Goal: Complete application form: Complete application form

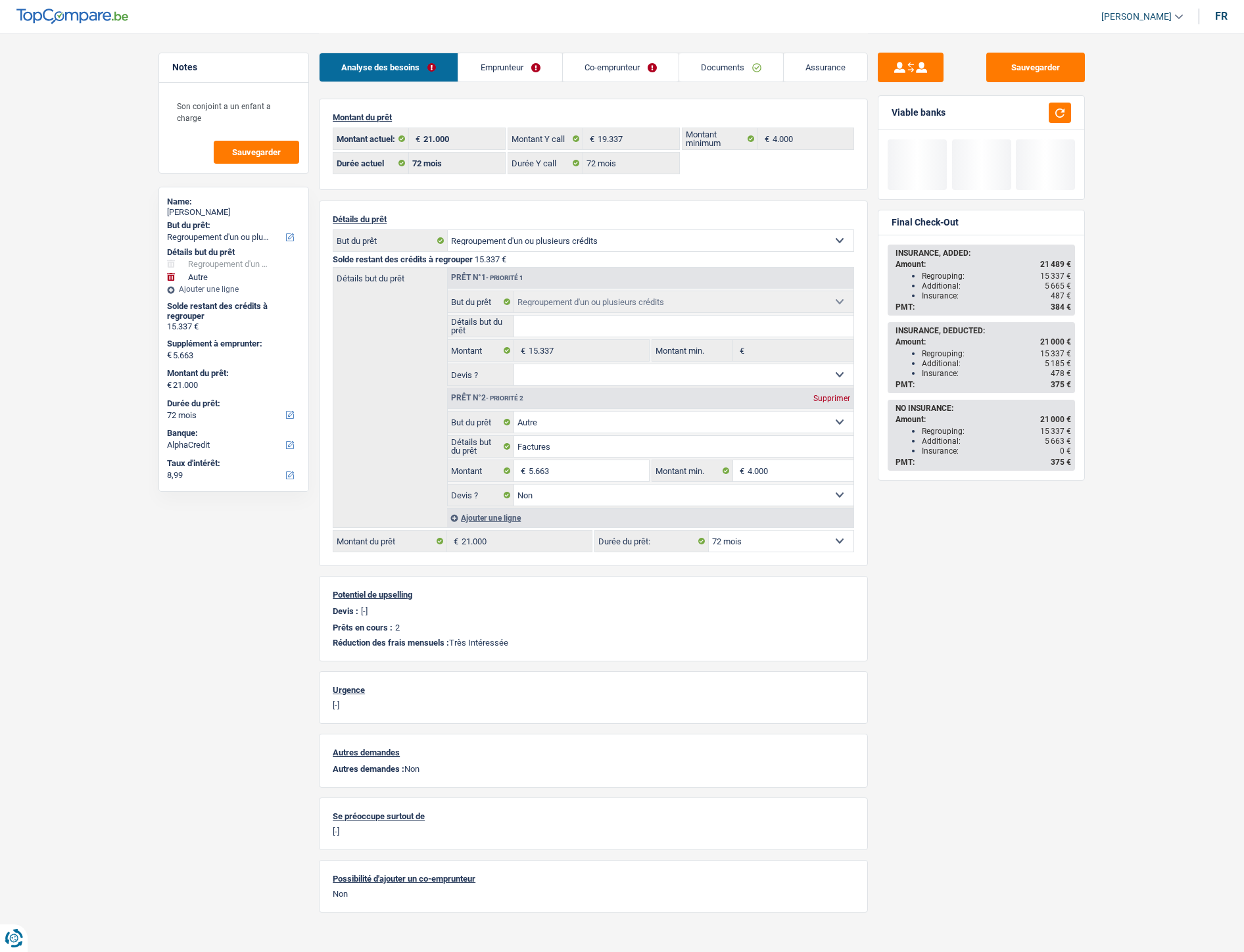
select select "refinancing"
select select "other"
select select "72"
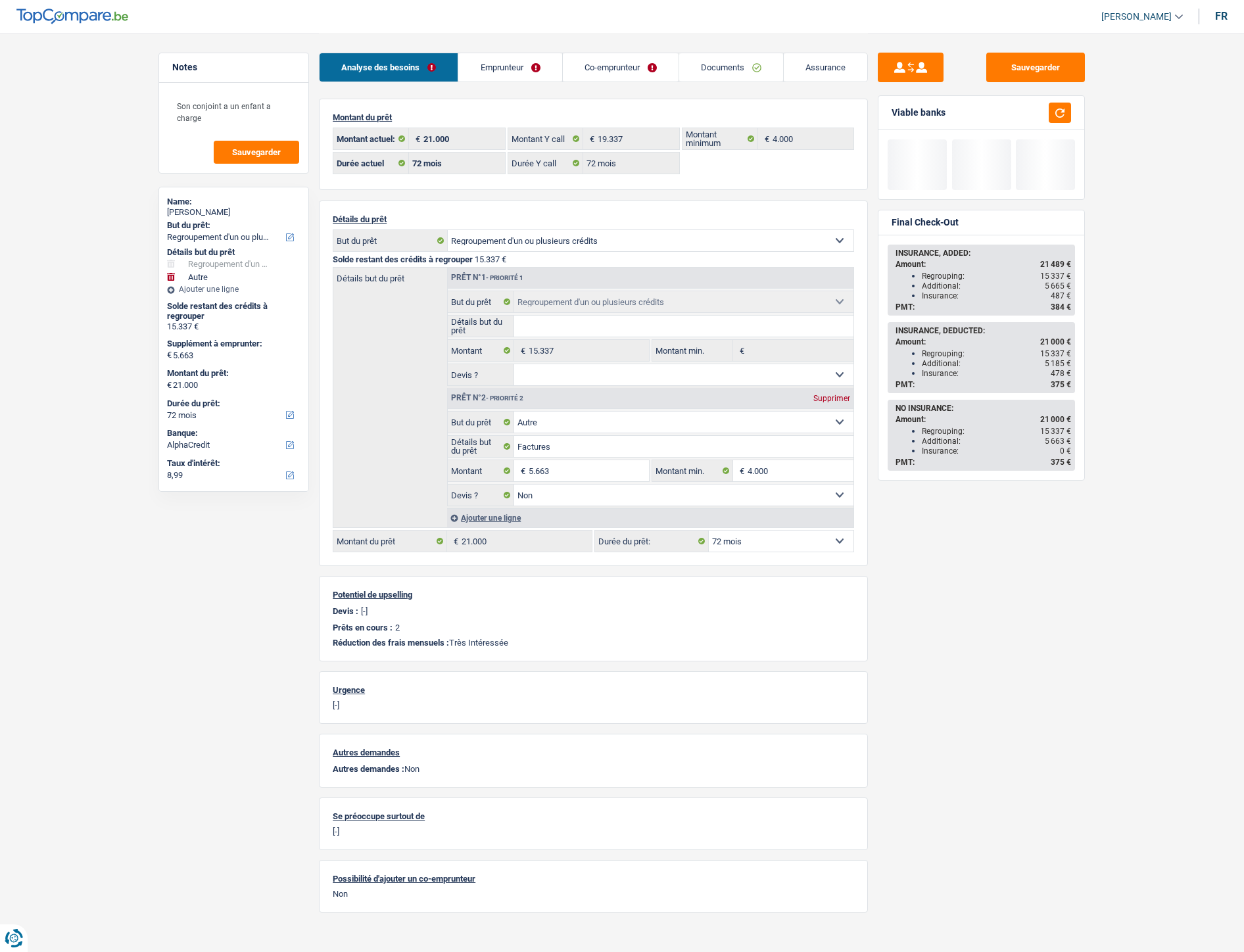
select select "72"
select select "refinancing"
select select "other"
select select "false"
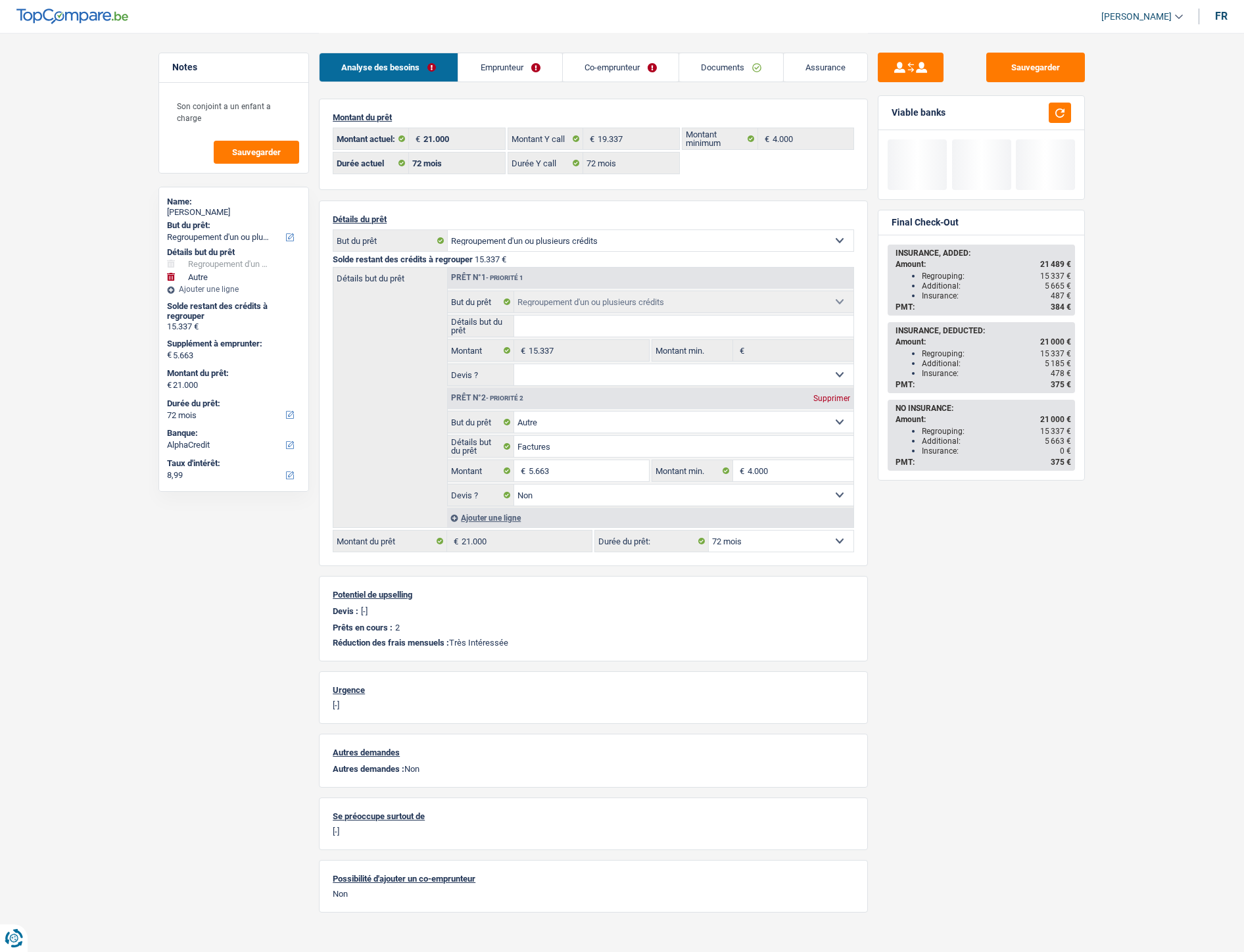
select select "72"
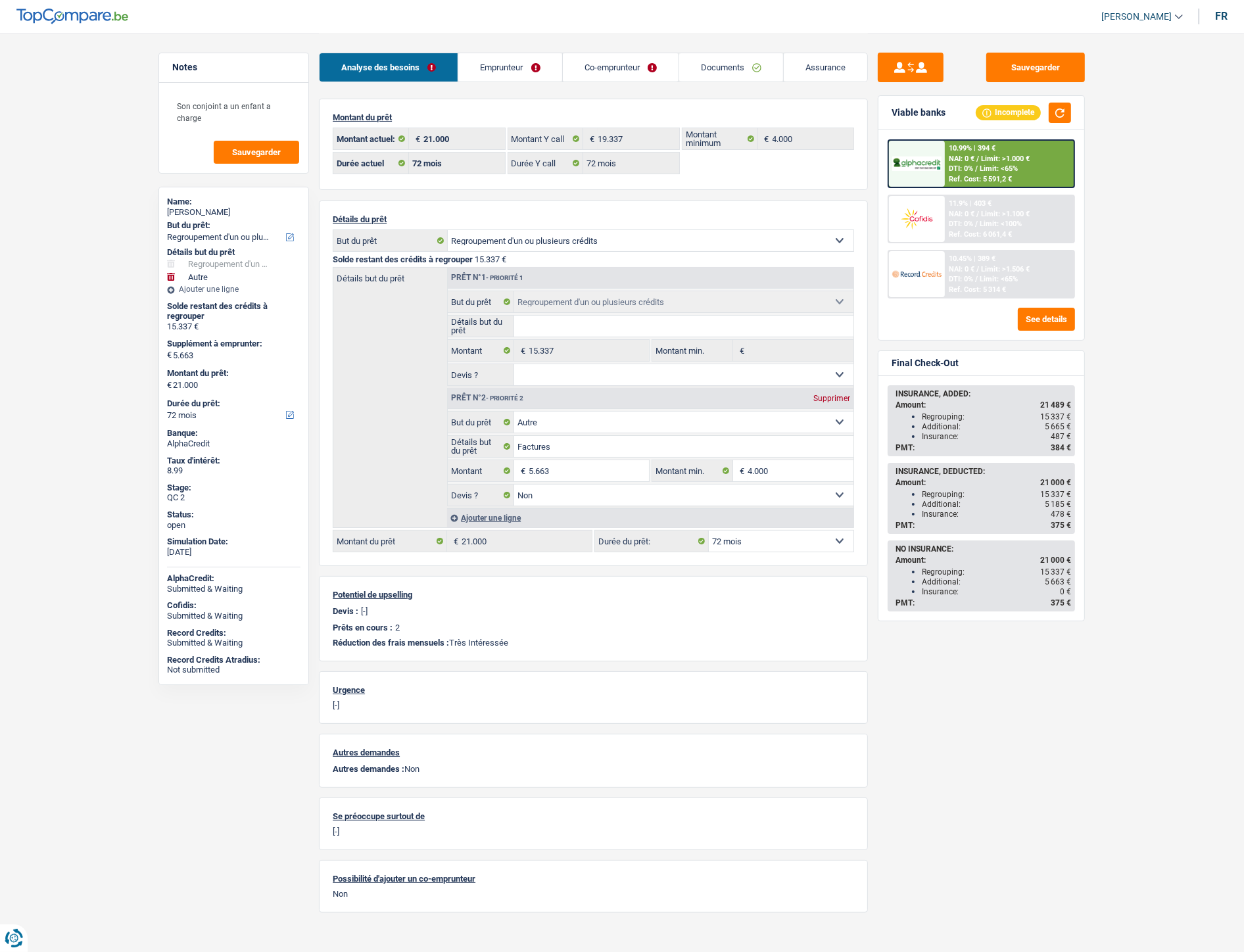
click at [713, 70] on link "Documents" at bounding box center [730, 67] width 104 height 28
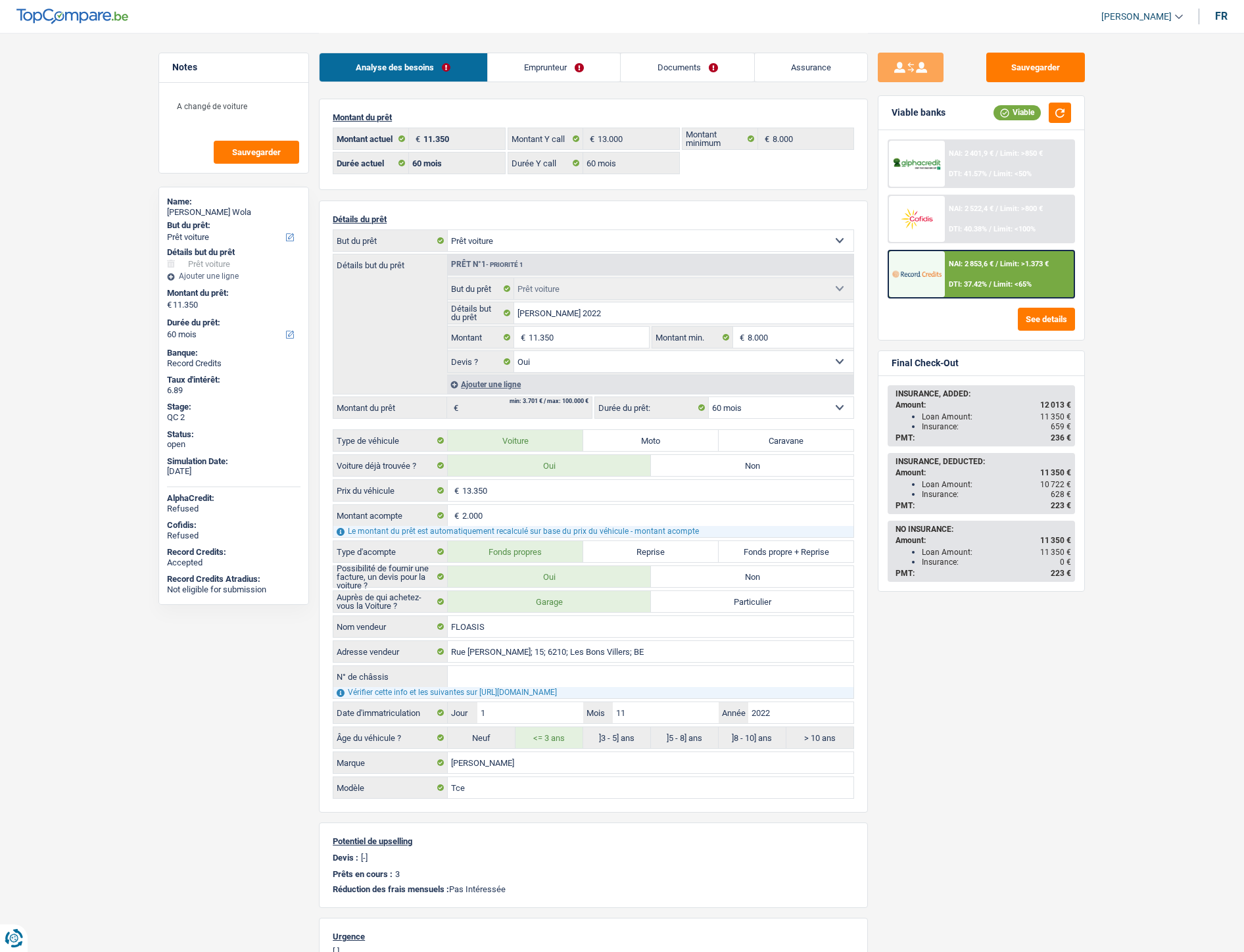
select select "car"
select select "60"
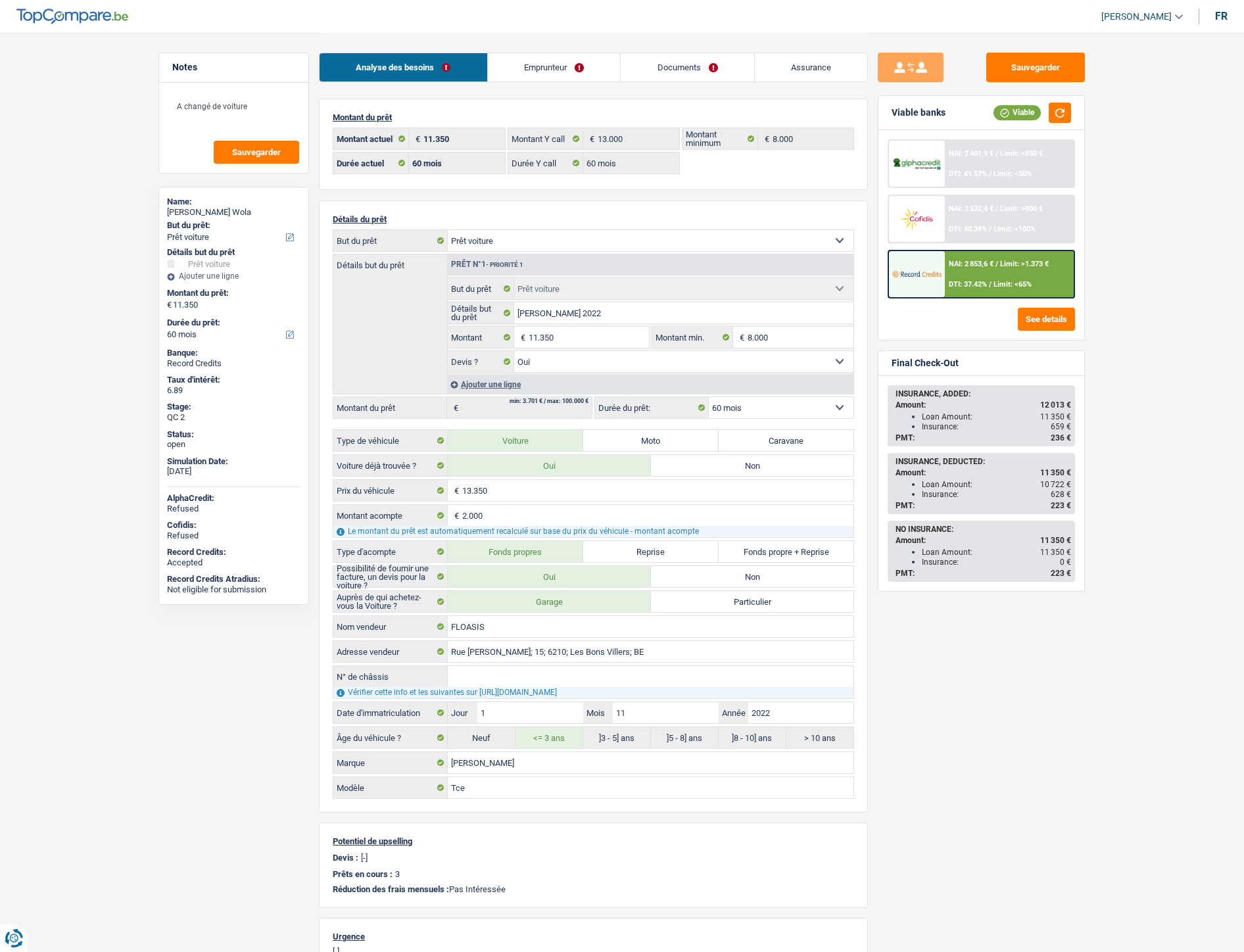
select select "car"
select select "yes"
select select "60"
click at [696, 60] on link "Documents" at bounding box center [687, 67] width 134 height 28
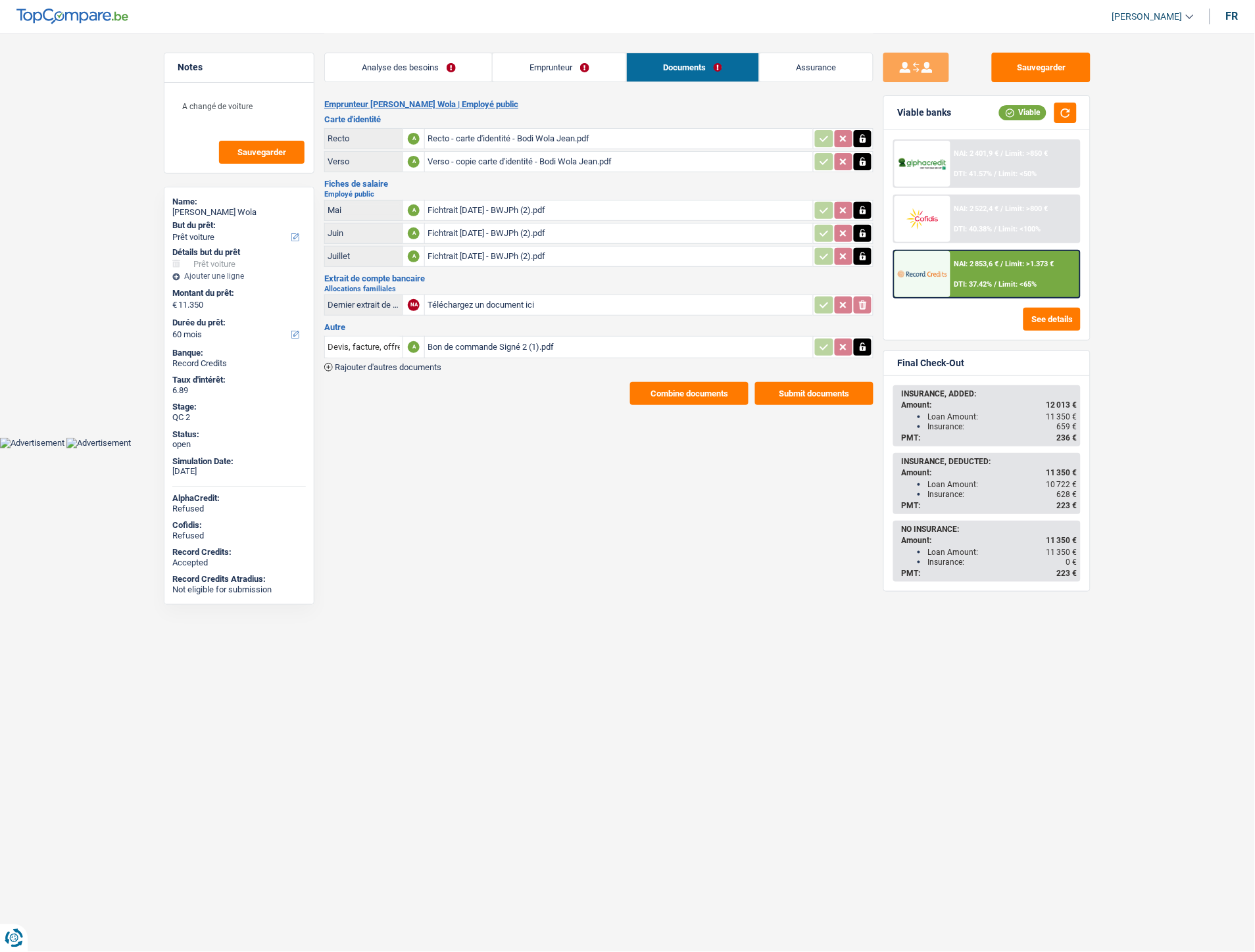
click at [512, 346] on div "Bon de commande Signé 2 (1).pdf" at bounding box center [619, 347] width 383 height 20
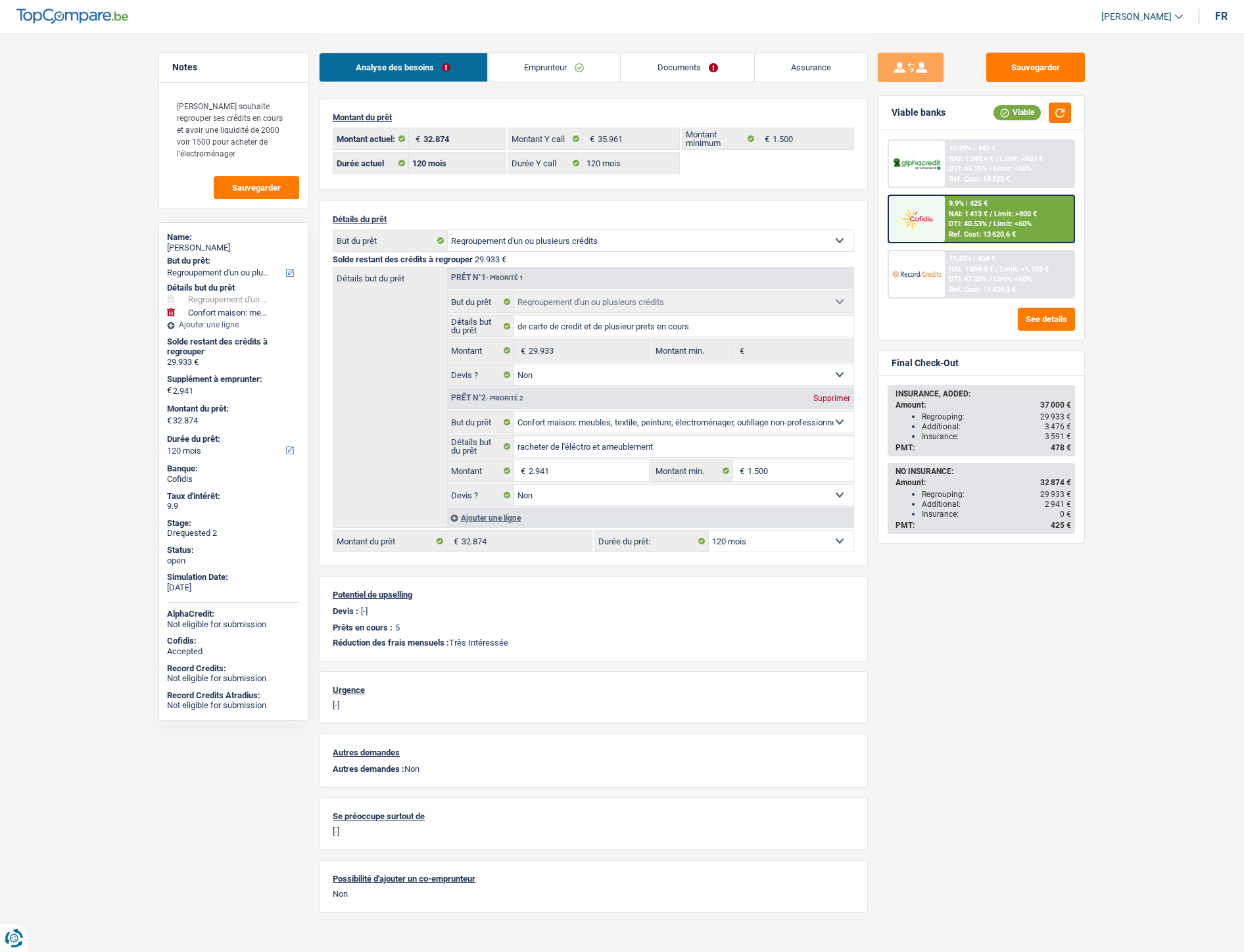
select select "refinancing"
select select "household"
select select "120"
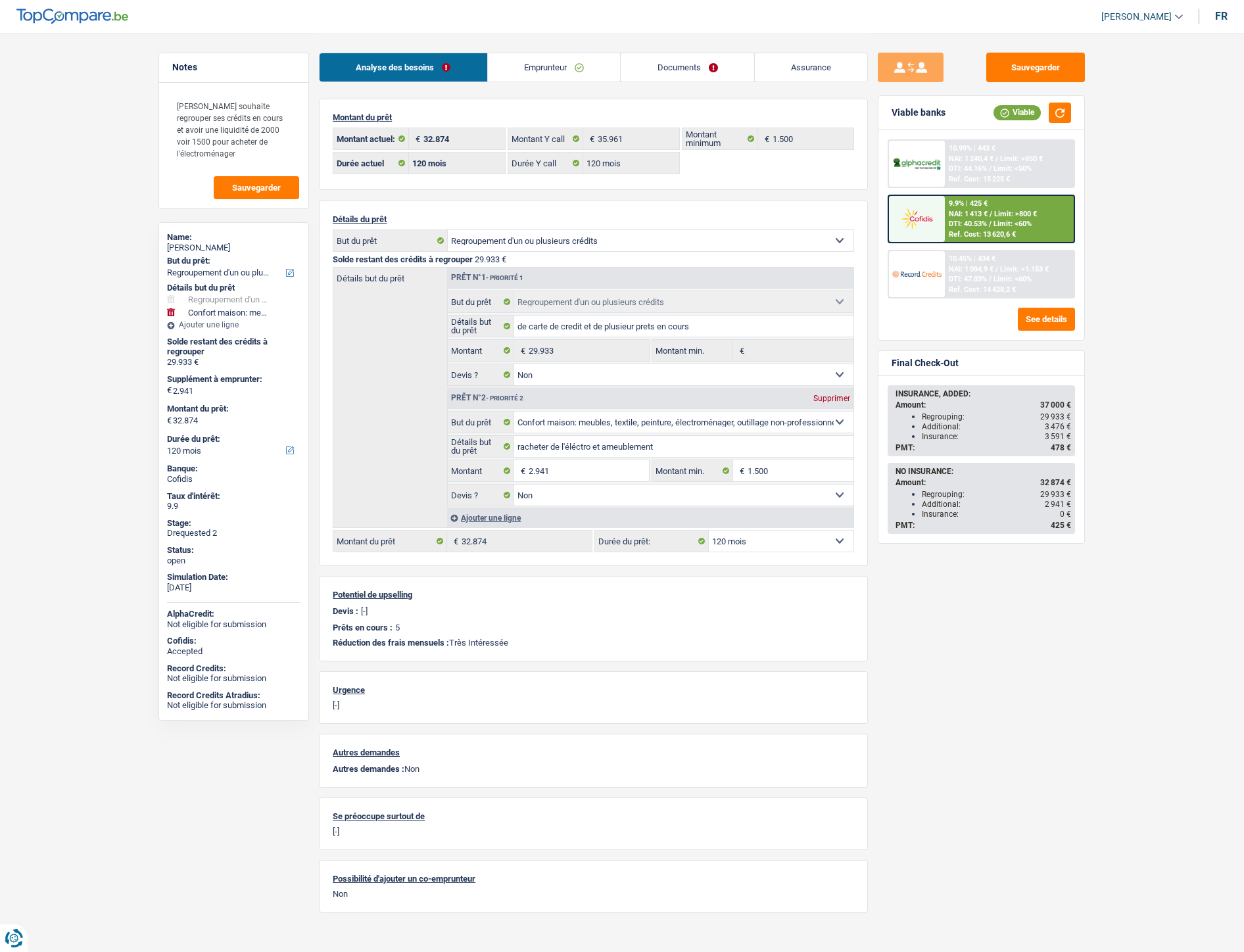
select select "120"
select select "refinancing"
select select "false"
select select "household"
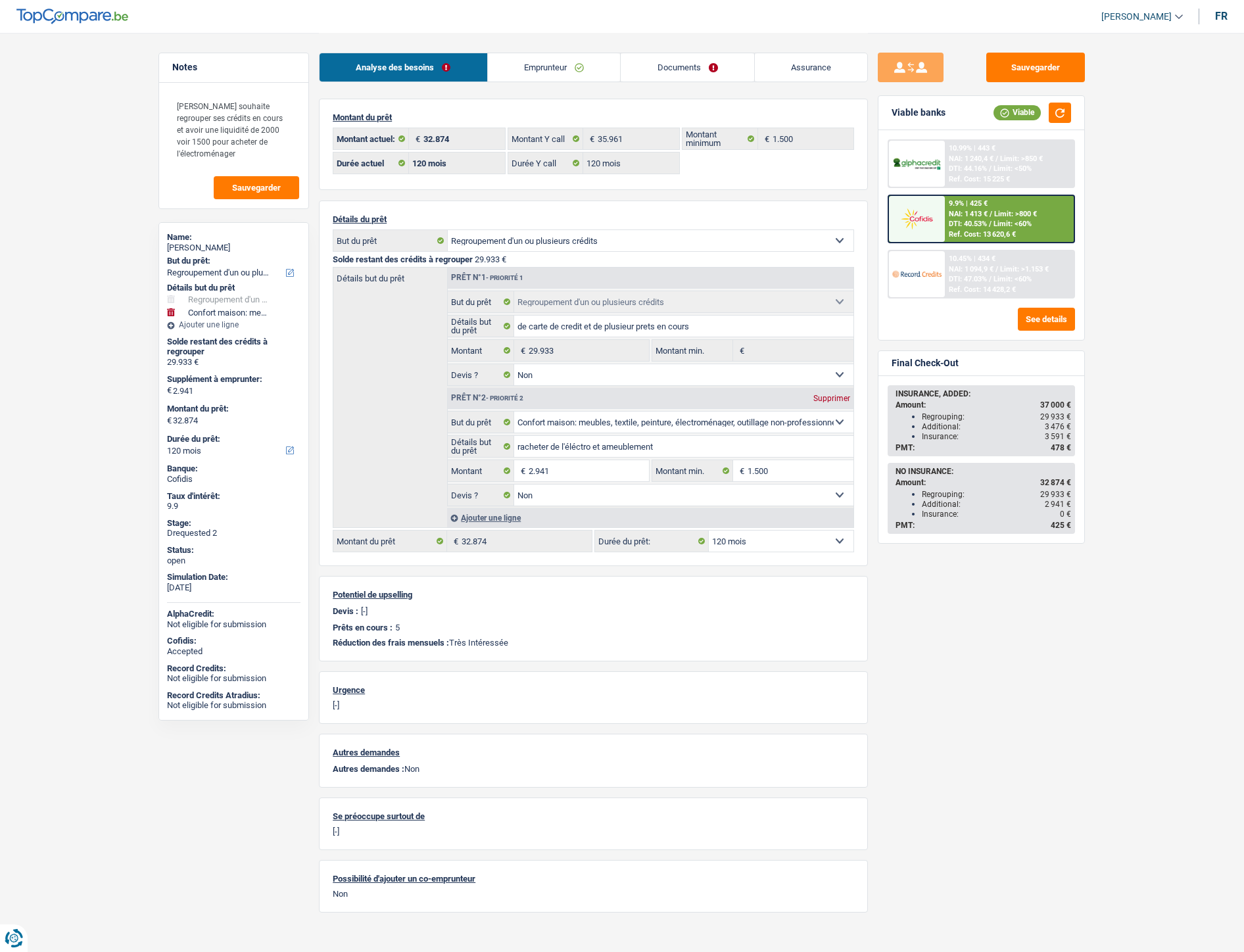
select select "false"
select select "120"
select select "invalid"
select select "familyAllowances"
select select "disabilityPension"
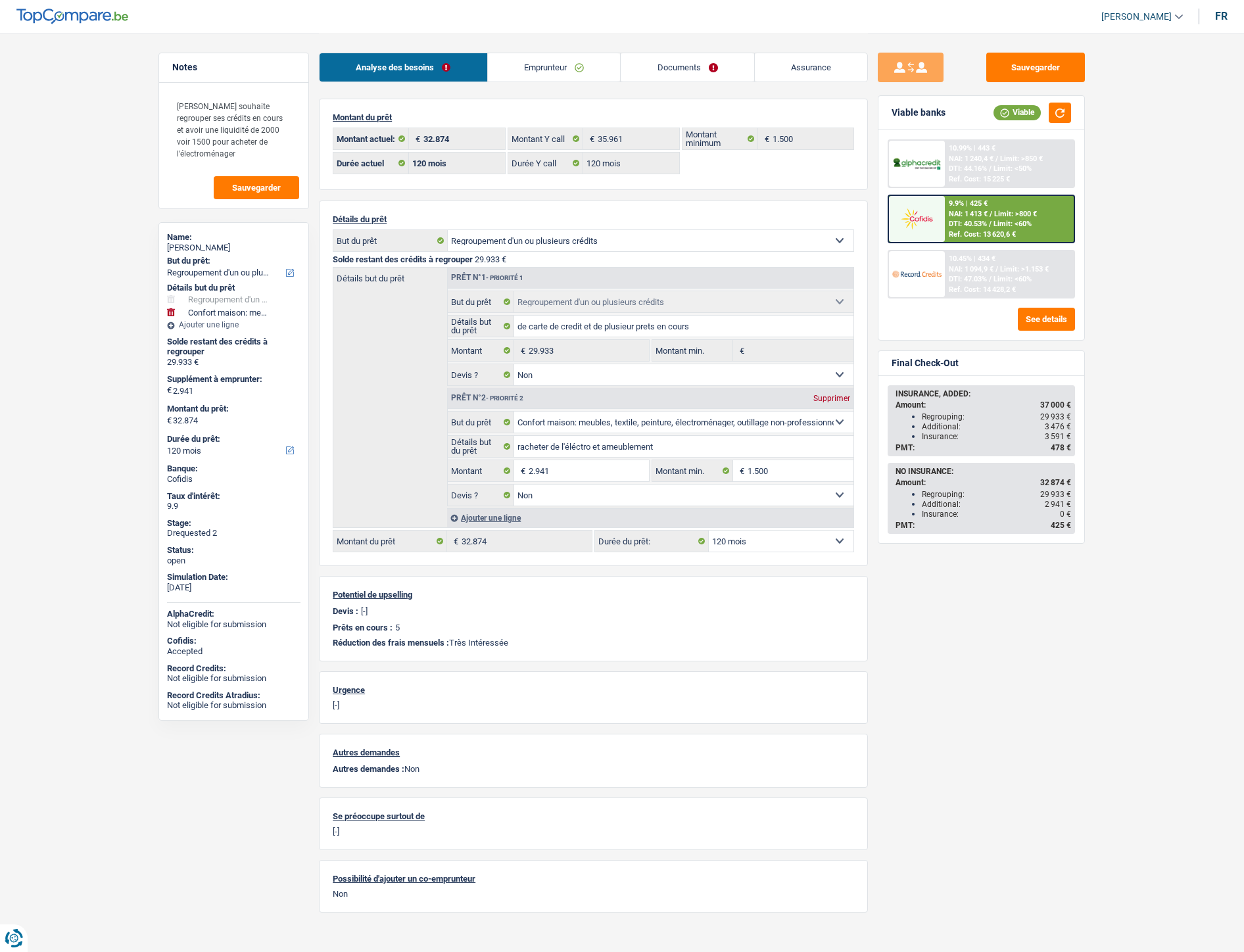
select select "chretienne"
select select "BE"
click at [542, 75] on link "Emprunteur" at bounding box center [554, 67] width 133 height 28
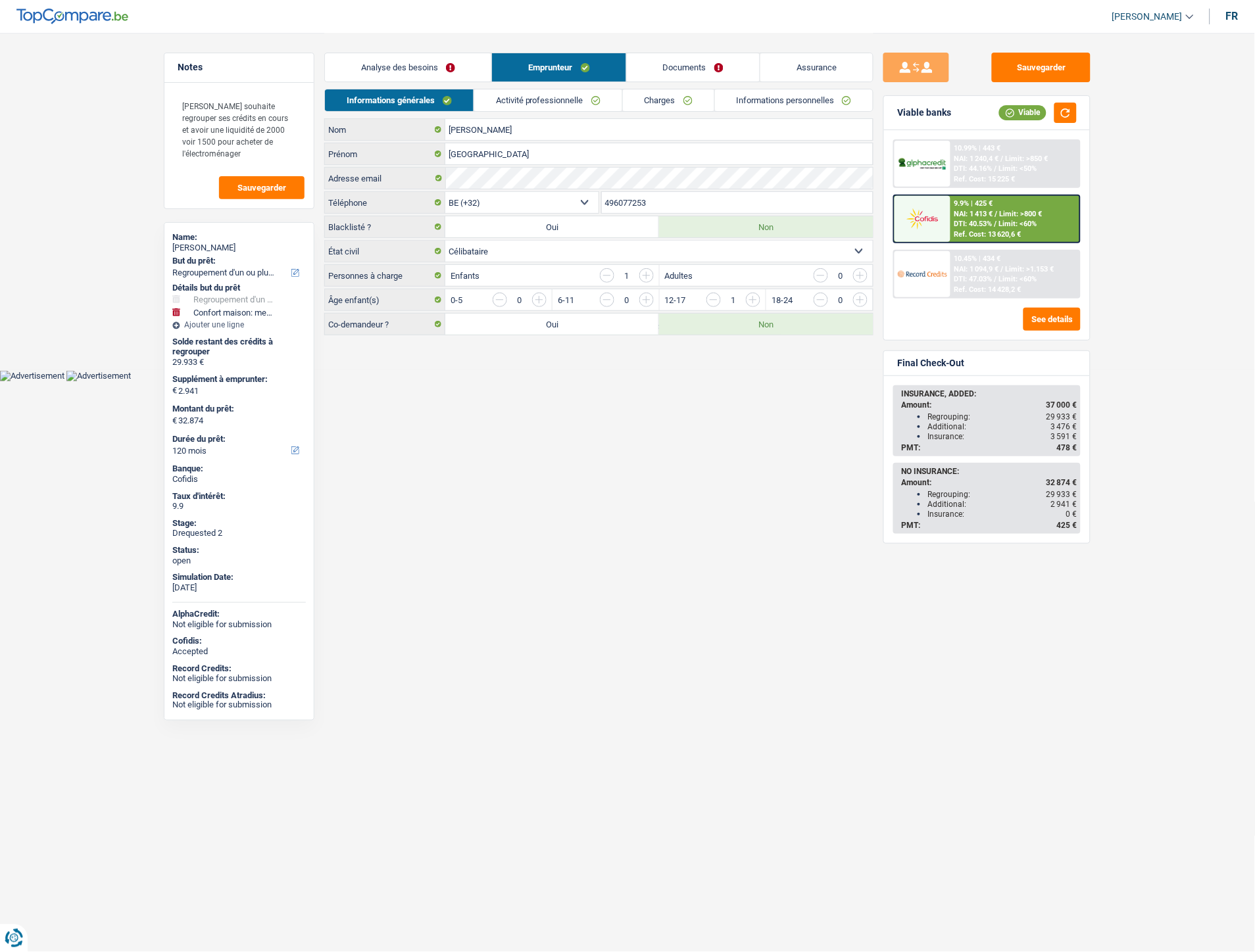
click at [584, 100] on link "Activité professionnelle" at bounding box center [548, 100] width 148 height 21
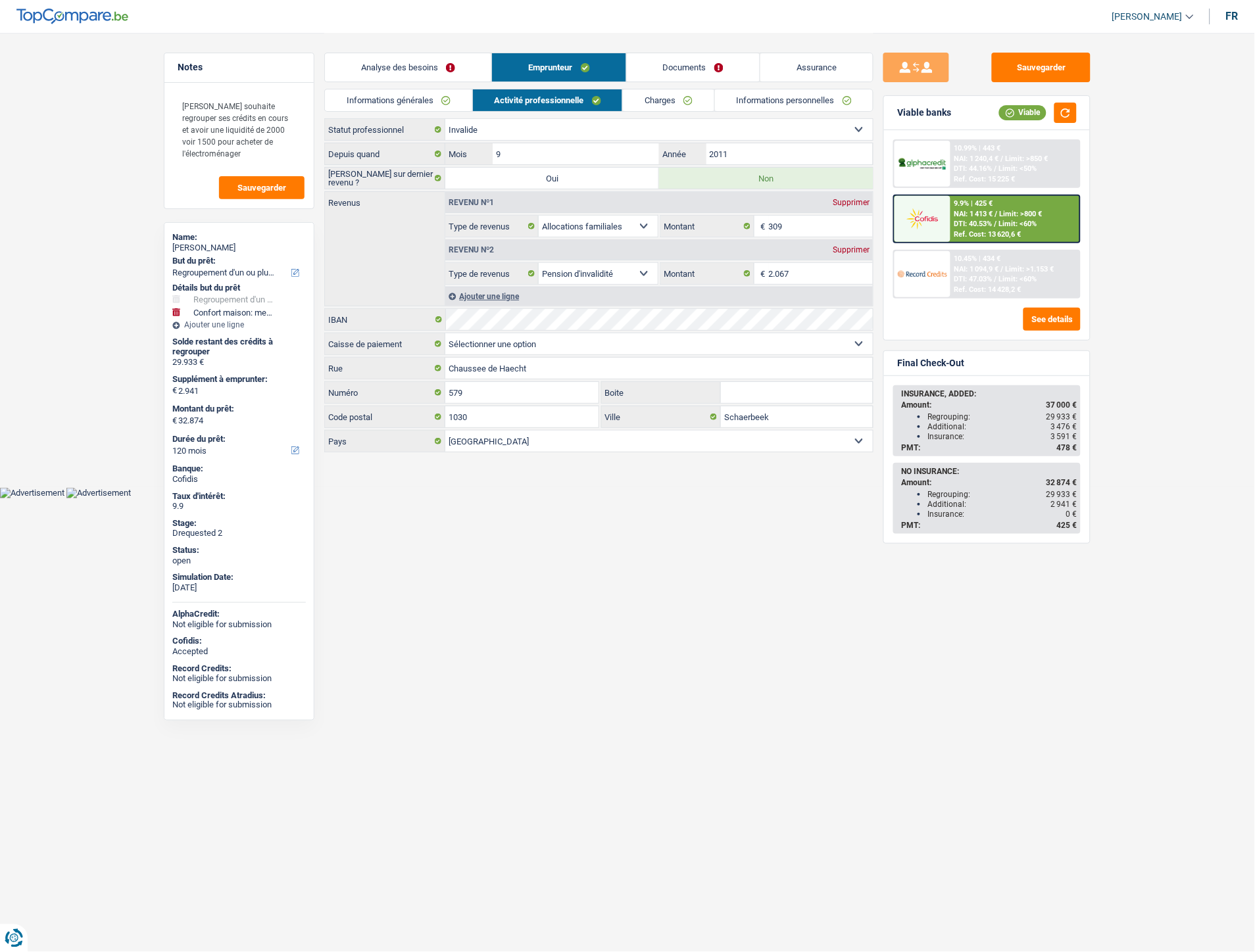
click at [656, 97] on link "Charges" at bounding box center [669, 100] width 92 height 21
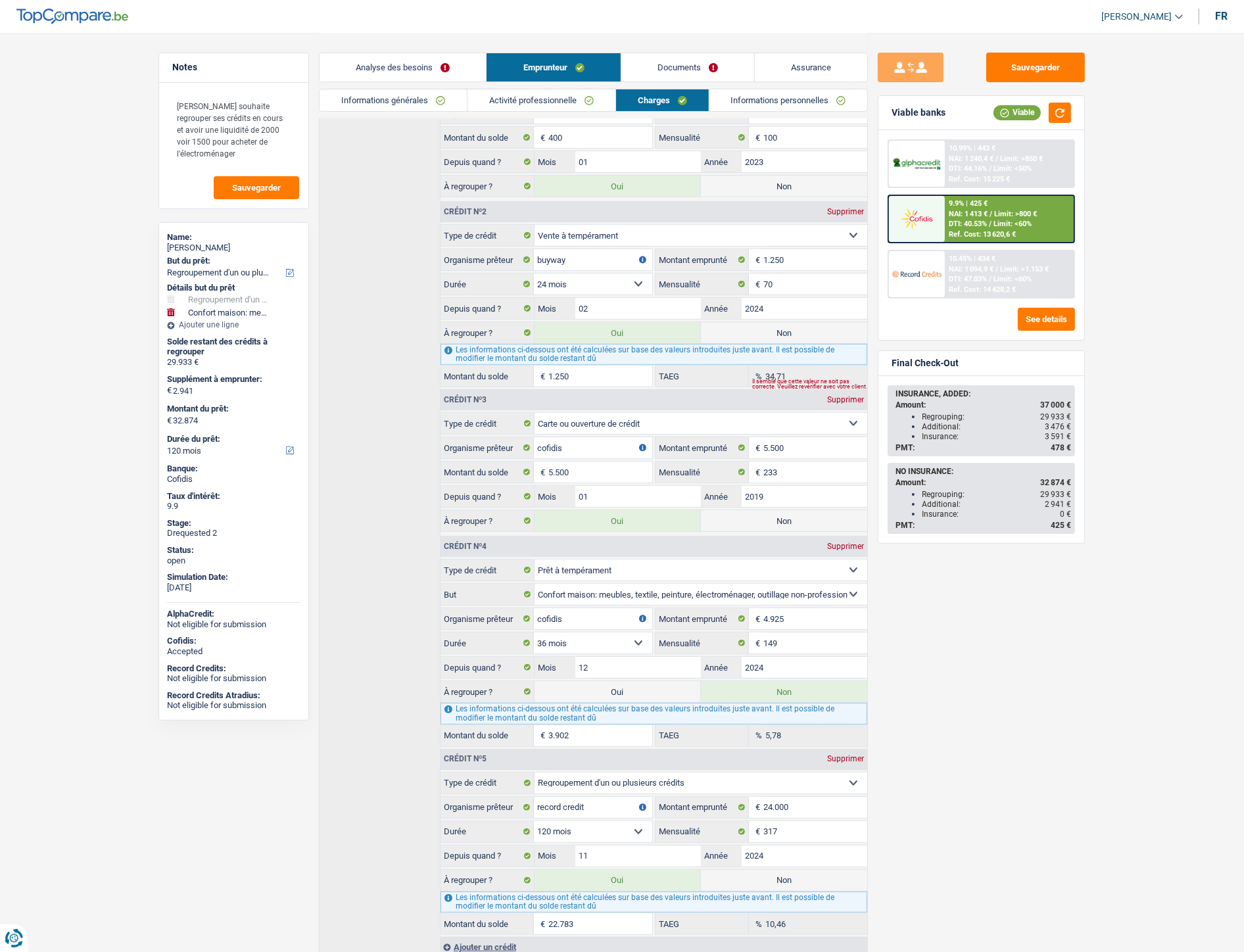
scroll to position [193, 0]
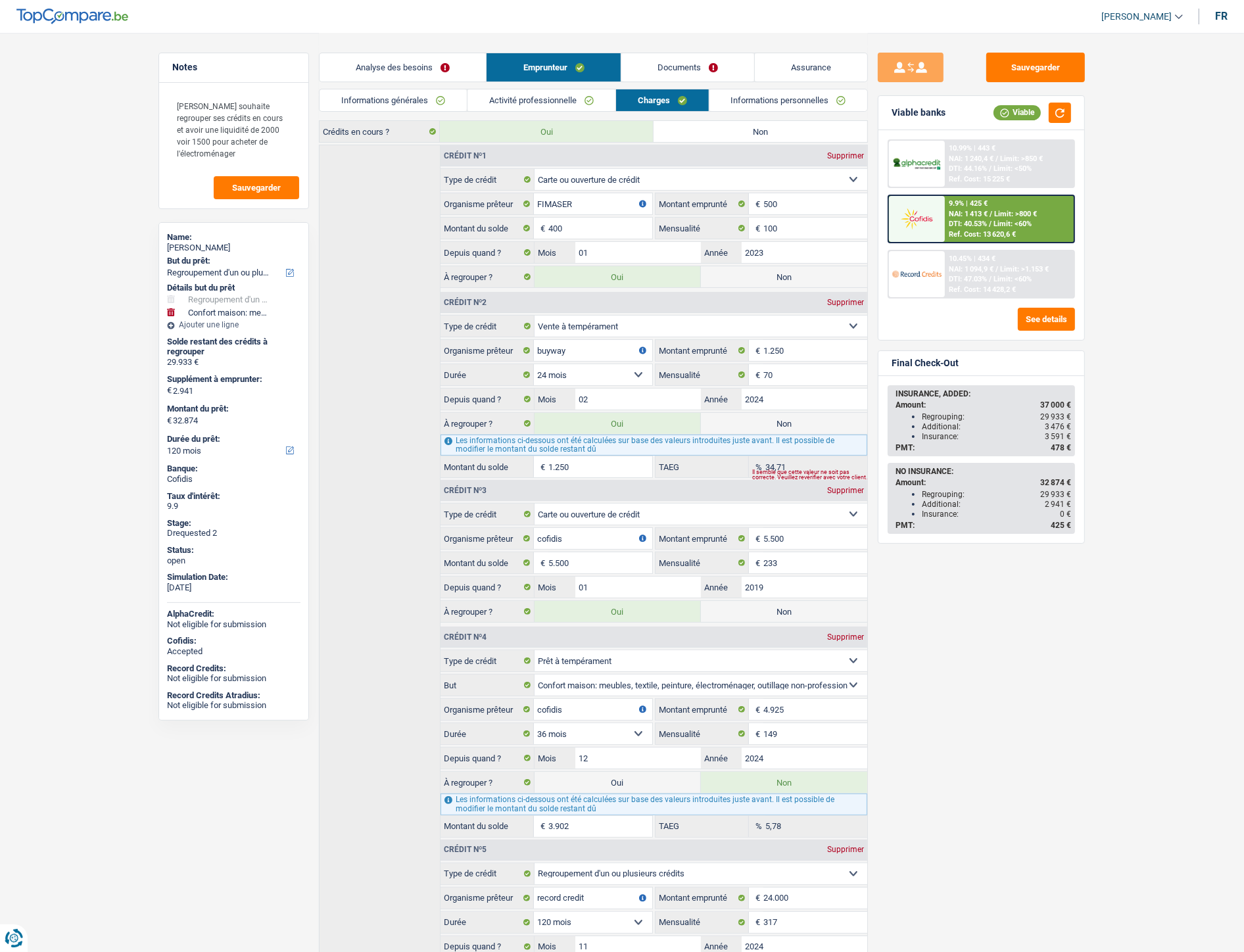
click at [668, 66] on link "Documents" at bounding box center [688, 67] width 133 height 28
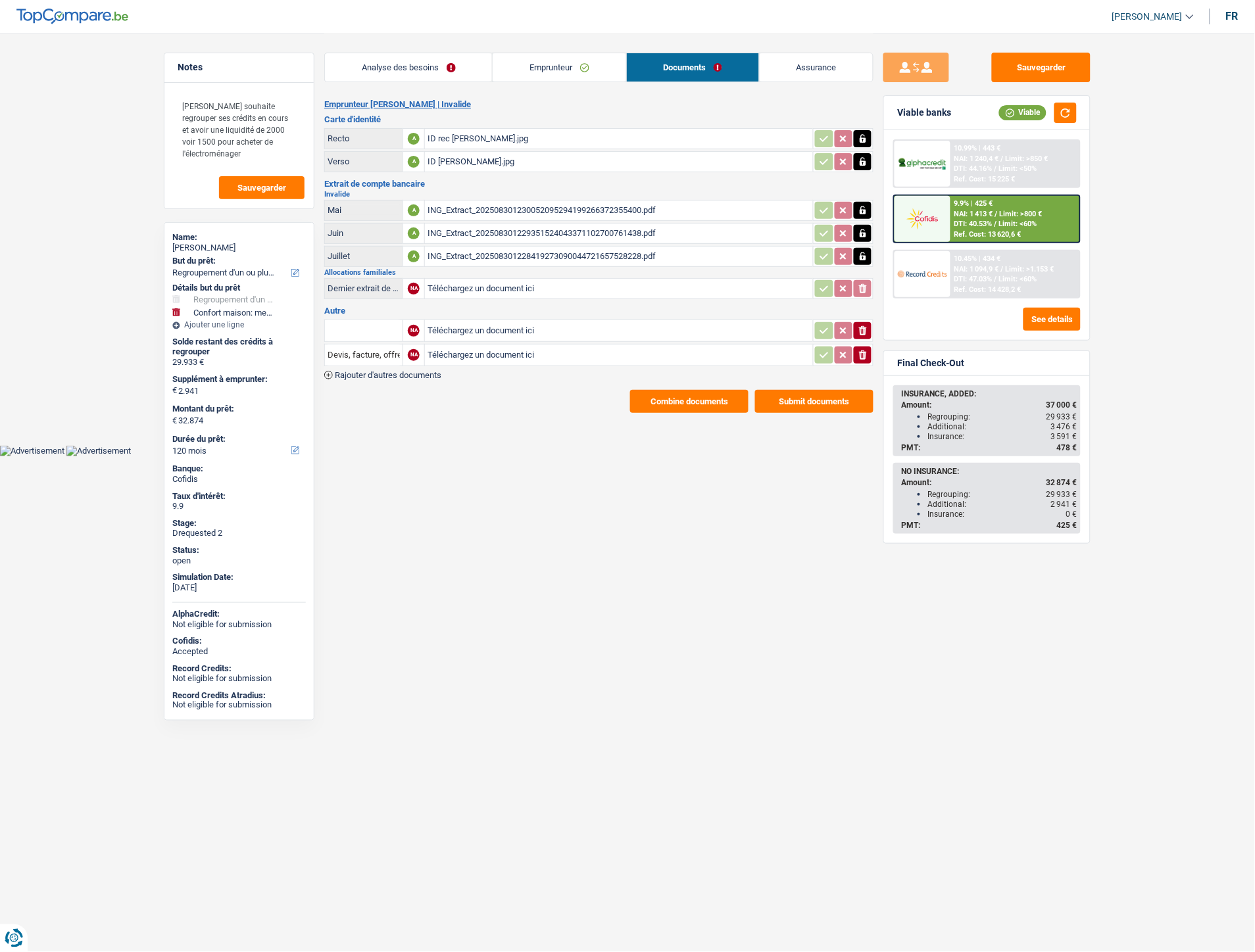
click at [468, 205] on div "ING_Extract_202508301230052095294199266372355400.pdf" at bounding box center [619, 210] width 383 height 20
click at [580, 224] on div "ING_Extract_202508301229351524043371102700761438.pdf" at bounding box center [619, 233] width 383 height 20
click at [589, 251] on div "ING_Extract_202508301228419273090044721657528228.pdf" at bounding box center [619, 256] width 383 height 20
click at [788, 58] on link "Assurance" at bounding box center [816, 67] width 113 height 28
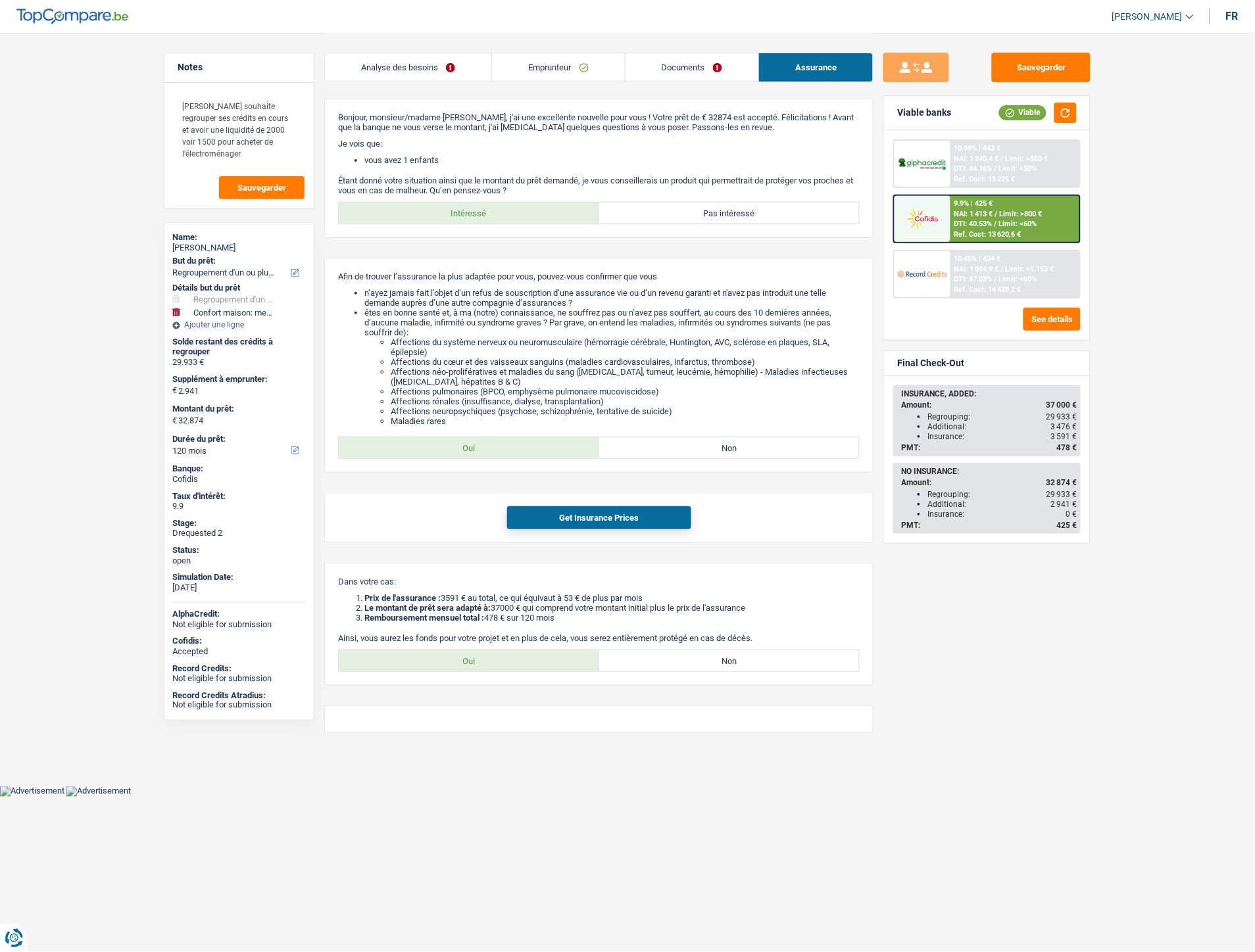
click at [707, 63] on link "Documents" at bounding box center [692, 67] width 133 height 28
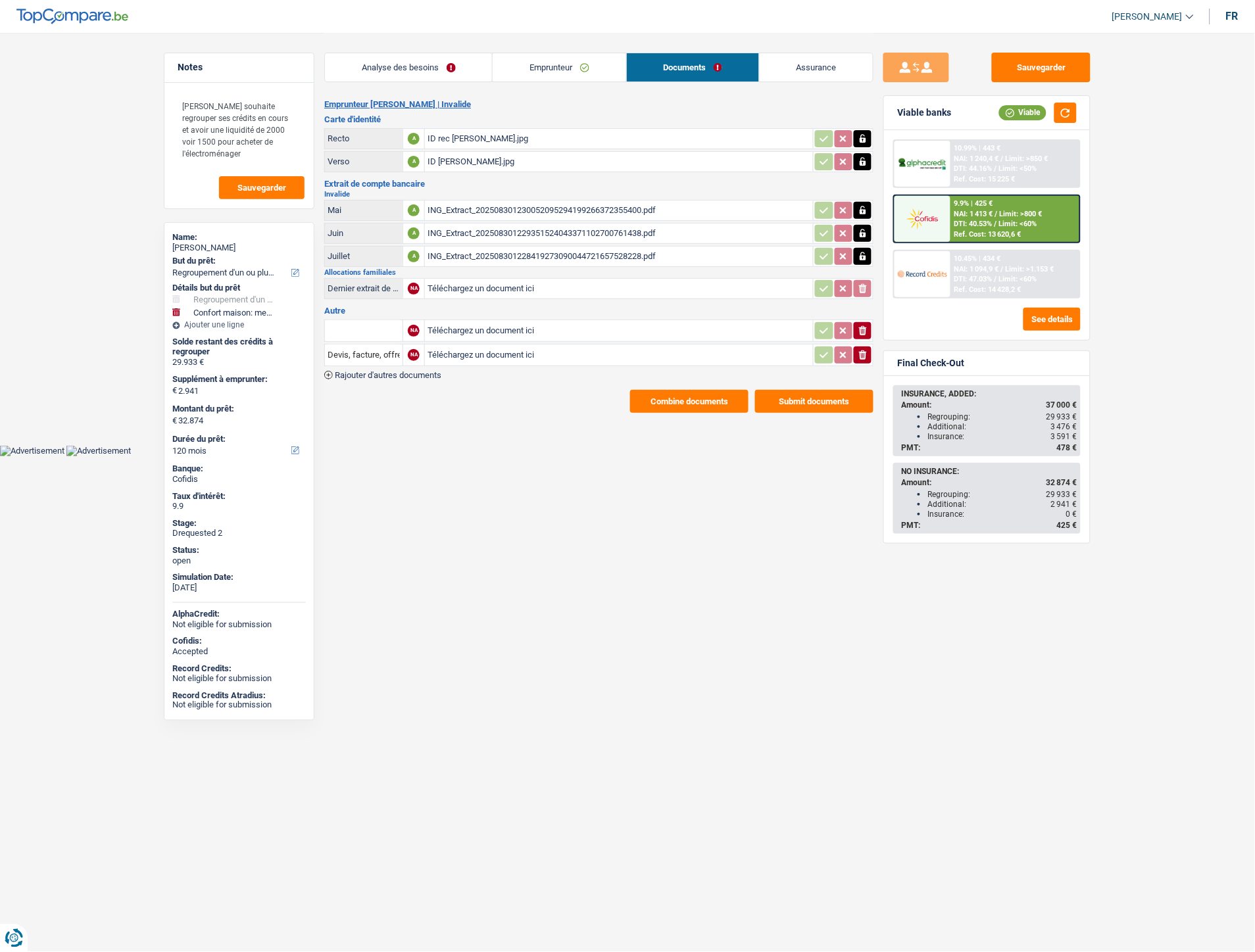
click at [831, 69] on link "Assurance" at bounding box center [816, 67] width 113 height 28
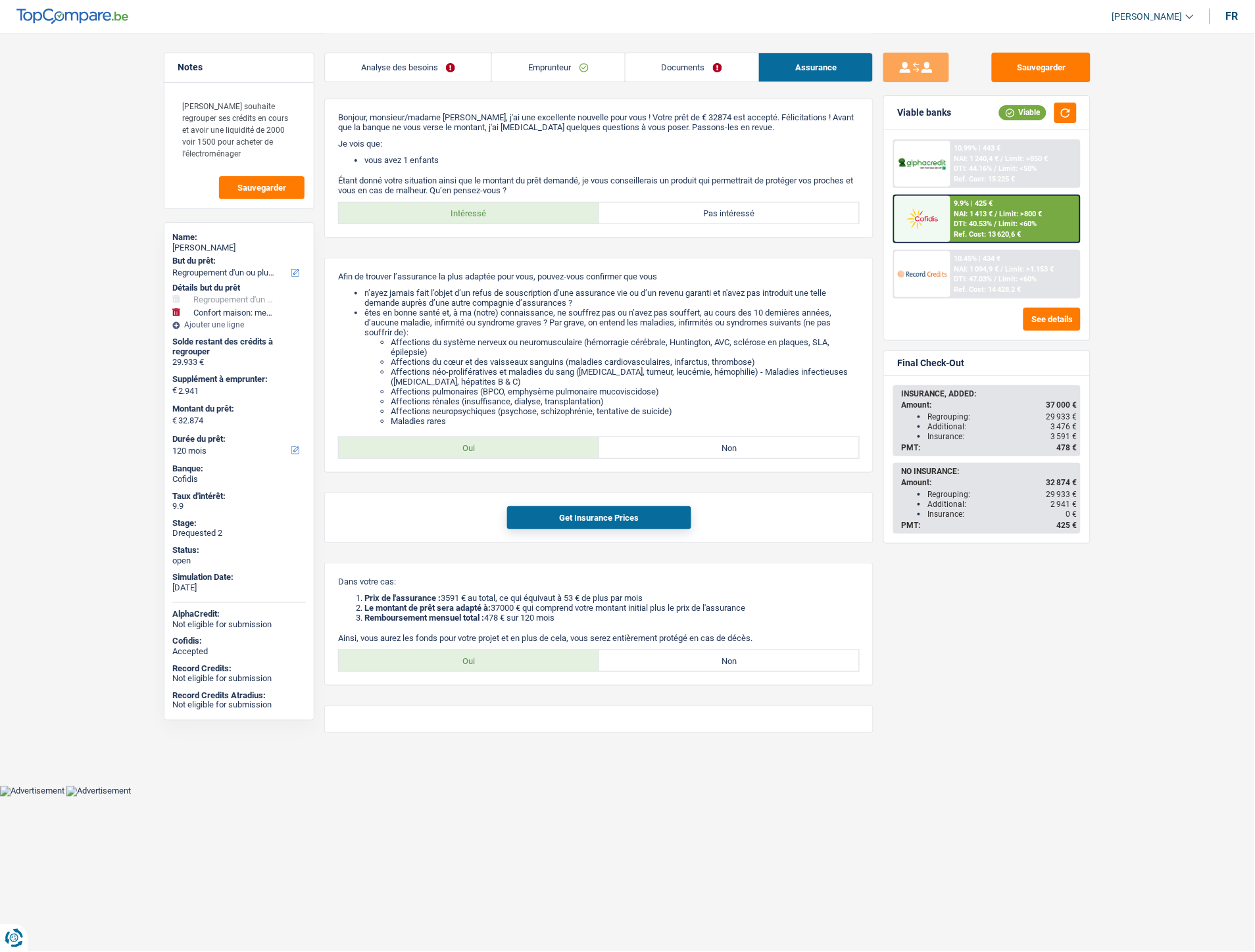
click at [988, 160] on span "NAI: 1 240,4 €" at bounding box center [977, 159] width 45 height 9
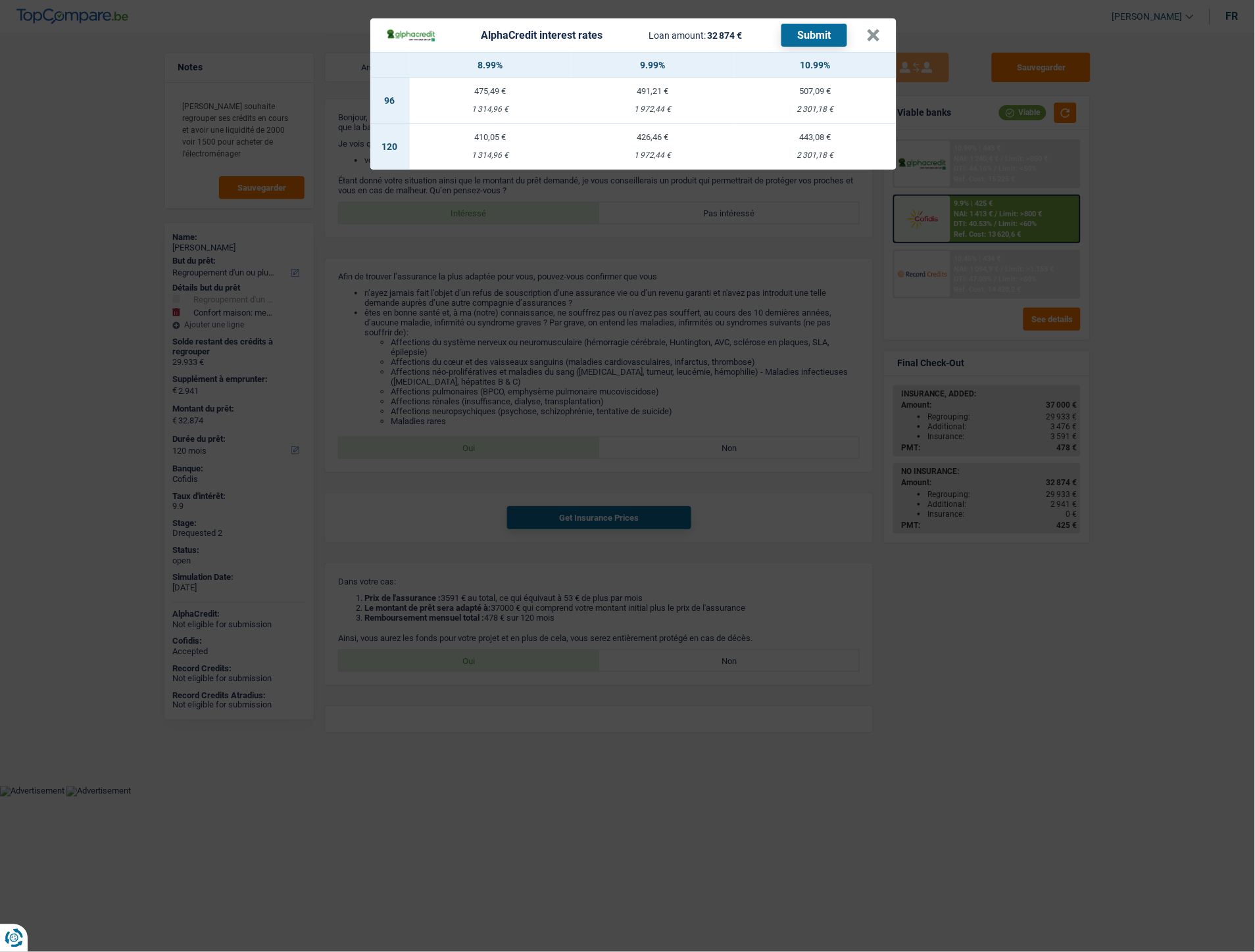
click at [799, 145] on td "443,08 € 2 301,18 €" at bounding box center [815, 147] width 162 height 46
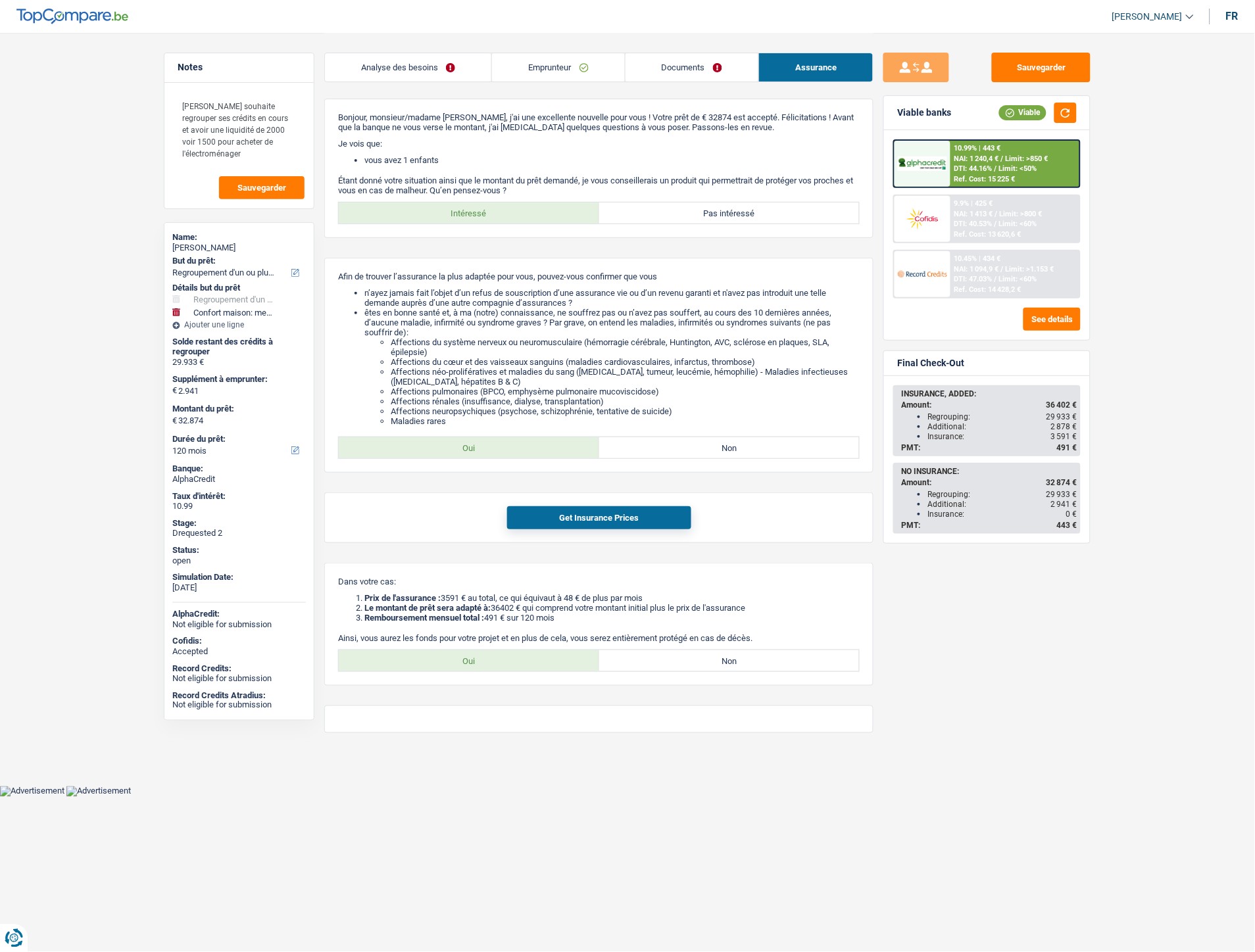
click at [980, 154] on span "NAI: 1 240,4 €" at bounding box center [977, 159] width 45 height 9
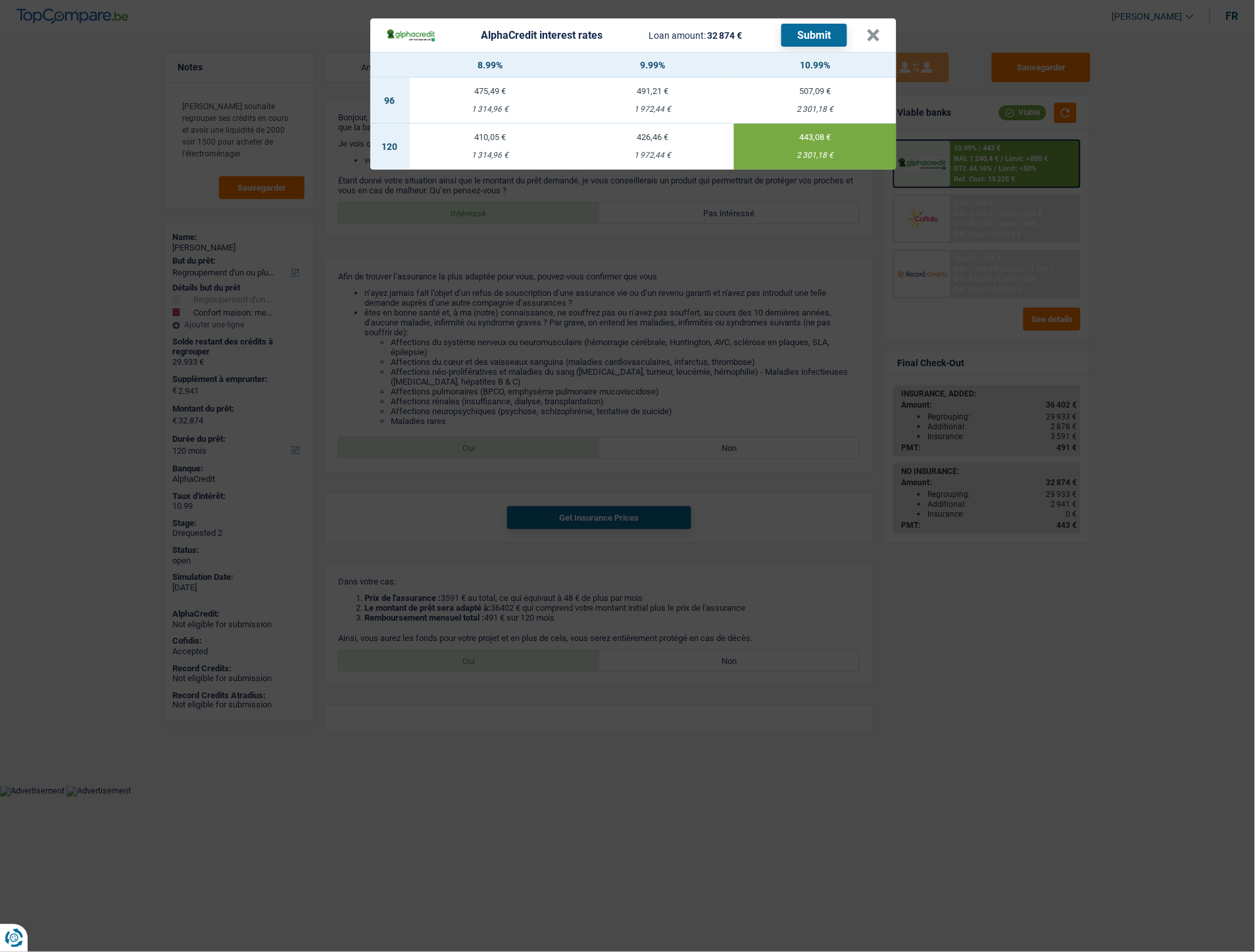
click at [825, 41] on button "Submit" at bounding box center [814, 35] width 66 height 23
click at [869, 39] on button "×" at bounding box center [873, 35] width 14 height 13
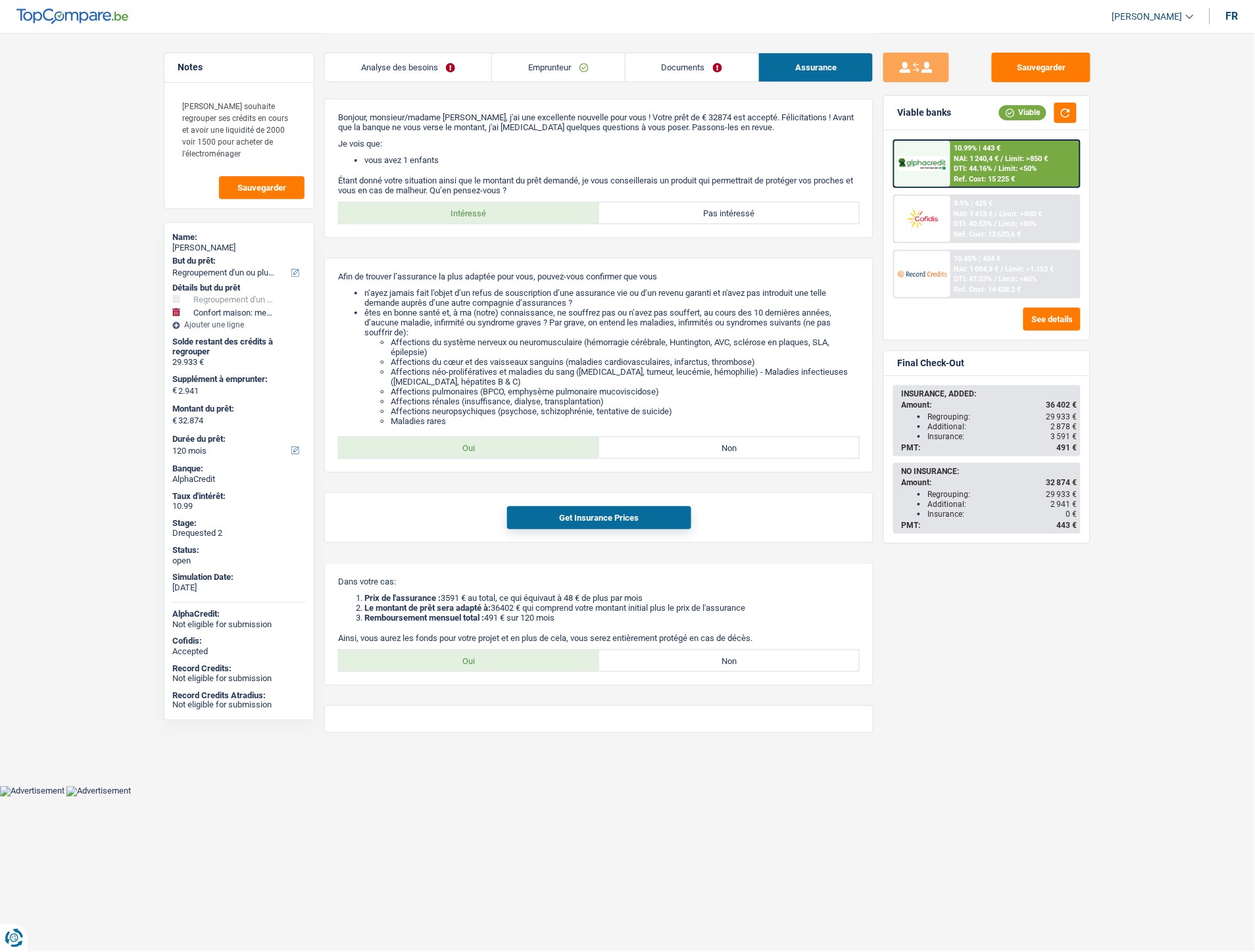
click at [441, 69] on link "Analyse des besoins" at bounding box center [408, 67] width 166 height 28
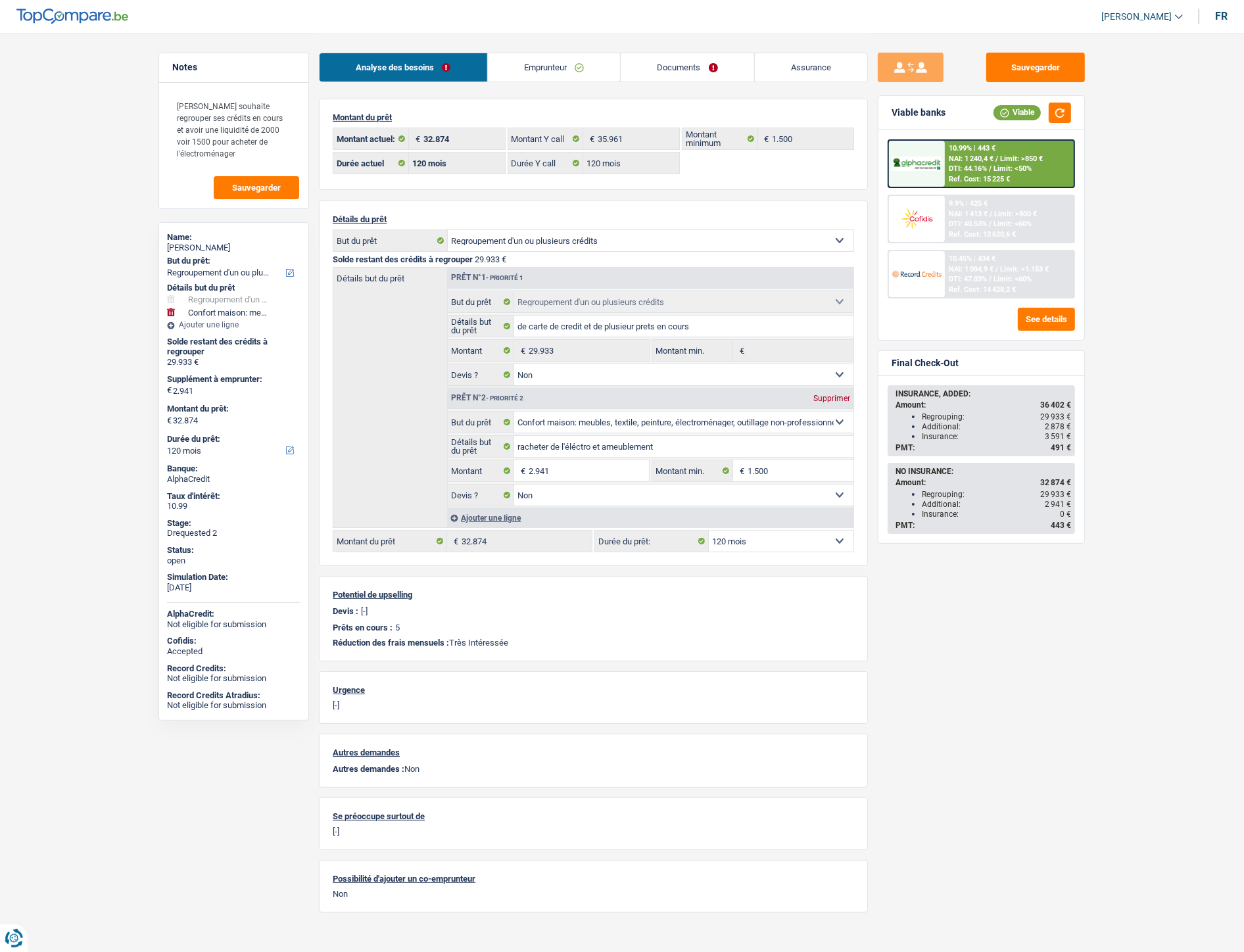
click at [699, 69] on link "Documents" at bounding box center [687, 67] width 134 height 28
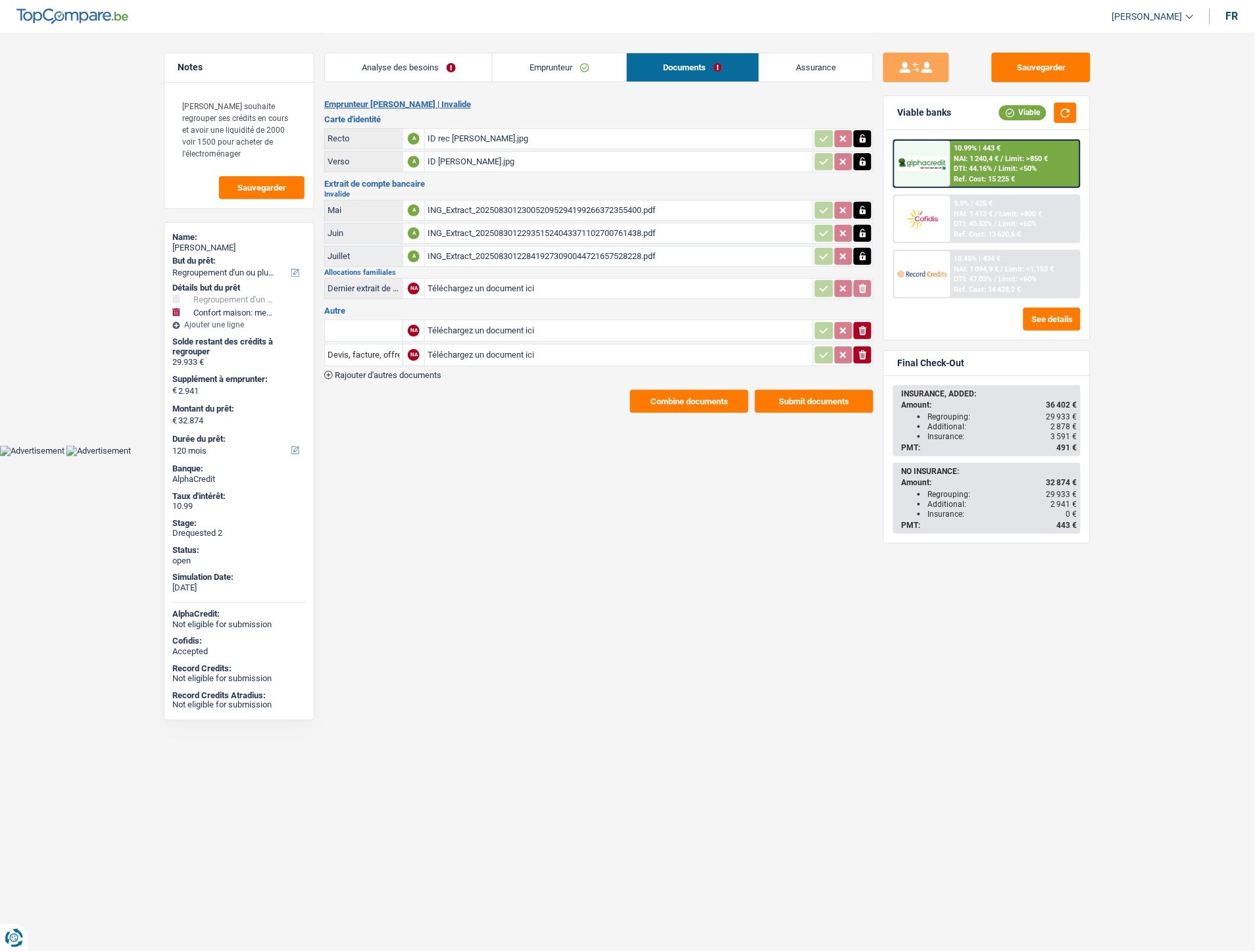
click at [549, 66] on link "Emprunteur" at bounding box center [559, 67] width 133 height 28
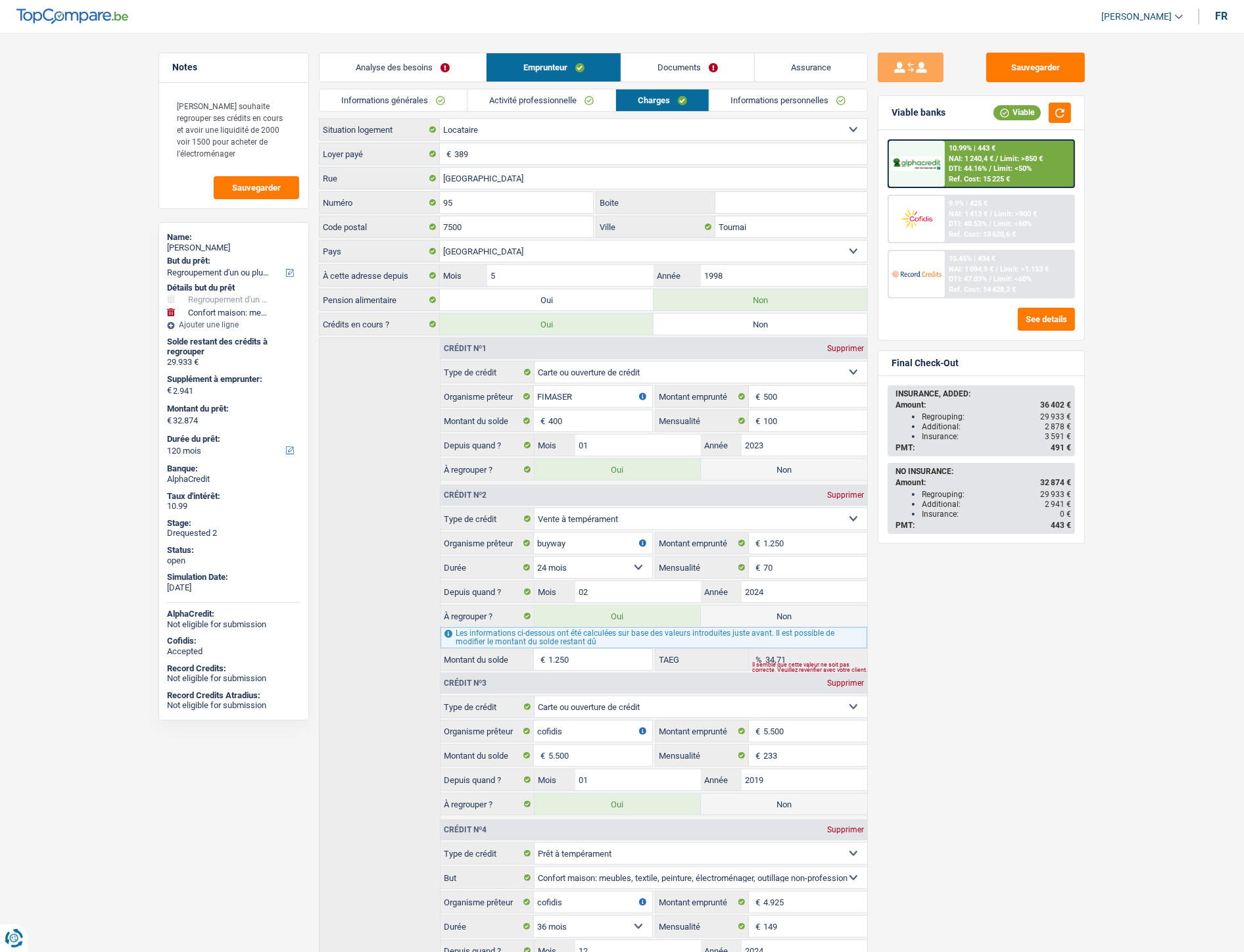
click at [583, 97] on link "Activité professionnelle" at bounding box center [541, 100] width 148 height 21
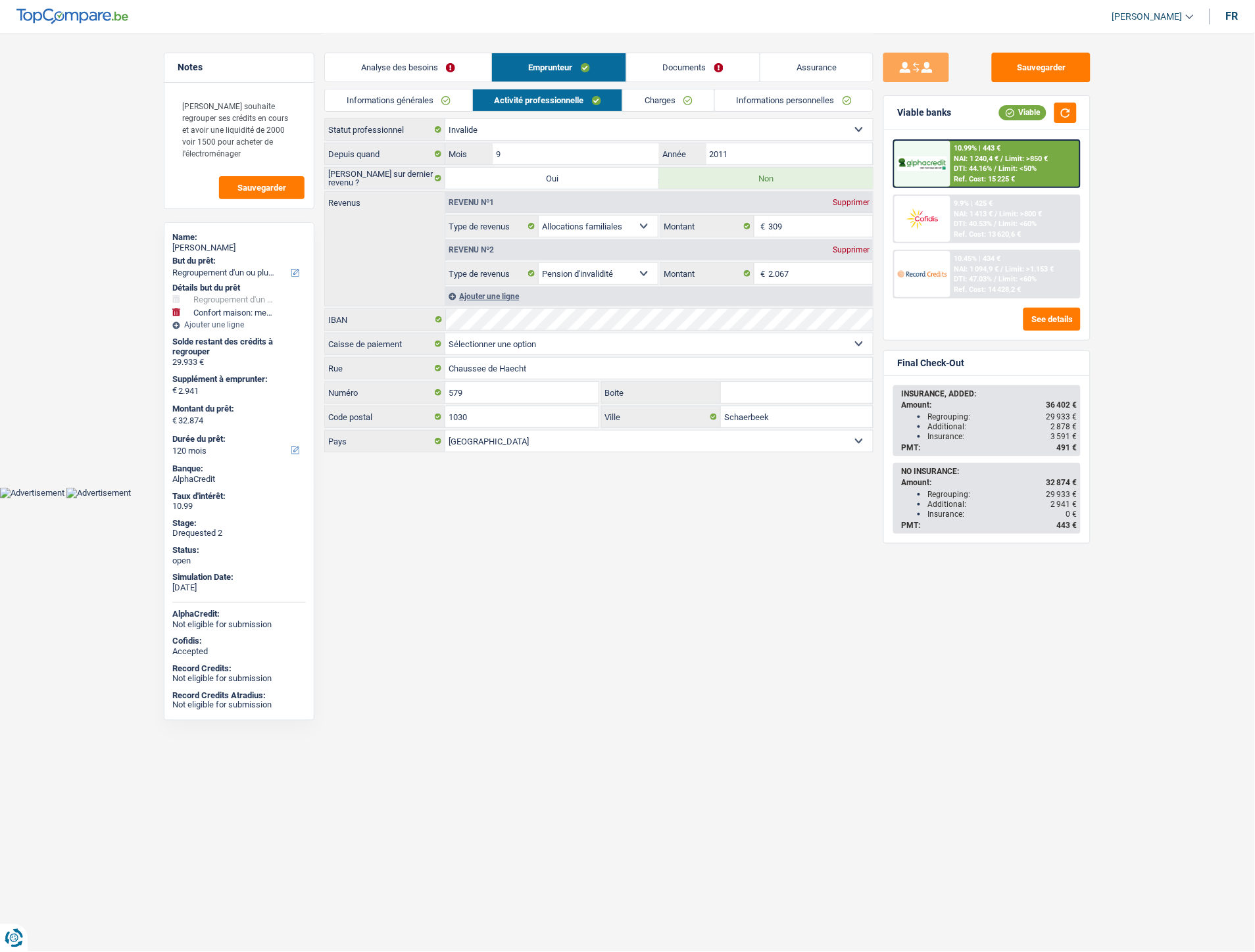
click at [685, 96] on link "Charges" at bounding box center [669, 100] width 92 height 21
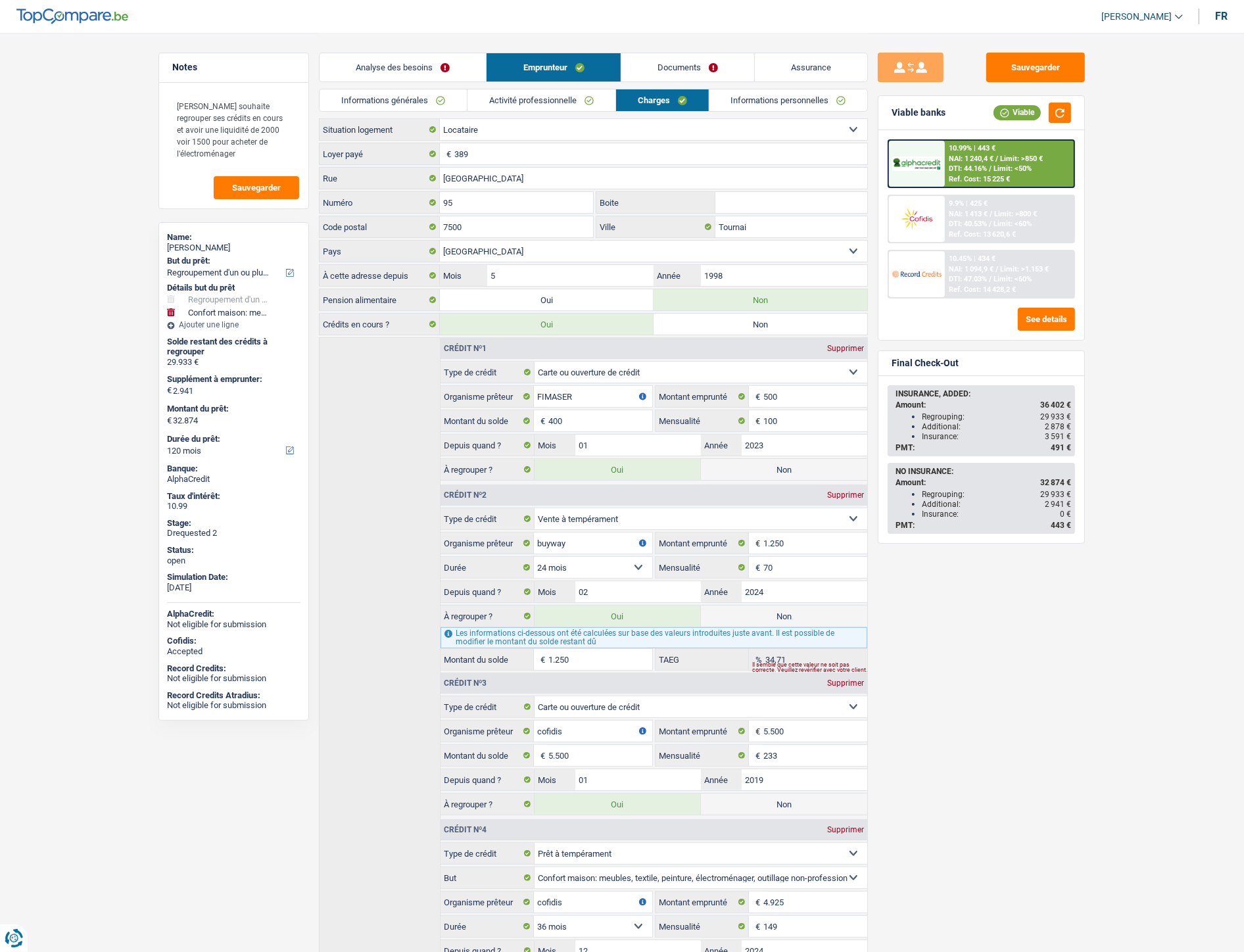
click at [531, 102] on link "Activité professionnelle" at bounding box center [541, 100] width 148 height 21
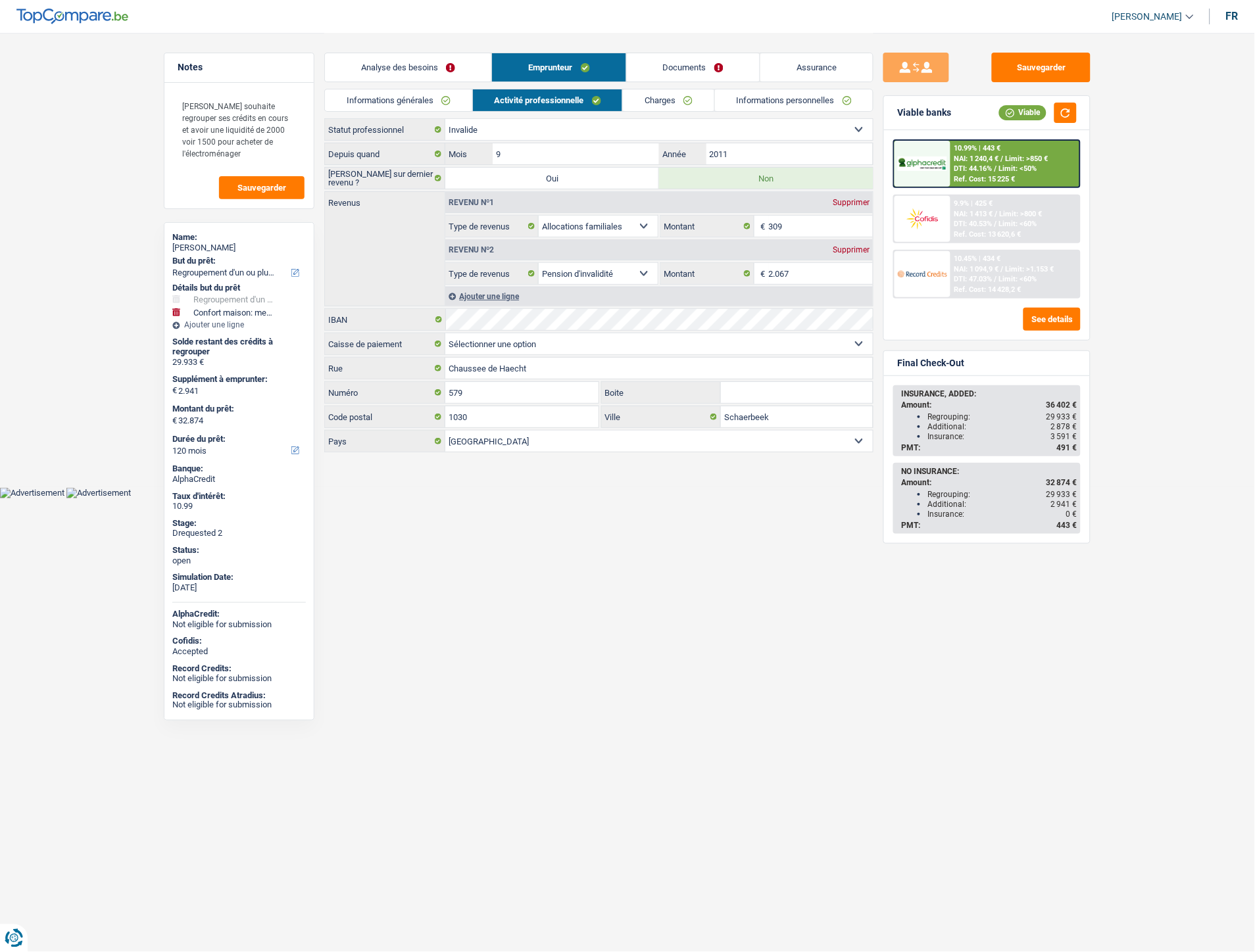
click at [445, 80] on link "Analyse des besoins" at bounding box center [408, 67] width 166 height 28
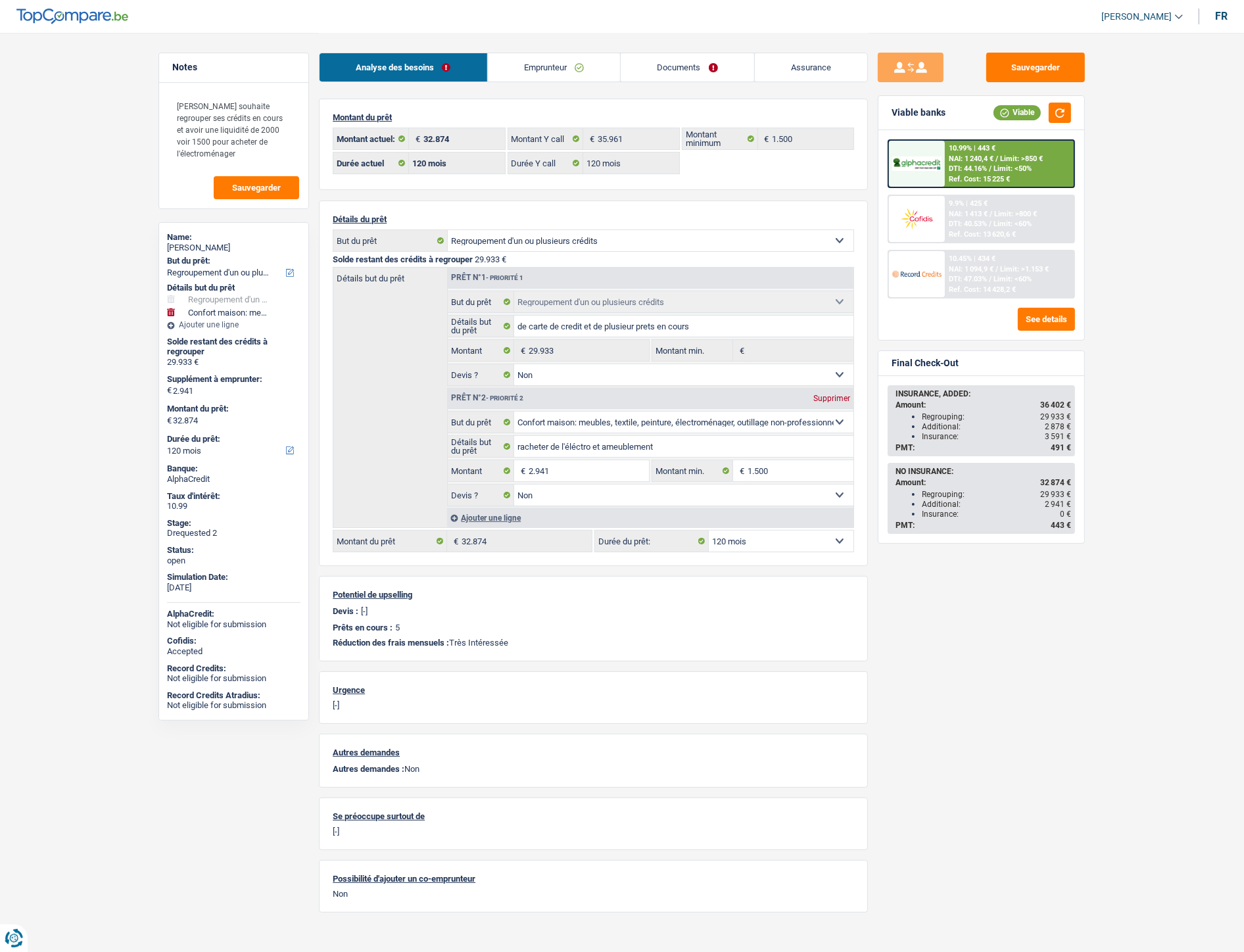
click at [555, 77] on link "Emprunteur" at bounding box center [554, 67] width 133 height 28
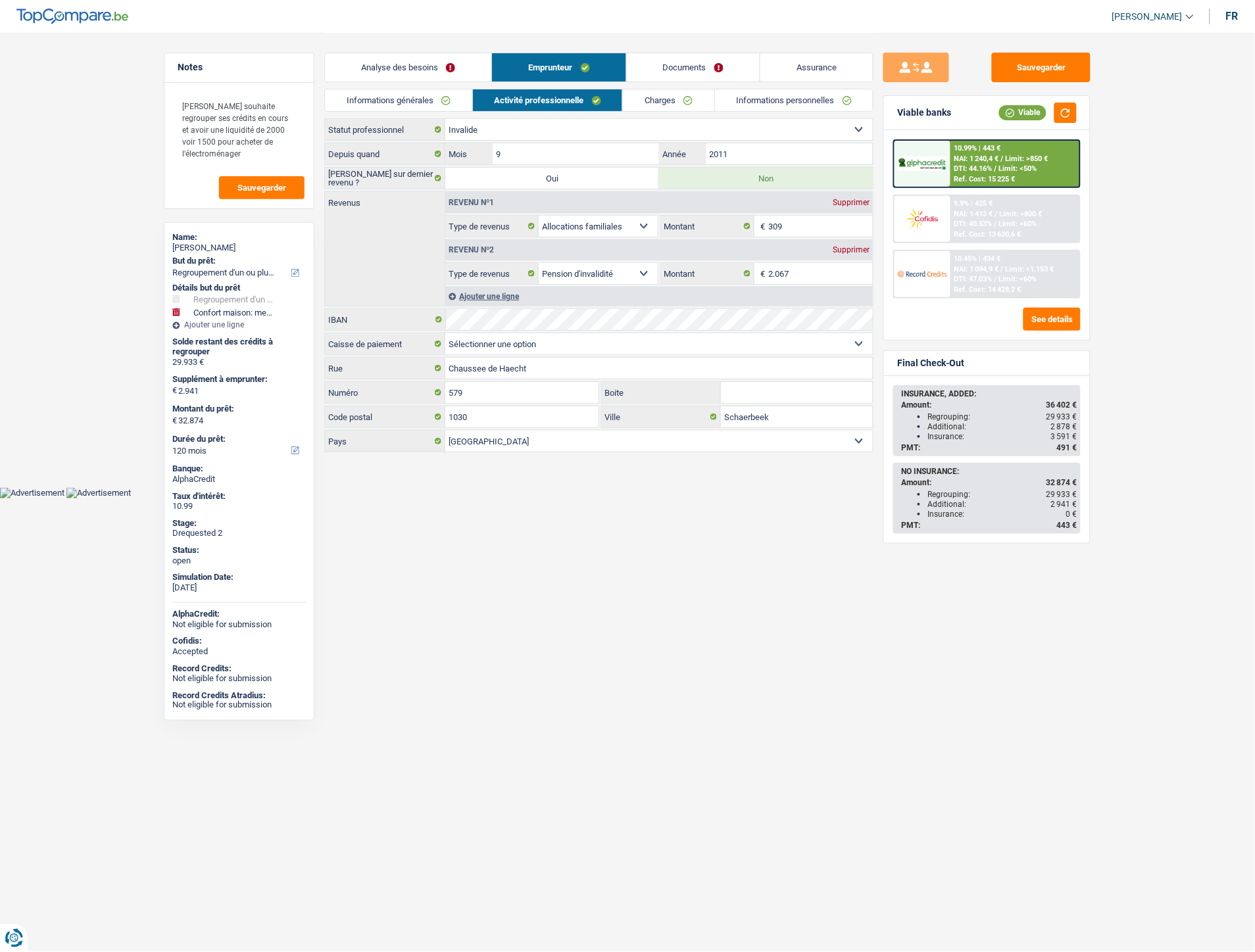
click at [706, 95] on link "Charges" at bounding box center [669, 100] width 92 height 21
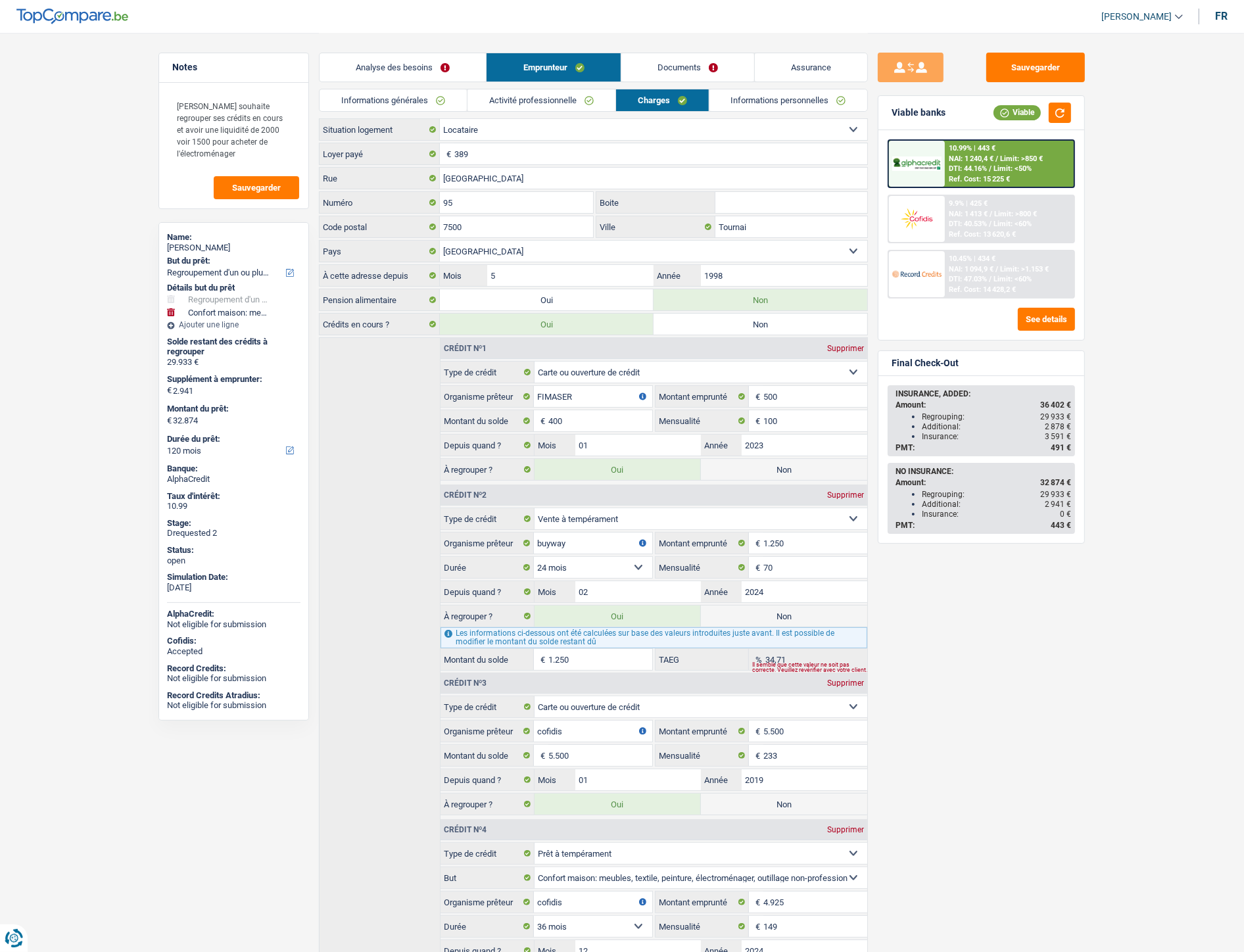
click at [705, 81] on link "Documents" at bounding box center [688, 67] width 133 height 28
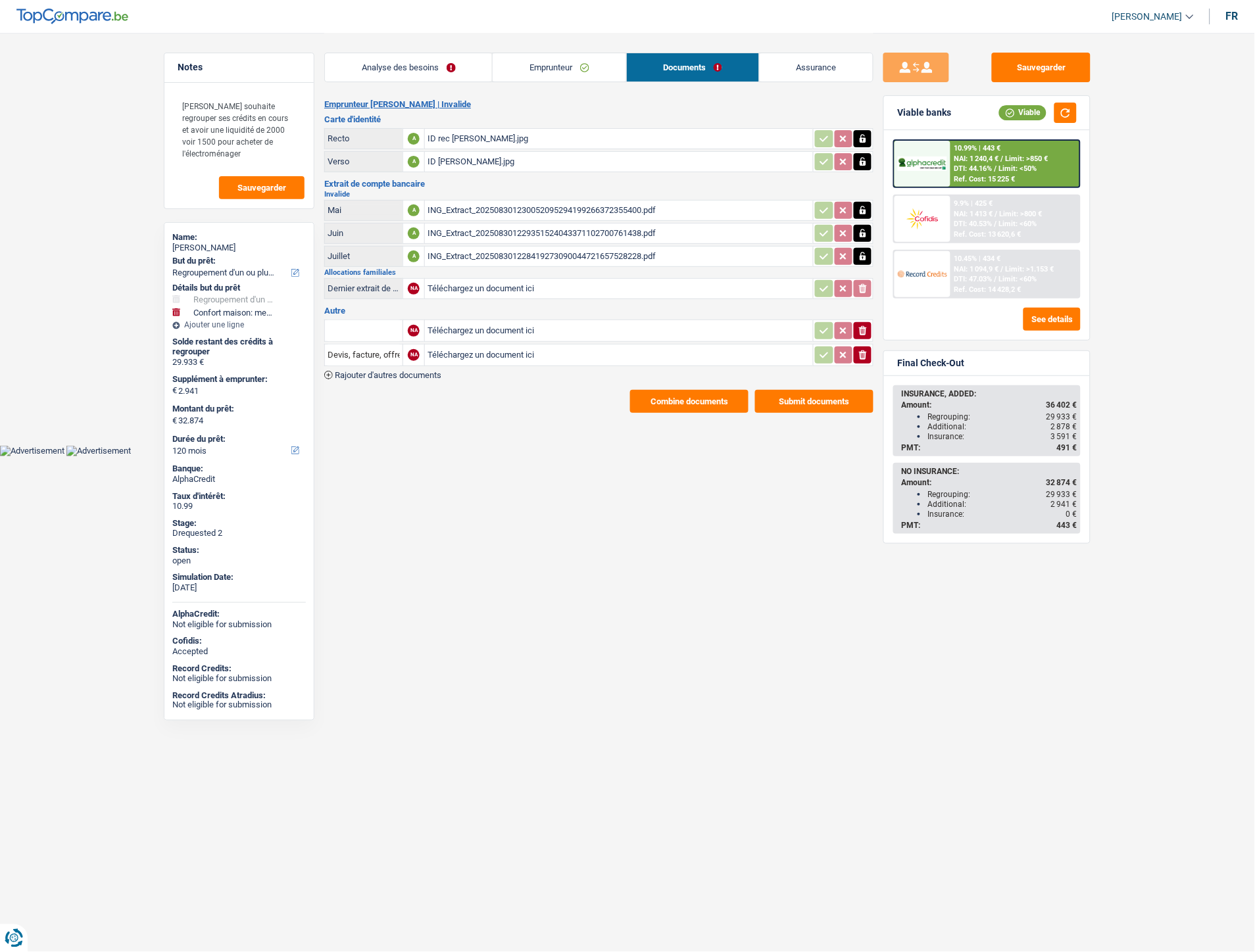
click at [438, 84] on div "Analyse des besoins Emprunteur Documents Assurance" at bounding box center [599, 61] width 549 height 56
click at [438, 75] on link "Analyse des besoins" at bounding box center [408, 67] width 167 height 28
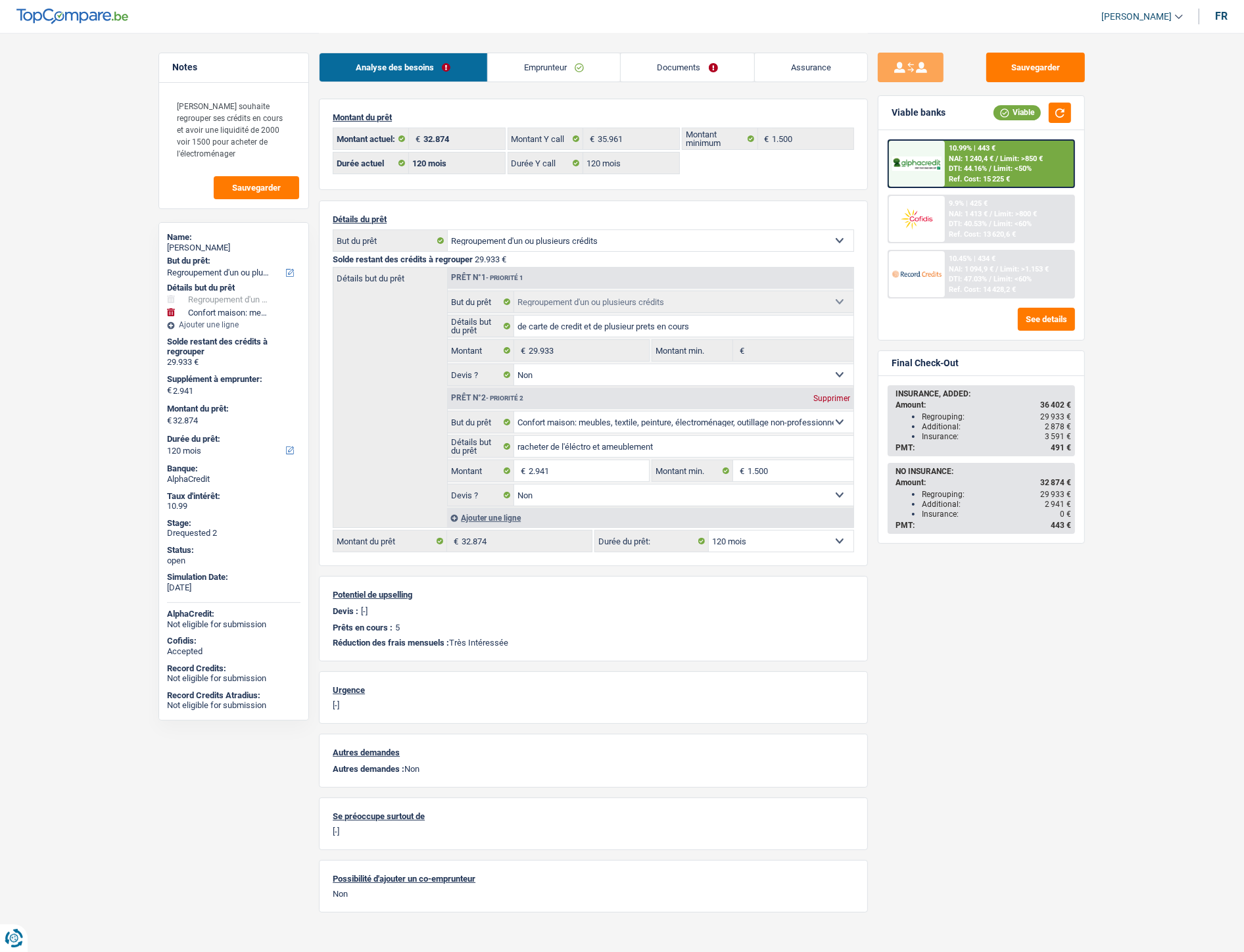
click at [529, 75] on link "Emprunteur" at bounding box center [554, 67] width 133 height 28
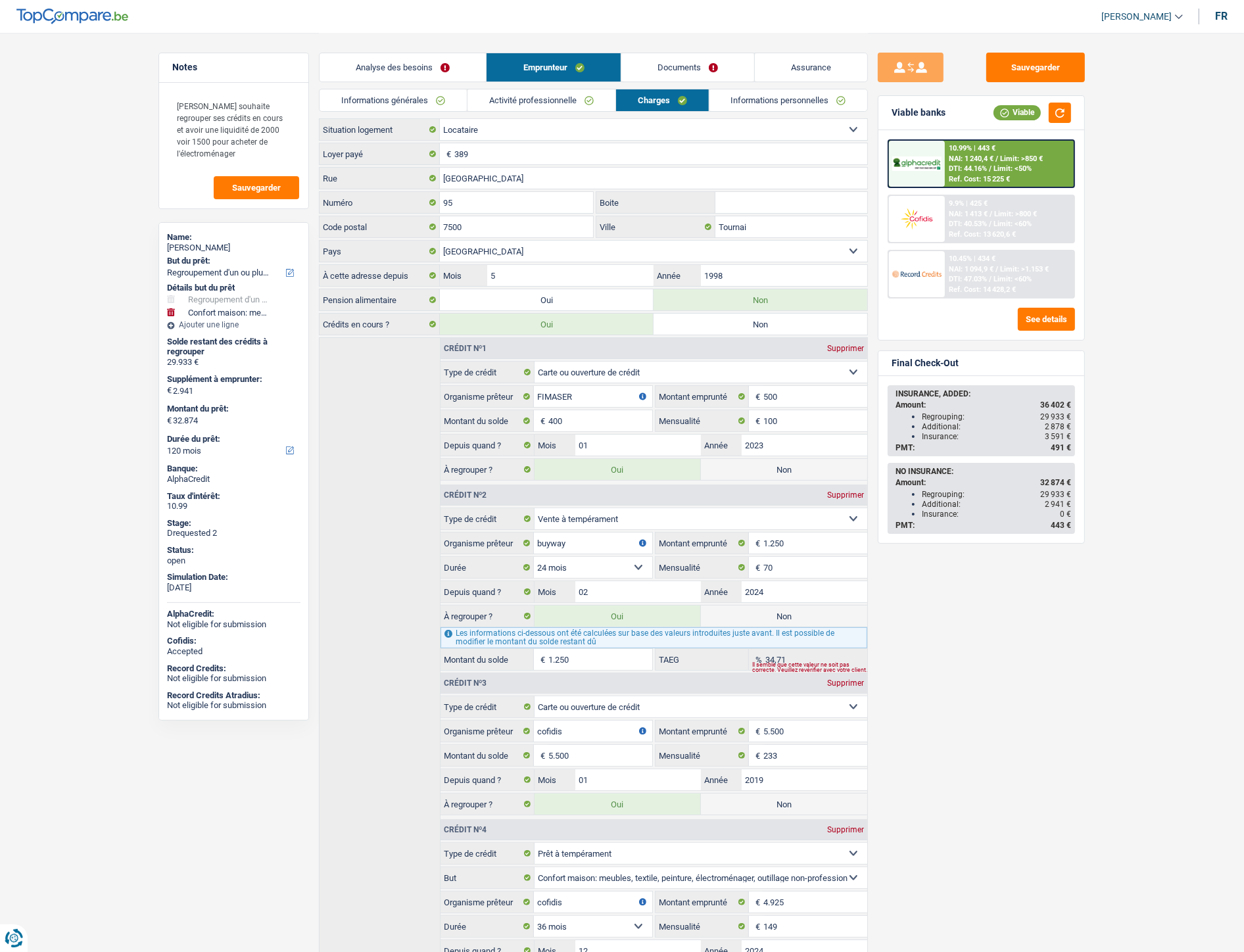
click at [708, 99] on li "Informations personnelles" at bounding box center [788, 100] width 160 height 23
drag, startPoint x: 728, startPoint y: 94, endPoint x: 702, endPoint y: 82, distance: 28.6
click at [728, 94] on link "Informations personnelles" at bounding box center [788, 100] width 159 height 21
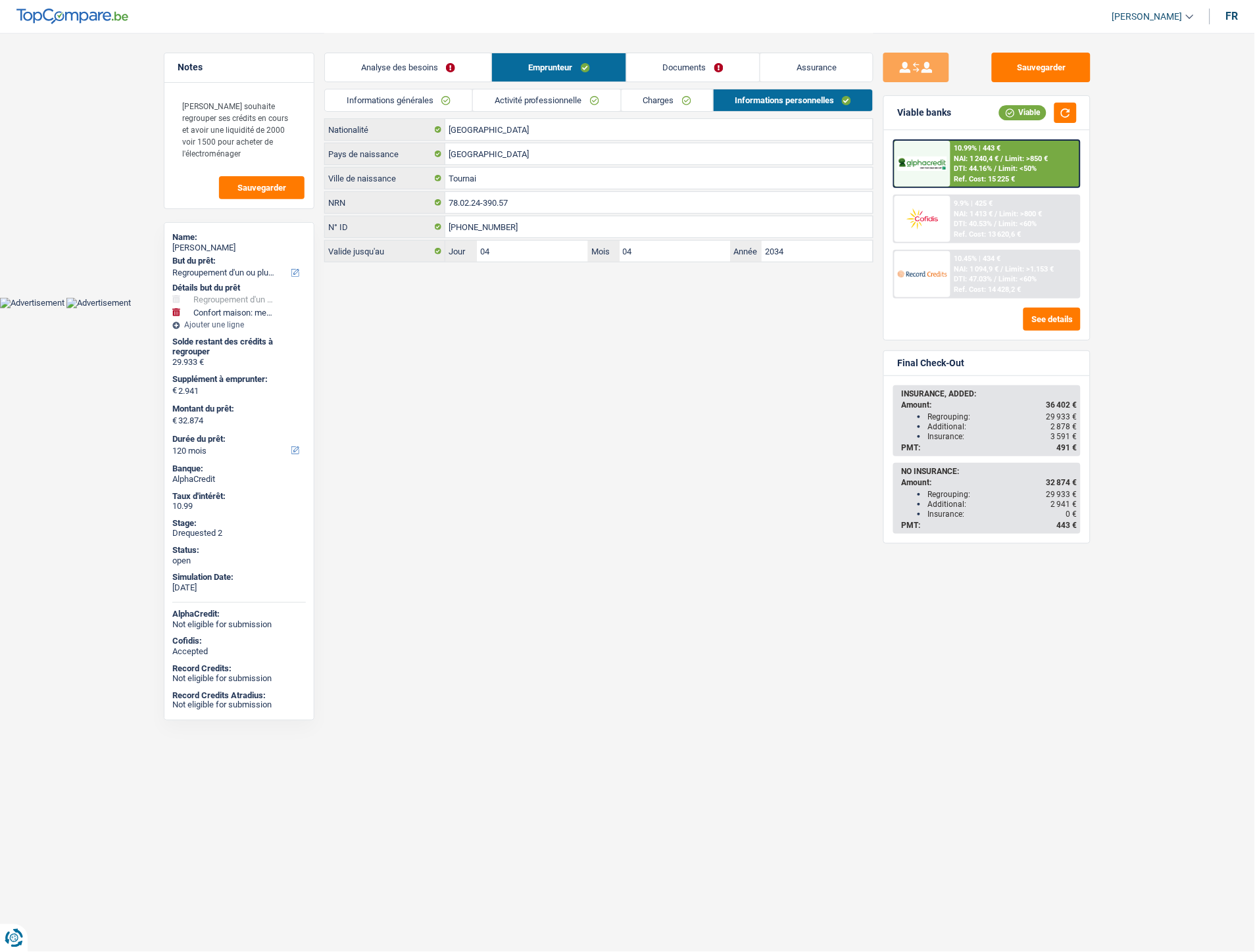
click at [691, 61] on link "Documents" at bounding box center [693, 67] width 133 height 28
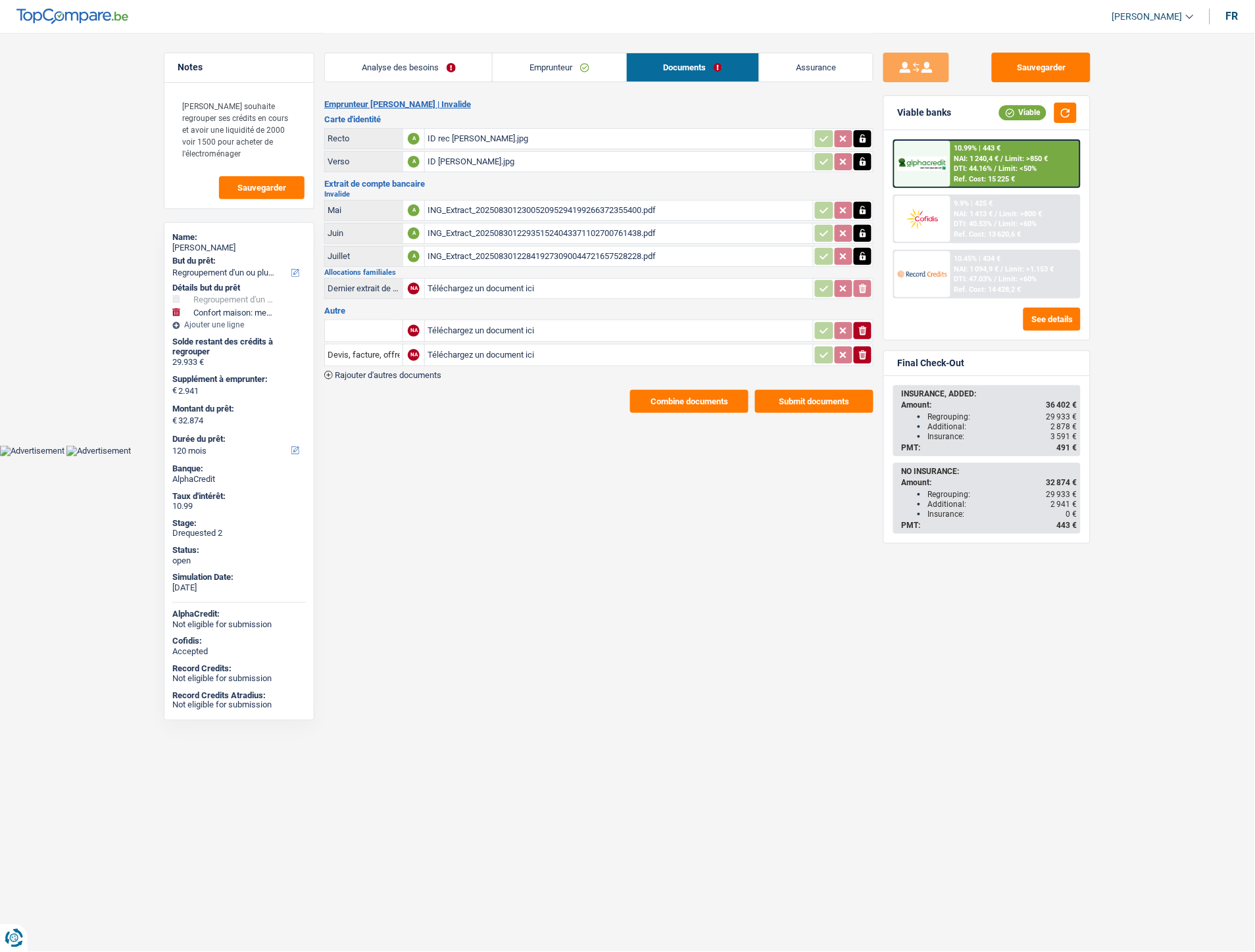
click at [684, 390] on button "Combine documents" at bounding box center [690, 401] width 118 height 23
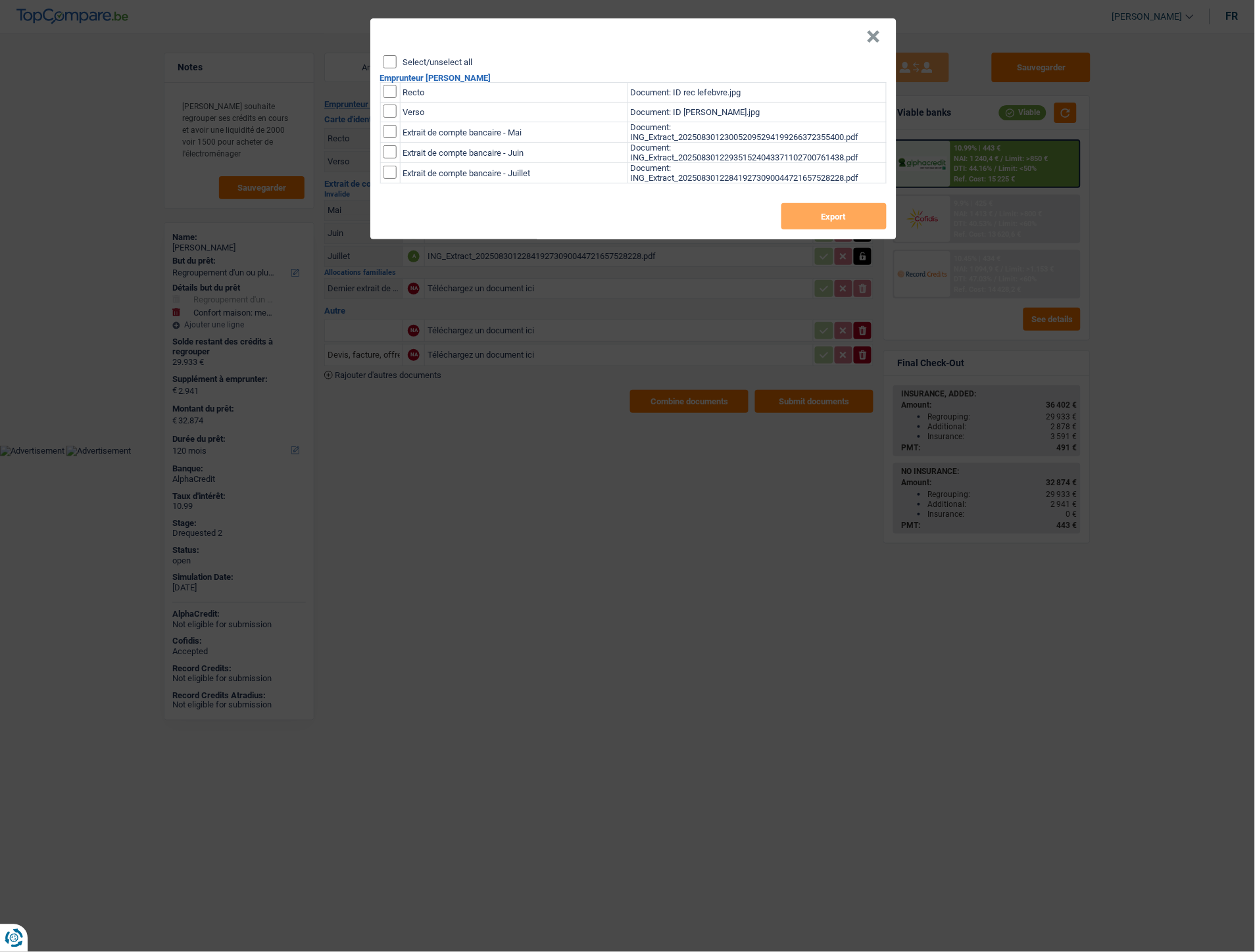
click at [388, 61] on input "Select/unselect all" at bounding box center [390, 62] width 13 height 13
checkbox input "true"
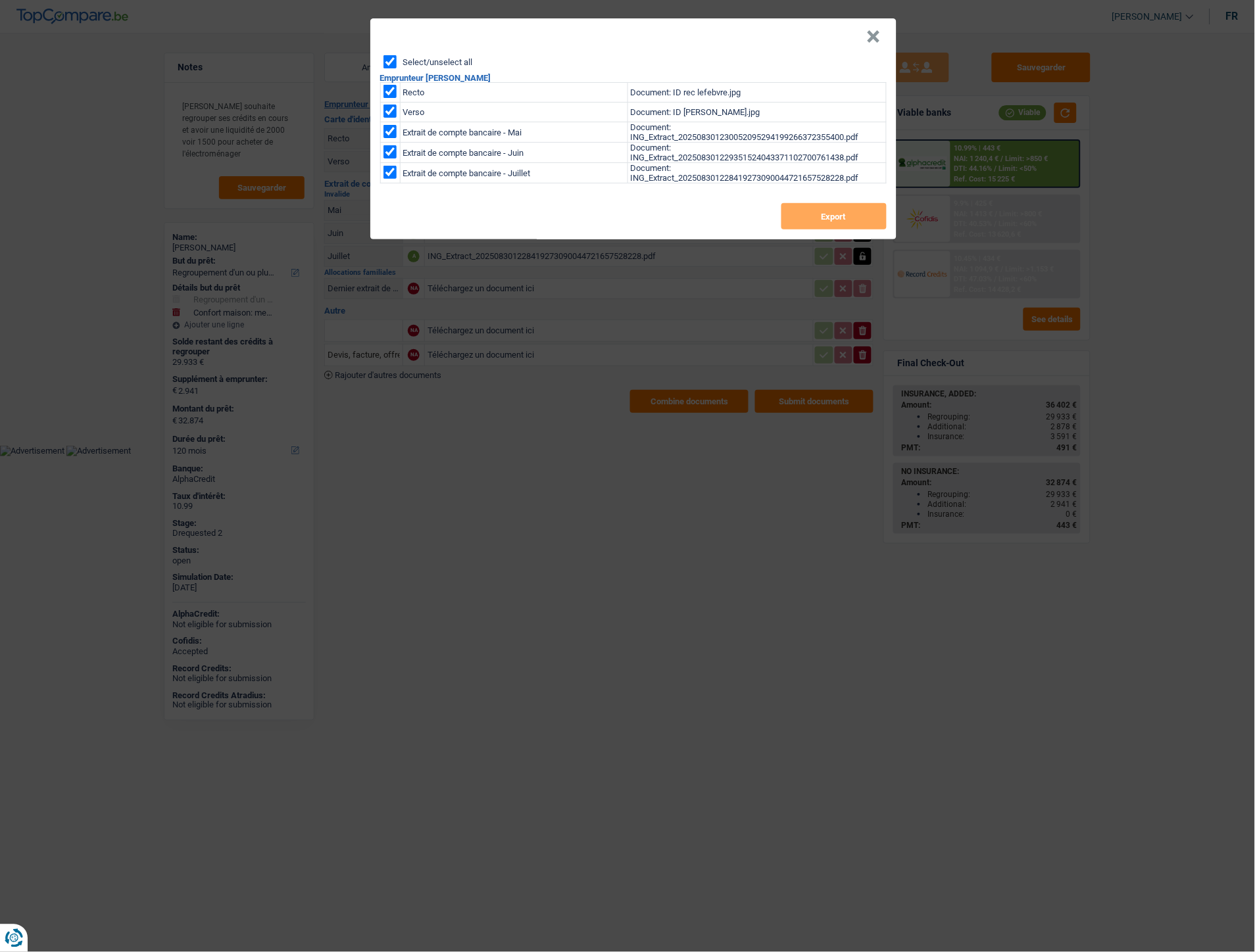
checkbox input "true"
click at [878, 32] on button "×" at bounding box center [873, 37] width 14 height 13
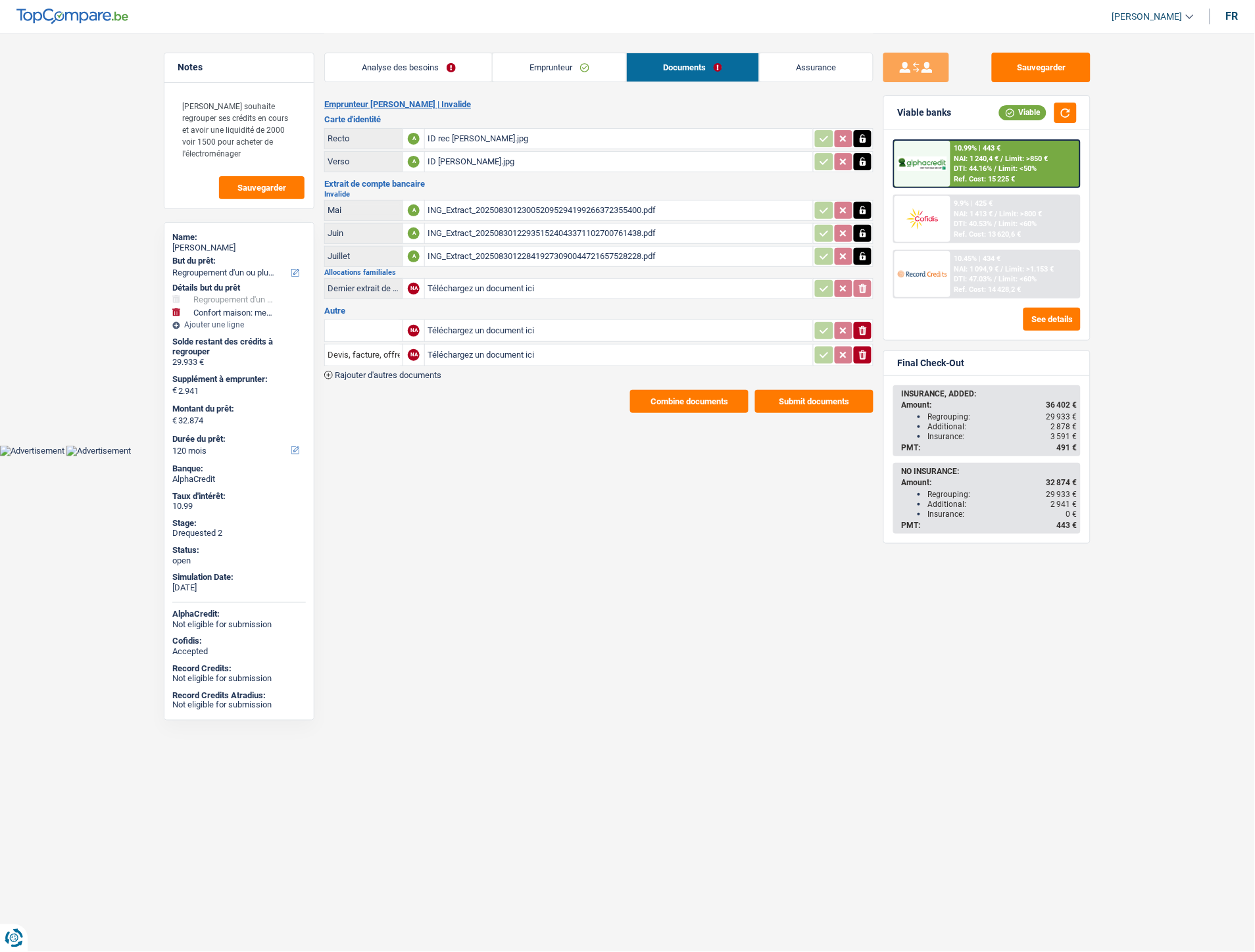
click at [557, 69] on link "Emprunteur" at bounding box center [559, 67] width 133 height 28
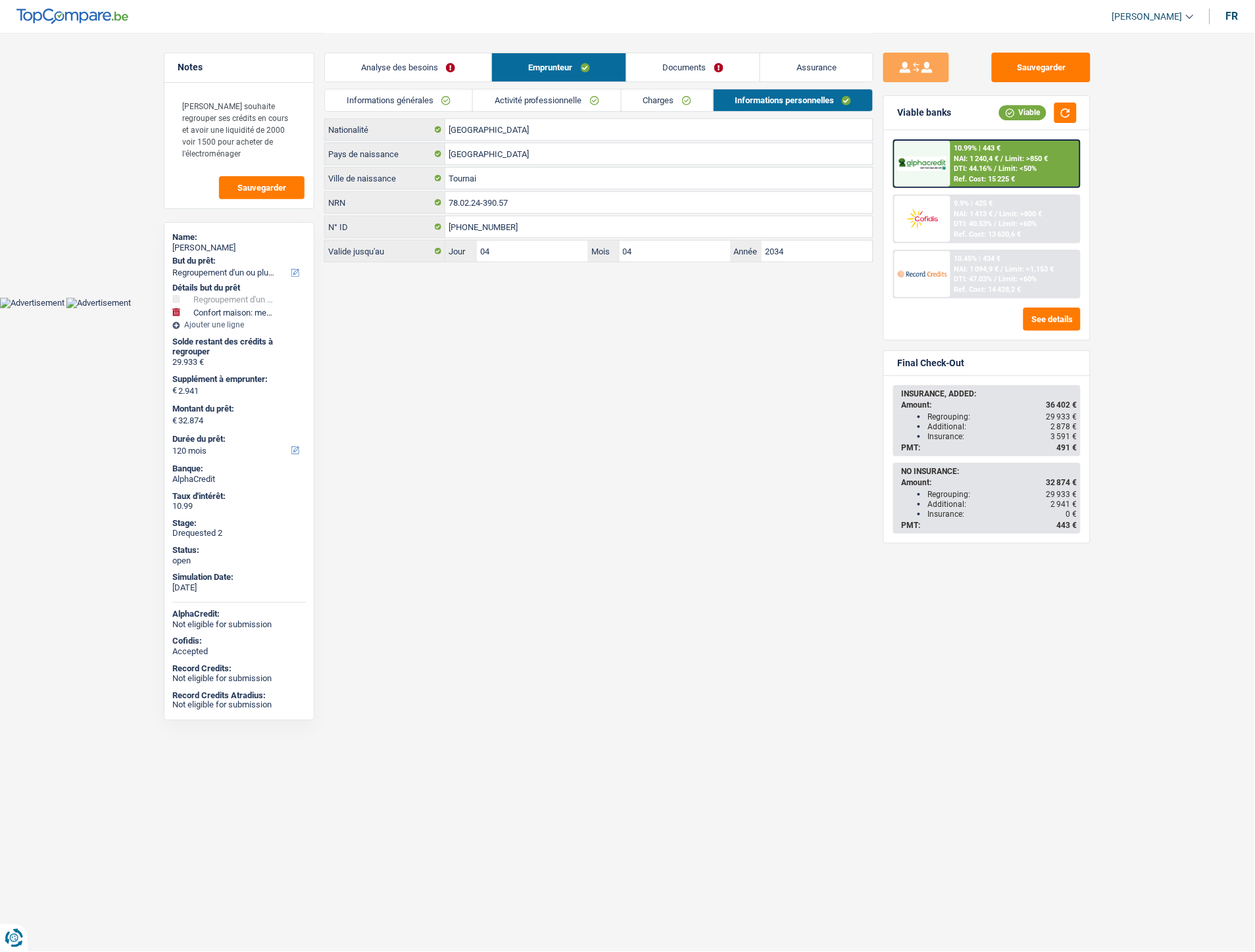
click at [575, 106] on link "Activité professionnelle" at bounding box center [547, 100] width 148 height 21
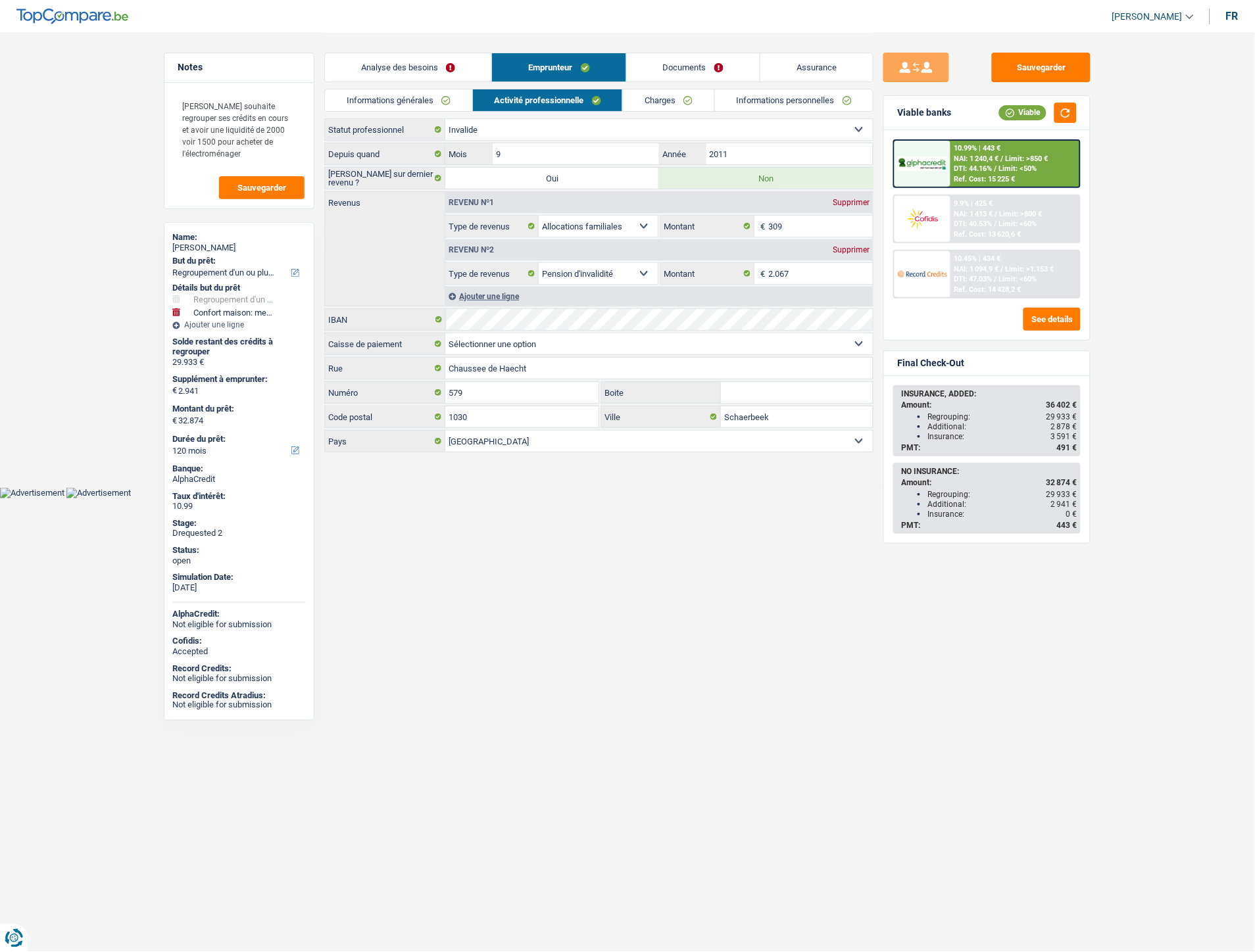
click at [667, 100] on link "Charges" at bounding box center [669, 100] width 92 height 21
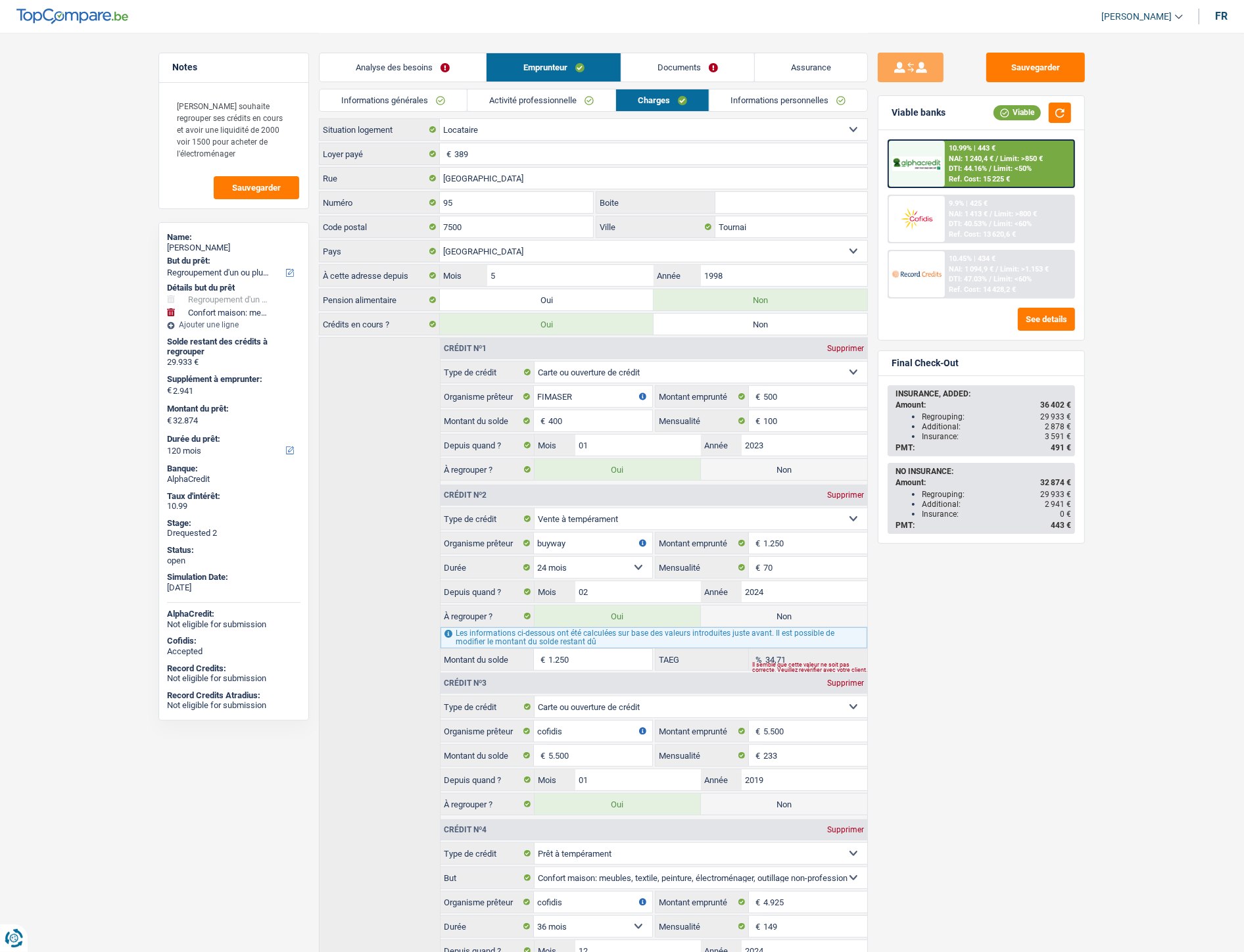
click at [481, 104] on link "Activité professionnelle" at bounding box center [541, 100] width 148 height 21
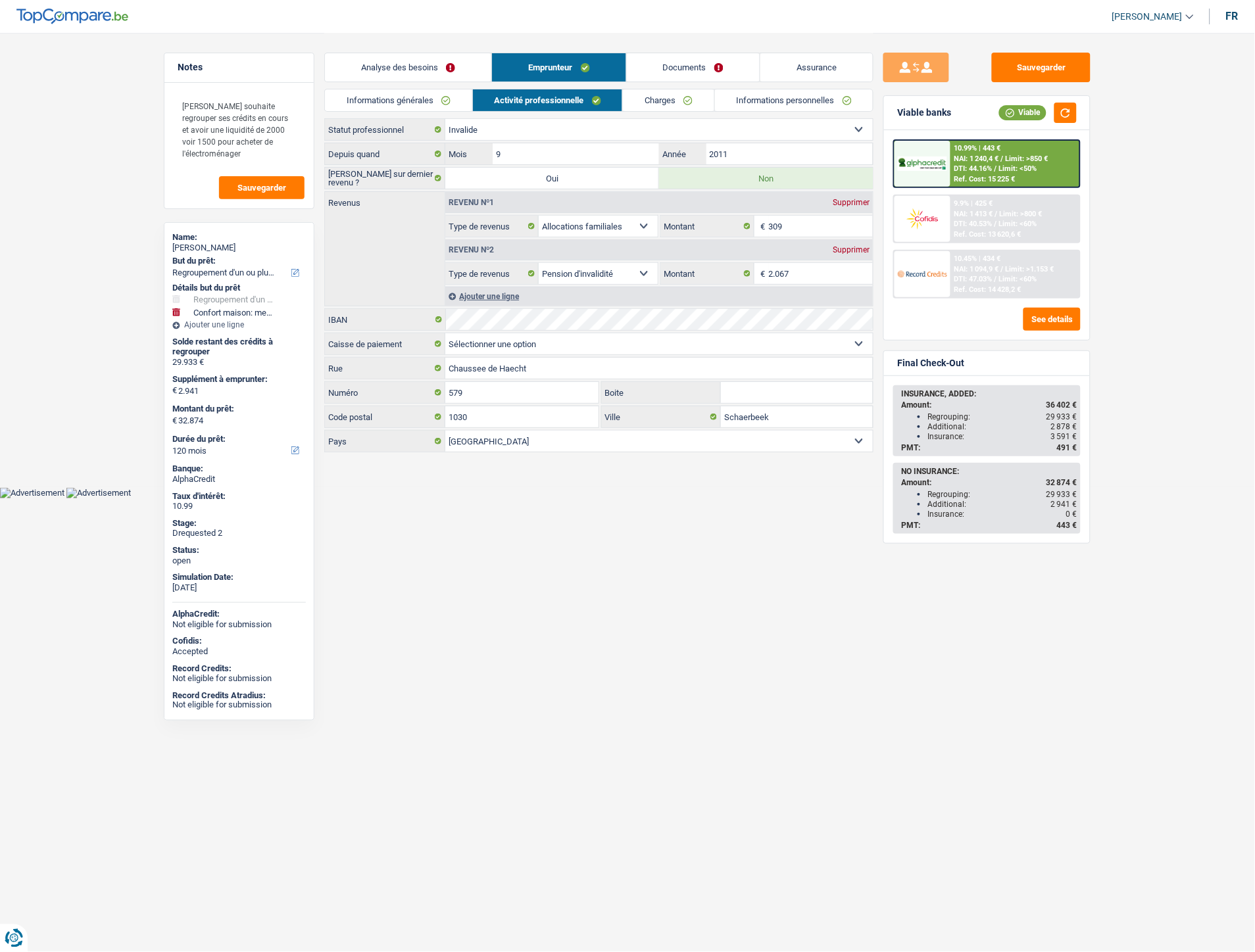
click at [431, 106] on link "Informations générales" at bounding box center [399, 100] width 148 height 21
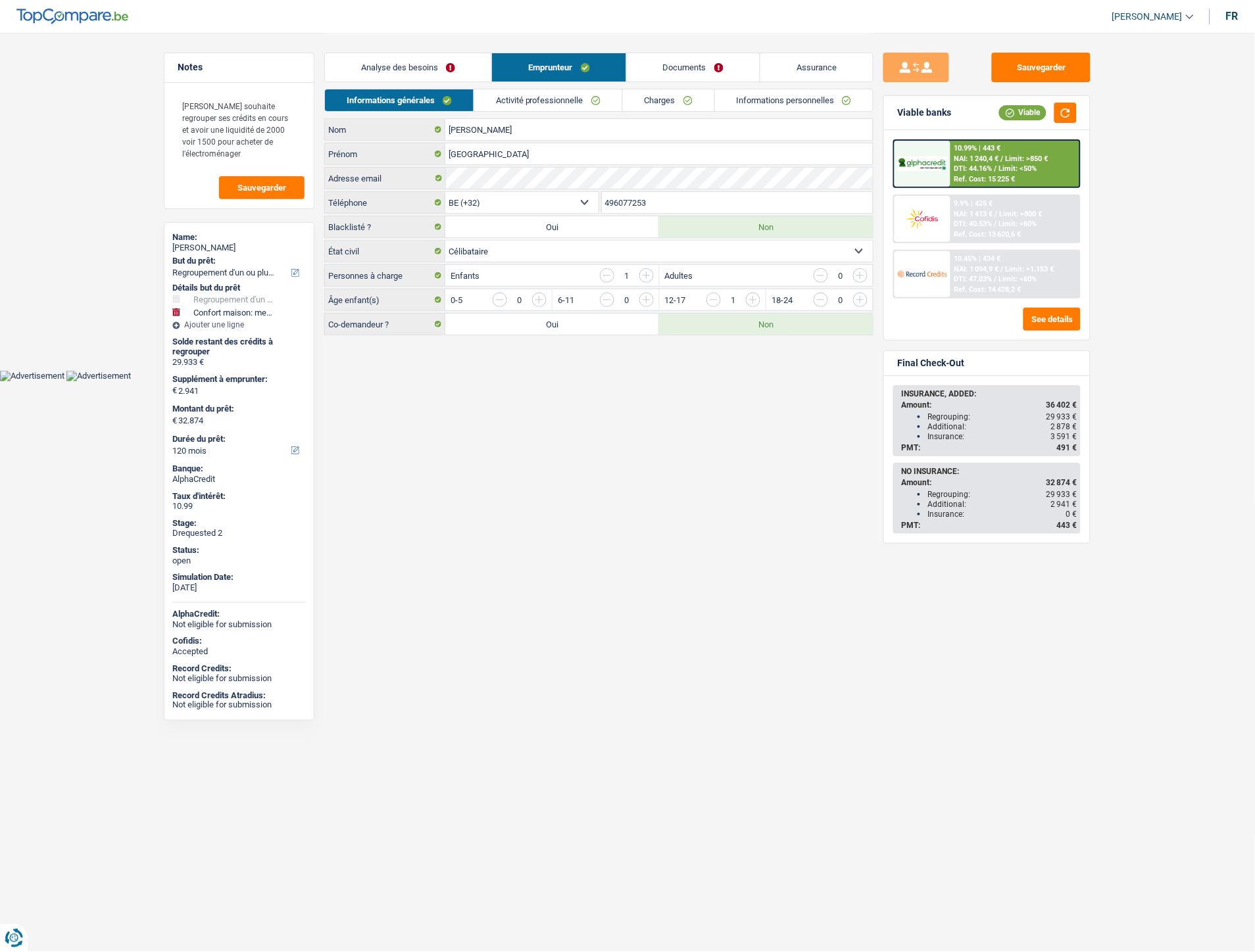
click at [678, 63] on link "Documents" at bounding box center [693, 67] width 133 height 28
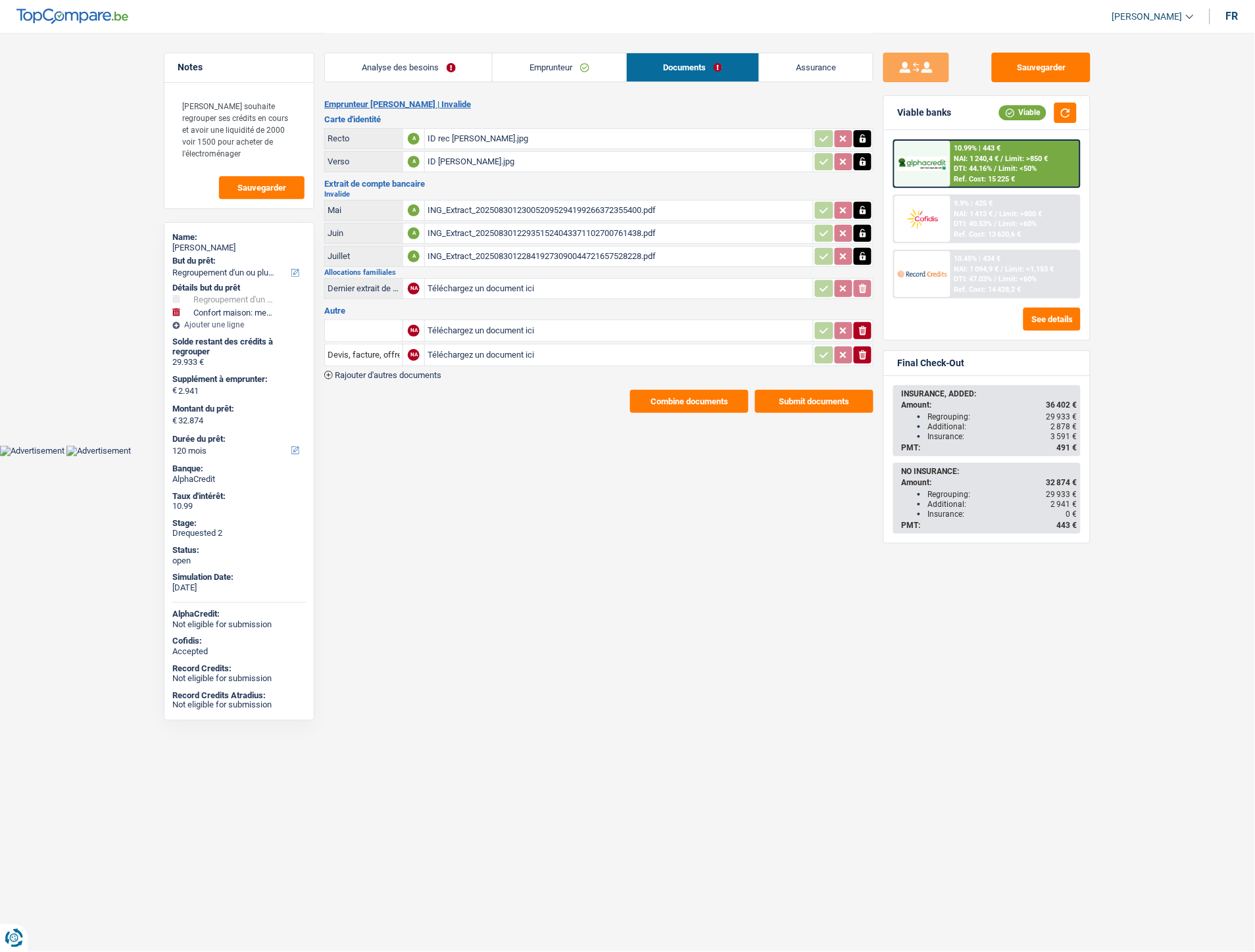
click at [561, 71] on link "Emprunteur" at bounding box center [559, 67] width 133 height 28
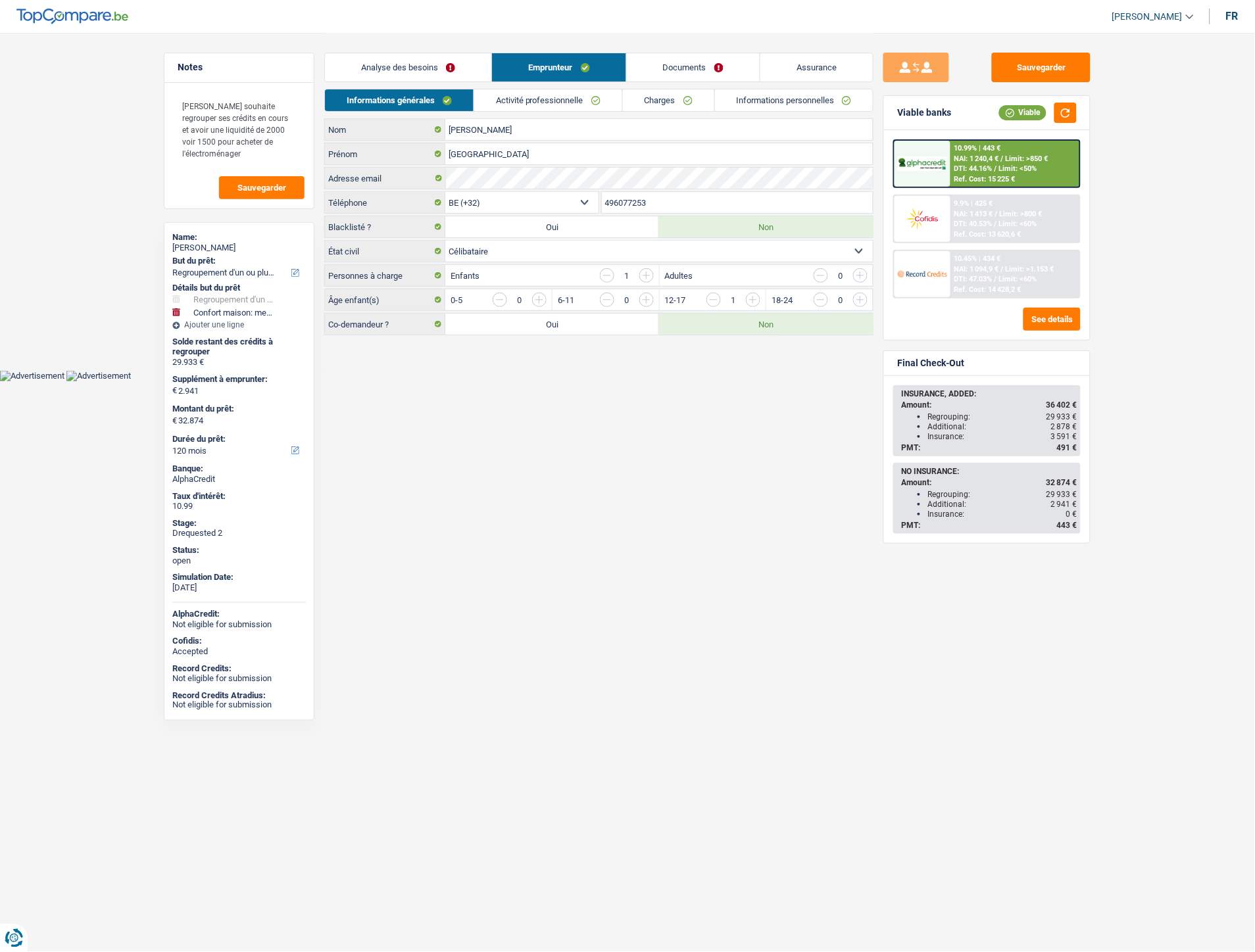
click at [505, 104] on link "Activité professionnelle" at bounding box center [548, 100] width 148 height 21
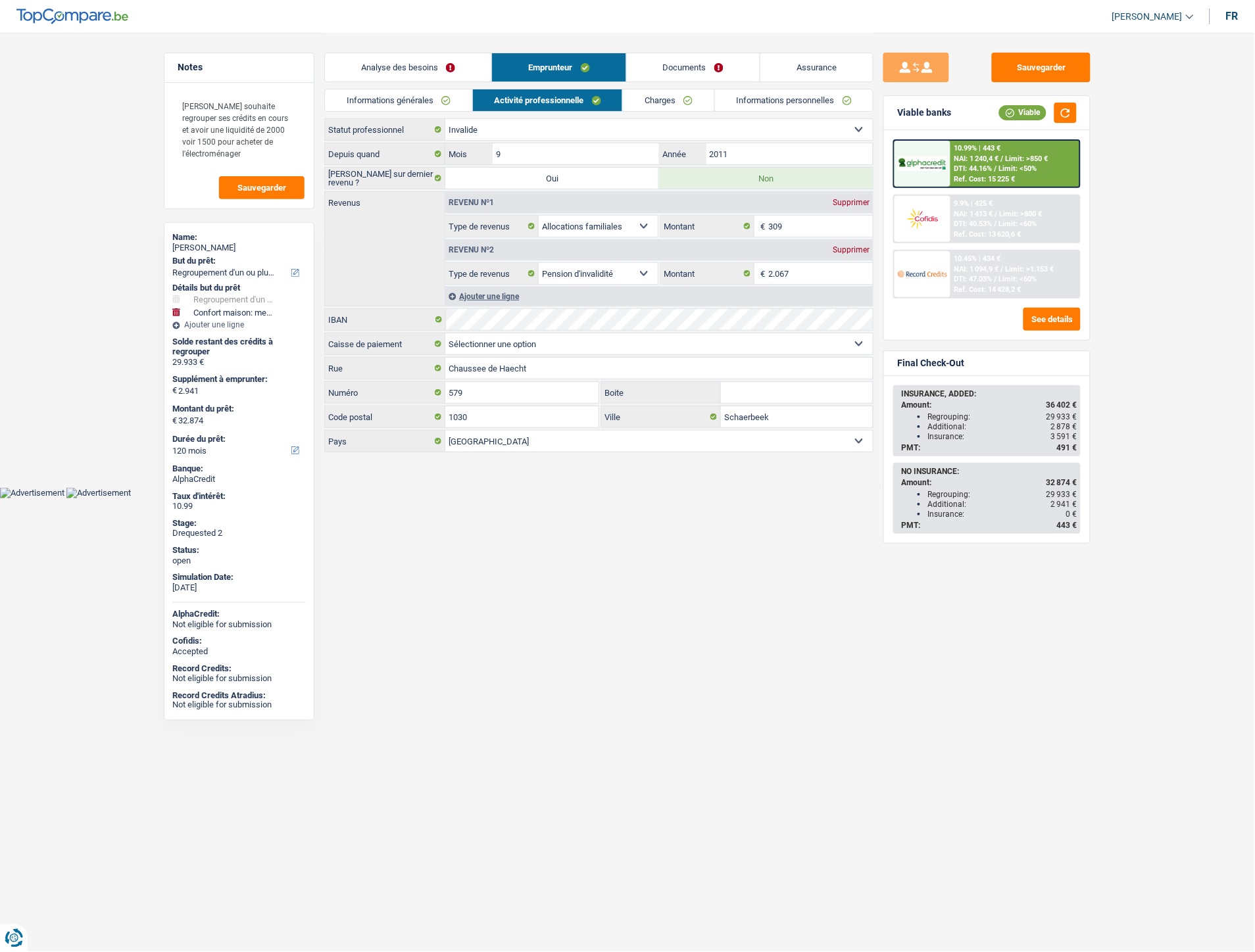
click at [643, 97] on link "Charges" at bounding box center [669, 100] width 92 height 21
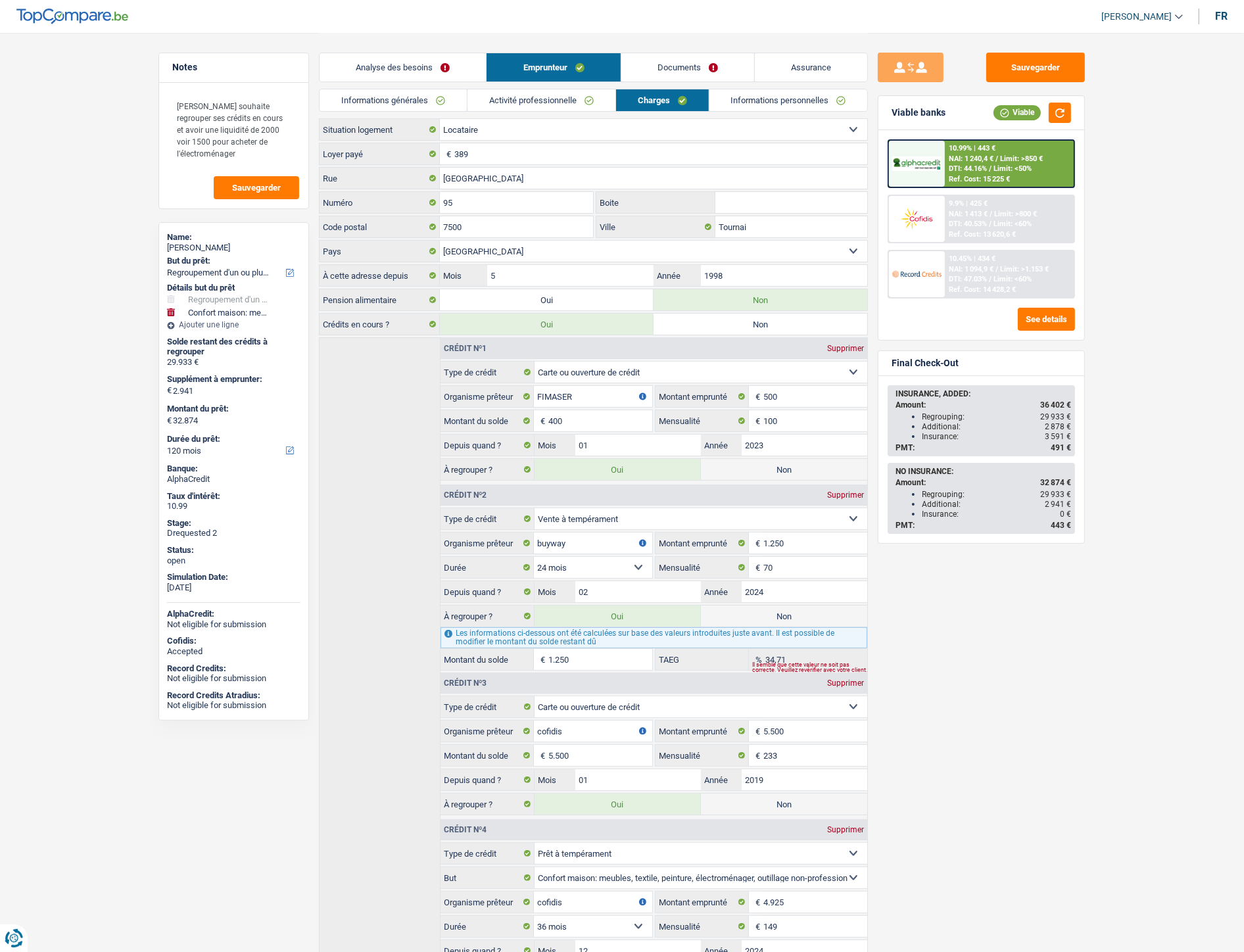
click at [421, 61] on link "Analyse des besoins" at bounding box center [402, 67] width 166 height 28
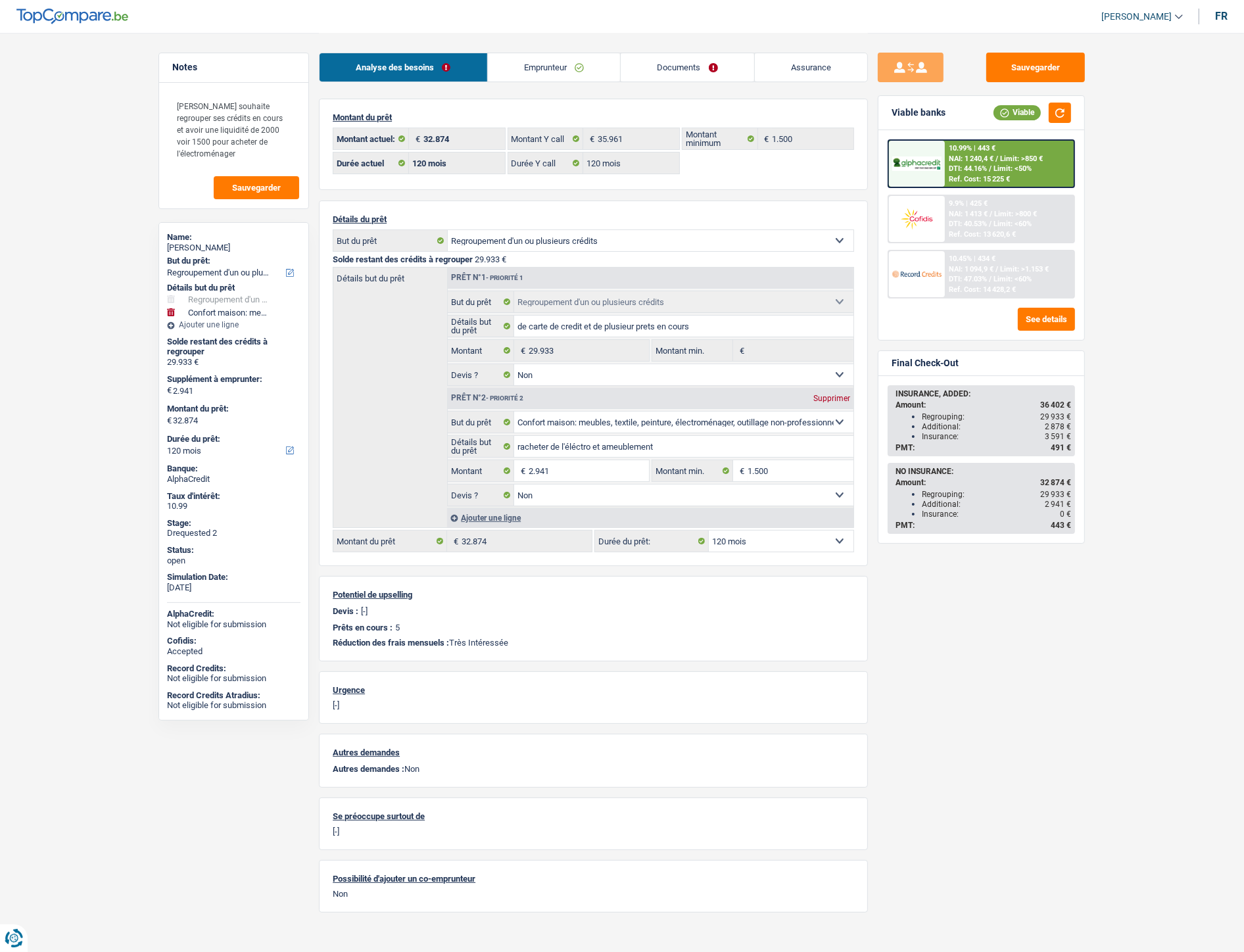
click at [370, 59] on link "Analyse des besoins" at bounding box center [403, 67] width 167 height 28
click at [539, 63] on link "Emprunteur" at bounding box center [554, 67] width 133 height 28
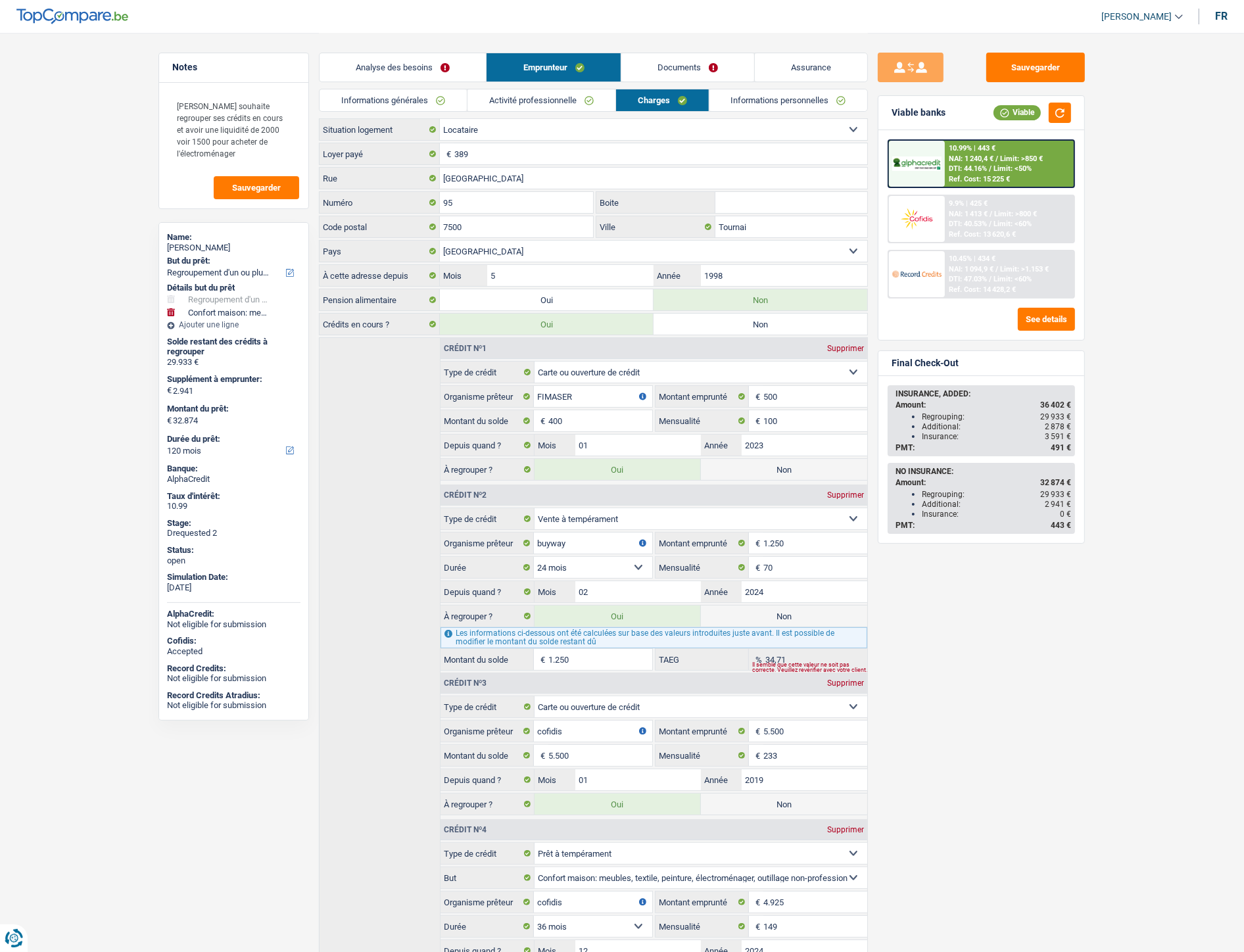
click at [537, 108] on li "Activité professionnelle" at bounding box center [541, 100] width 148 height 23
click at [536, 100] on link "Activité professionnelle" at bounding box center [541, 100] width 148 height 21
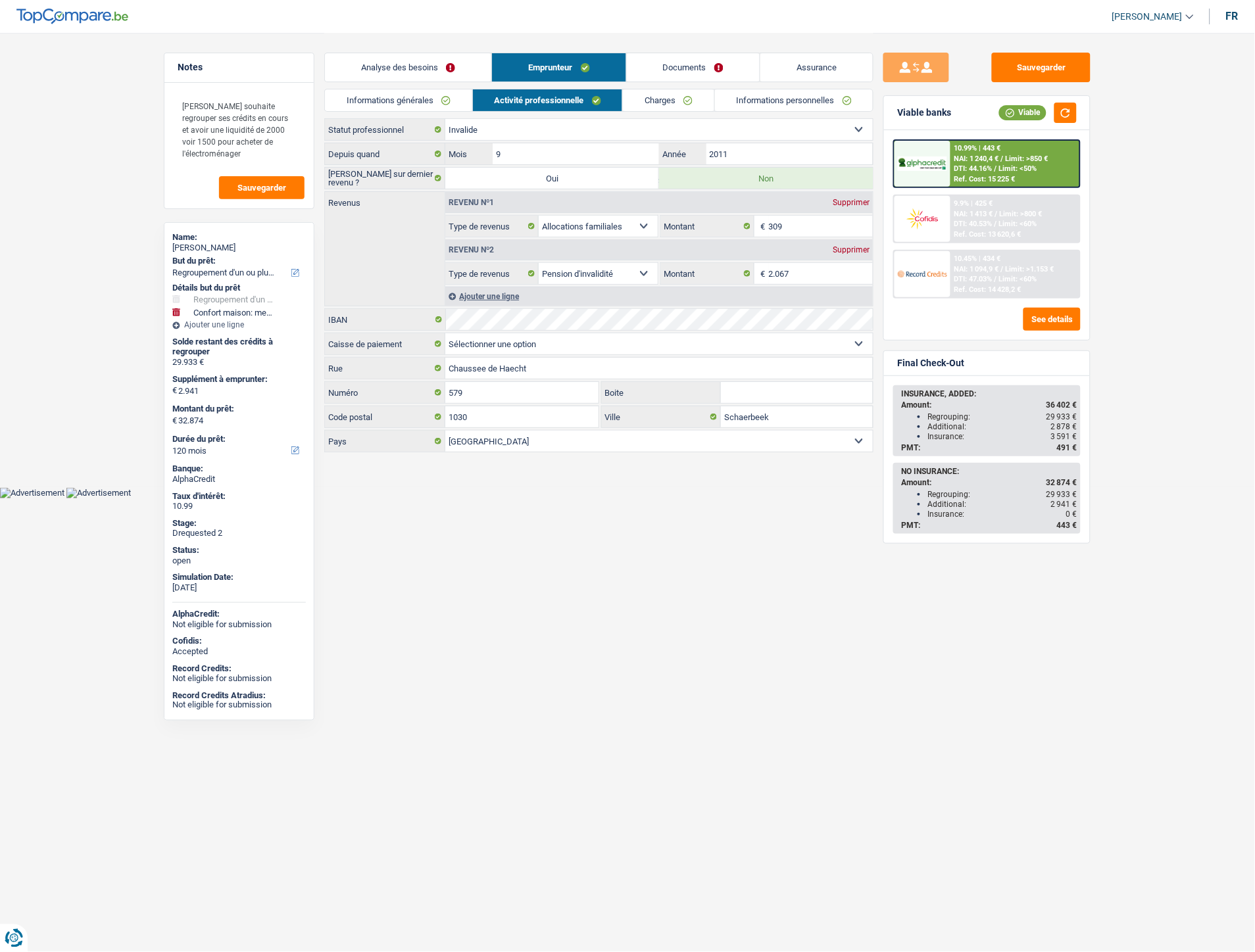
click at [415, 109] on link "Informations générales" at bounding box center [399, 100] width 148 height 21
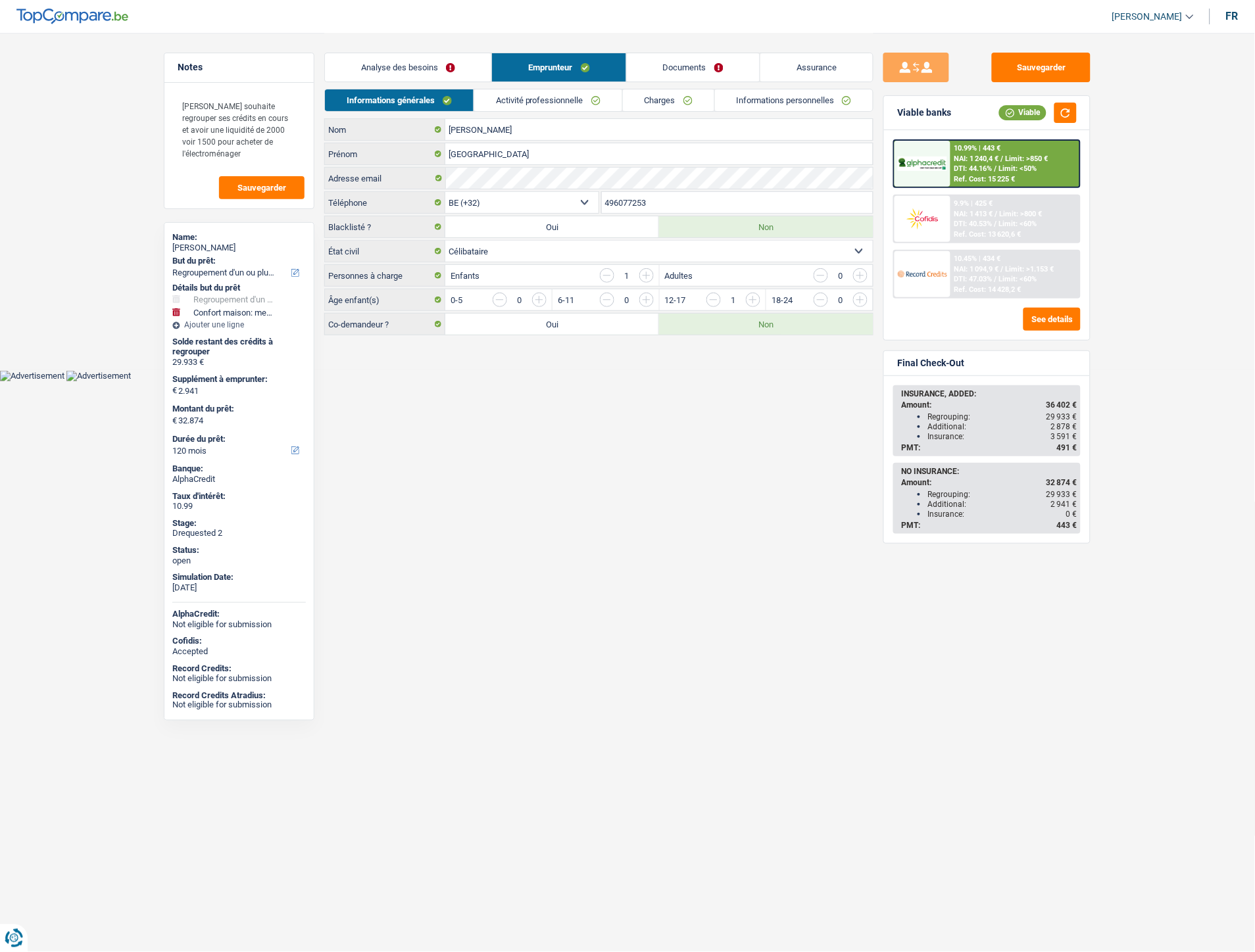
click at [660, 100] on link "Charges" at bounding box center [669, 100] width 92 height 21
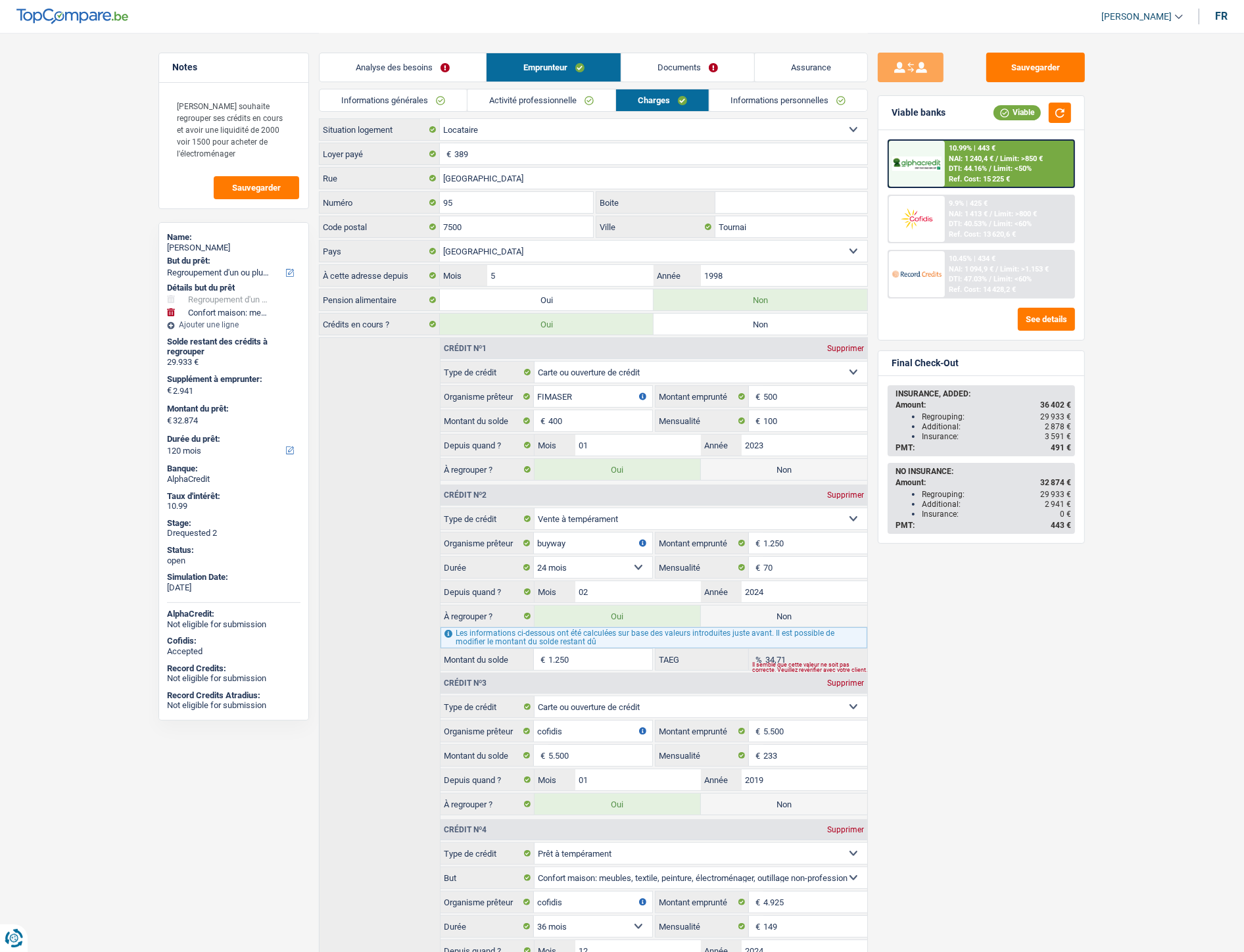
click at [445, 67] on link "Analyse des besoins" at bounding box center [402, 67] width 166 height 28
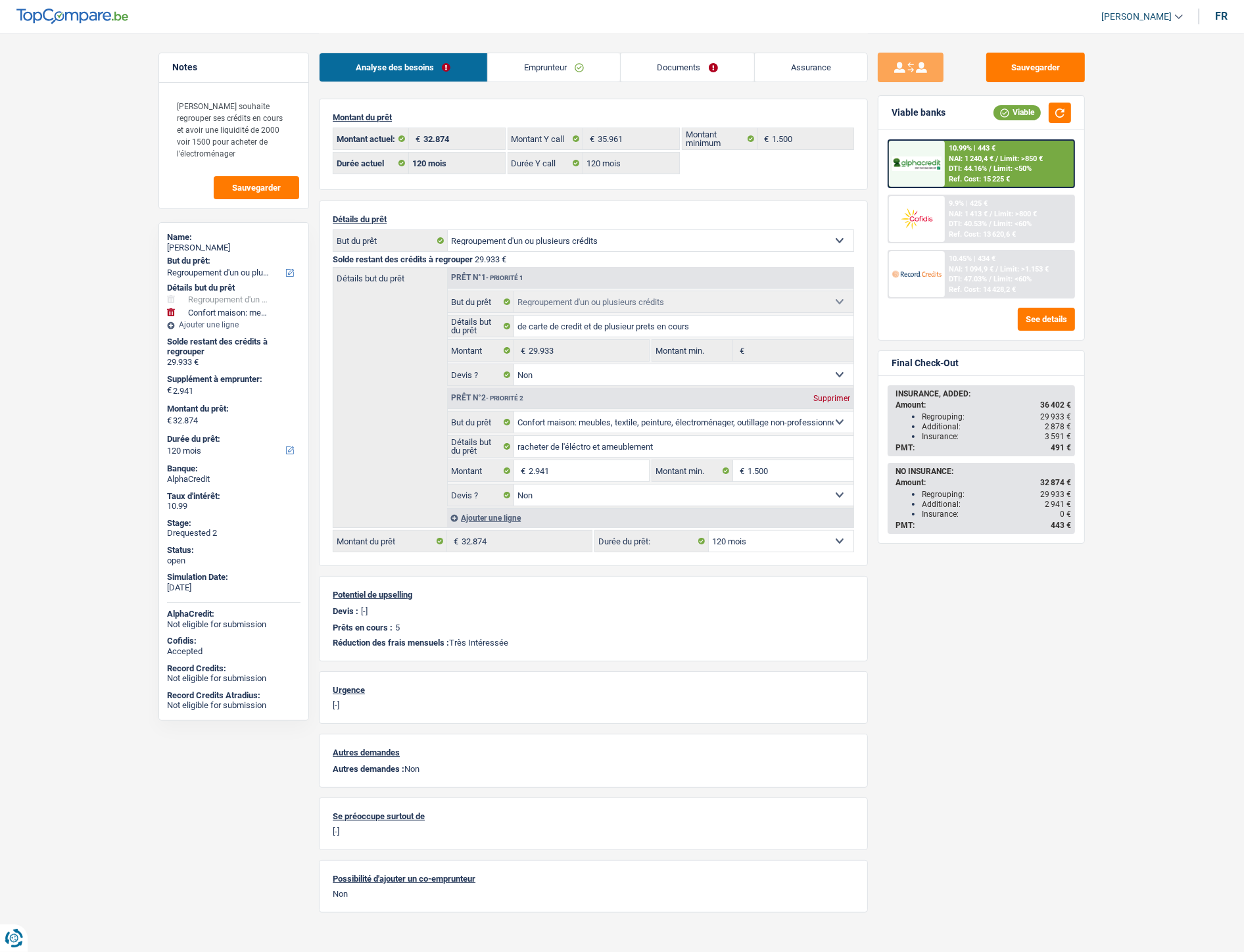
click at [601, 61] on link "Emprunteur" at bounding box center [554, 67] width 133 height 28
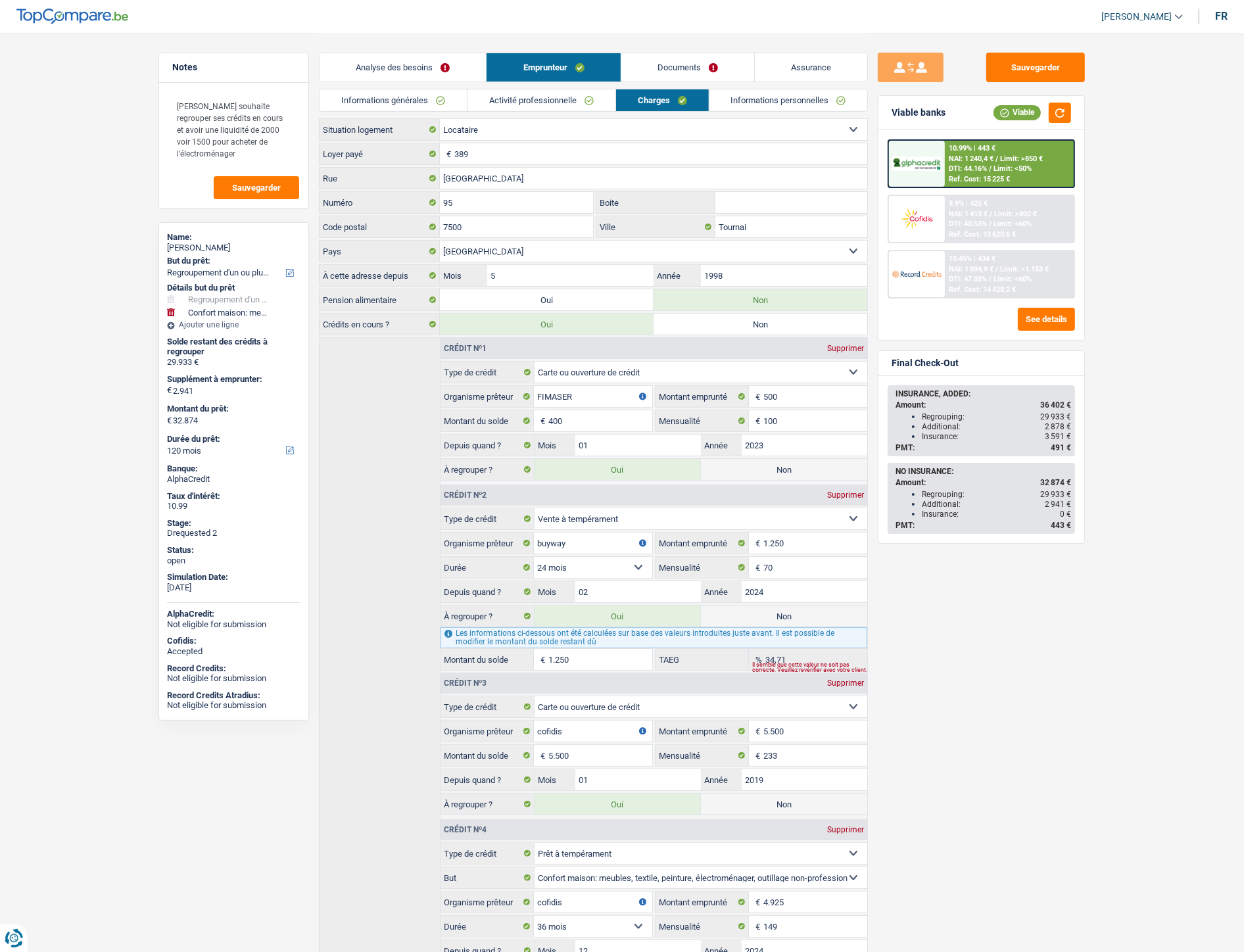
click at [745, 106] on link "Informations personnelles" at bounding box center [788, 100] width 159 height 21
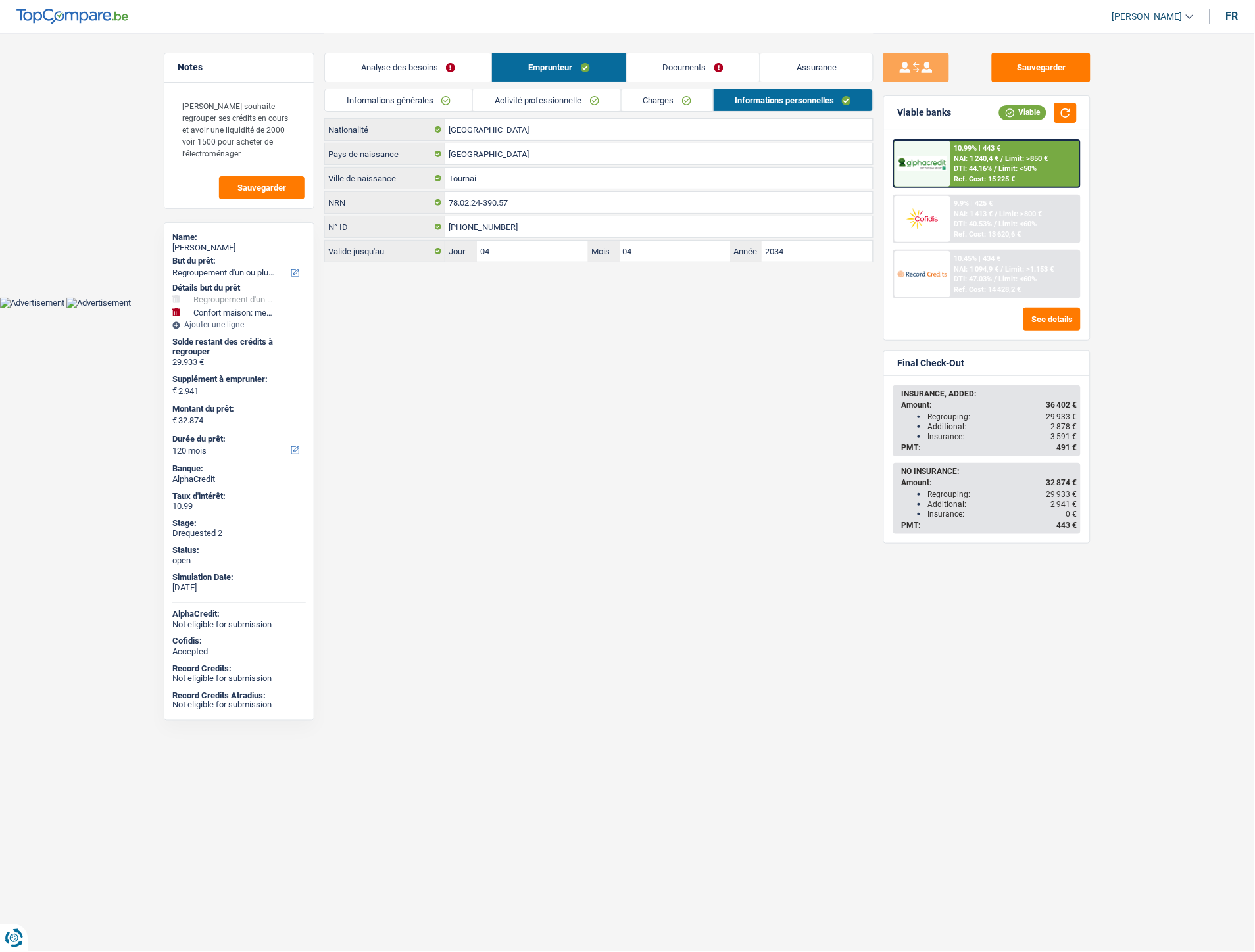
click at [609, 99] on link "Activité professionnelle" at bounding box center [547, 100] width 148 height 21
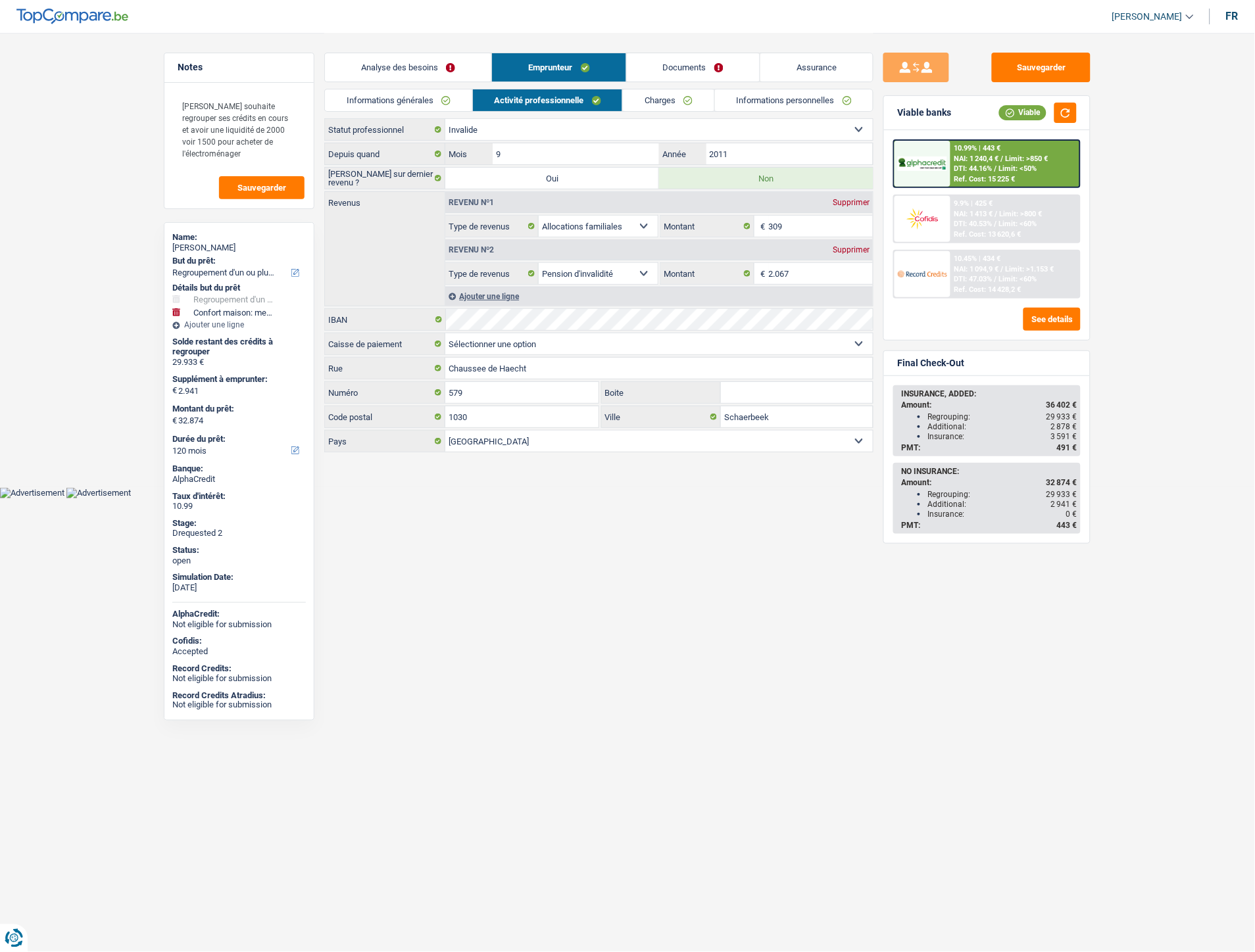
click at [851, 246] on div "Supprimer" at bounding box center [851, 249] width 44 height 8
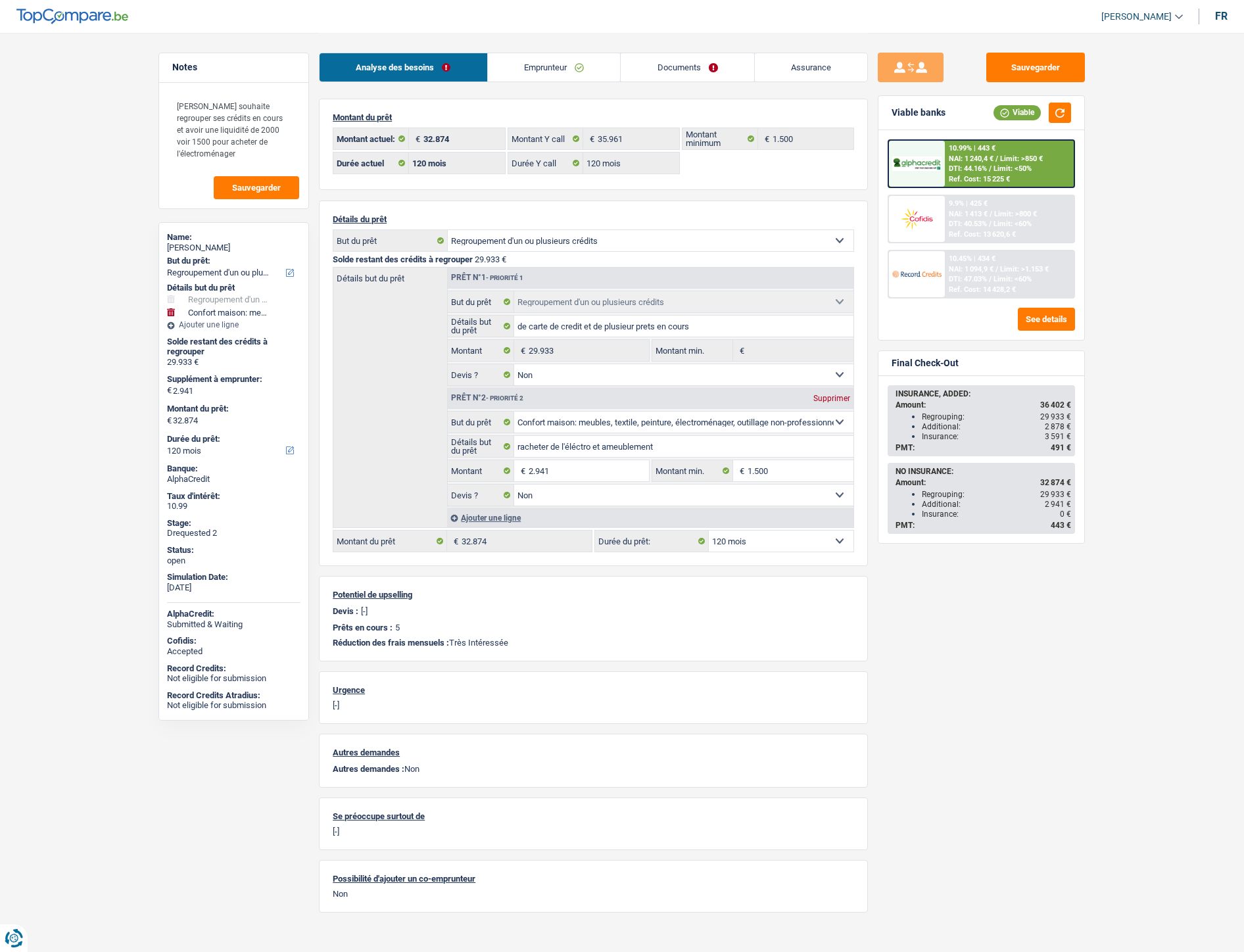
select select "refinancing"
select select "household"
select select "120"
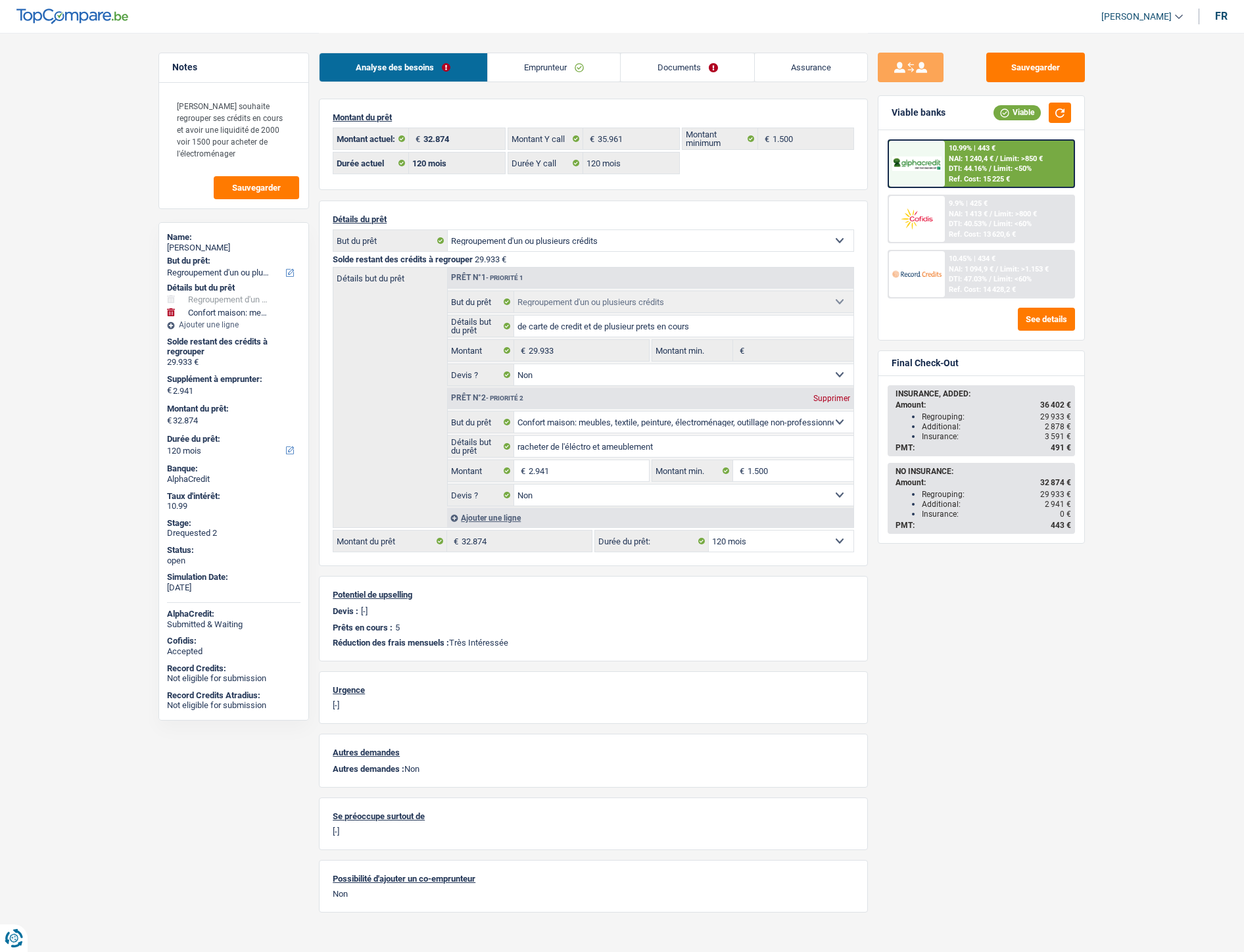
select select "120"
select select "refinancing"
select select "false"
select select "household"
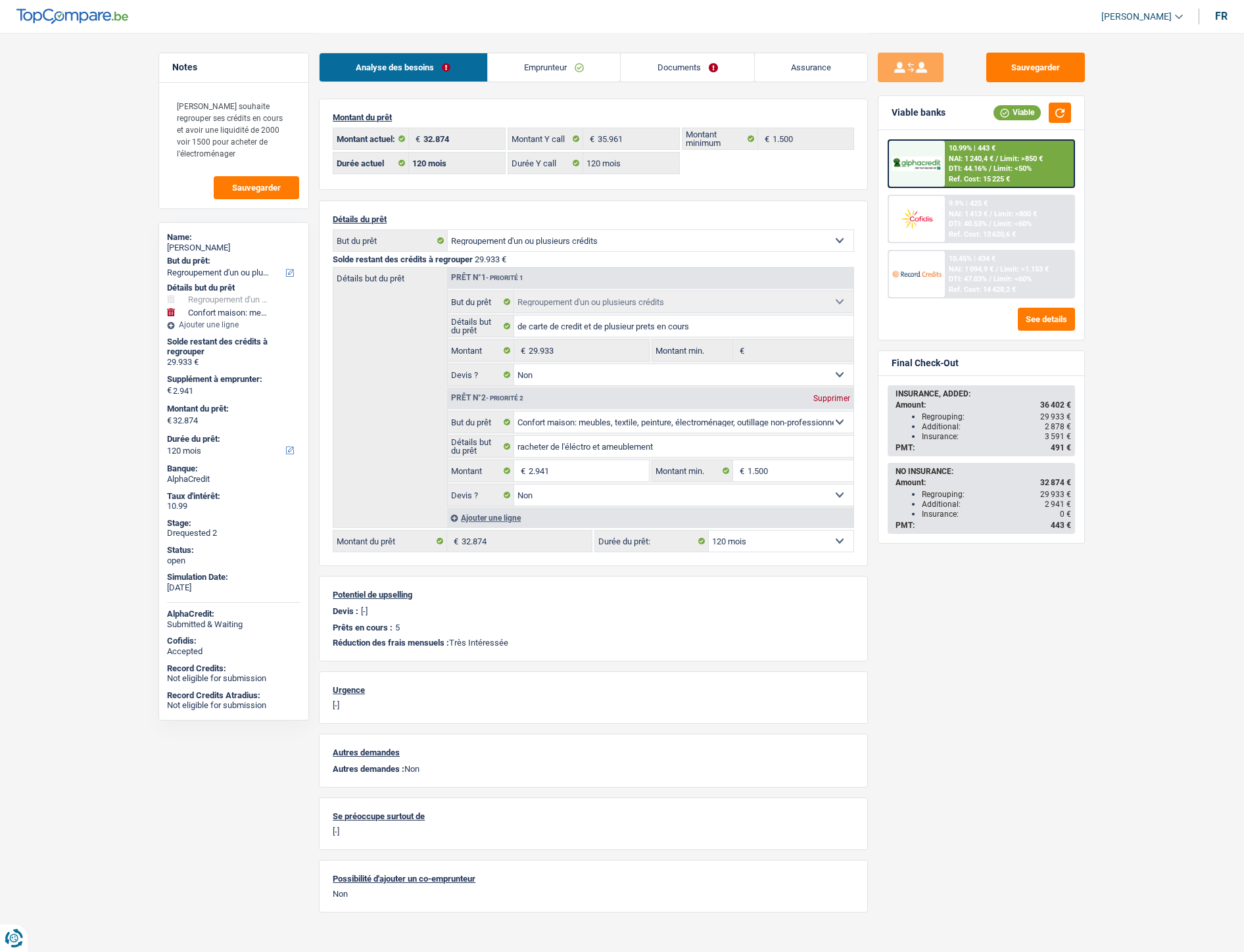
select select "false"
select select "120"
select select "invalid"
select select "familyAllowances"
select select "[DEMOGRAPHIC_DATA]"
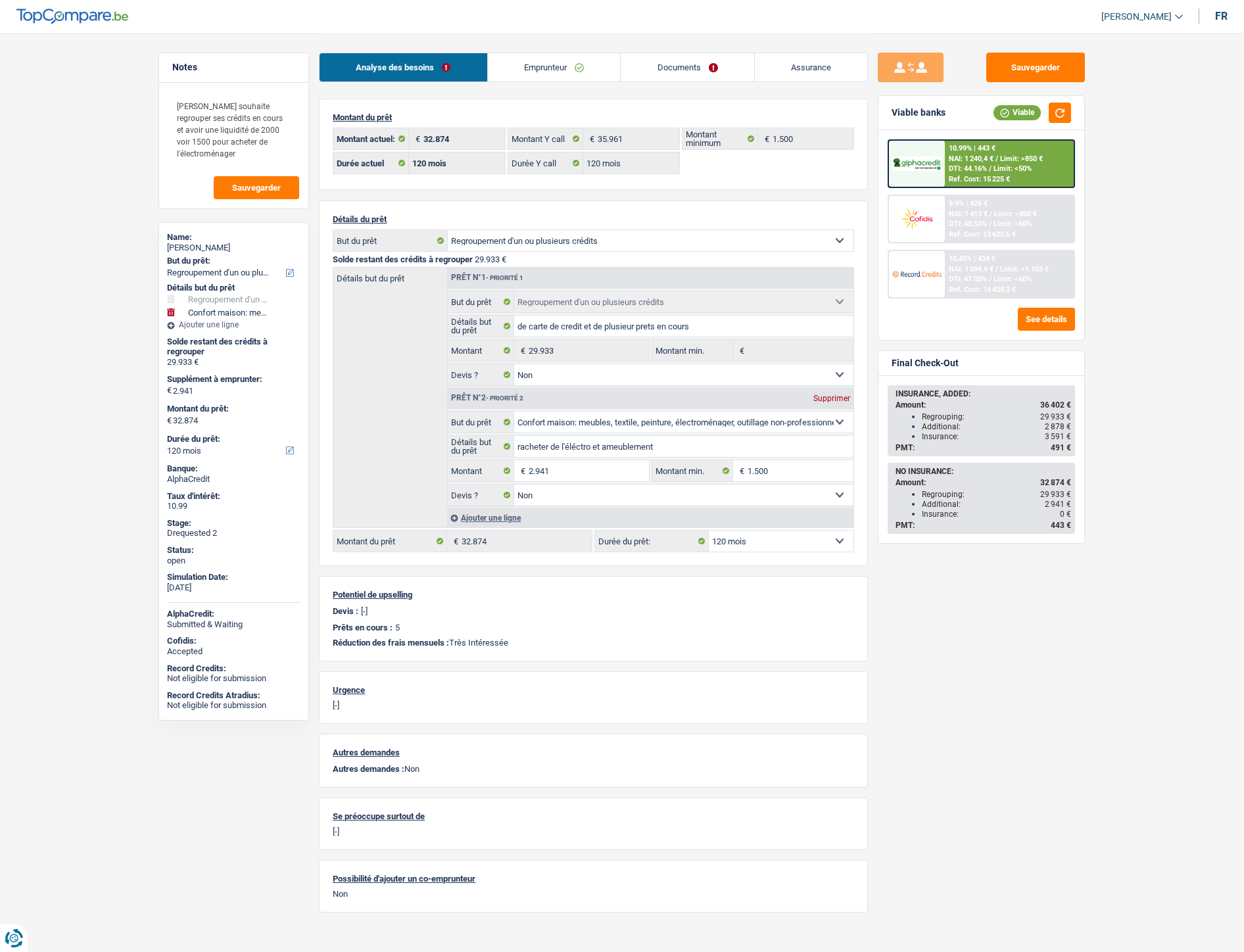
select select "BE"
click at [536, 66] on link "Emprunteur" at bounding box center [554, 67] width 133 height 28
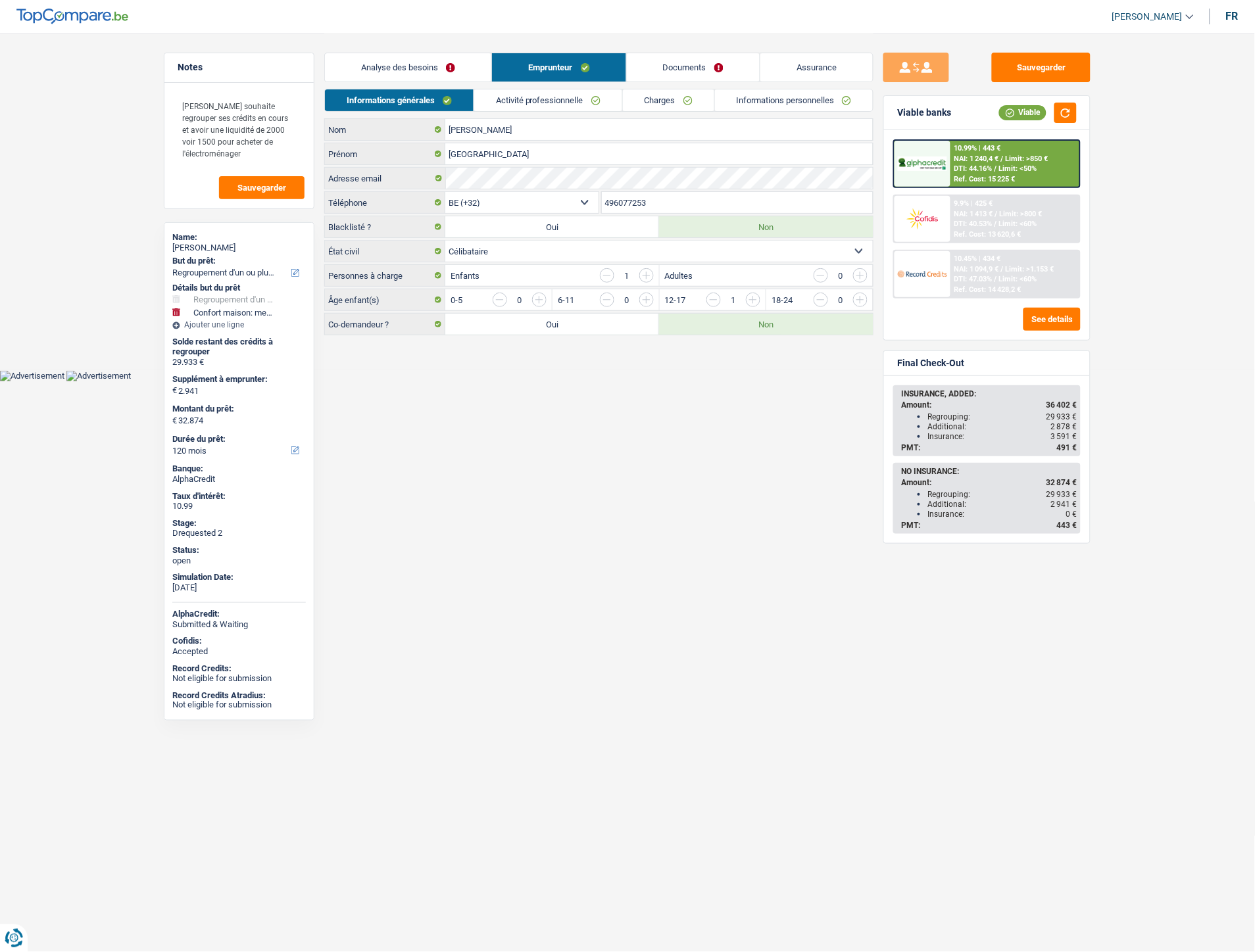
click at [550, 106] on link "Activité professionnelle" at bounding box center [548, 100] width 148 height 21
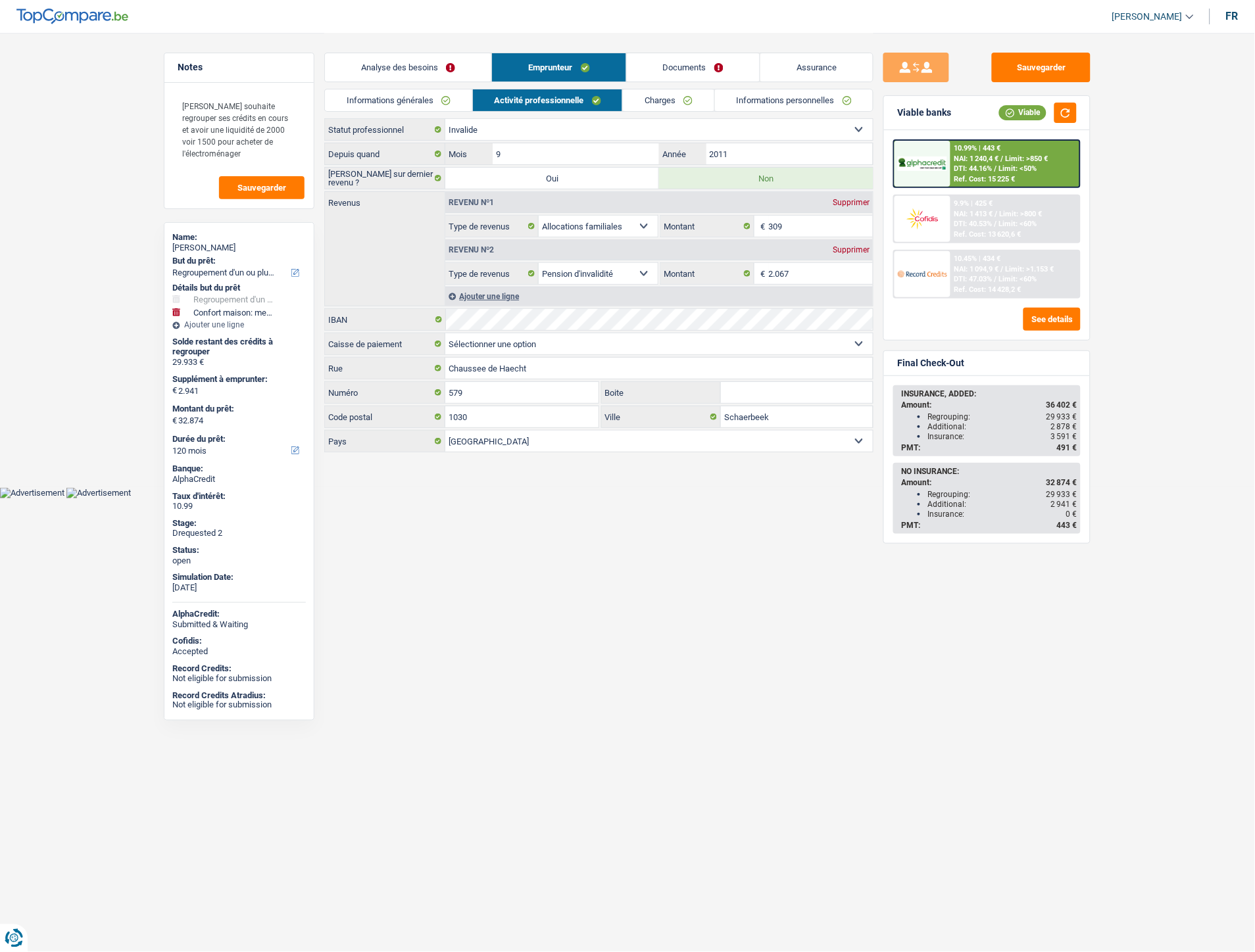
click at [843, 199] on div "Supprimer" at bounding box center [851, 202] width 44 height 8
select select "disabilityPension"
type input "2.067"
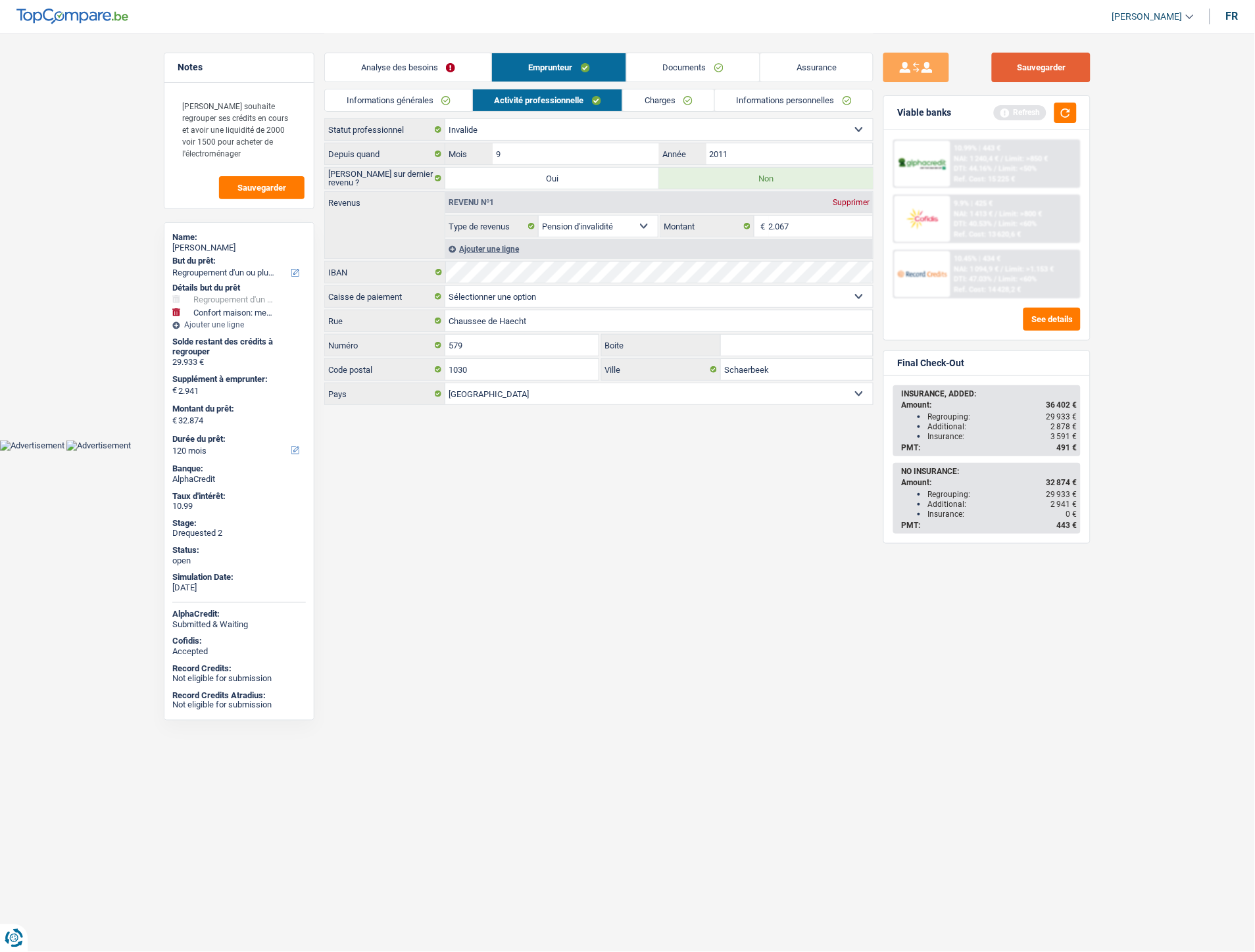
click at [1031, 63] on button "Sauvegarder" at bounding box center [1042, 67] width 99 height 30
click at [806, 63] on link "Assurance" at bounding box center [816, 67] width 112 height 28
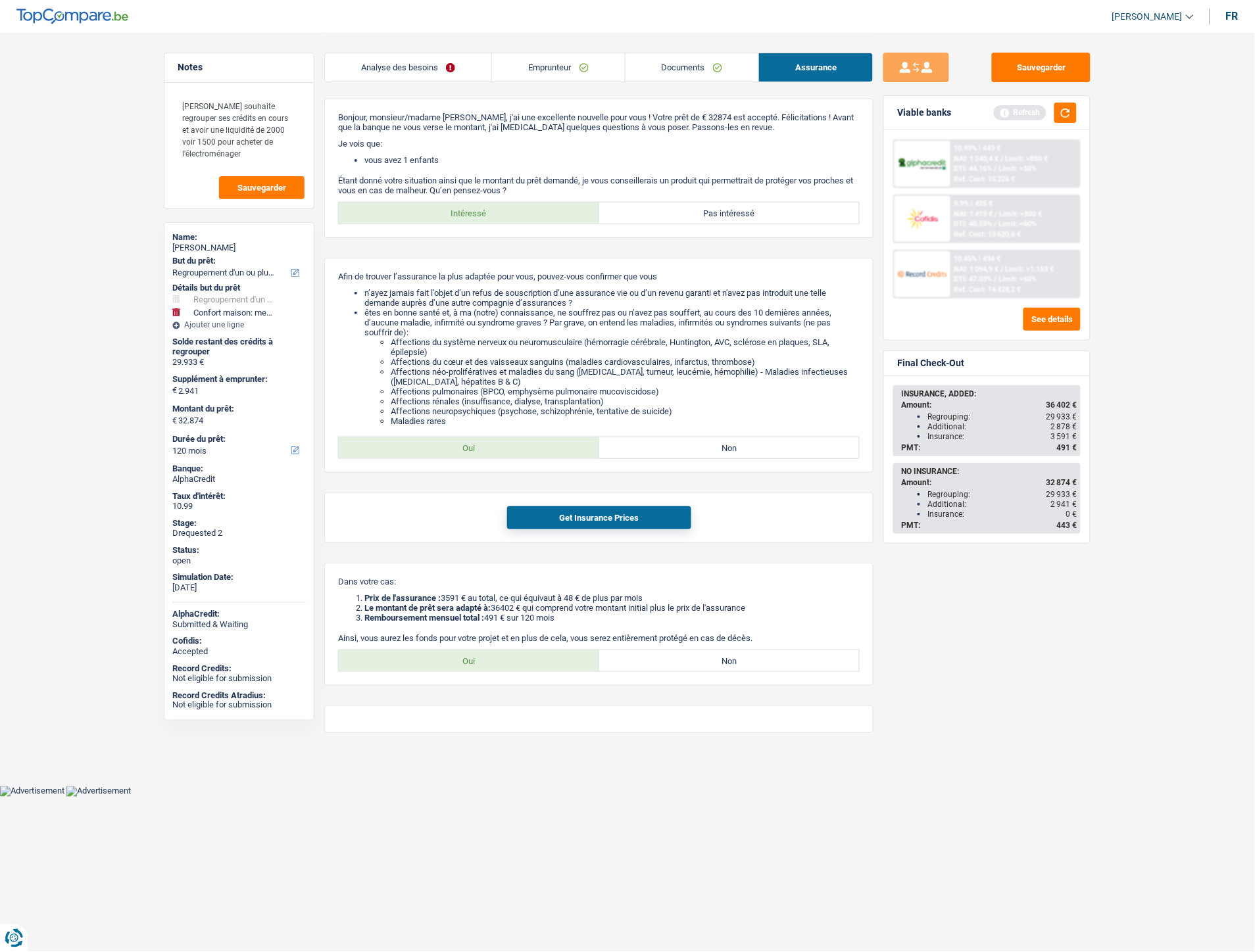
click at [544, 61] on link "Emprunteur" at bounding box center [557, 67] width 132 height 28
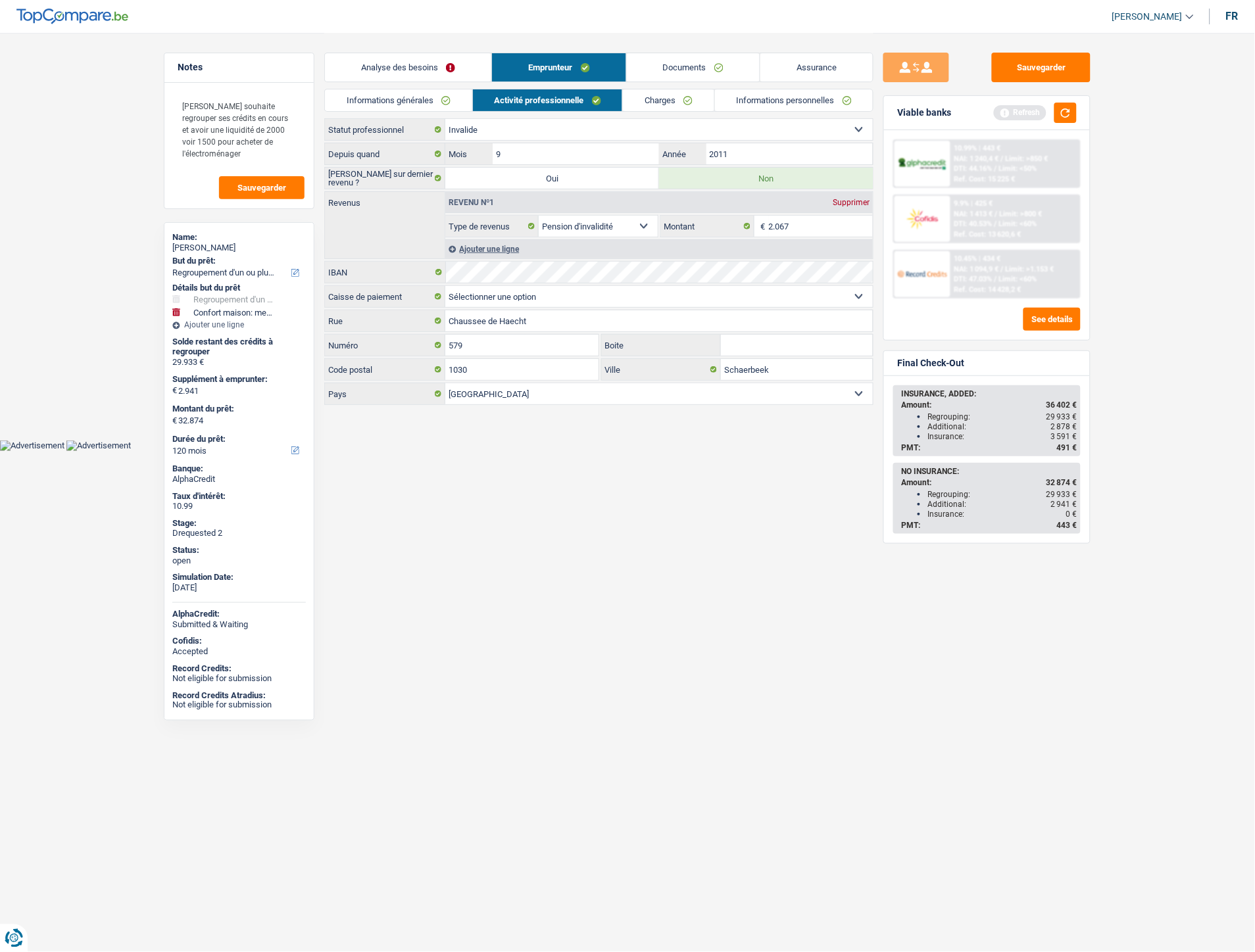
click at [402, 61] on link "Analyse des besoins" at bounding box center [408, 67] width 166 height 28
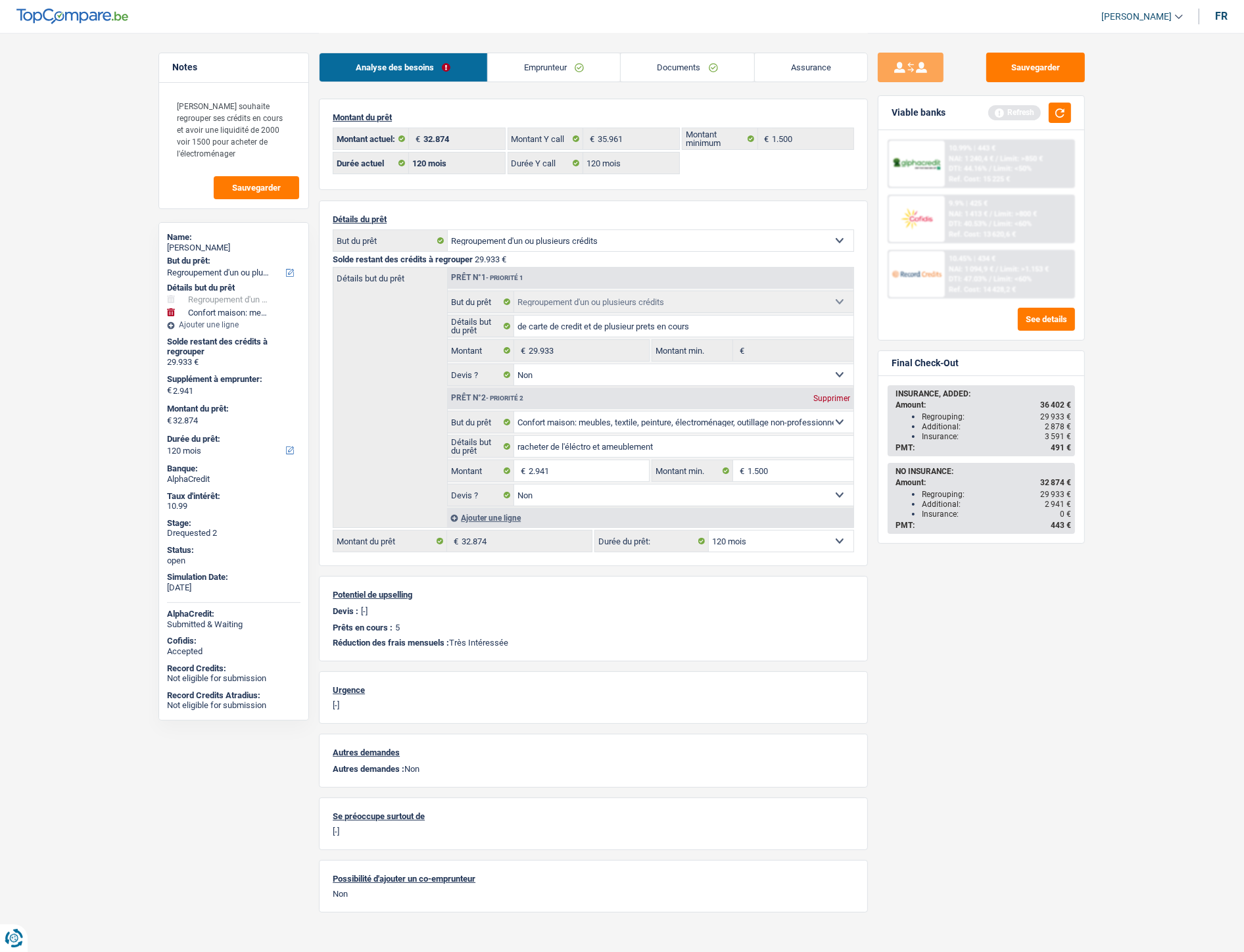
drag, startPoint x: 563, startPoint y: 69, endPoint x: 712, endPoint y: 121, distance: 157.8
click at [564, 69] on link "Emprunteur" at bounding box center [554, 67] width 133 height 28
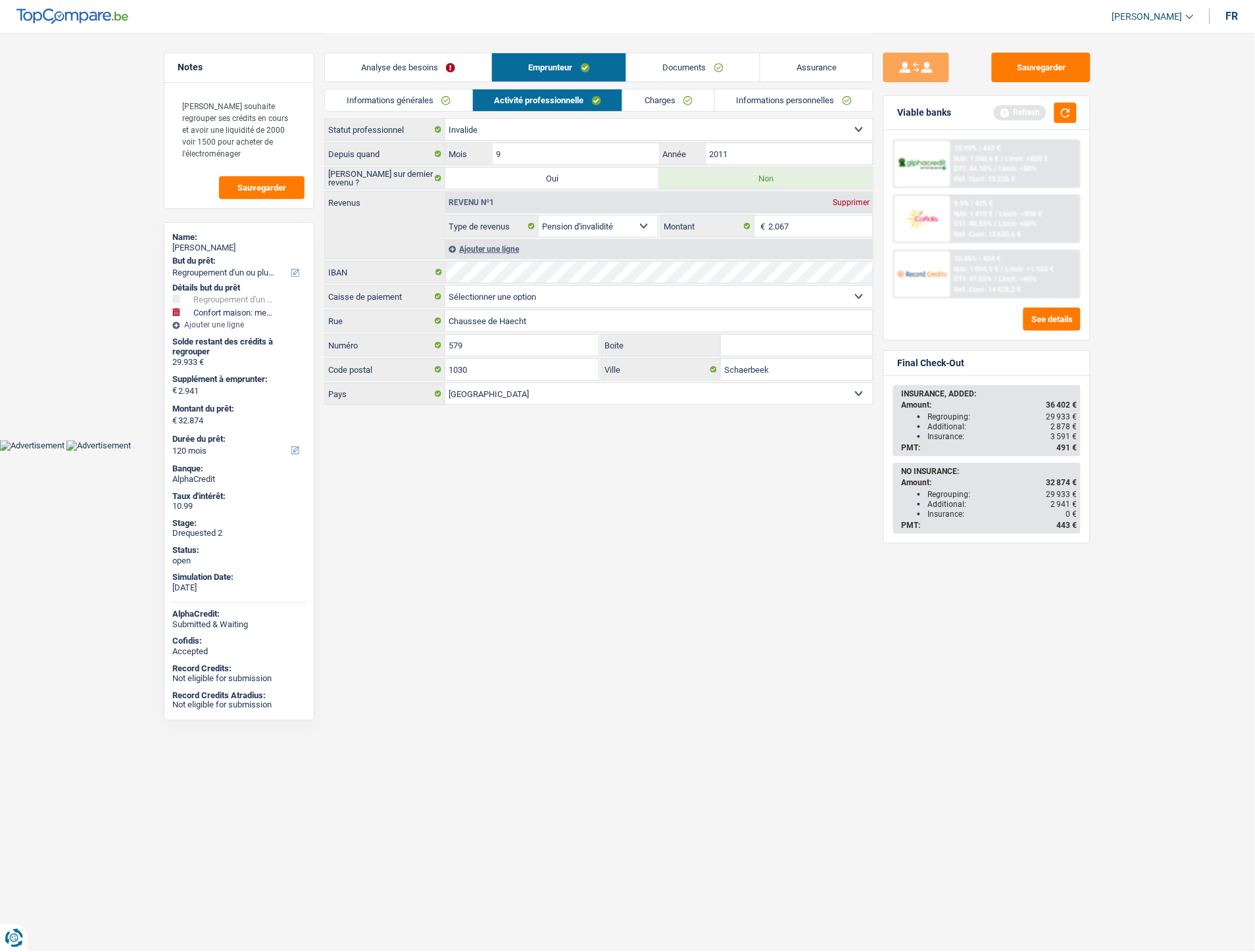
click at [799, 104] on link "Informations personnelles" at bounding box center [794, 100] width 159 height 21
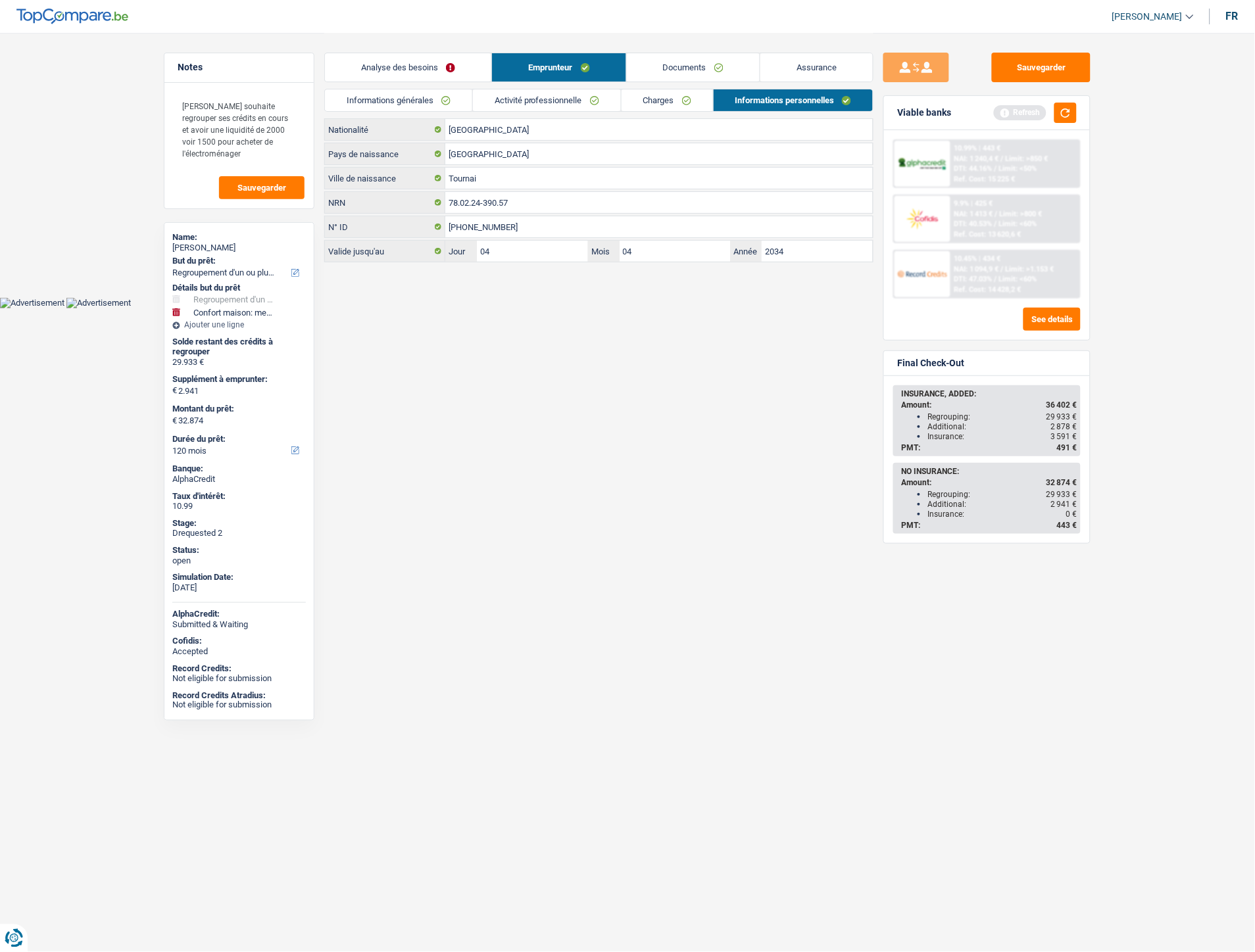
click at [549, 91] on link "Activité professionnelle" at bounding box center [547, 100] width 148 height 21
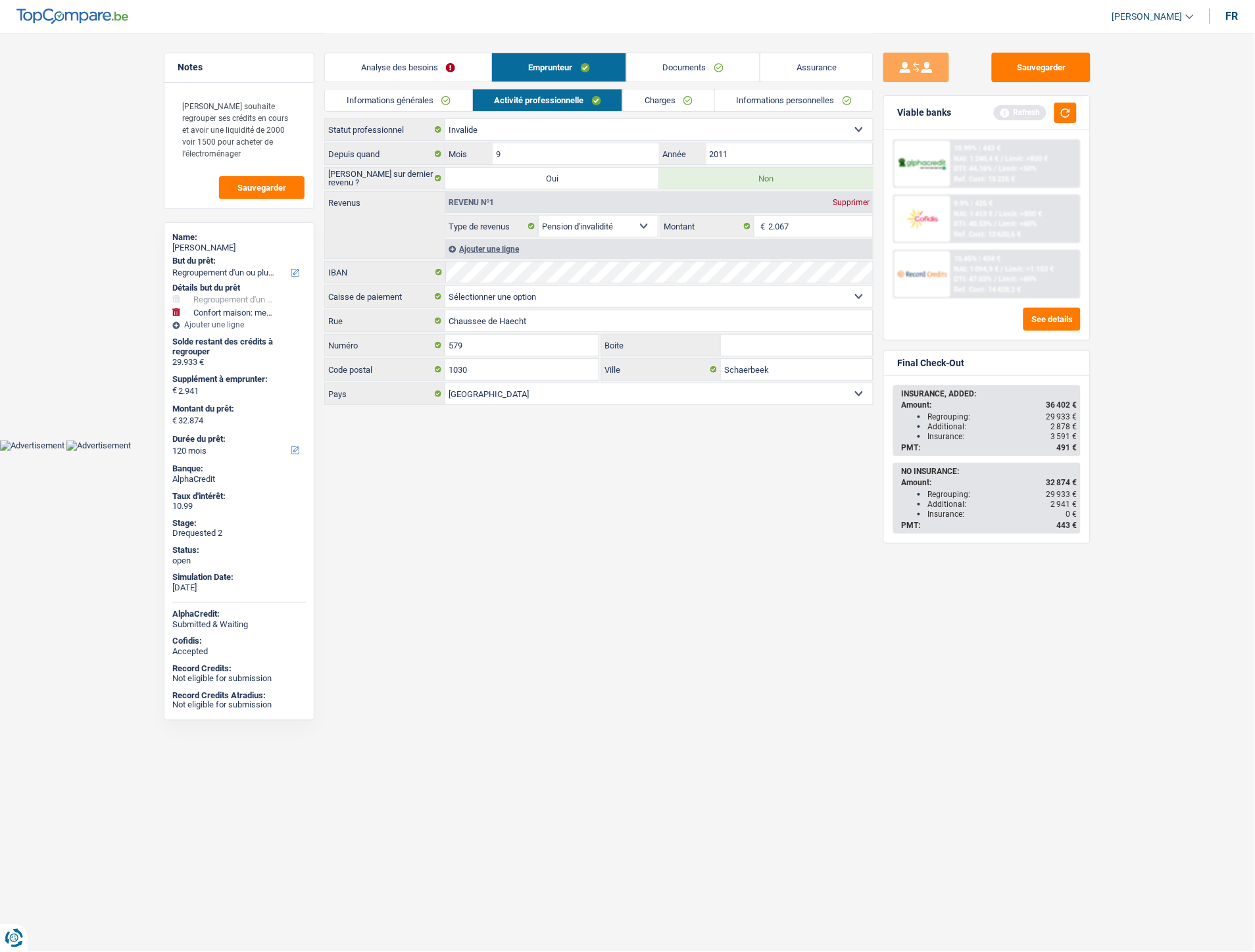
click at [422, 104] on link "Informations générales" at bounding box center [399, 100] width 148 height 21
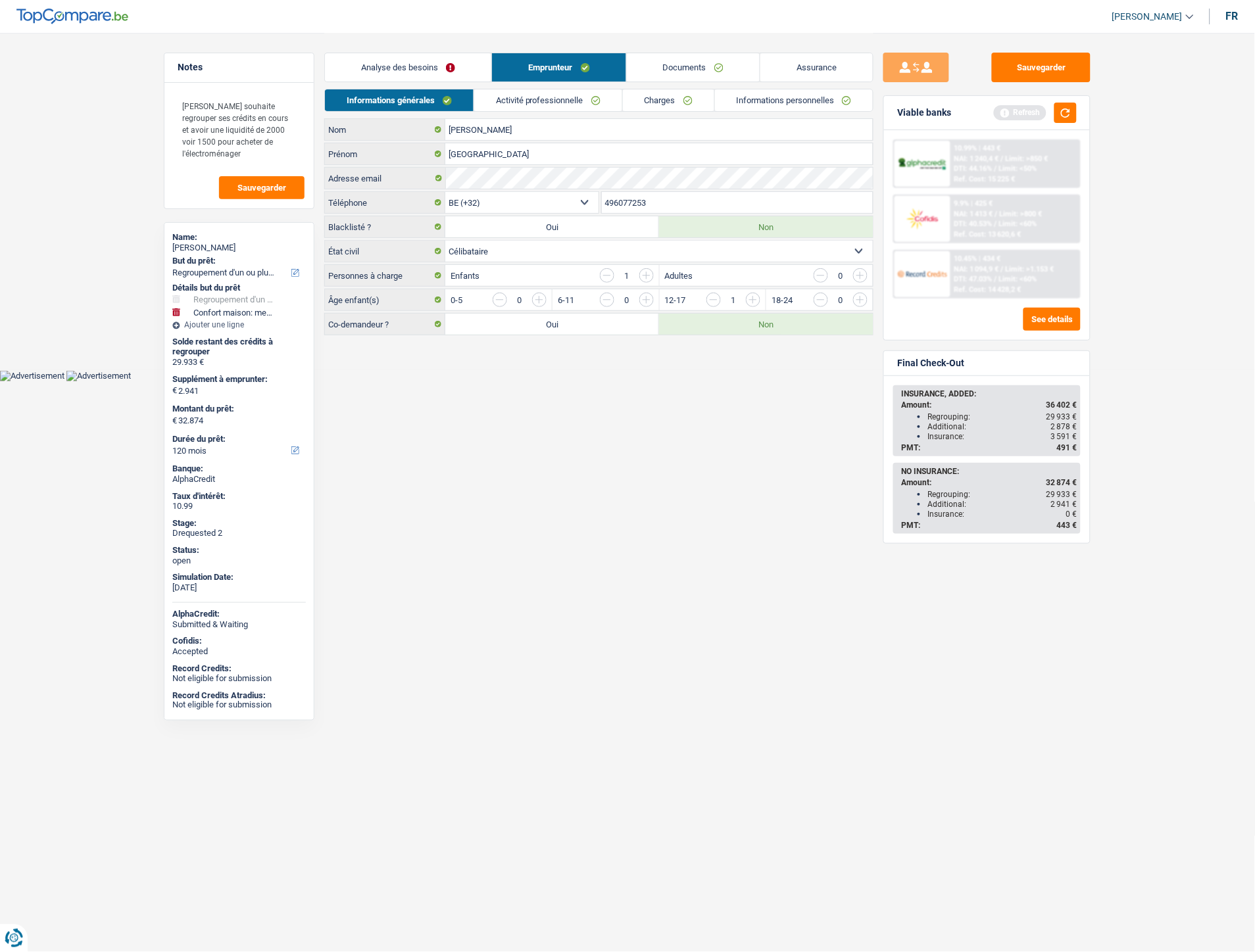
drag, startPoint x: 583, startPoint y: 201, endPoint x: 576, endPoint y: 201, distance: 7.0
click at [576, 201] on div "BE (+32) LU (+352) Sélectionner une option Téléphone 496077253 Téléphone" at bounding box center [599, 203] width 549 height 24
click at [687, 69] on link "Documents" at bounding box center [693, 67] width 133 height 28
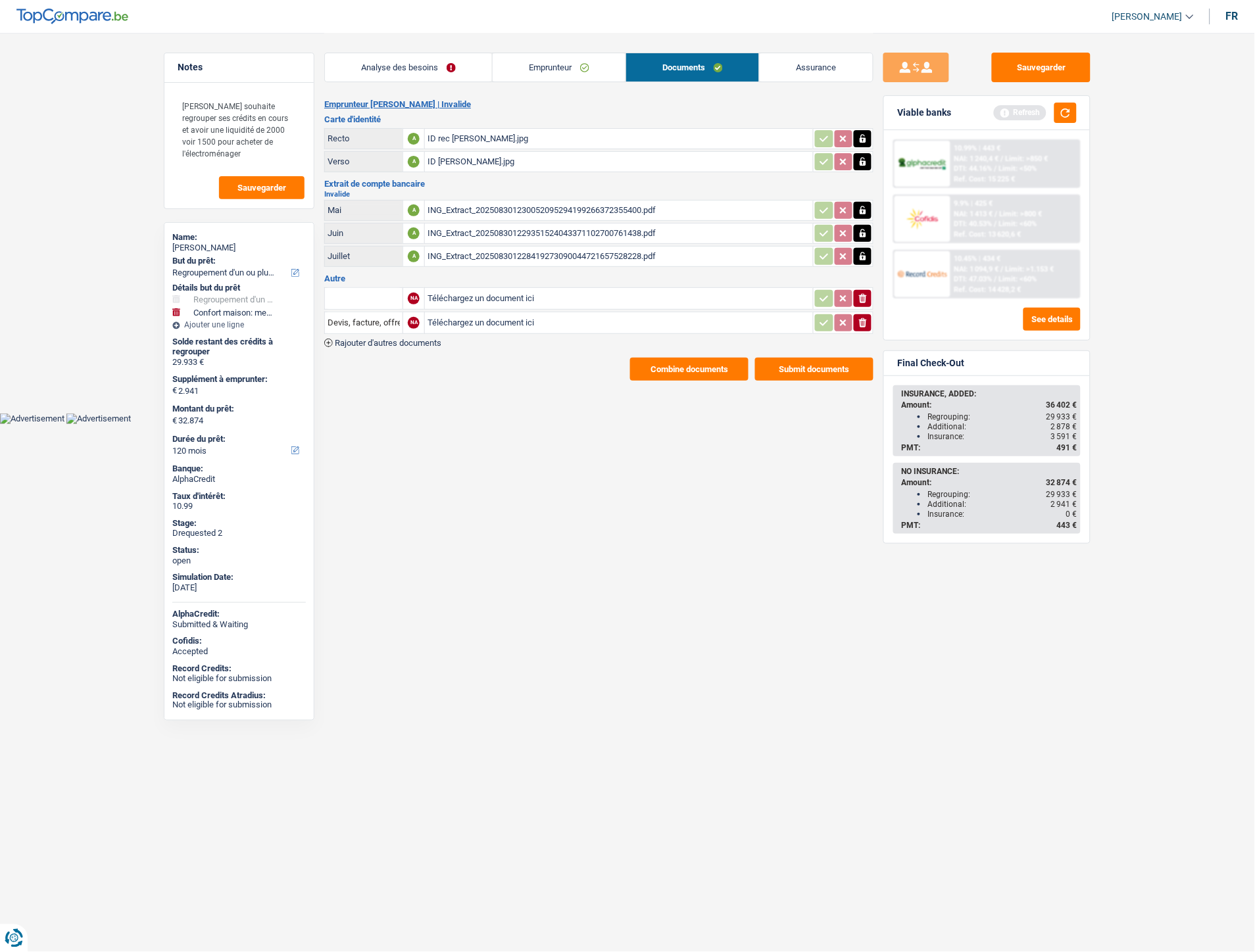
click at [717, 370] on button "Combine documents" at bounding box center [690, 369] width 118 height 23
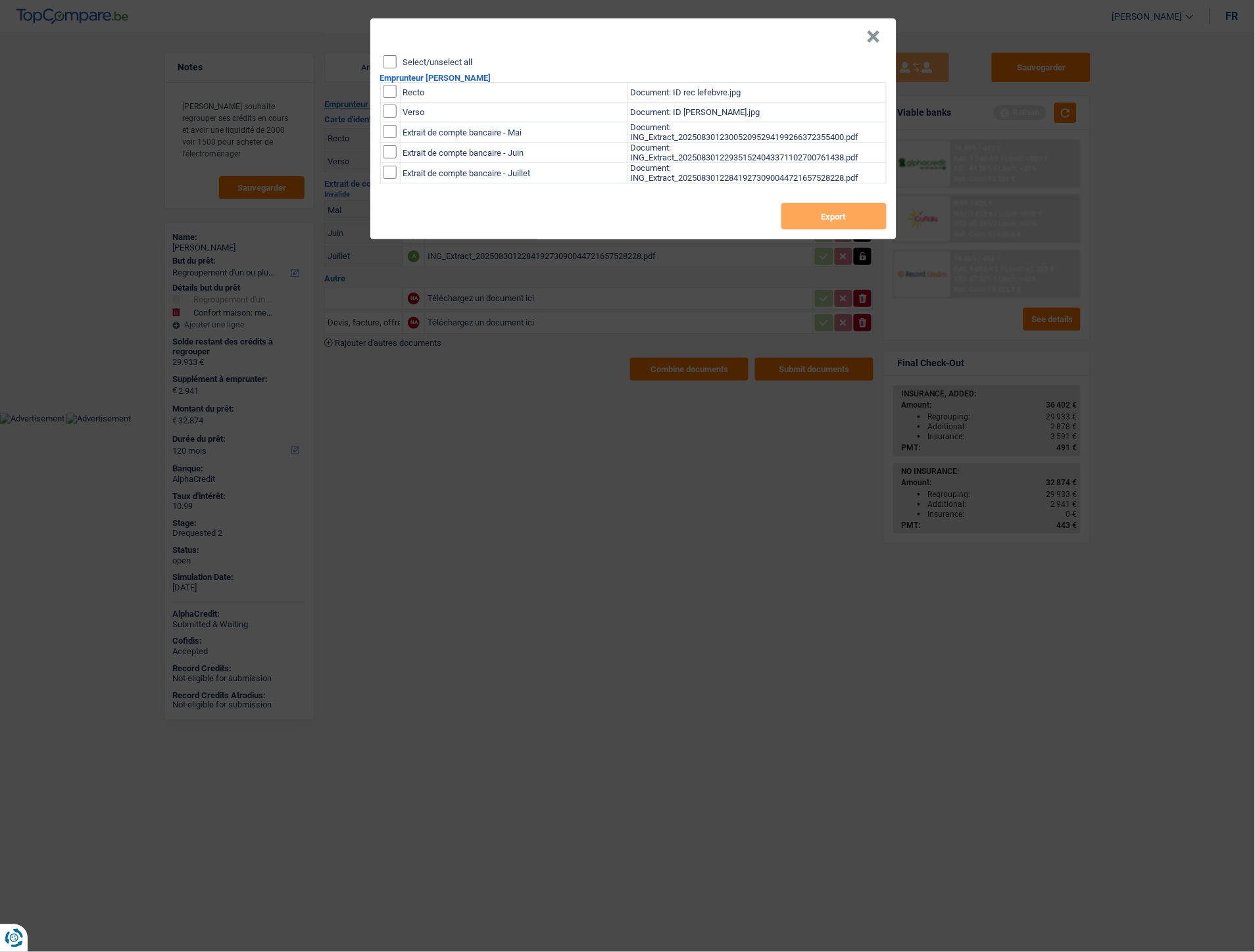
drag, startPoint x: 389, startPoint y: 89, endPoint x: 399, endPoint y: 108, distance: 21.5
click at [390, 90] on input "checkbox" at bounding box center [390, 92] width 13 height 13
checkbox input "true"
click at [385, 116] on input "checkbox" at bounding box center [390, 111] width 13 height 13
checkbox input "true"
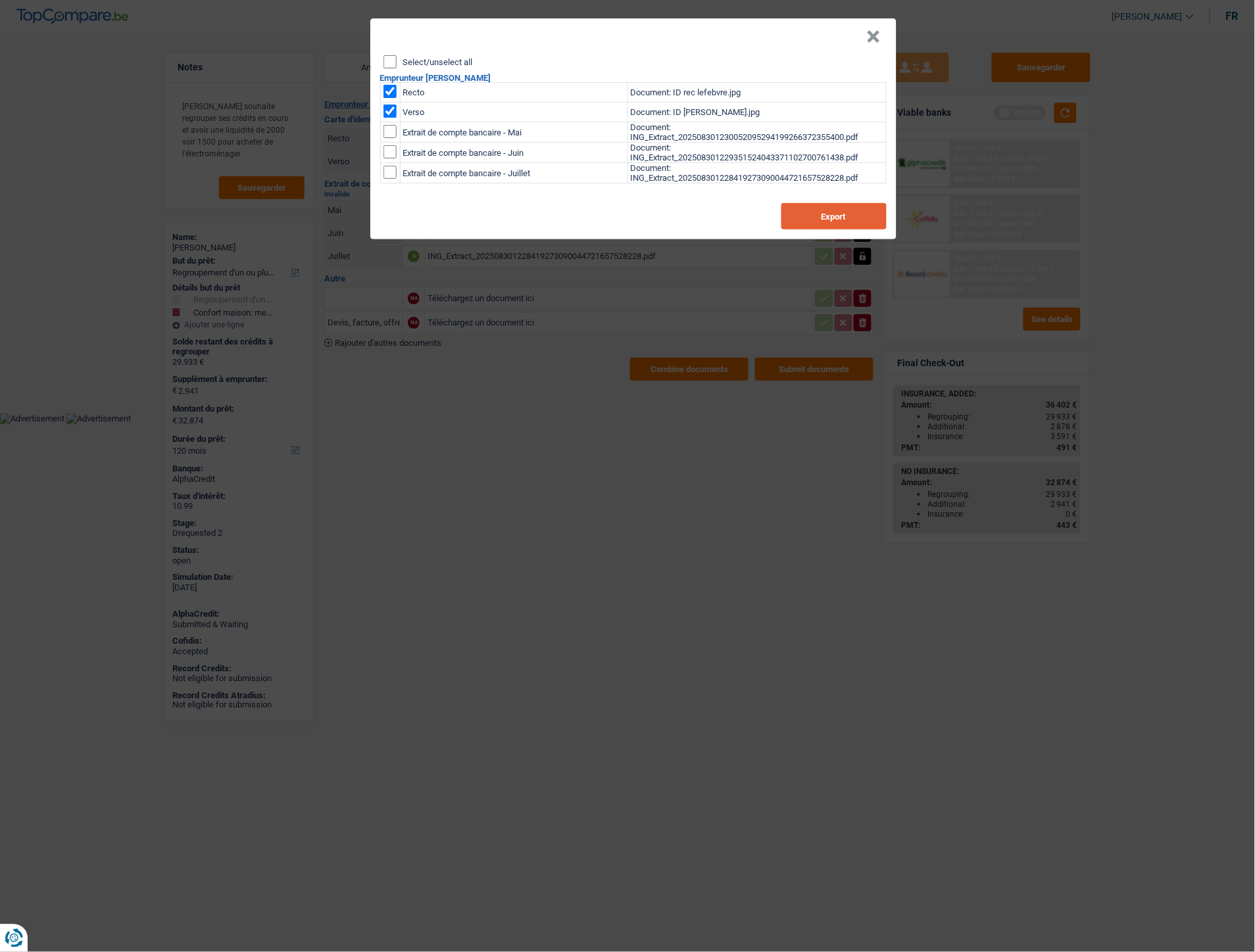
click at [817, 205] on button "Export" at bounding box center [834, 216] width 106 height 27
click at [872, 32] on button "×" at bounding box center [873, 37] width 14 height 13
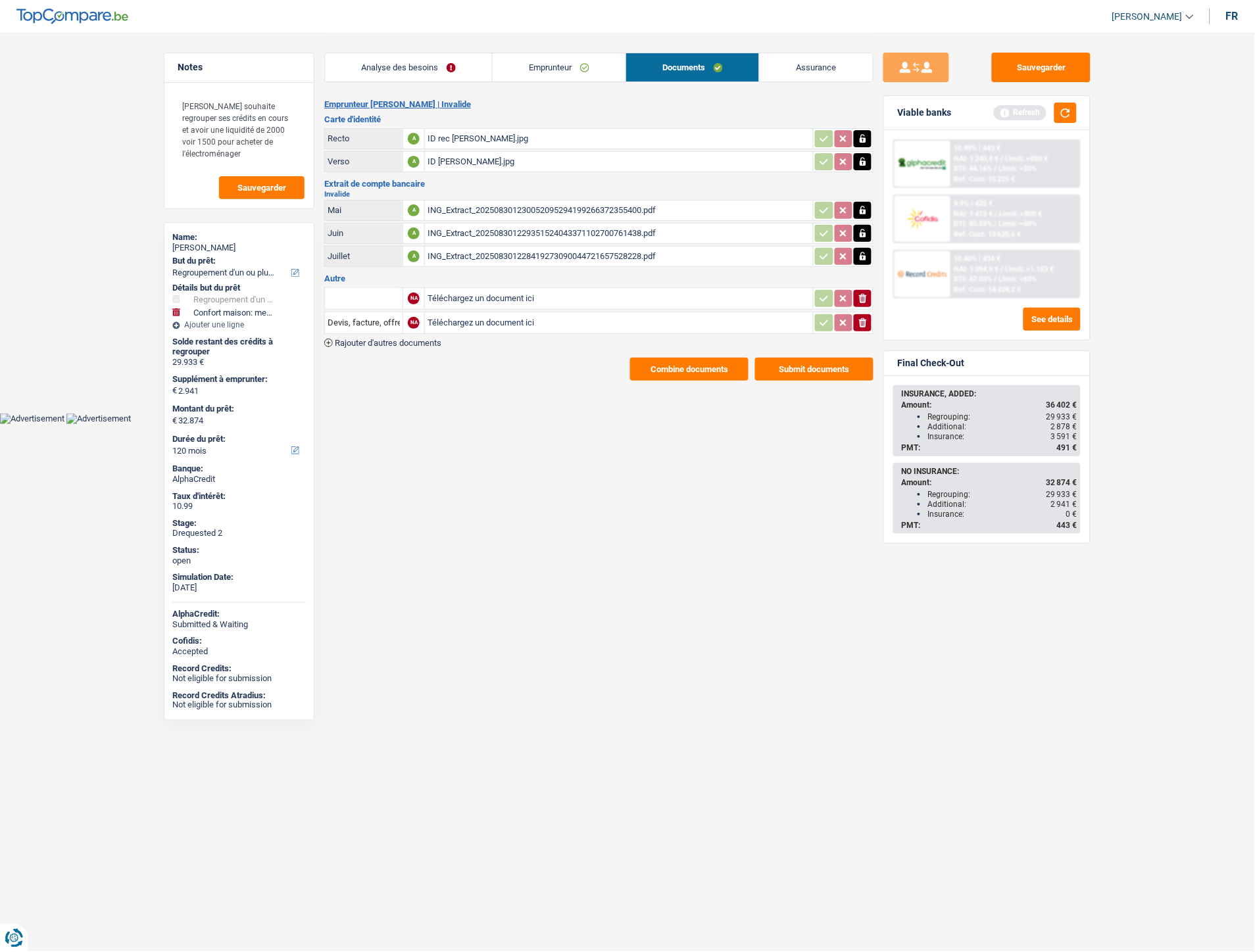
click at [562, 63] on link "Emprunteur" at bounding box center [559, 67] width 133 height 28
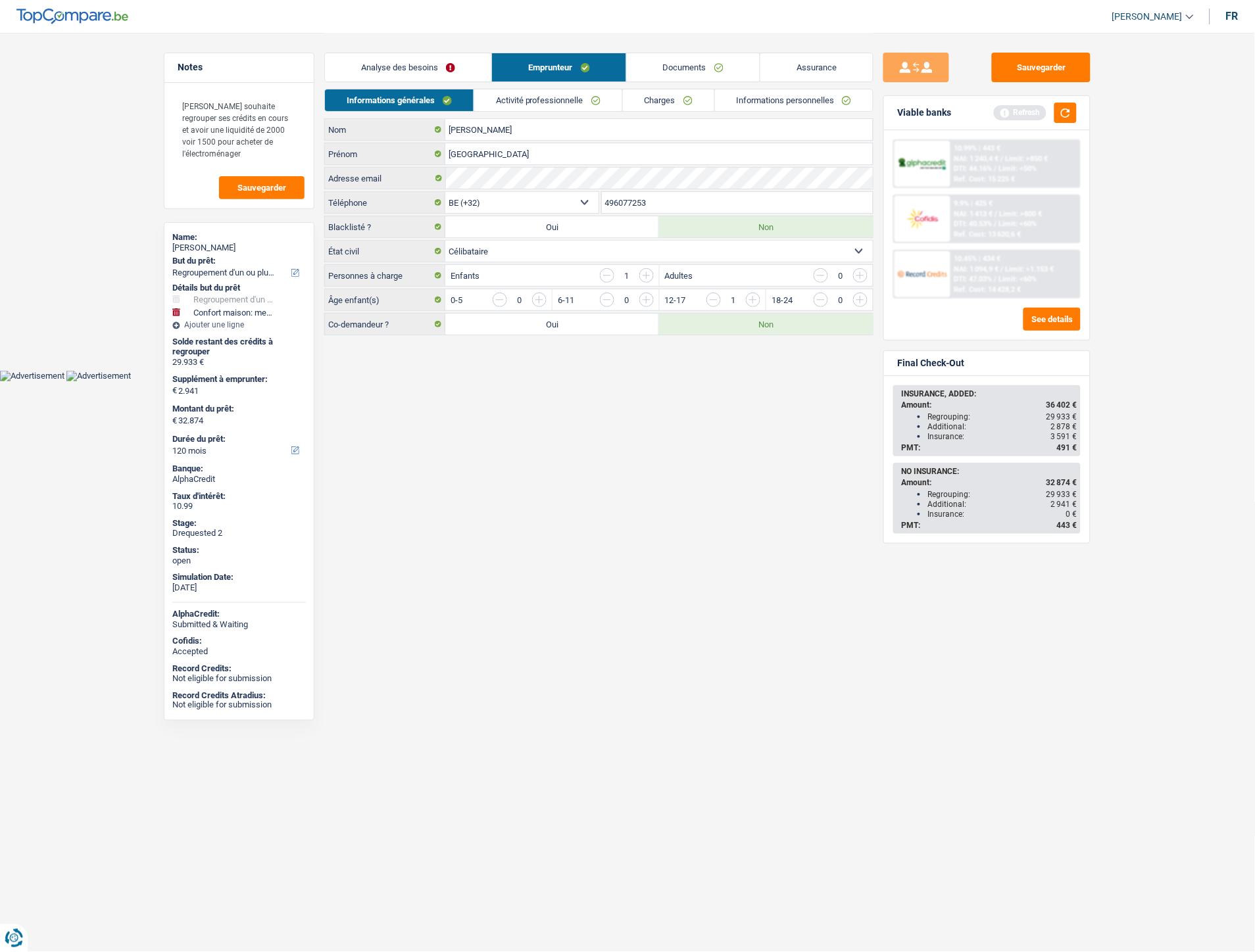
click at [435, 61] on link "Analyse des besoins" at bounding box center [408, 67] width 166 height 28
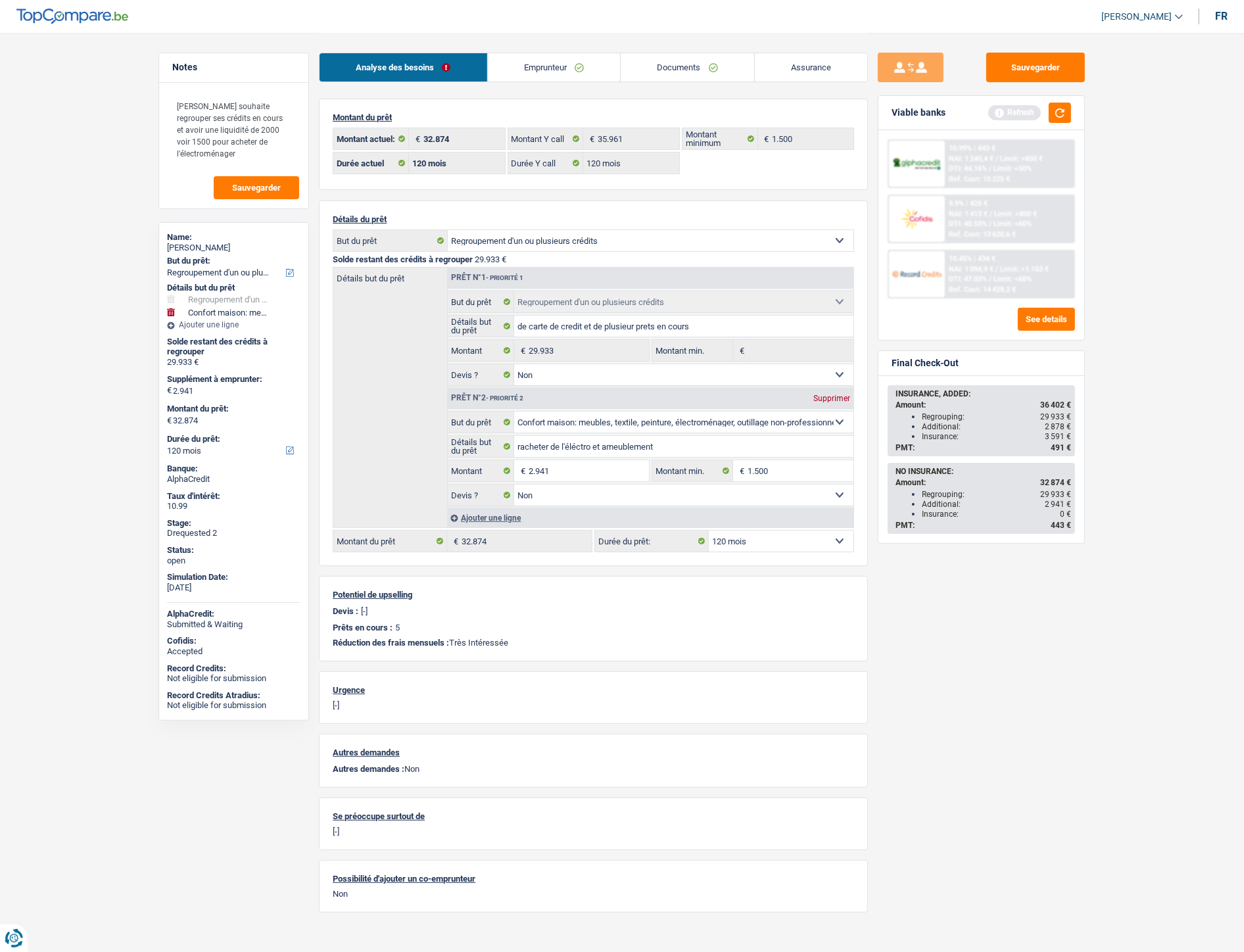
click at [547, 69] on link "Emprunteur" at bounding box center [554, 67] width 133 height 28
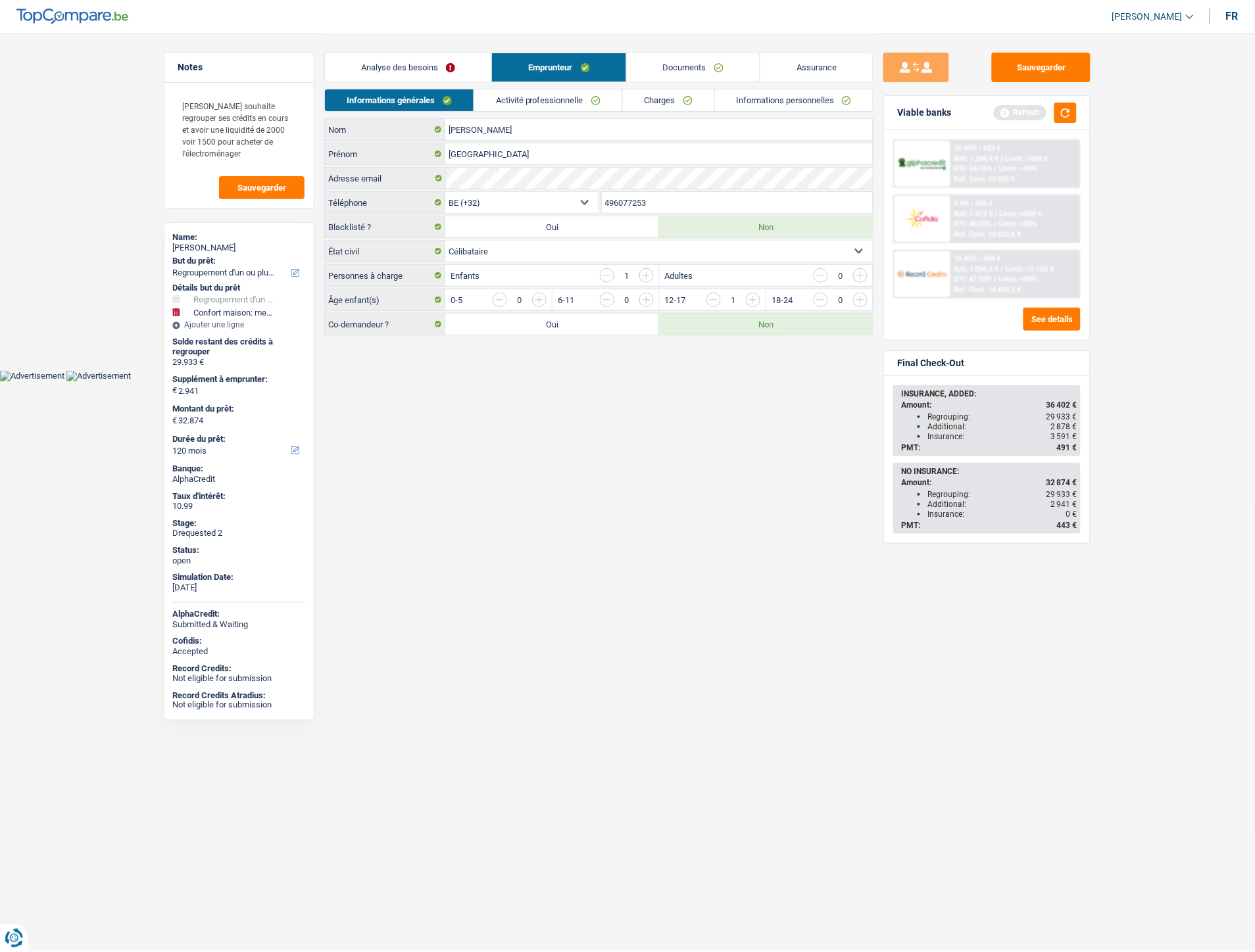
click at [559, 106] on link "Activité professionnelle" at bounding box center [548, 100] width 148 height 21
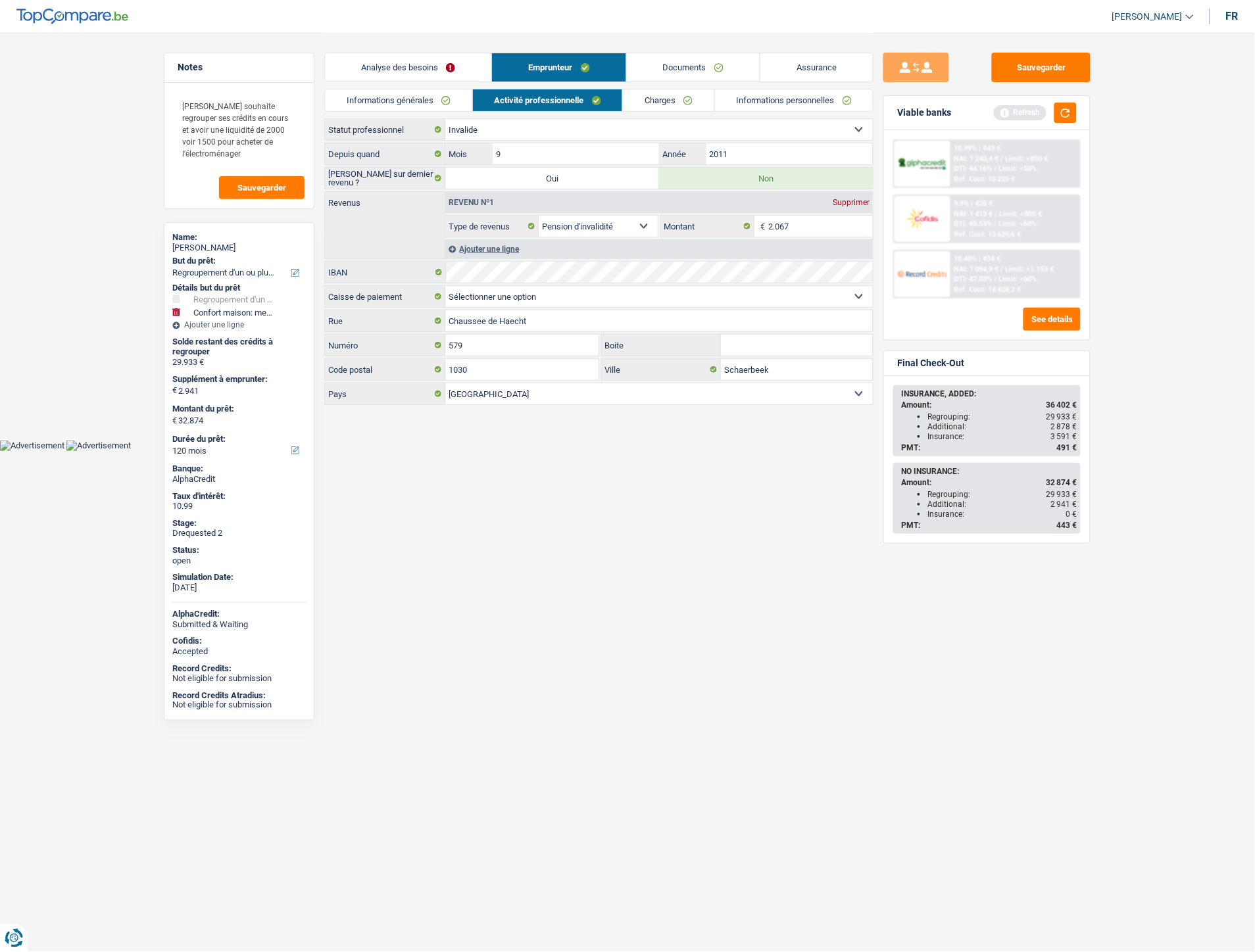
click at [643, 95] on link "Charges" at bounding box center [669, 100] width 92 height 21
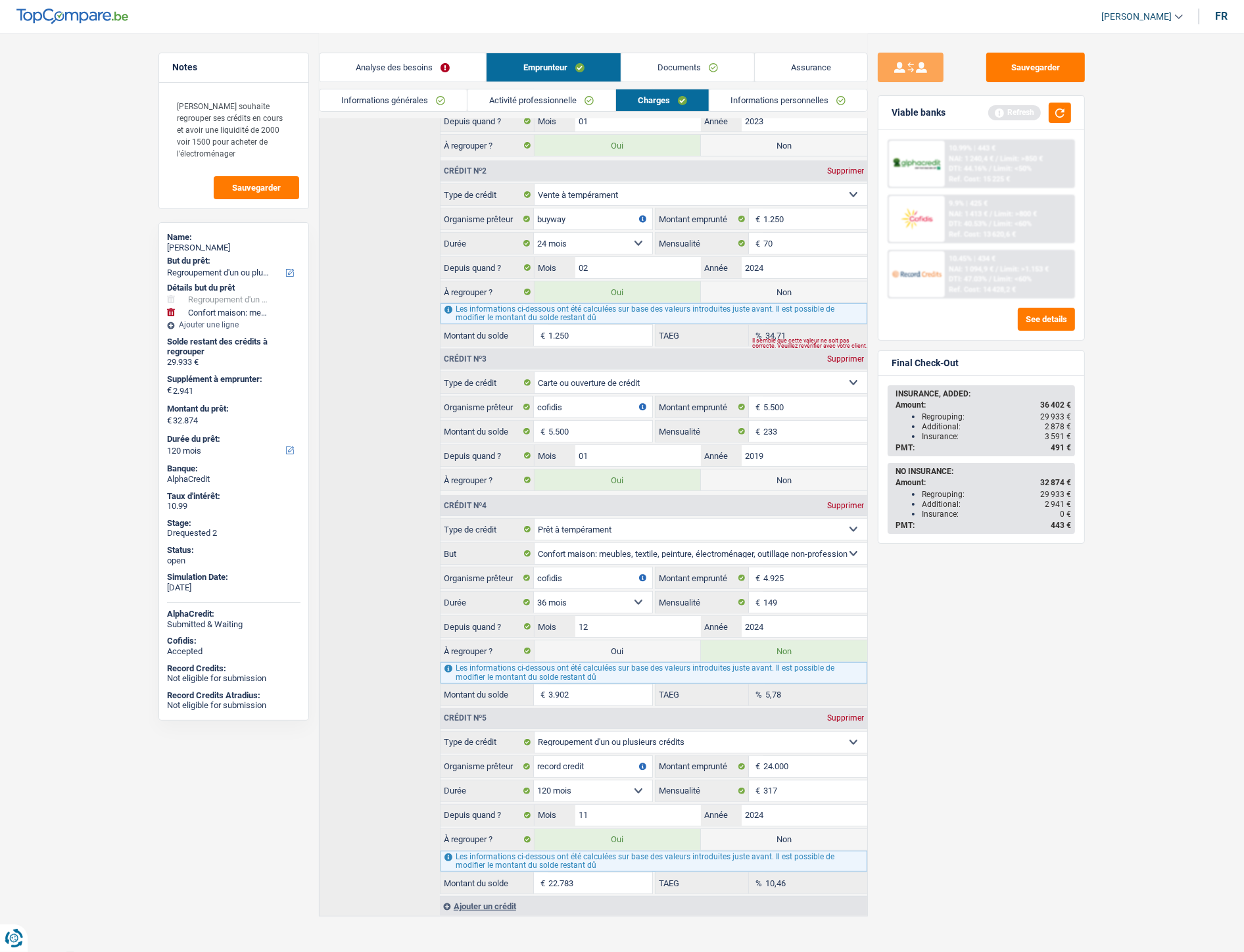
scroll to position [339, 0]
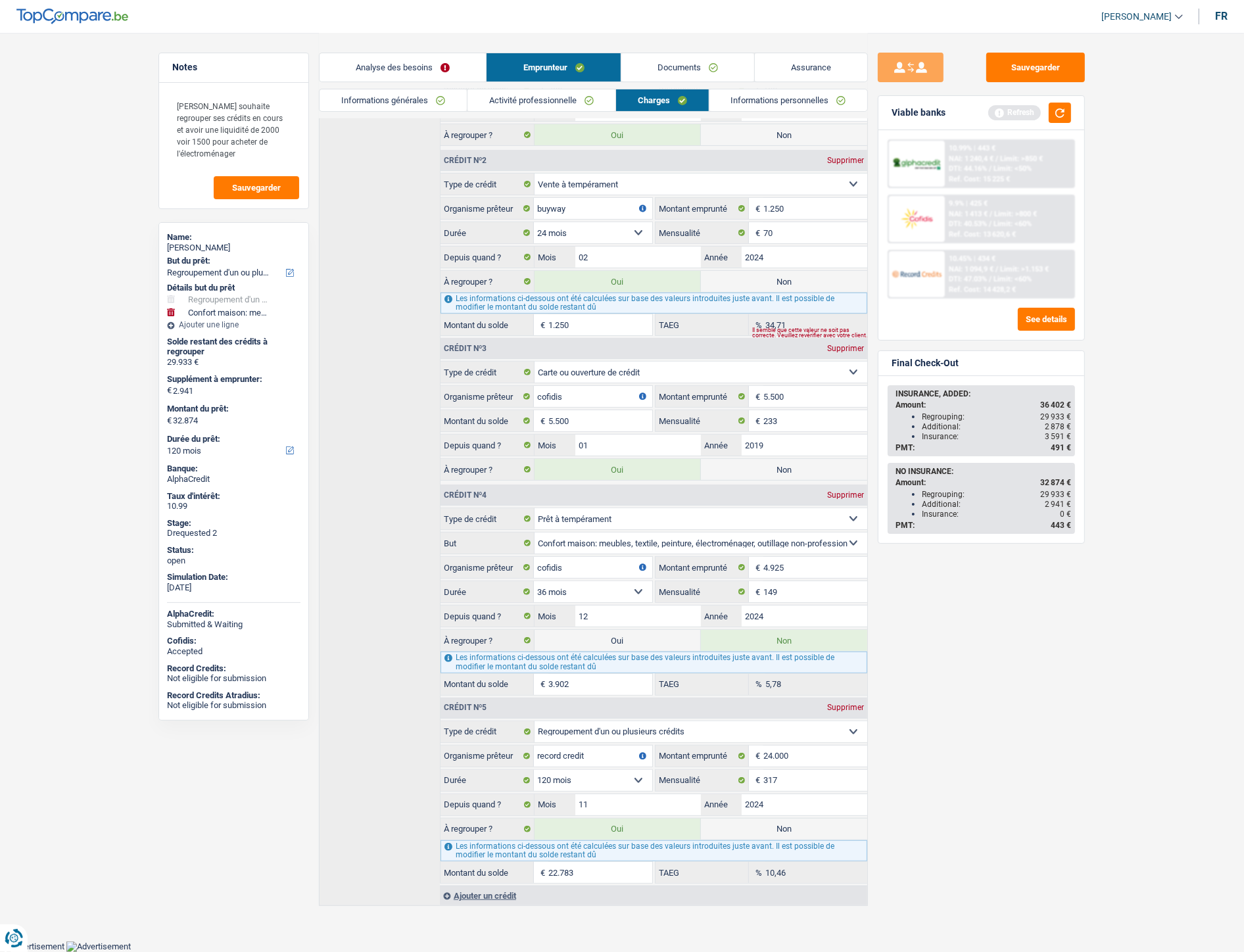
click at [679, 66] on link "Documents" at bounding box center [688, 67] width 133 height 28
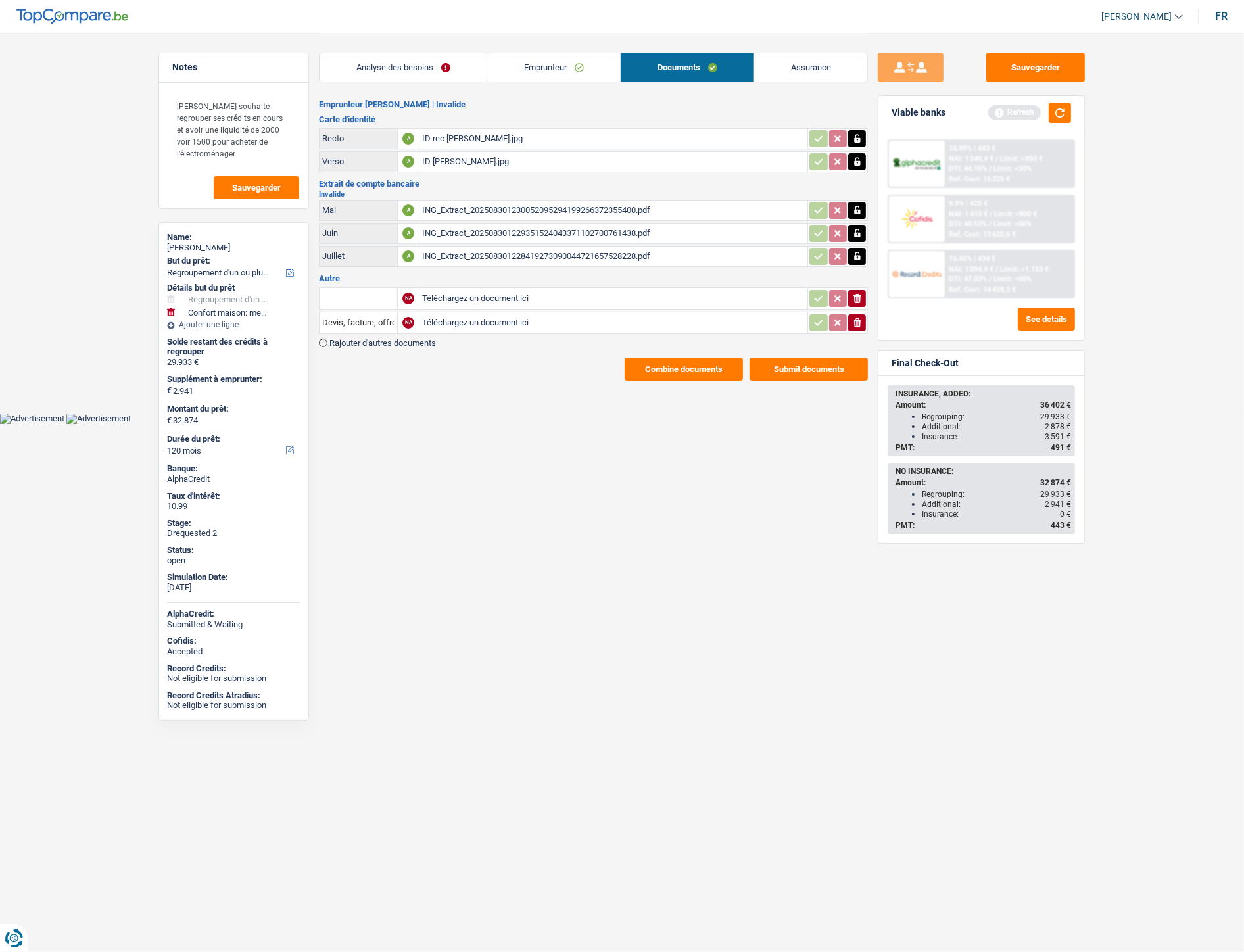
scroll to position [0, 0]
click at [570, 63] on link "Emprunteur" at bounding box center [559, 67] width 133 height 28
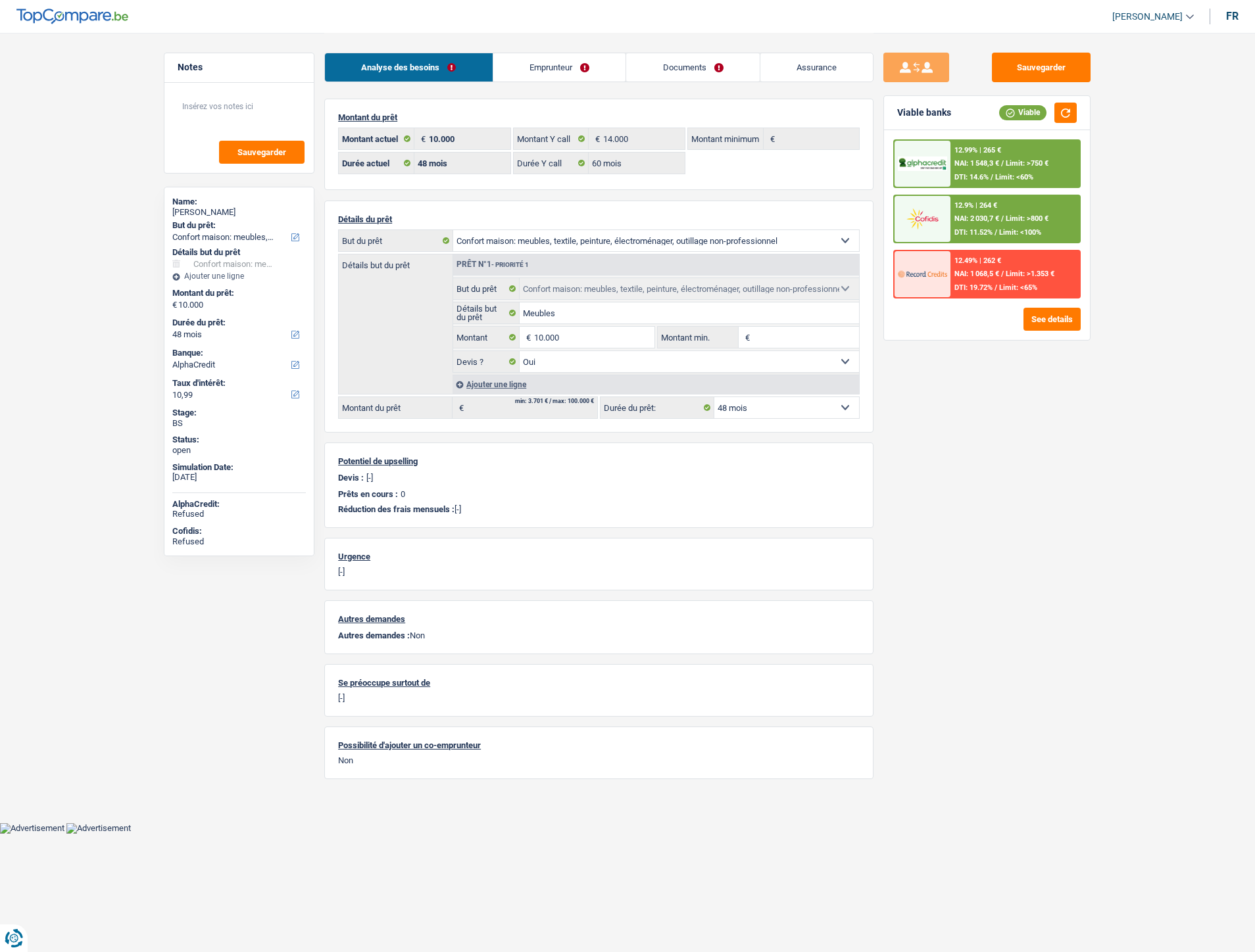
select select "household"
select select "48"
select select "alphacredit"
select select "48"
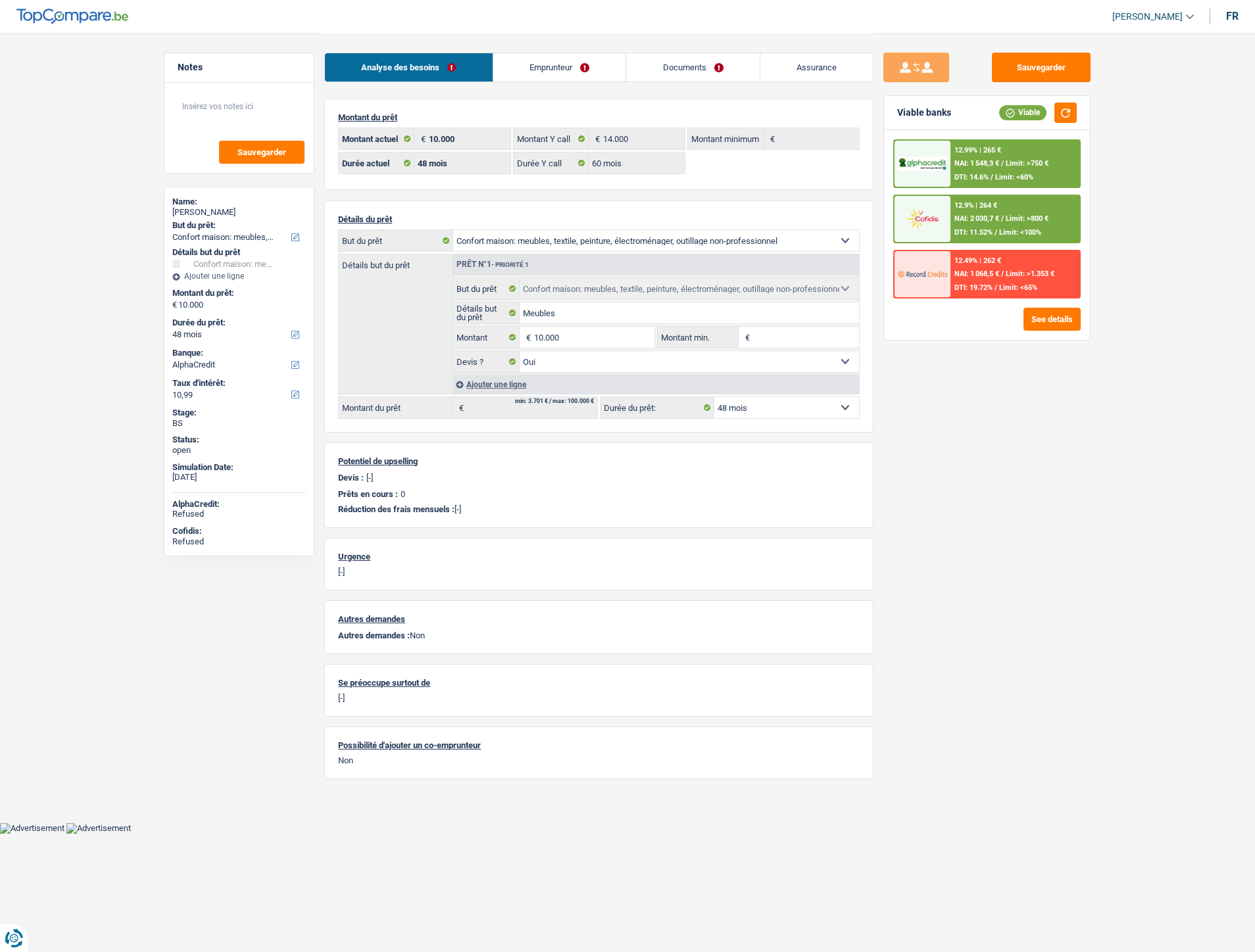
select select "60"
select select "household"
select select "yes"
select select "48"
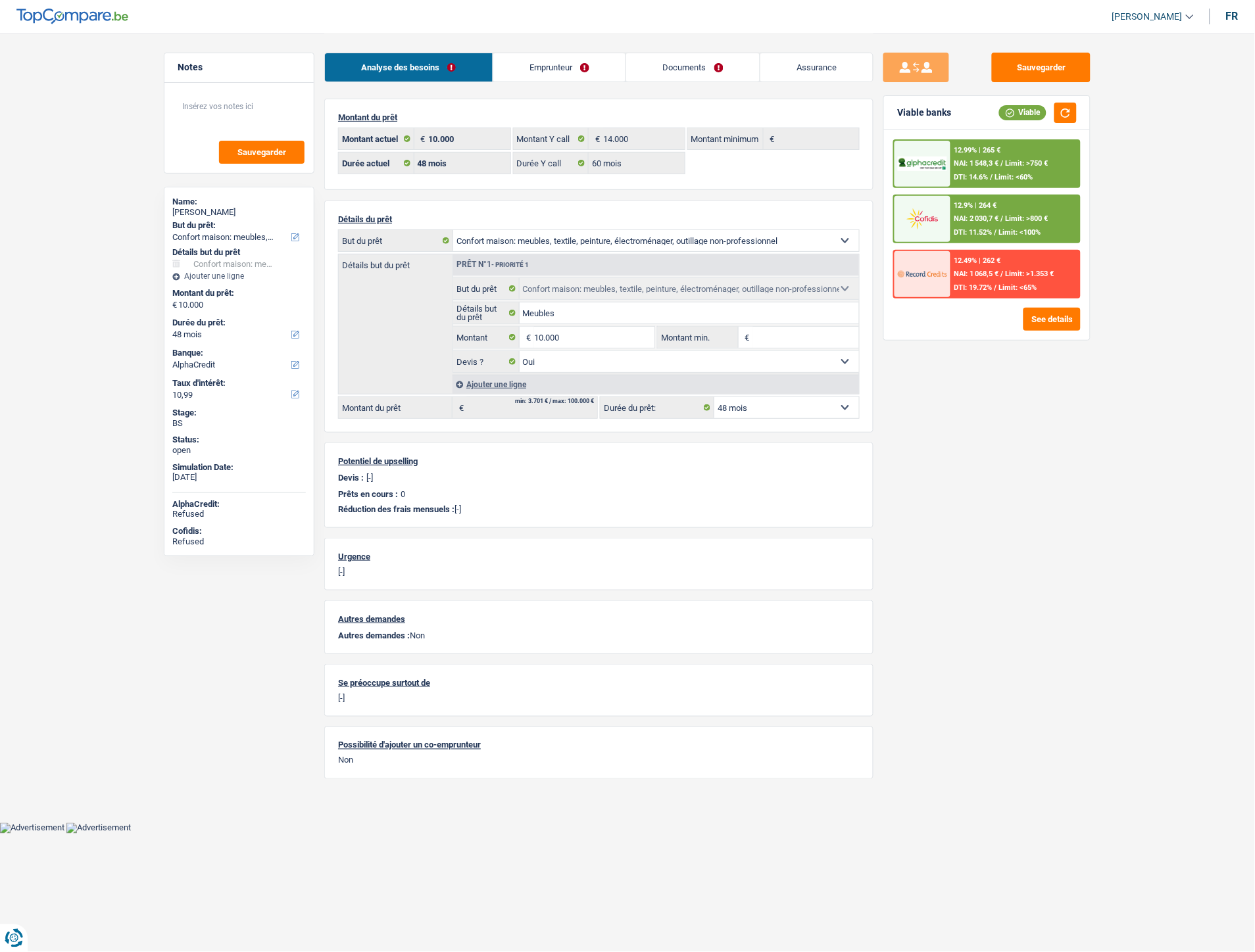
click at [991, 275] on span "NAI: 1 068,5 €" at bounding box center [977, 274] width 45 height 9
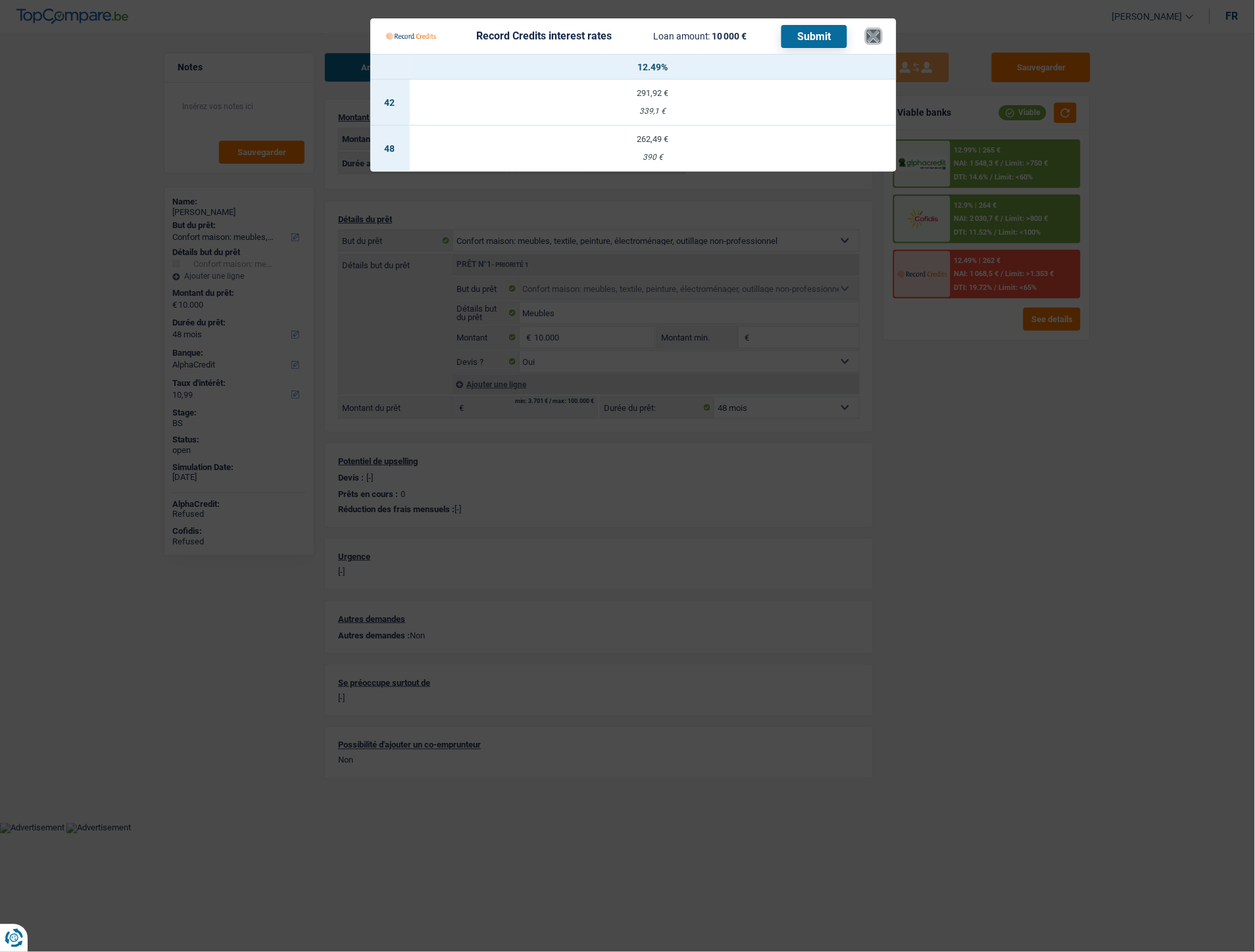
click at [873, 30] on button "×" at bounding box center [873, 36] width 14 height 13
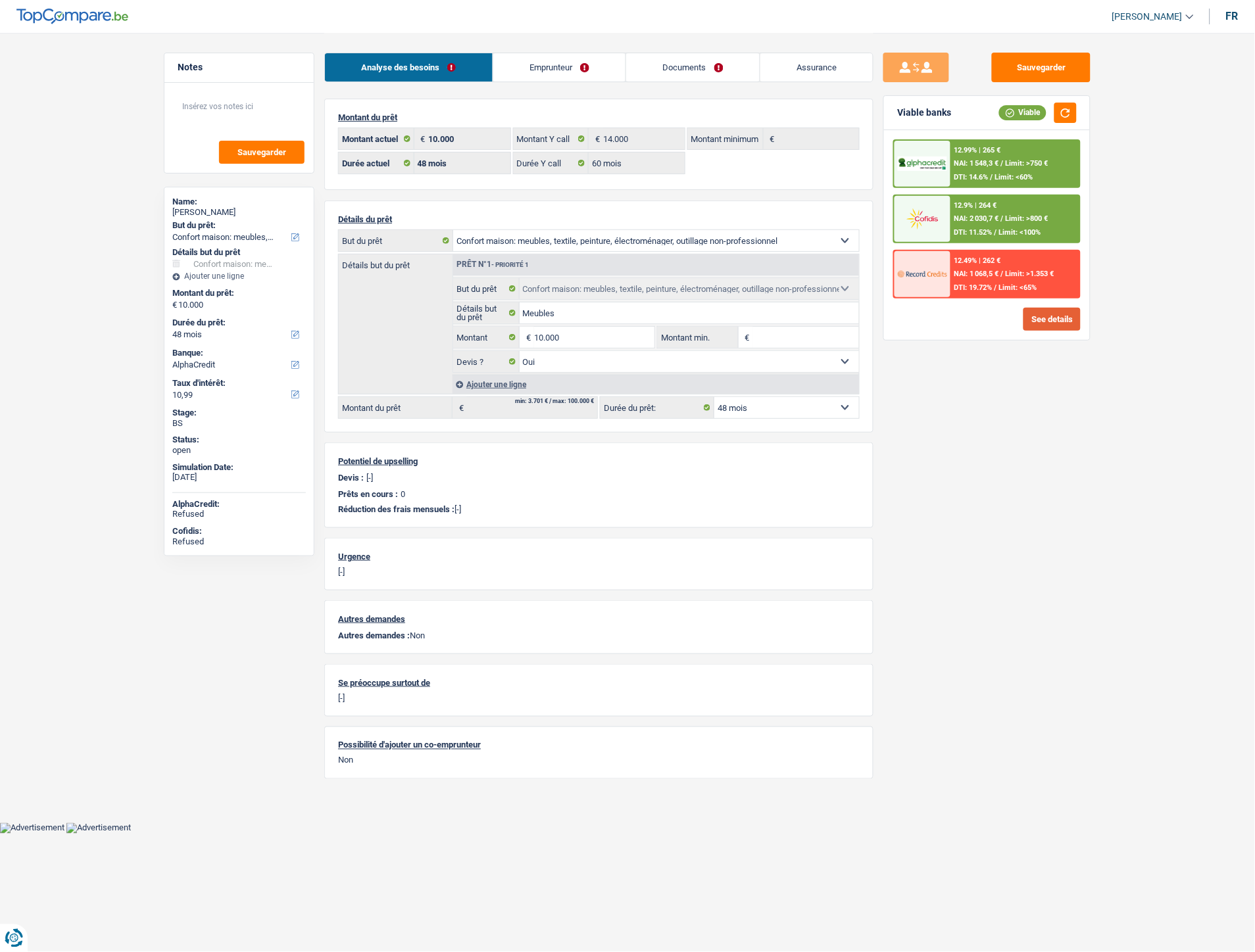
click at [1063, 319] on button "See details" at bounding box center [1052, 319] width 58 height 23
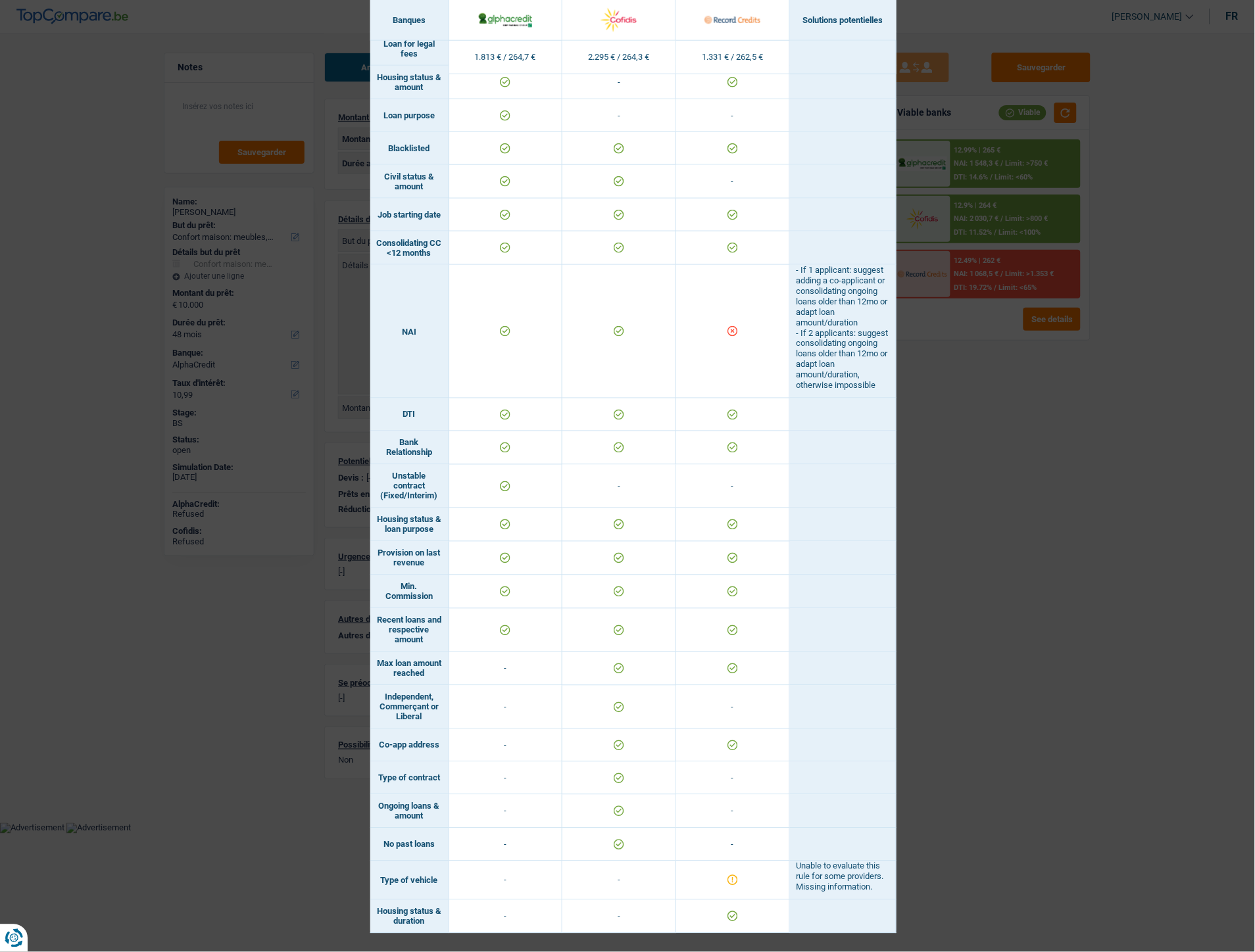
scroll to position [146, 0]
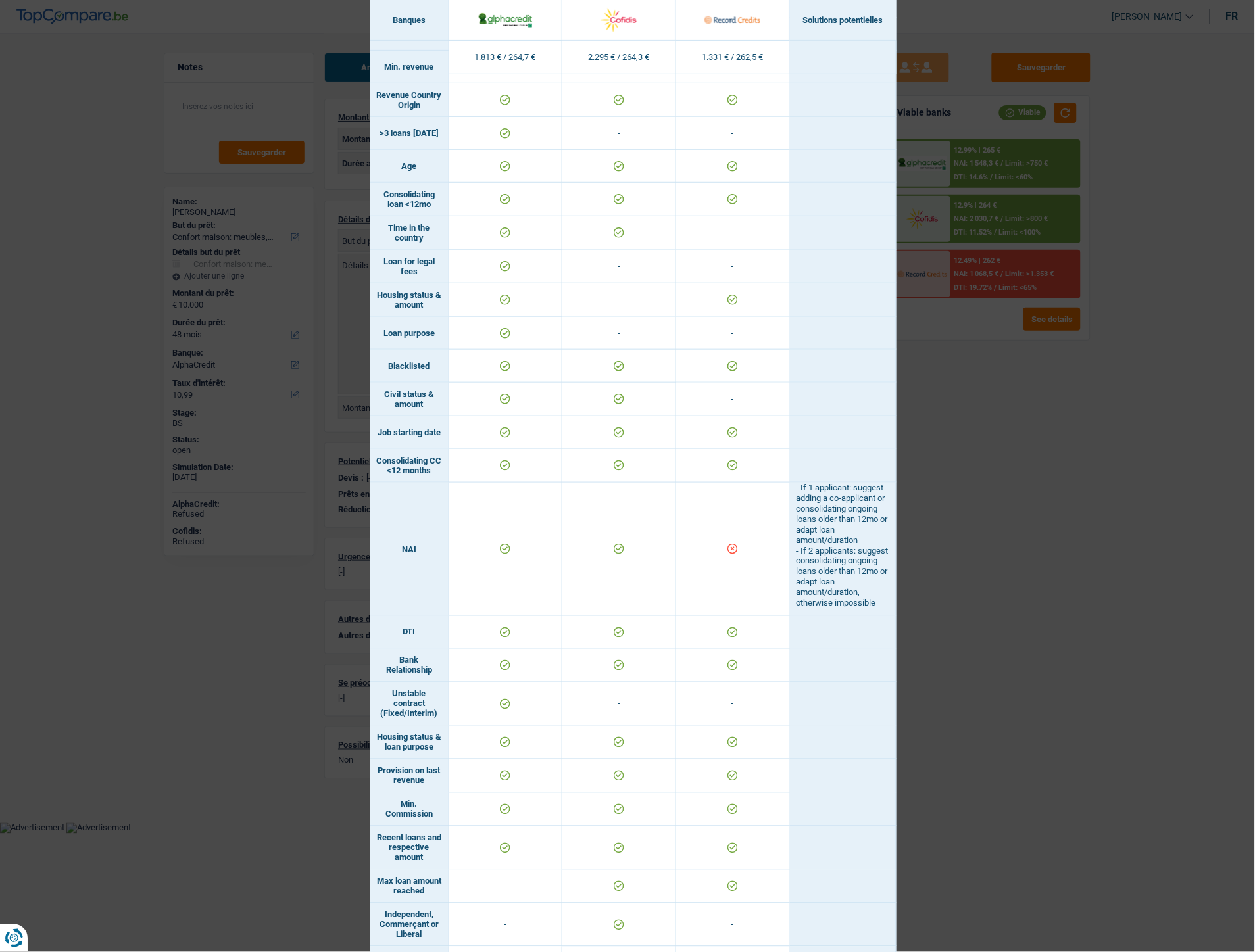
click at [1028, 452] on div "Banks conditions × Banques Solutions potentielles Revenus / Charges 1.813 € / 2…" at bounding box center [628, 476] width 1255 height 952
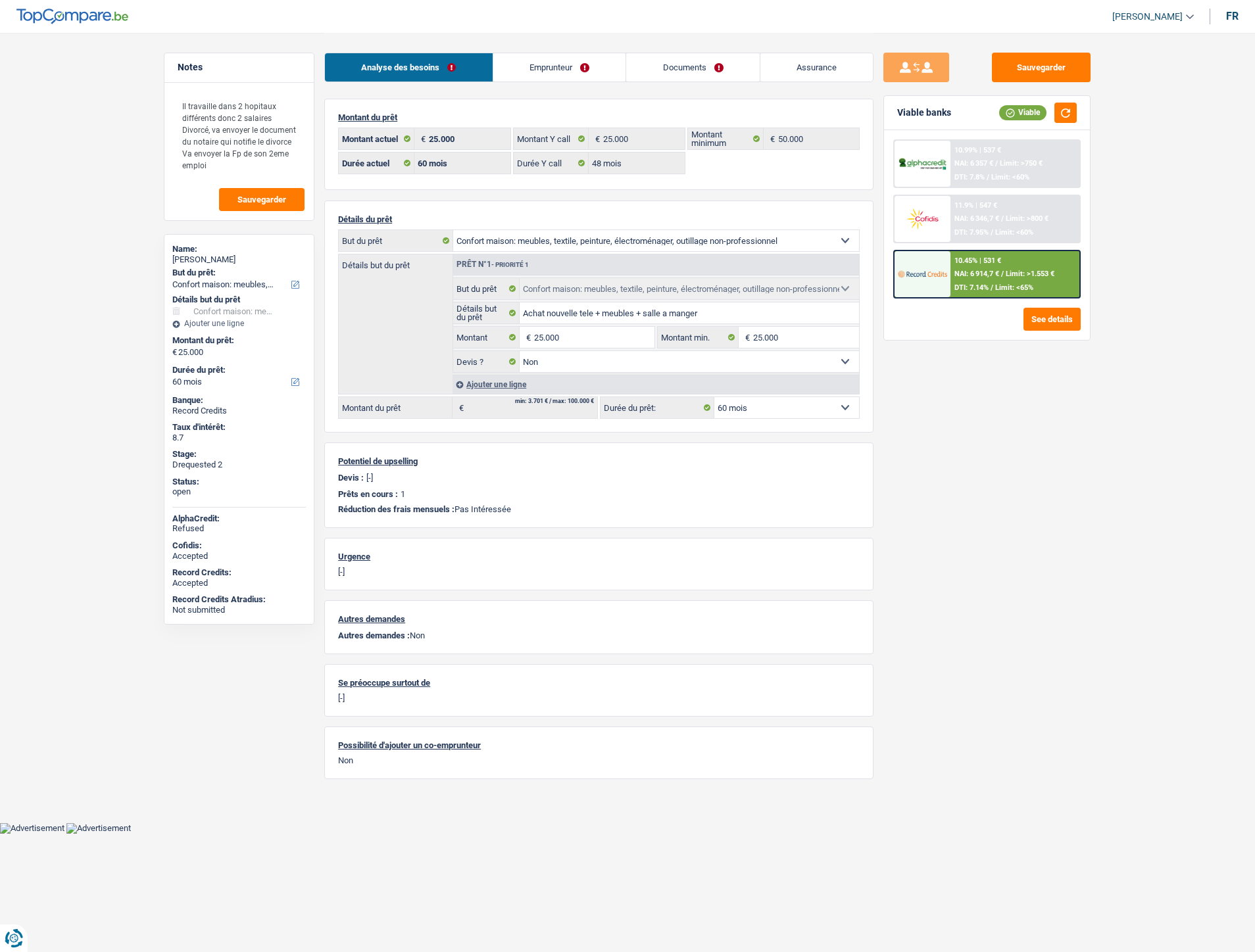
select select "household"
select select "60"
select select "48"
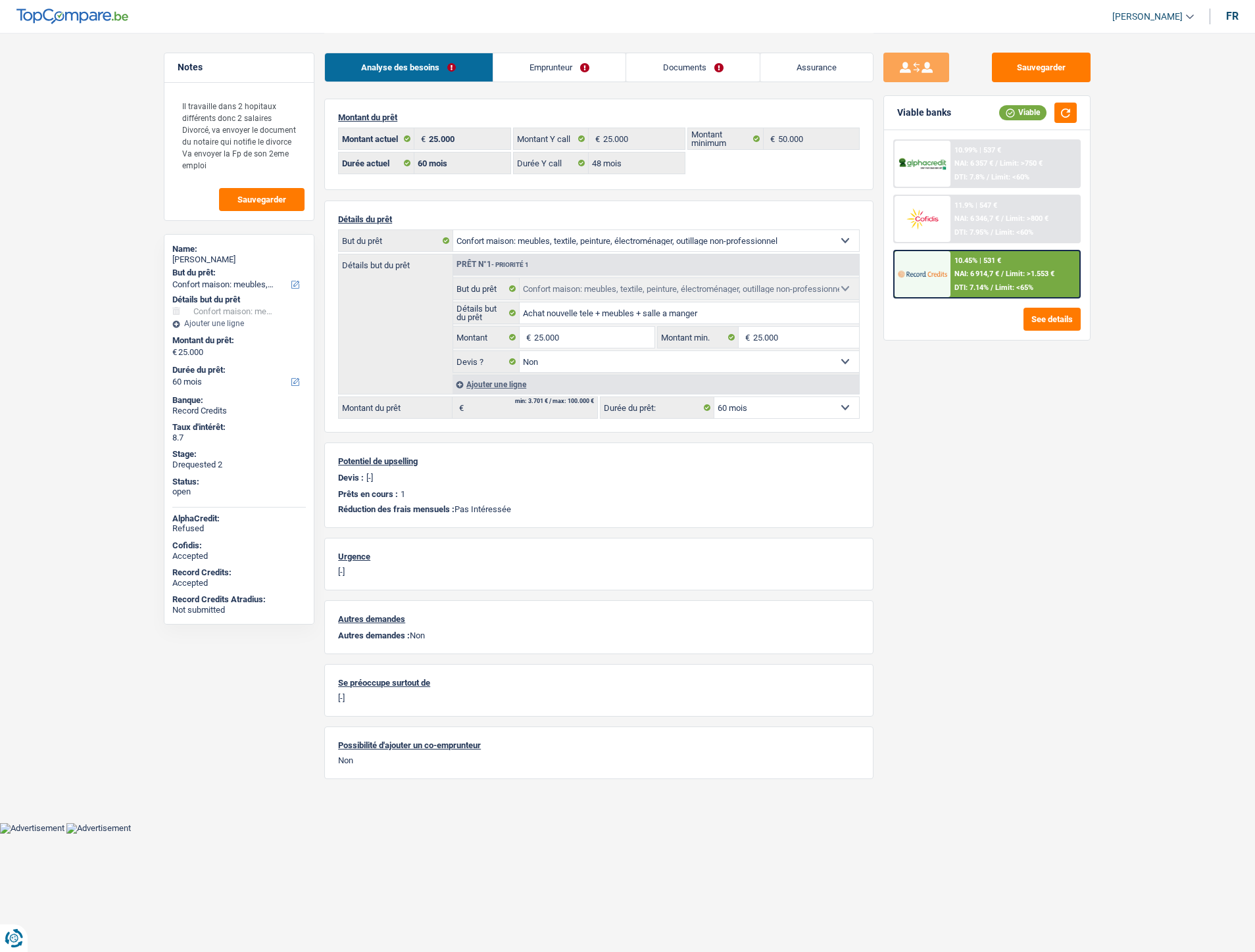
select select "household"
select select "false"
select select "60"
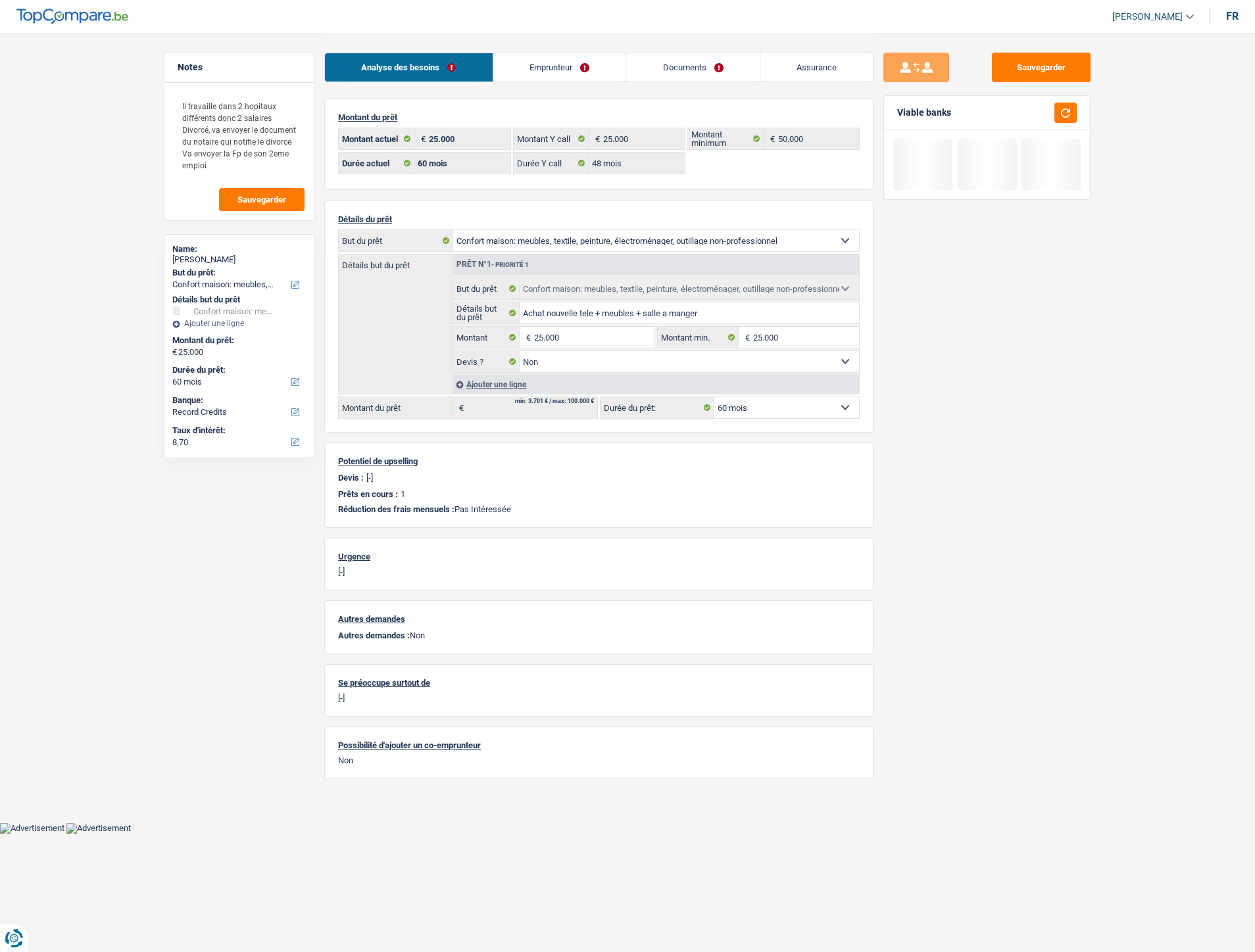
select select "household"
select select "60"
select select "48"
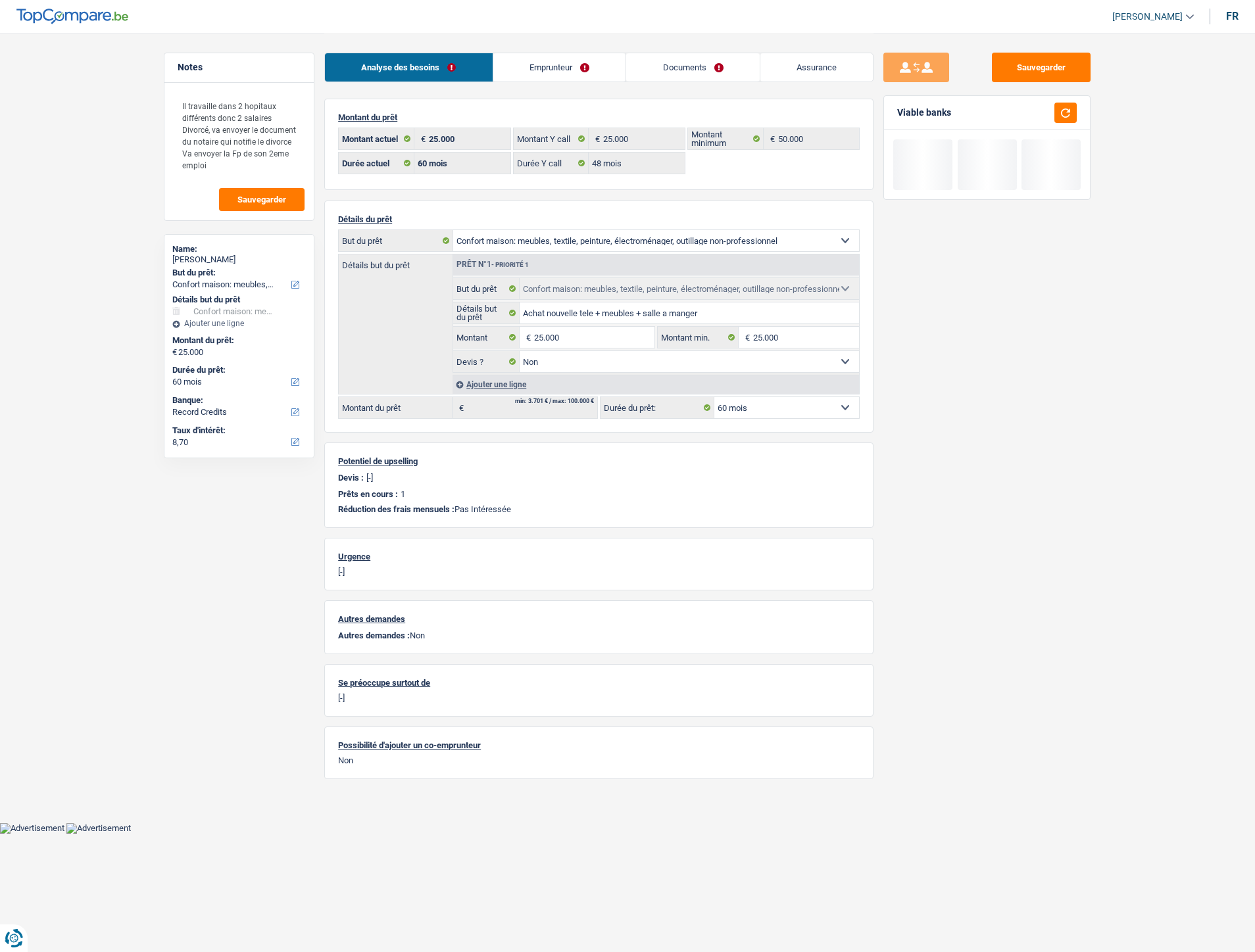
select select "household"
select select "false"
select select "60"
select select "ownerWithoutMortgage"
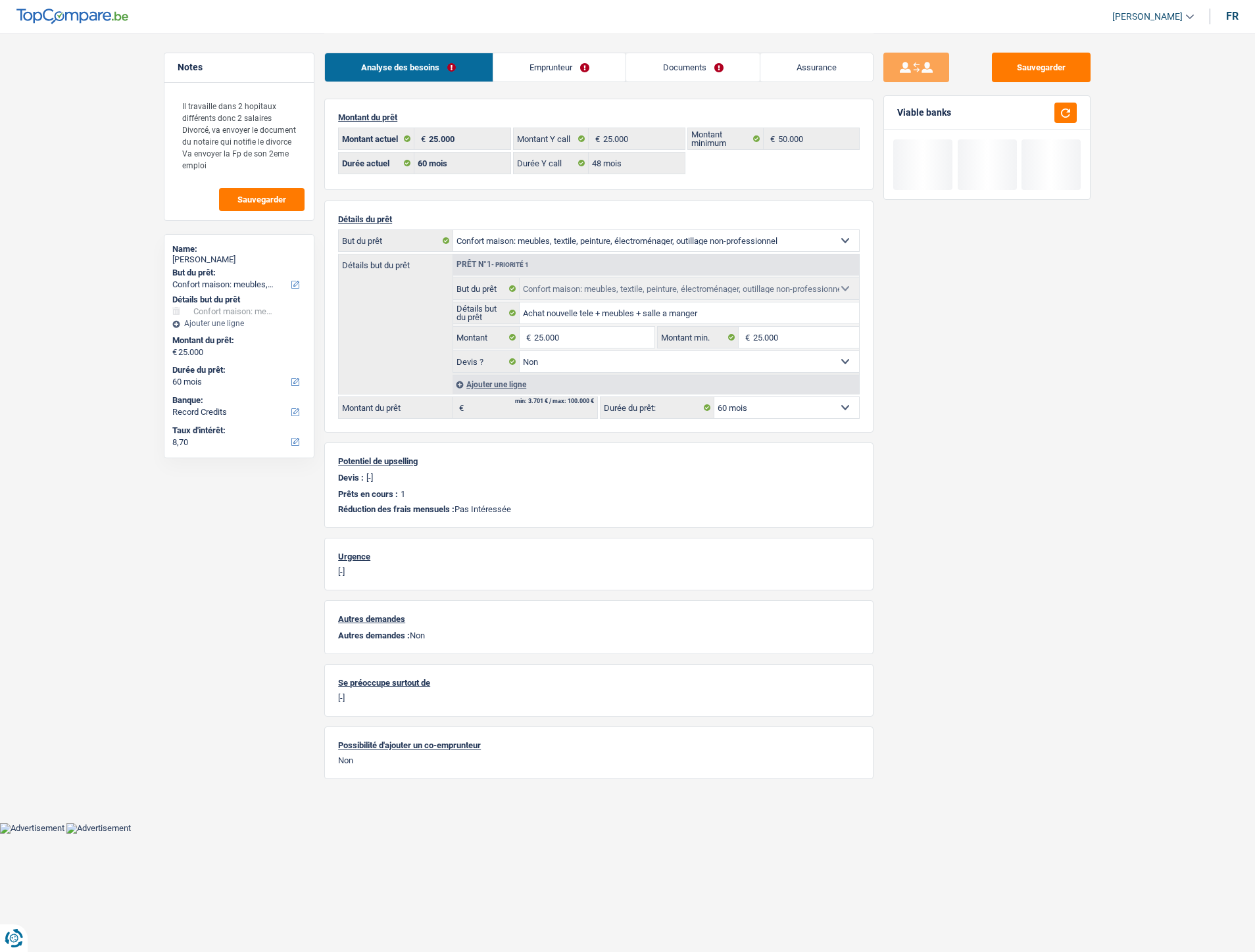
select select "BE"
select select "cardOrCredit"
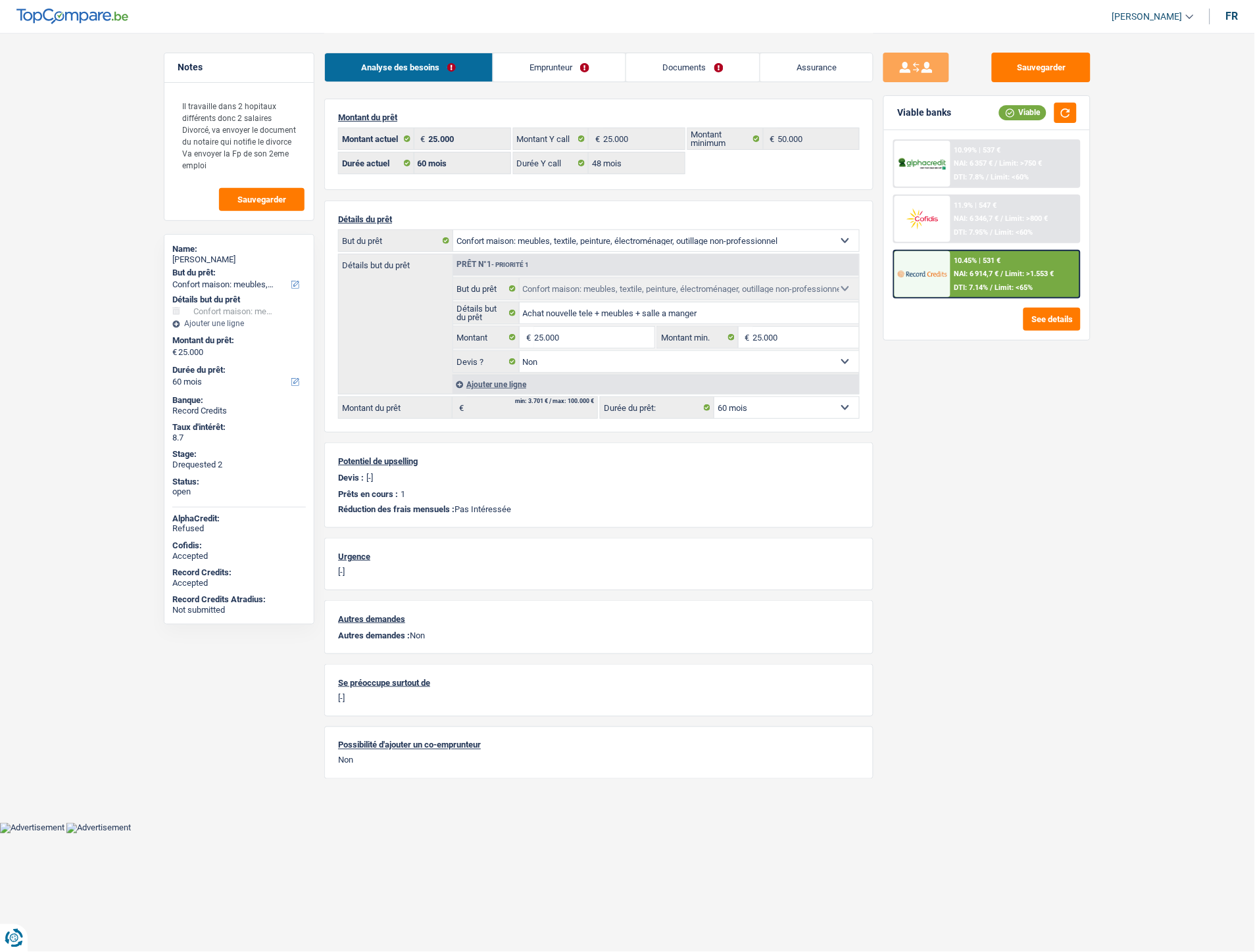
click at [577, 72] on link "Emprunteur" at bounding box center [560, 67] width 133 height 28
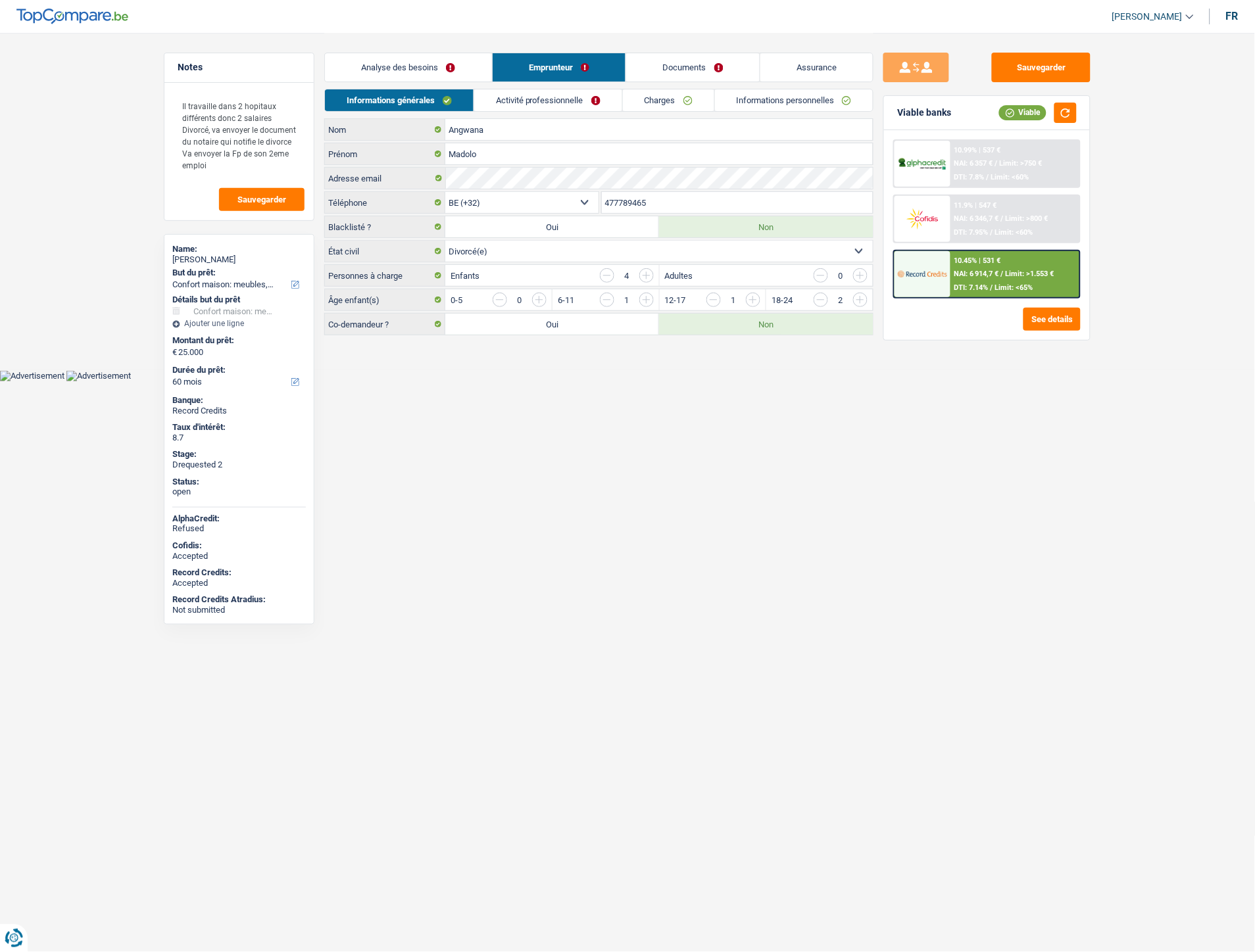
click at [553, 94] on link "Activité professionnelle" at bounding box center [548, 100] width 148 height 21
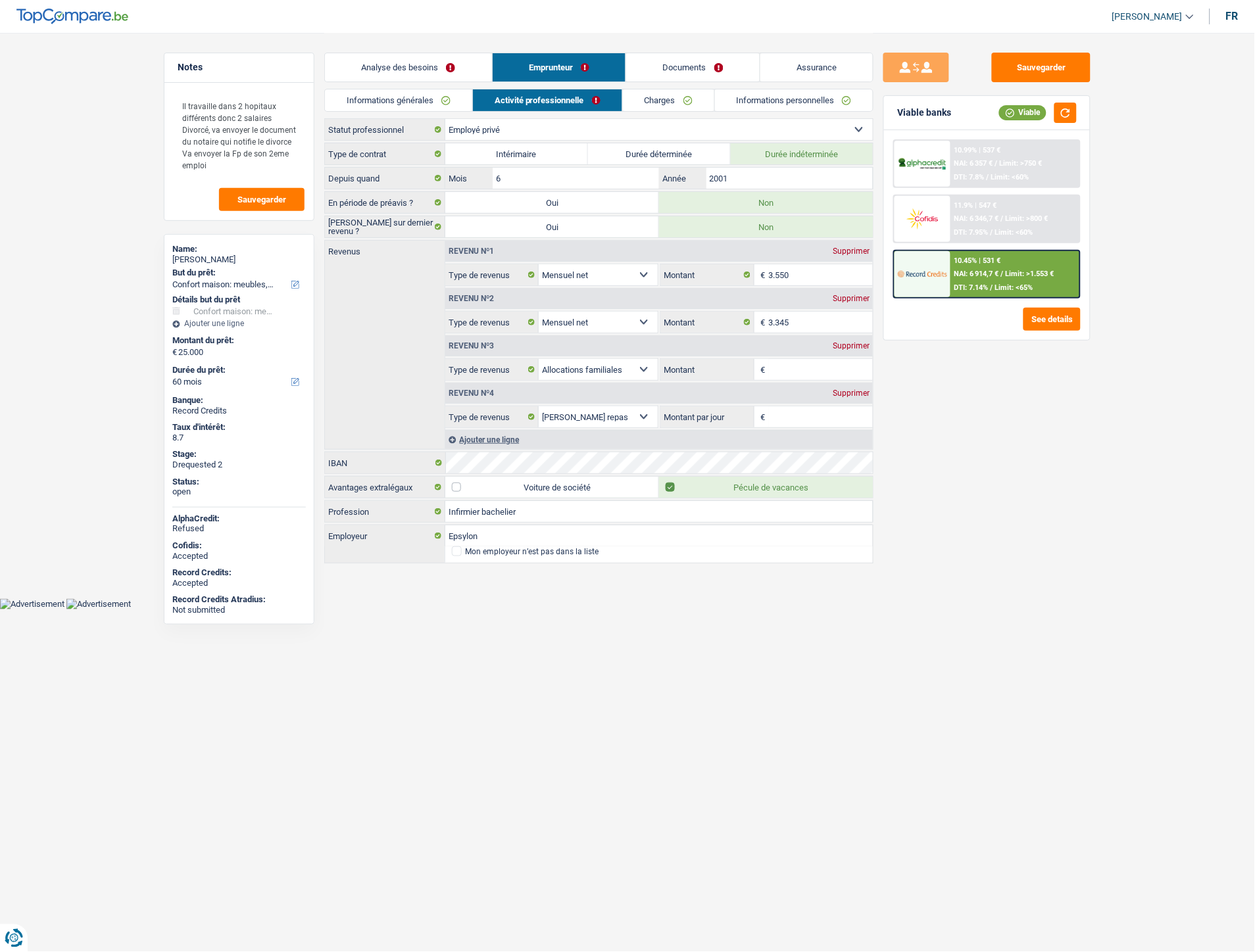
click at [656, 99] on link "Charges" at bounding box center [669, 100] width 92 height 21
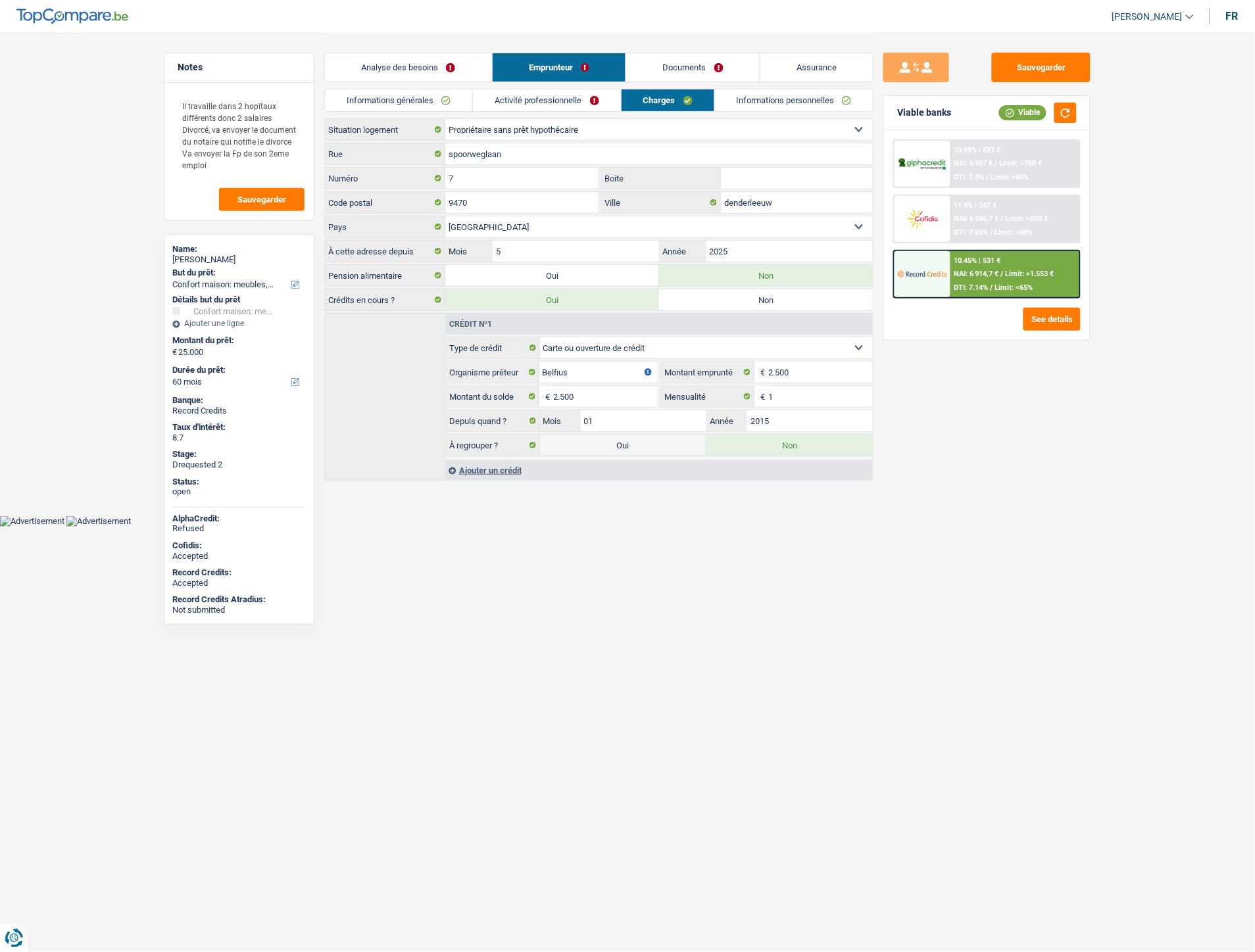
click at [721, 64] on link "Documents" at bounding box center [692, 67] width 134 height 28
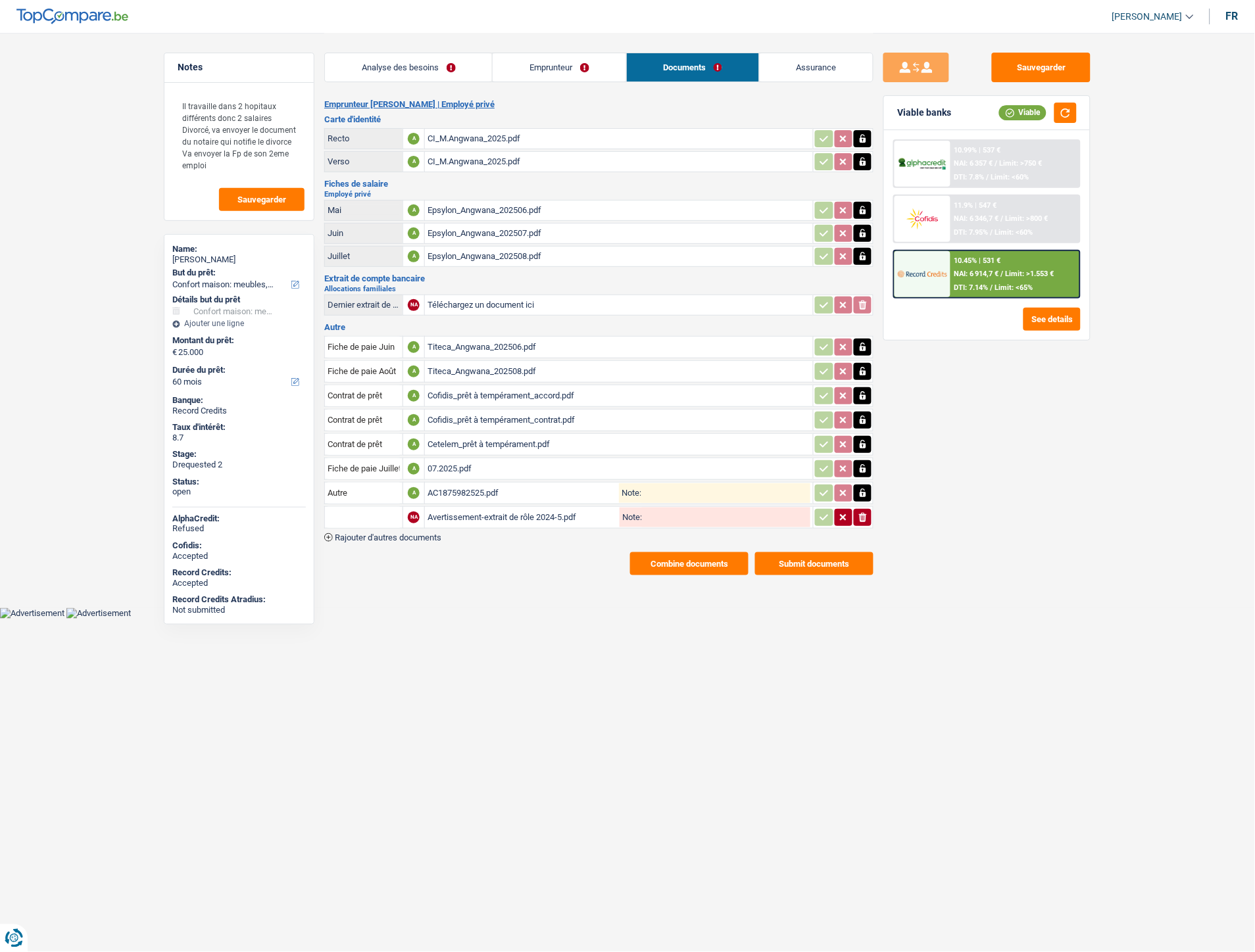
click at [465, 459] on div "07.2025.pdf" at bounding box center [619, 469] width 383 height 20
click at [495, 386] on div "Cofidis_prêt à tempérament_accord.pdf" at bounding box center [619, 396] width 383 height 20
click at [472, 413] on div "Cofidis_prêt à tempérament_contrat.pdf" at bounding box center [619, 420] width 383 height 20
click at [813, 63] on link "Assurance" at bounding box center [816, 67] width 113 height 28
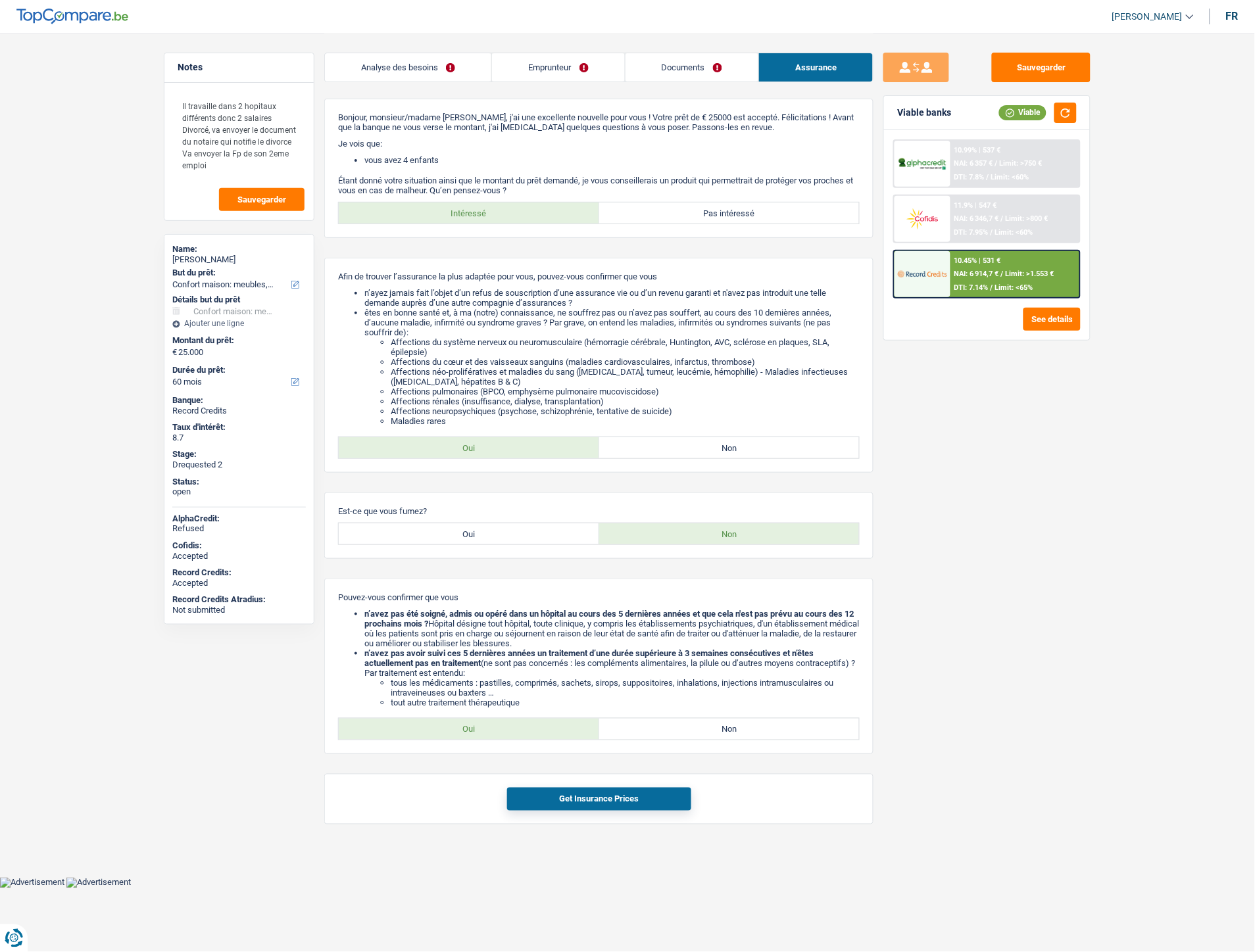
drag, startPoint x: 362, startPoint y: 63, endPoint x: 358, endPoint y: 39, distance: 24.3
click at [362, 63] on link "Analyse des besoins" at bounding box center [408, 67] width 166 height 28
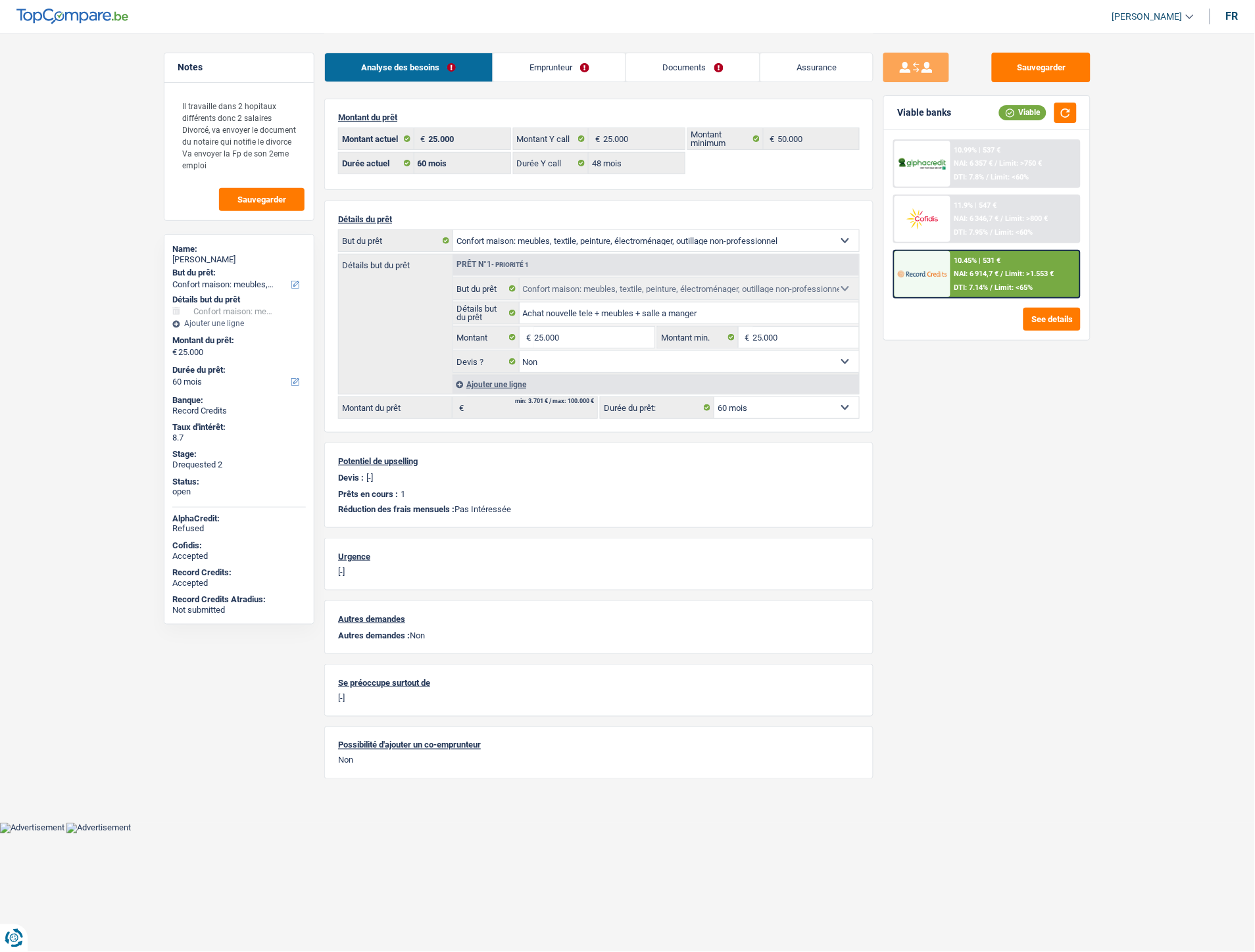
click at [529, 66] on link "Emprunteur" at bounding box center [560, 67] width 133 height 28
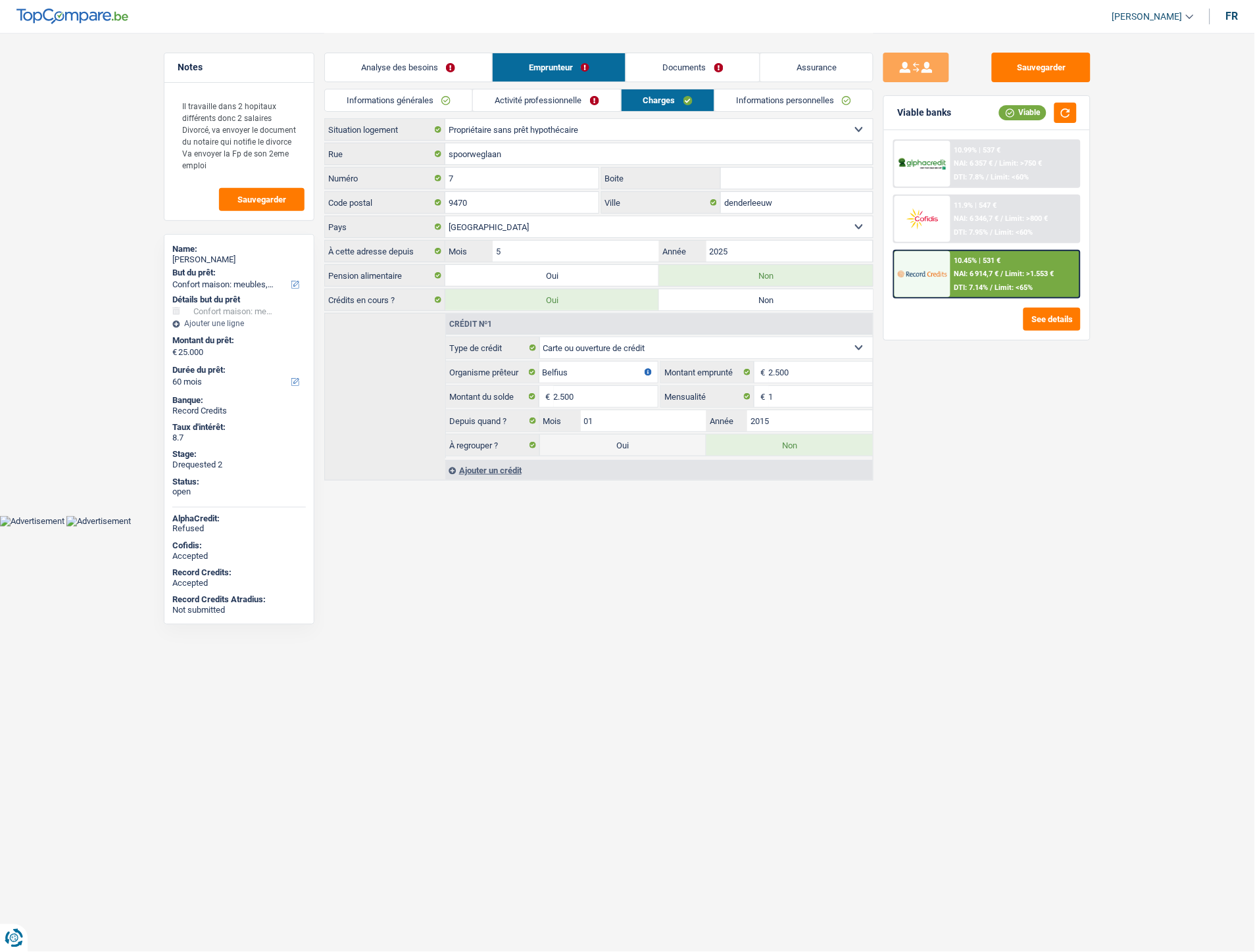
click at [552, 100] on link "Activité professionnelle" at bounding box center [547, 100] width 148 height 21
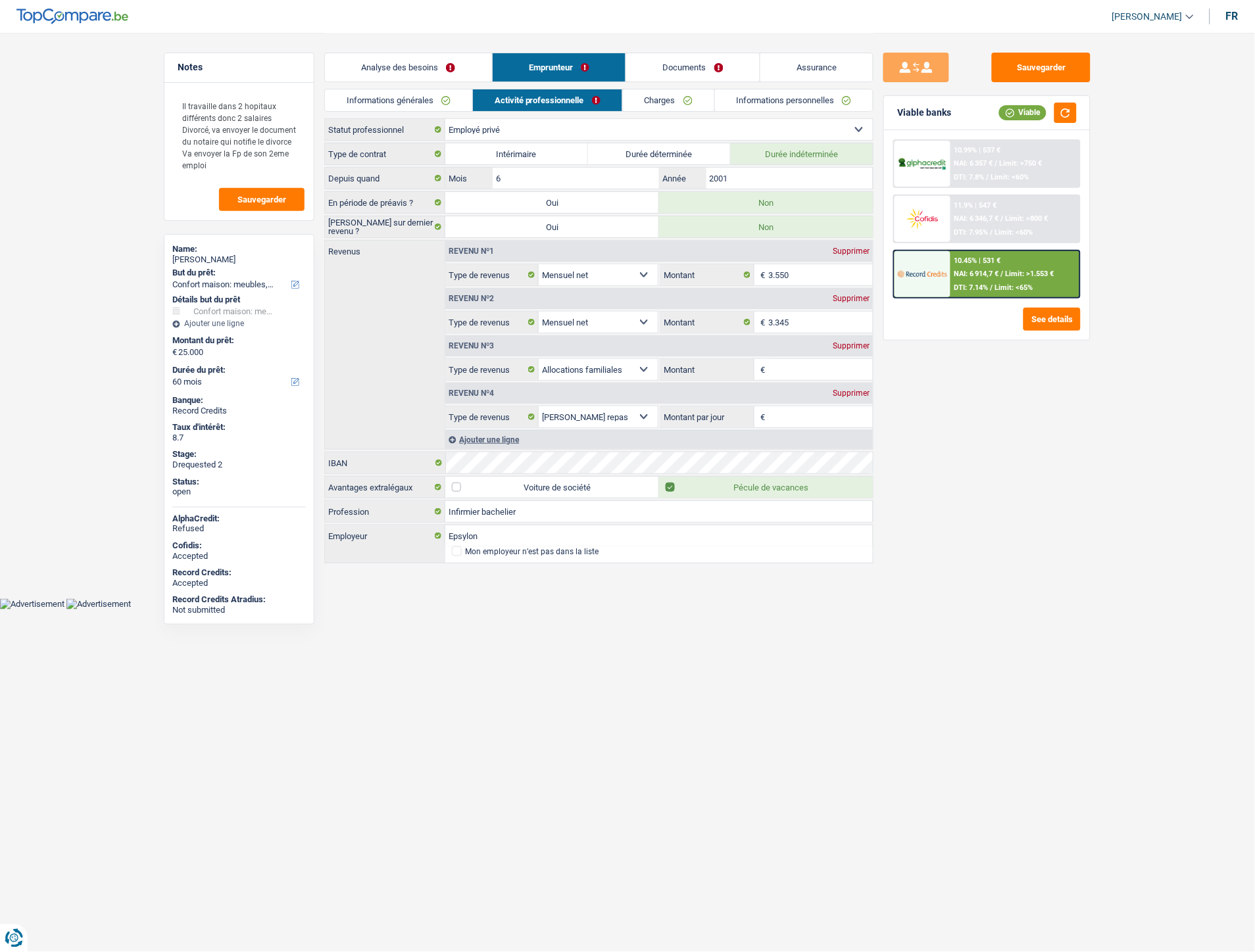
click at [449, 100] on link "Informations générales" at bounding box center [399, 100] width 148 height 21
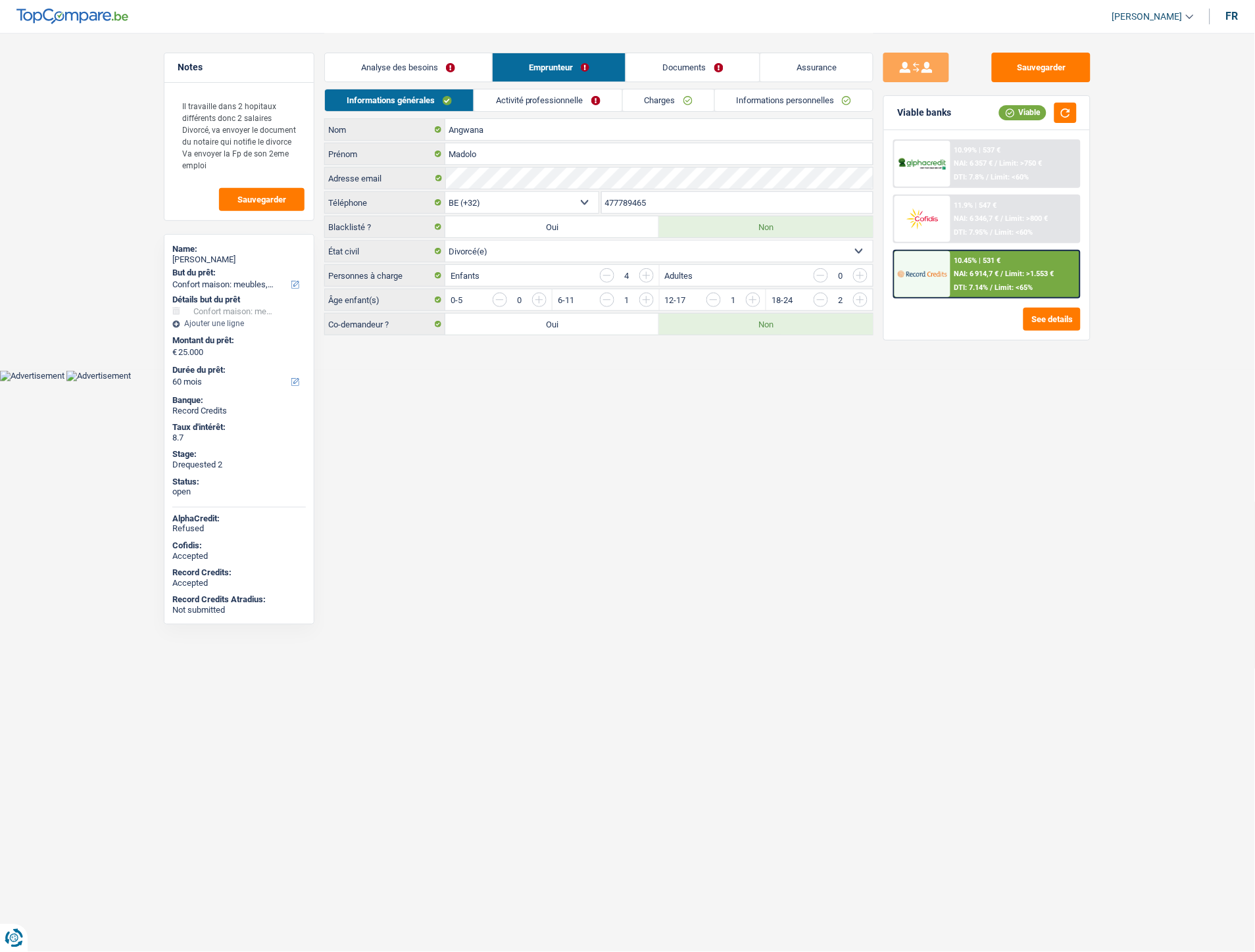
click at [557, 100] on link "Activité professionnelle" at bounding box center [548, 100] width 148 height 21
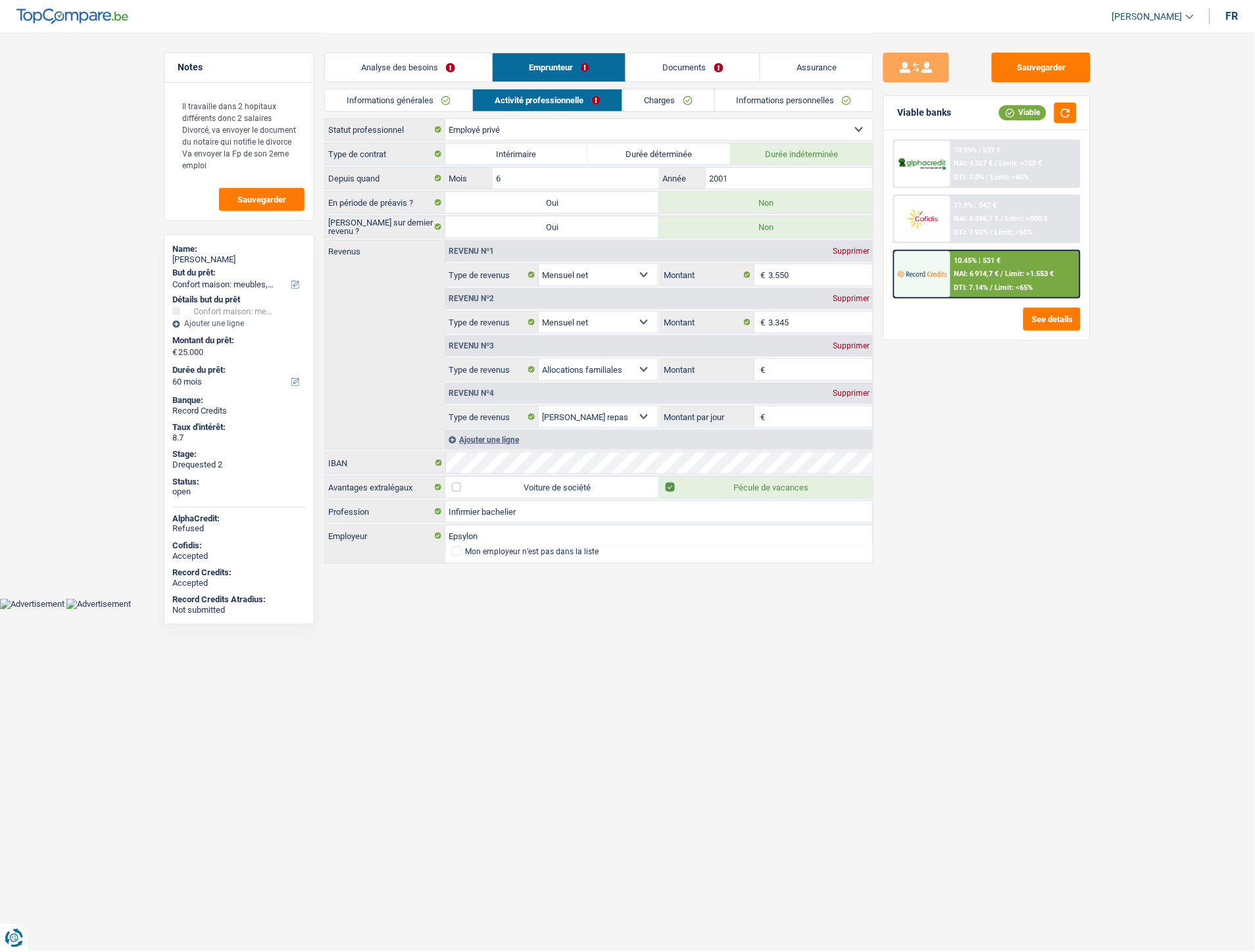
click at [667, 91] on link "Charges" at bounding box center [669, 100] width 92 height 21
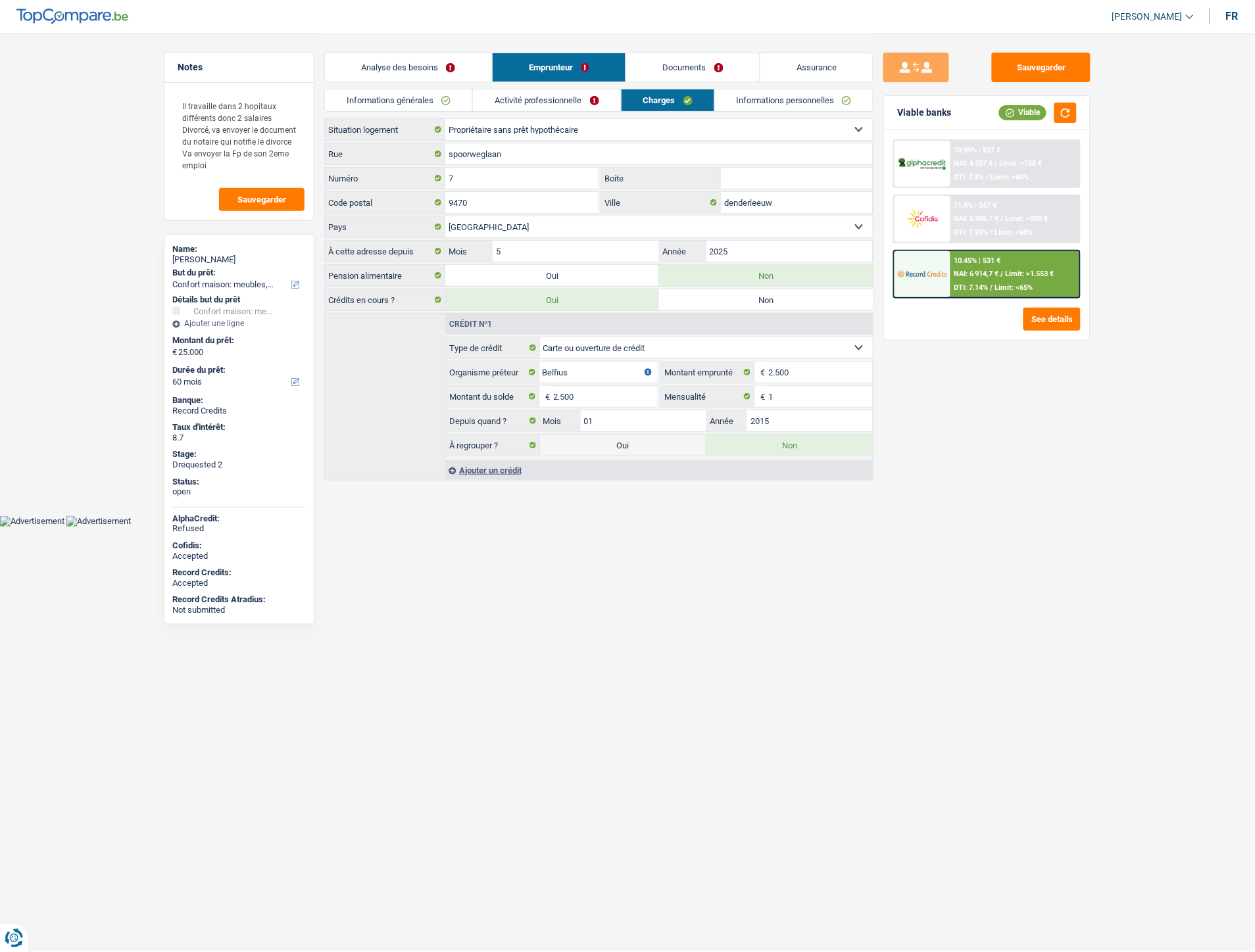
click at [532, 101] on link "Activité professionnelle" at bounding box center [547, 100] width 148 height 21
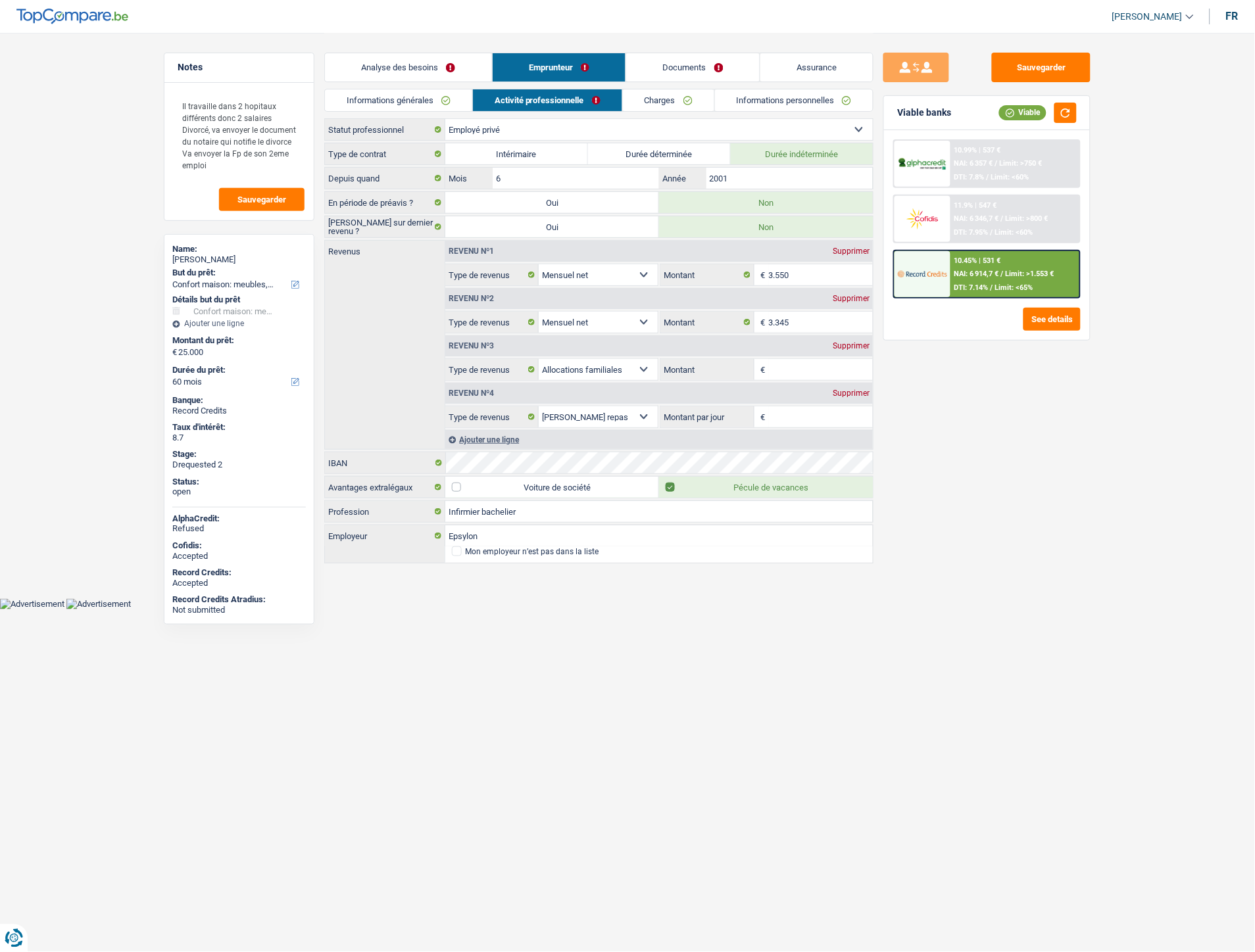
click at [655, 102] on link "Charges" at bounding box center [669, 100] width 92 height 21
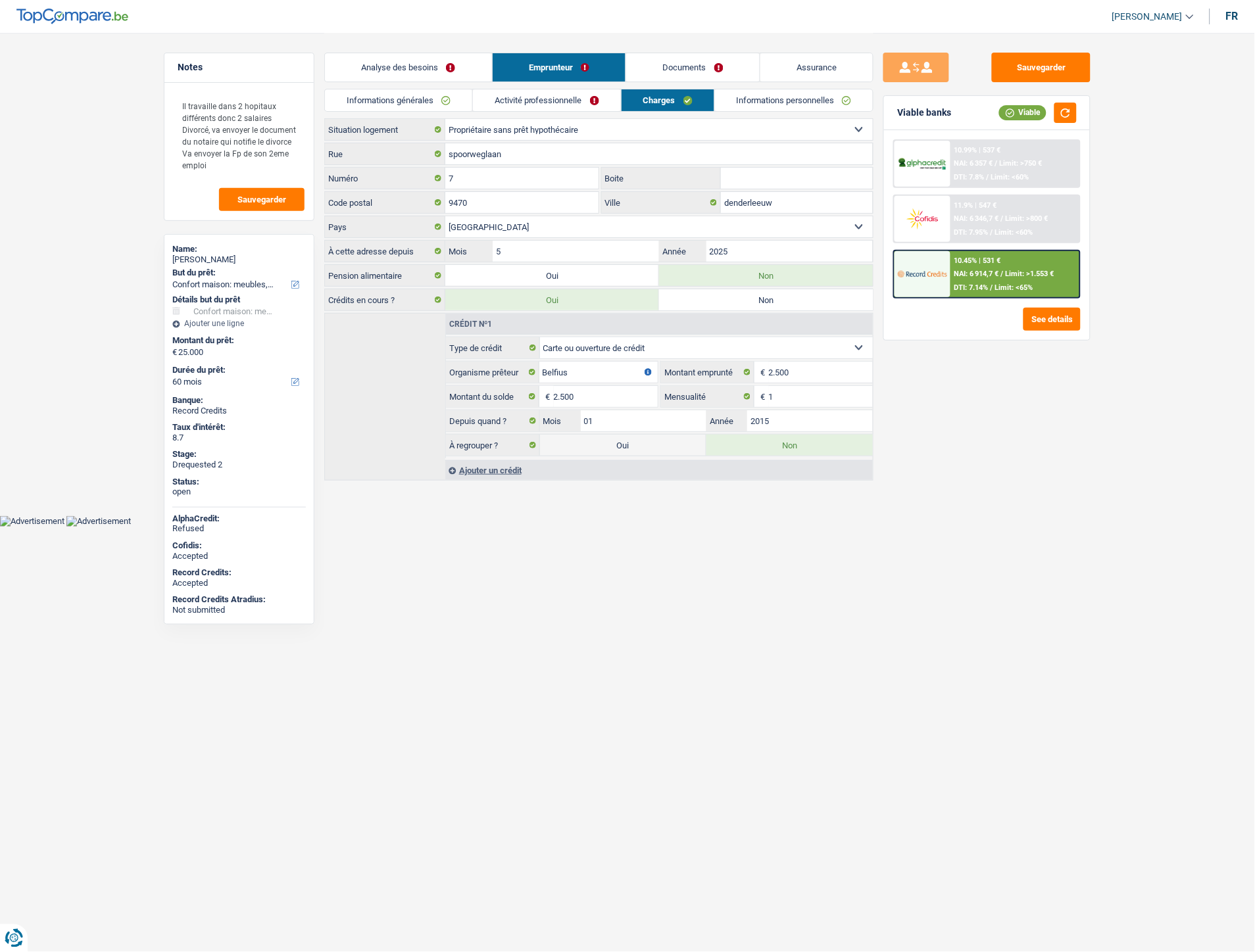
click at [760, 104] on link "Informations personnelles" at bounding box center [794, 100] width 159 height 21
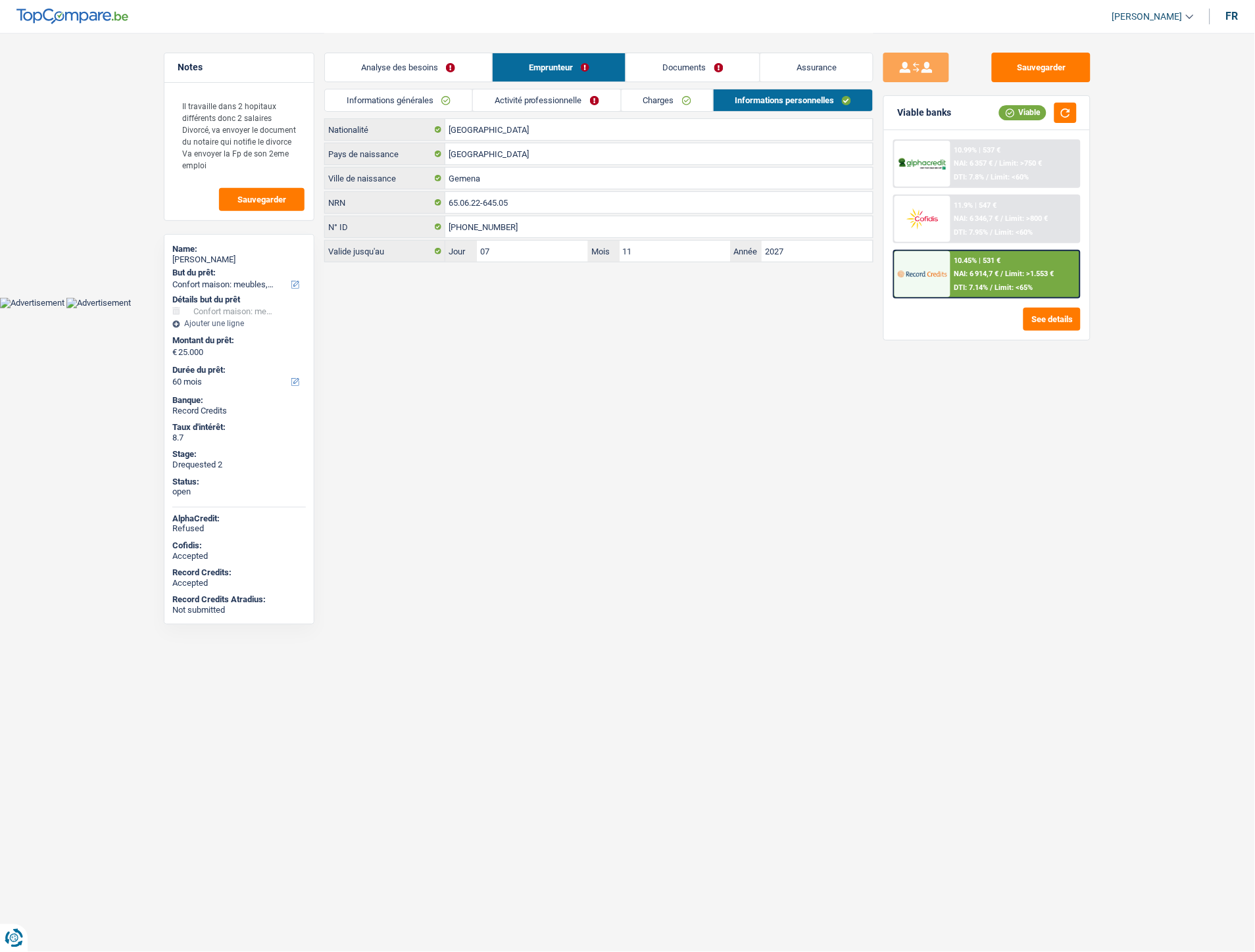
click at [683, 61] on link "Documents" at bounding box center [692, 67] width 134 height 28
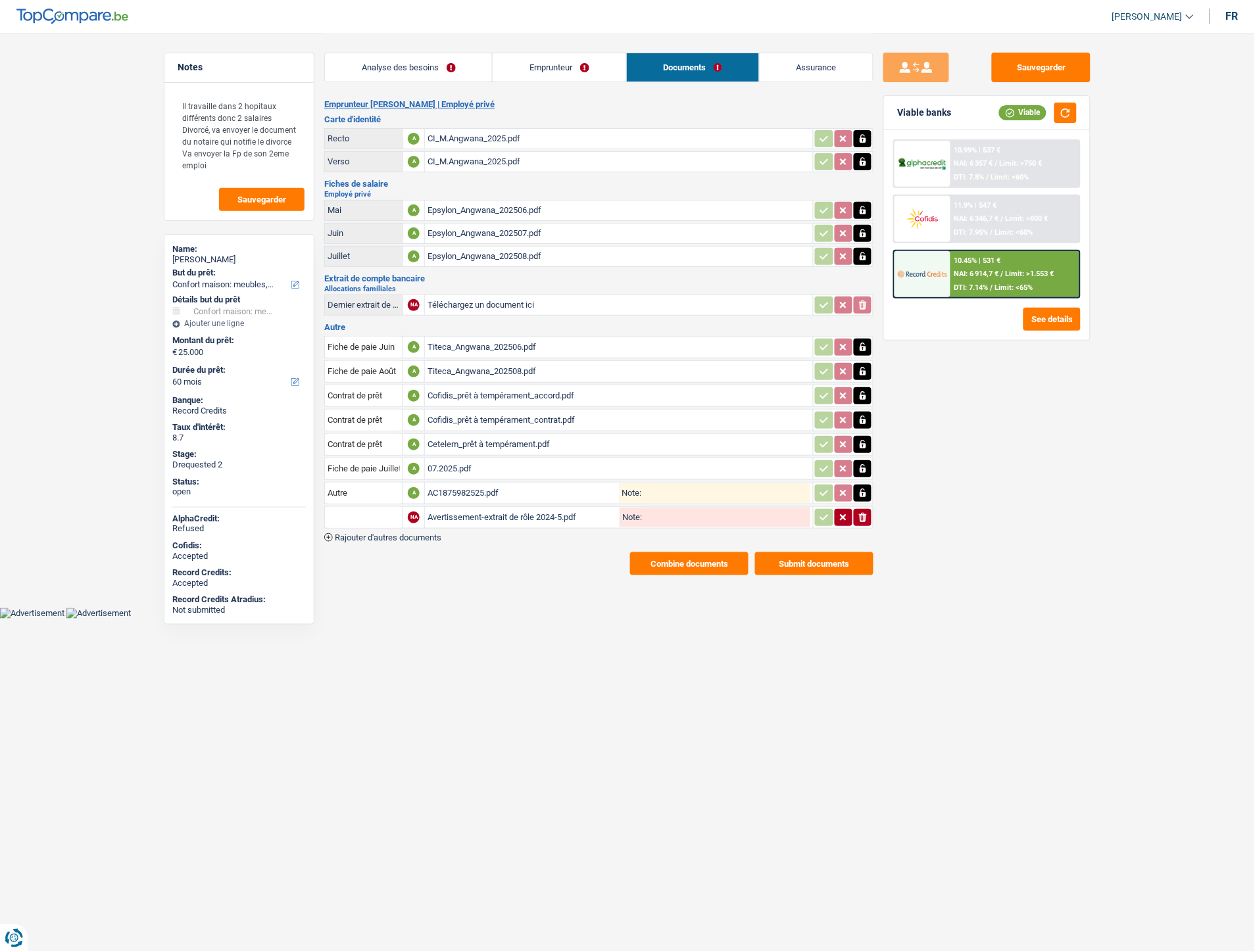
click at [395, 69] on link "Analyse des besoins" at bounding box center [408, 67] width 167 height 28
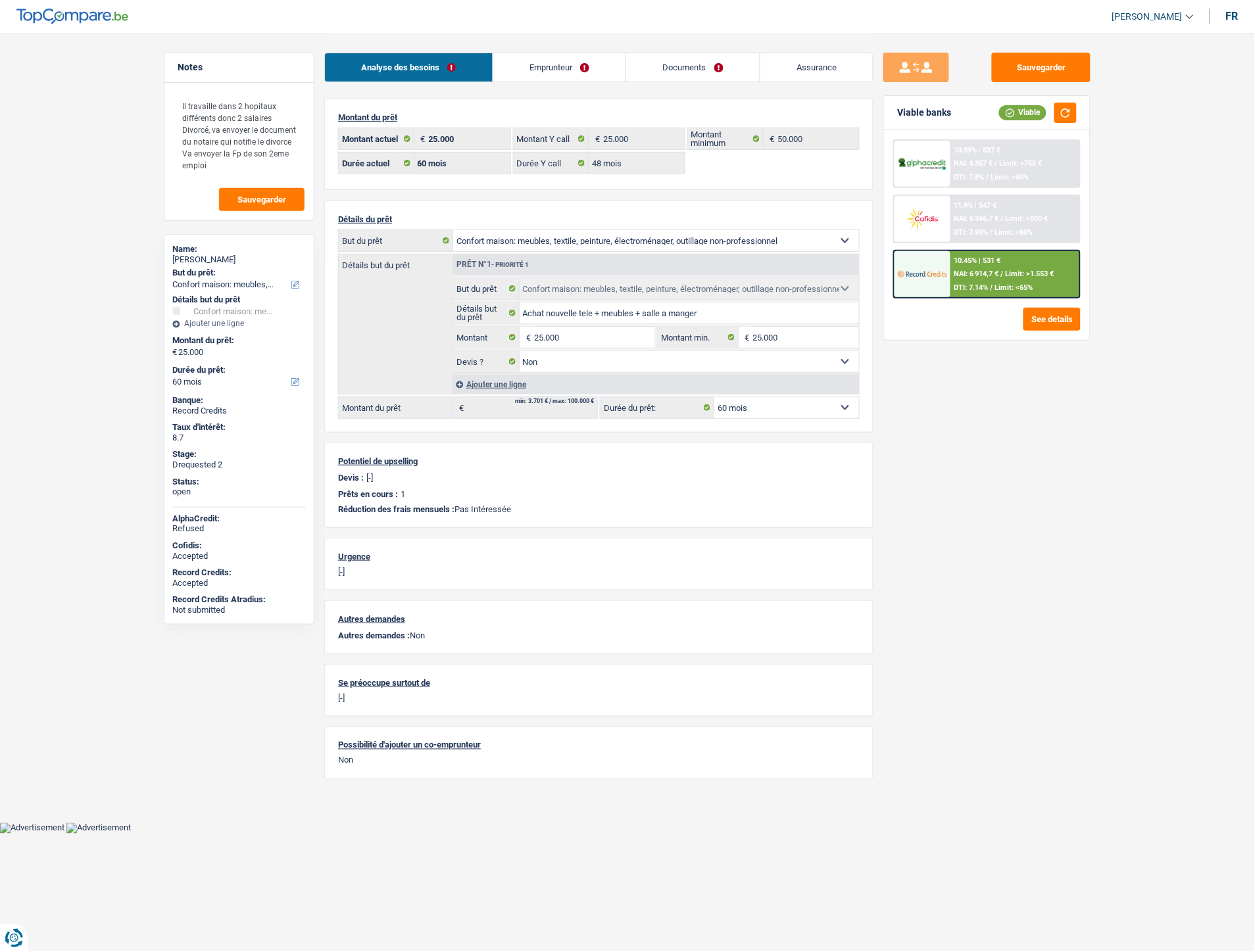
click at [549, 63] on link "Emprunteur" at bounding box center [560, 67] width 133 height 28
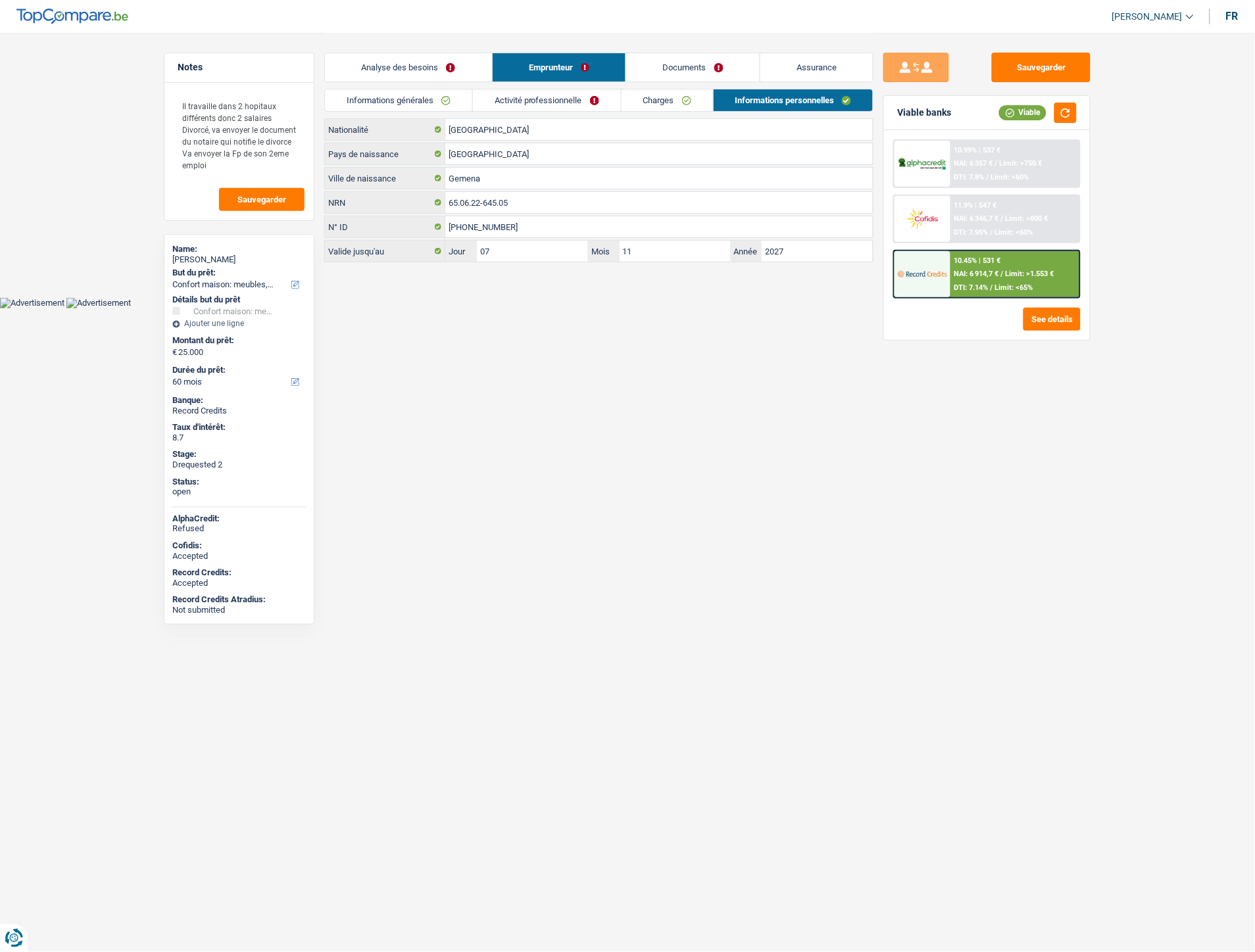
click at [549, 96] on link "Activité professionnelle" at bounding box center [547, 100] width 148 height 21
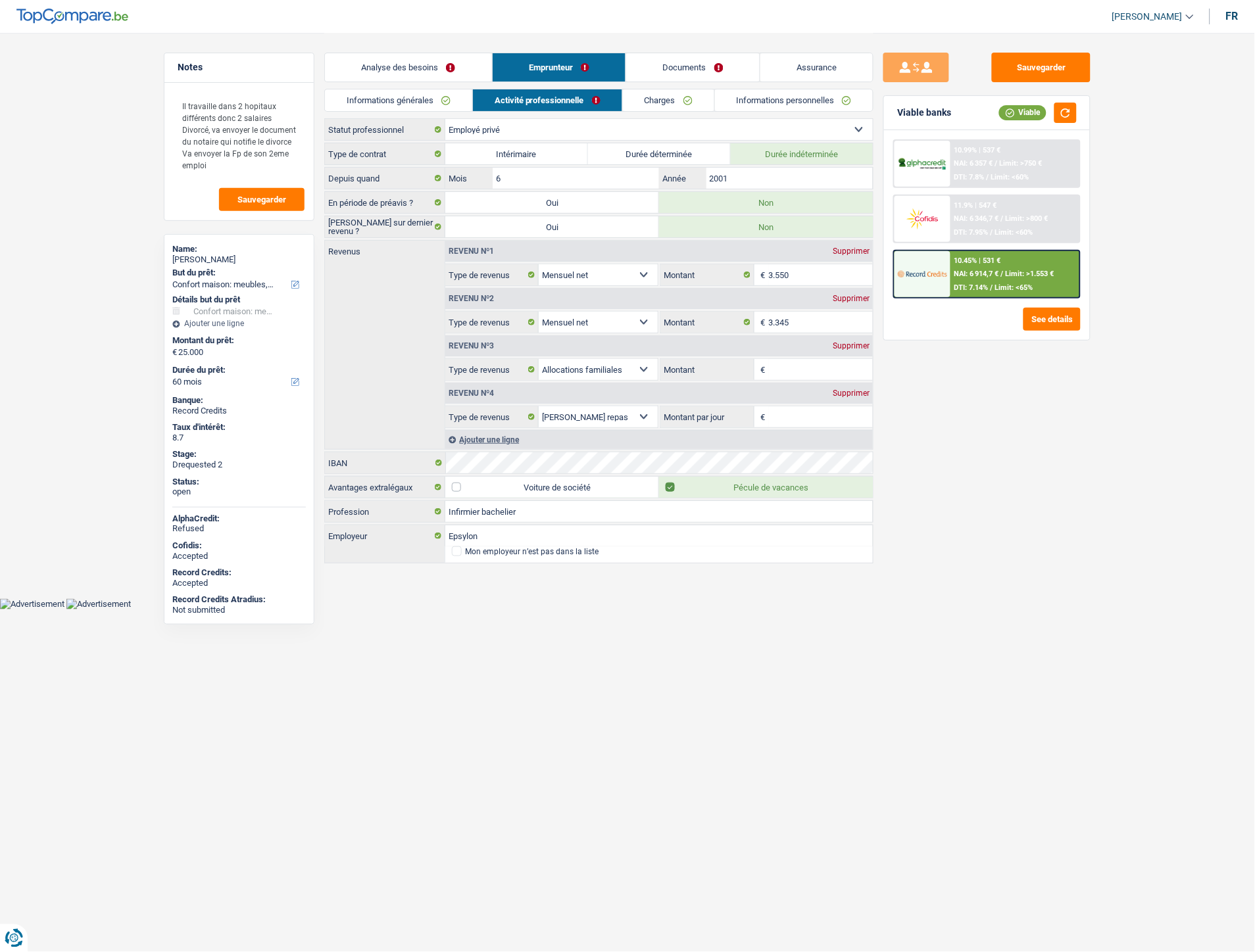
click at [666, 100] on link "Charges" at bounding box center [669, 100] width 92 height 21
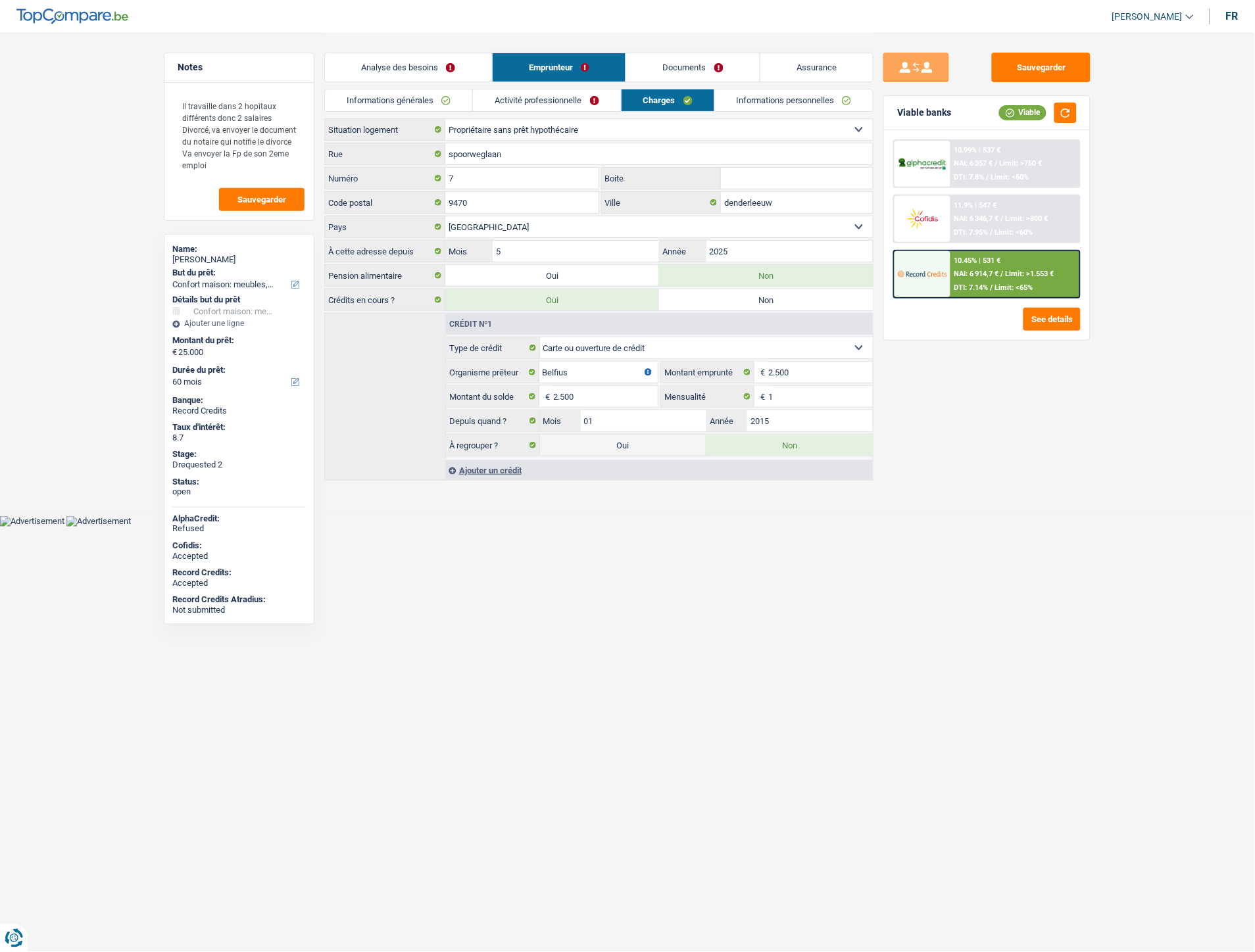
click at [673, 63] on link "Documents" at bounding box center [692, 67] width 134 height 28
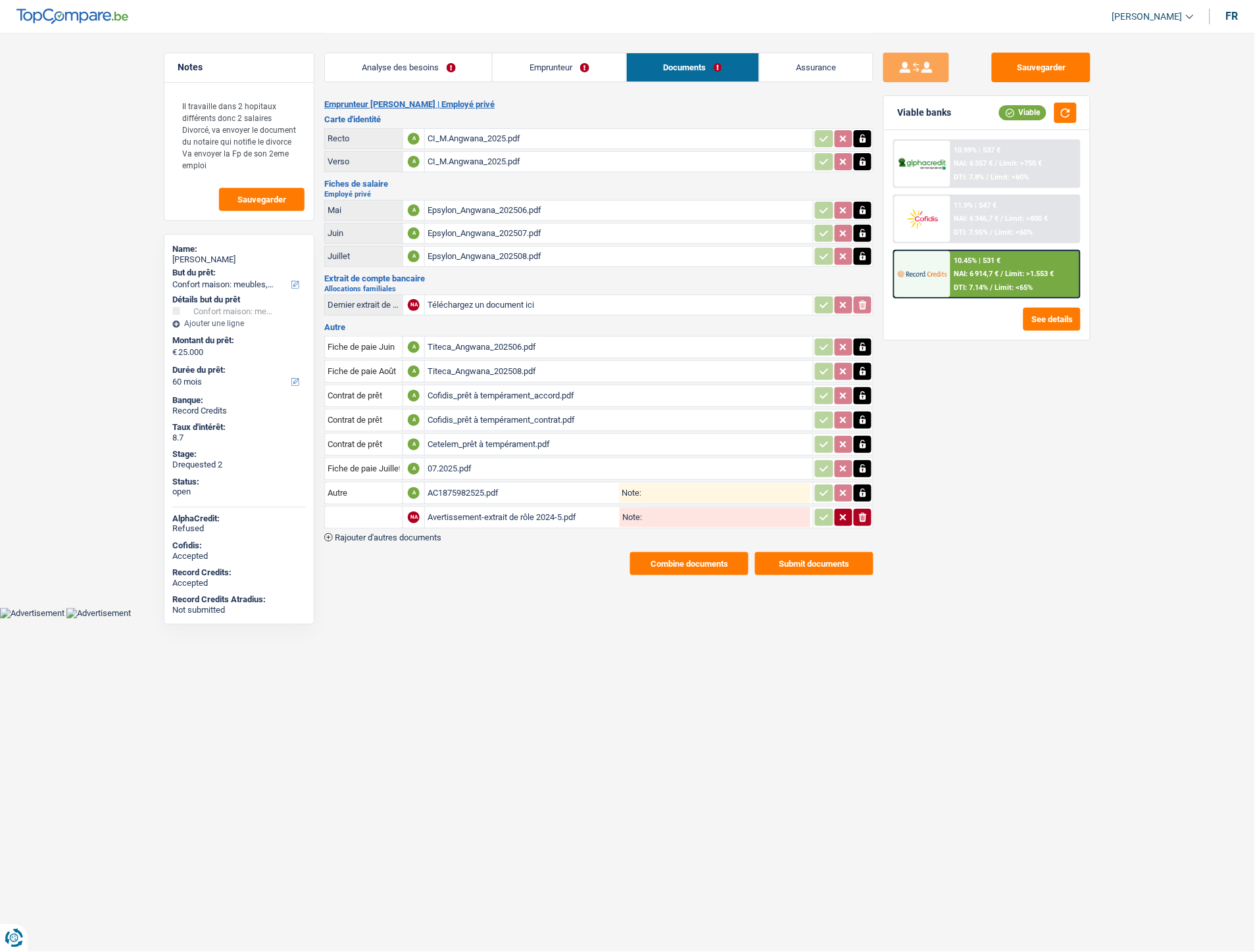
click at [548, 71] on link "Emprunteur" at bounding box center [559, 67] width 133 height 28
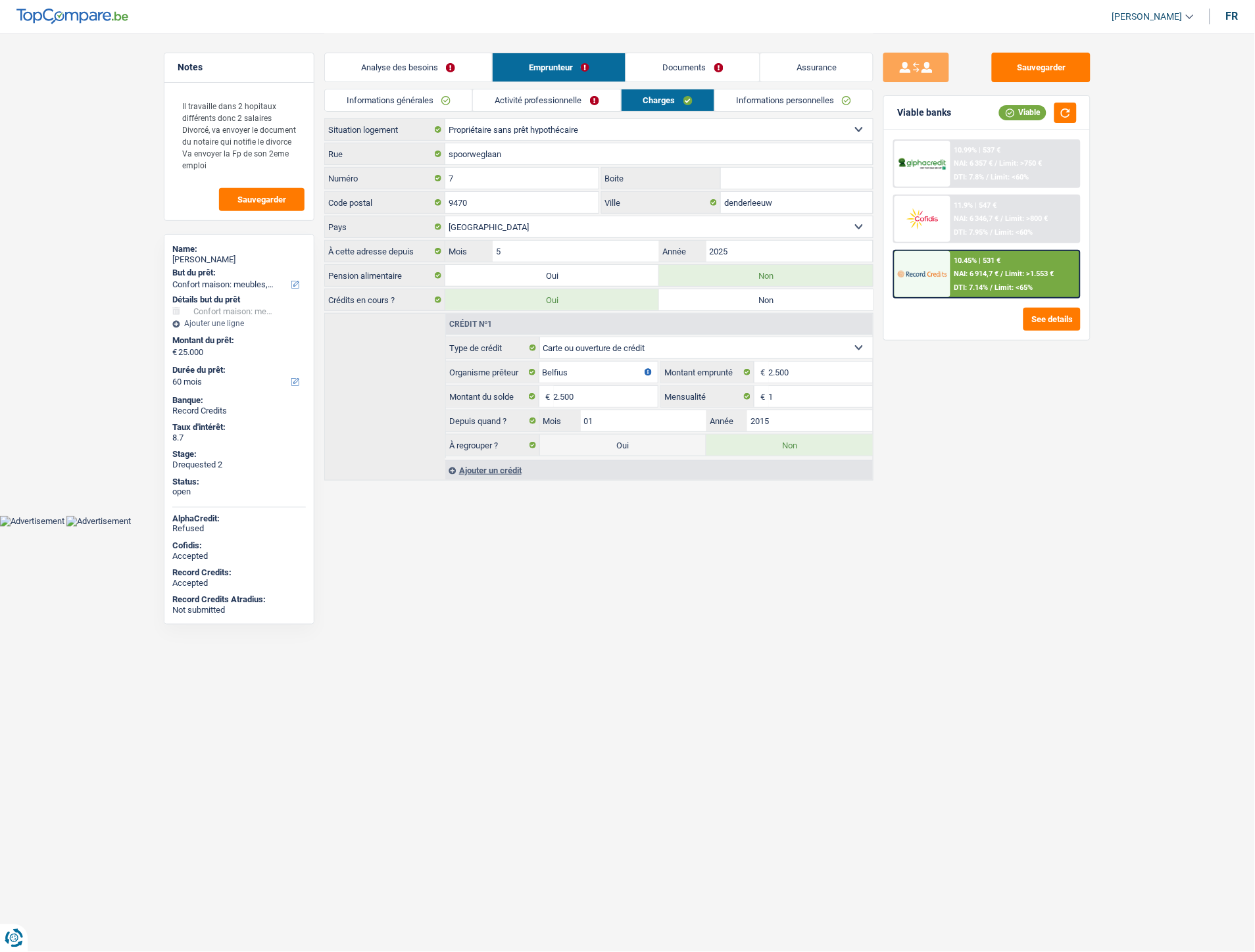
click at [752, 94] on link "Informations personnelles" at bounding box center [794, 100] width 159 height 21
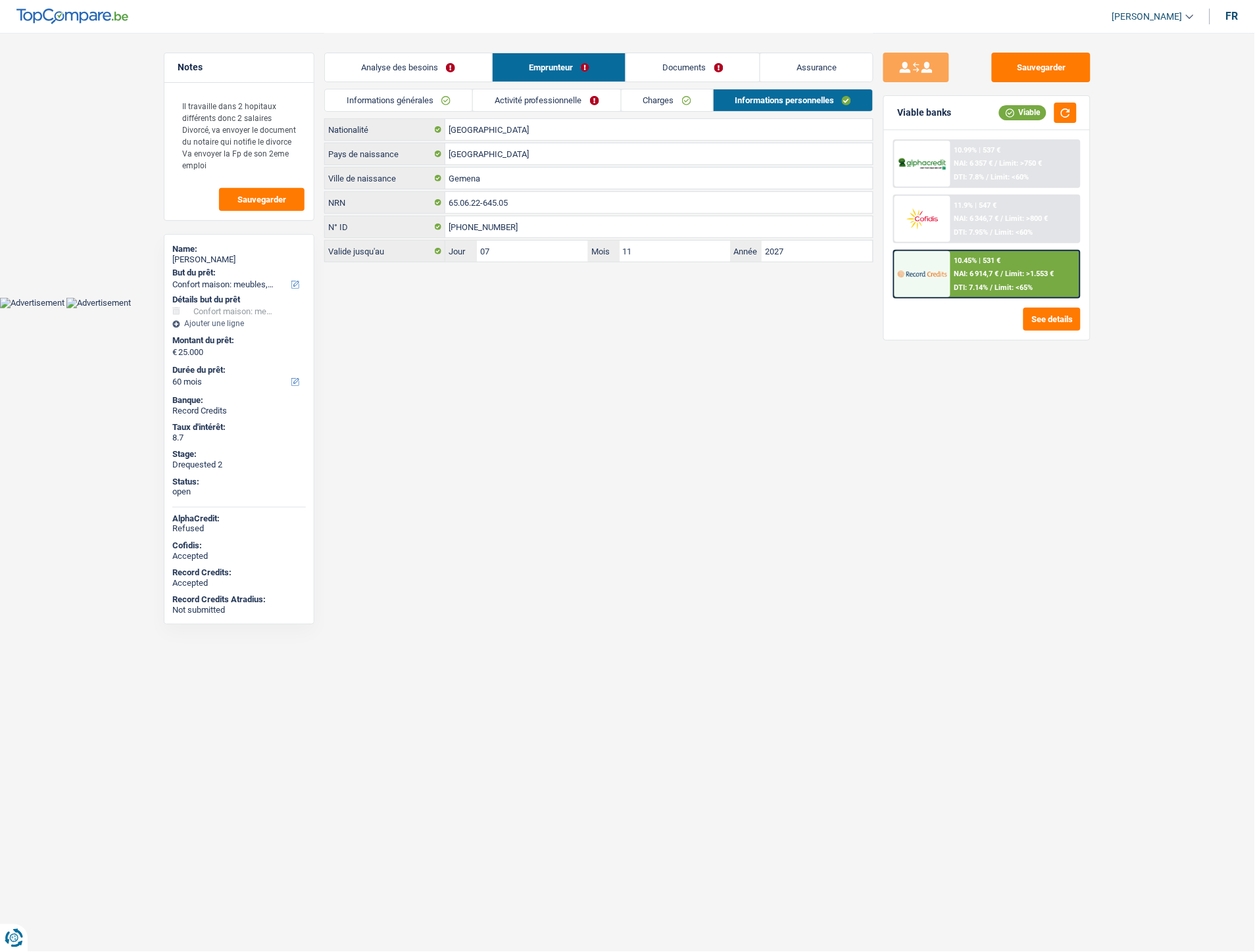
click at [655, 91] on link "Charges" at bounding box center [667, 100] width 92 height 21
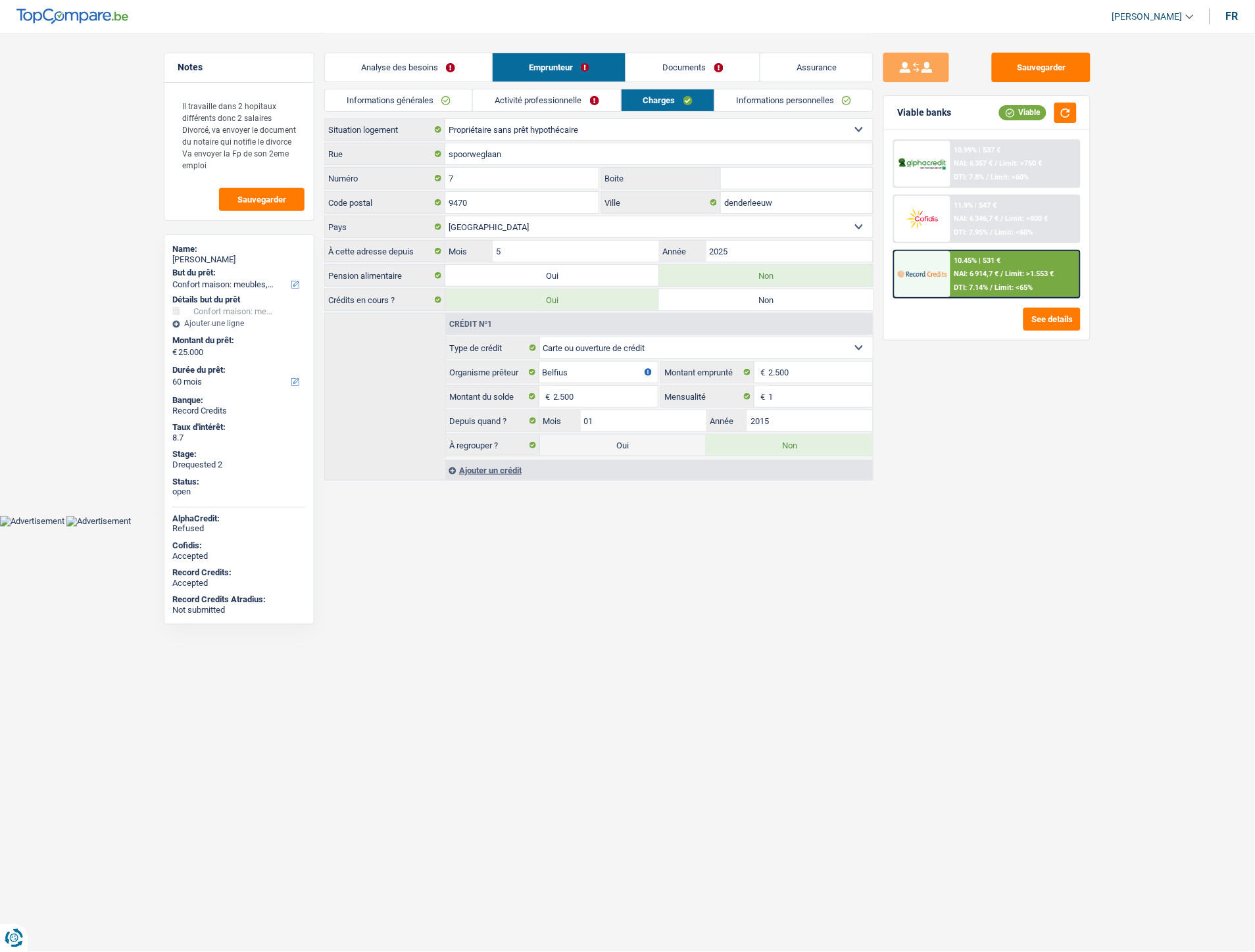
click at [570, 103] on link "Activité professionnelle" at bounding box center [547, 100] width 148 height 21
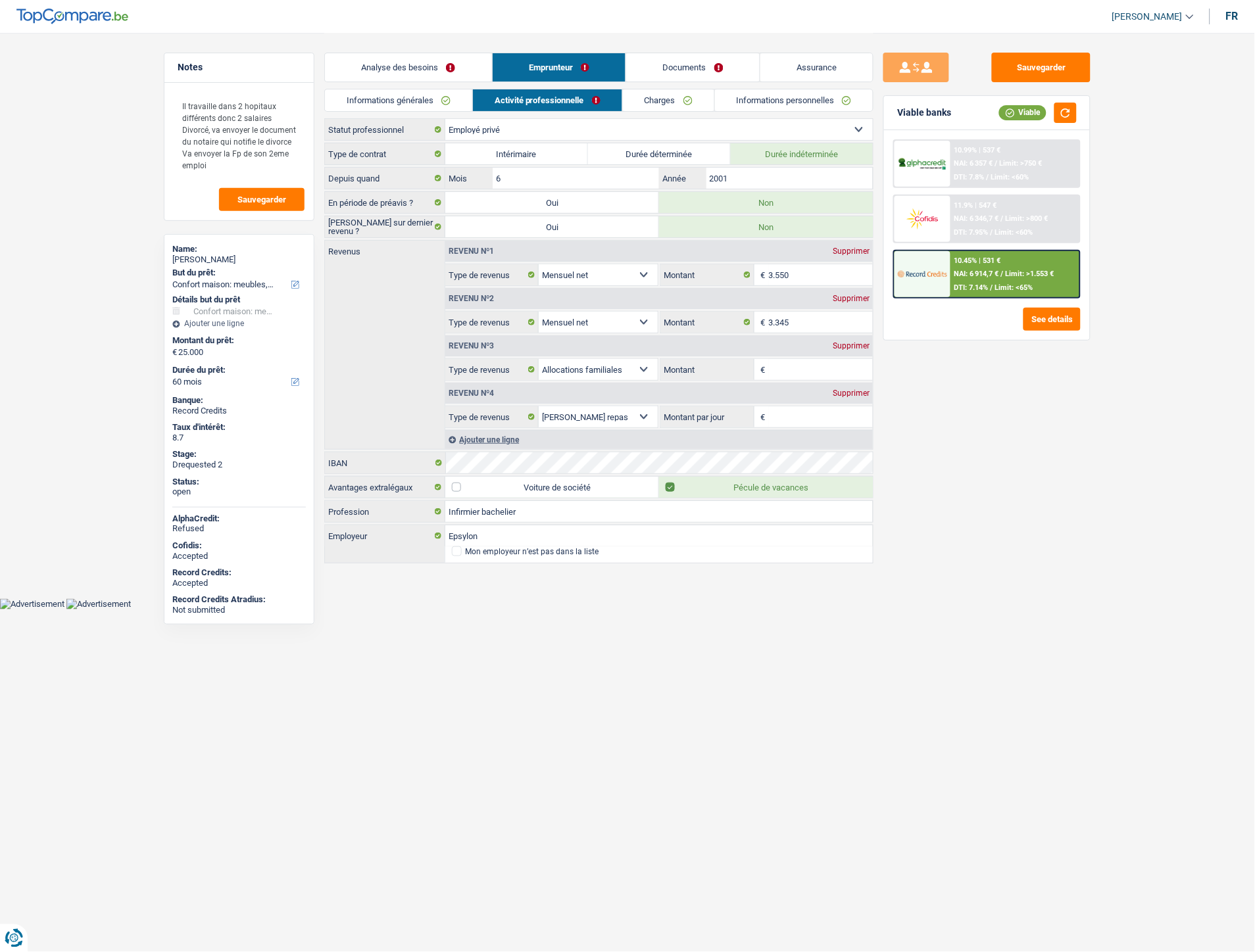
click at [416, 94] on link "Informations générales" at bounding box center [399, 100] width 148 height 21
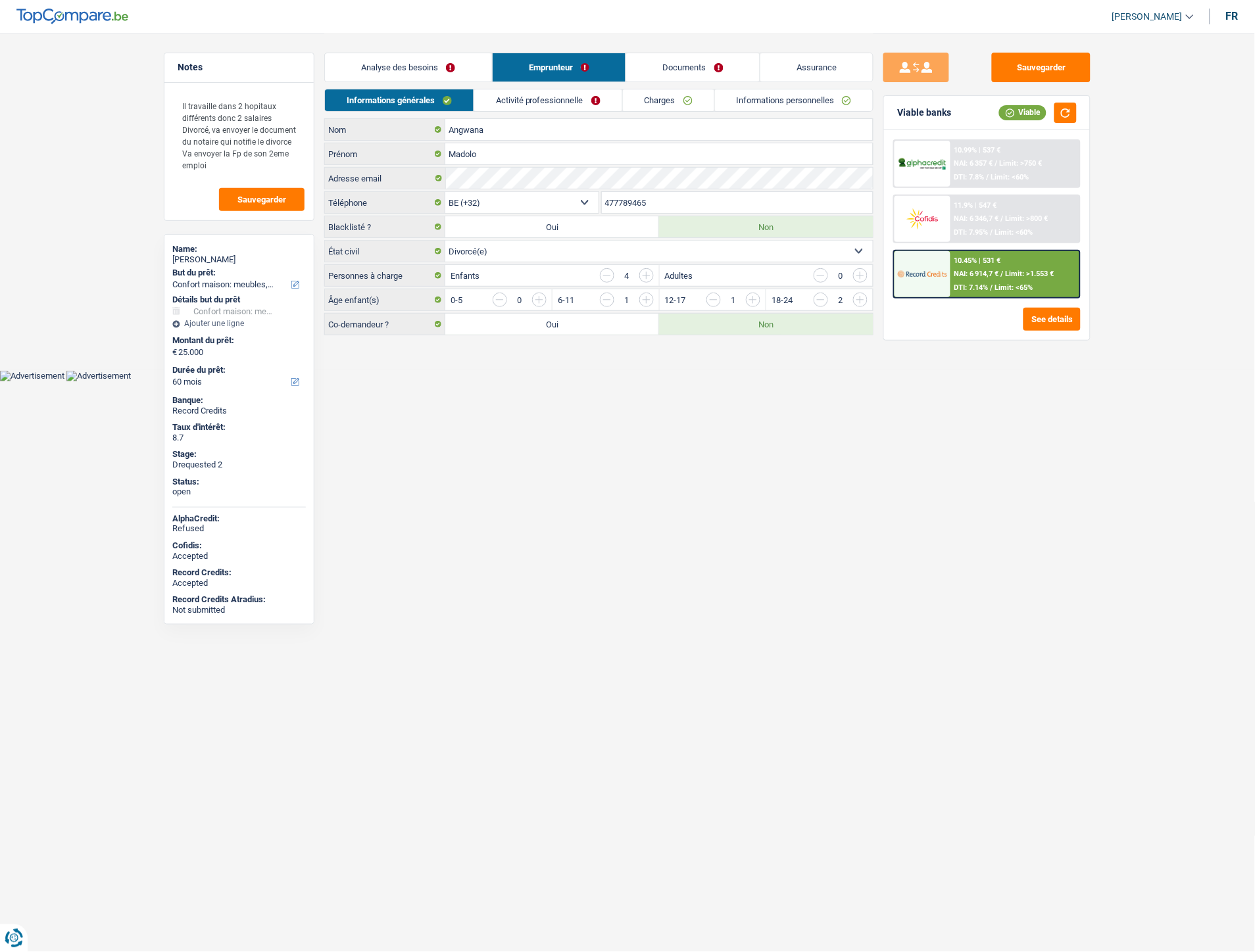
click at [659, 69] on link "Documents" at bounding box center [692, 67] width 134 height 28
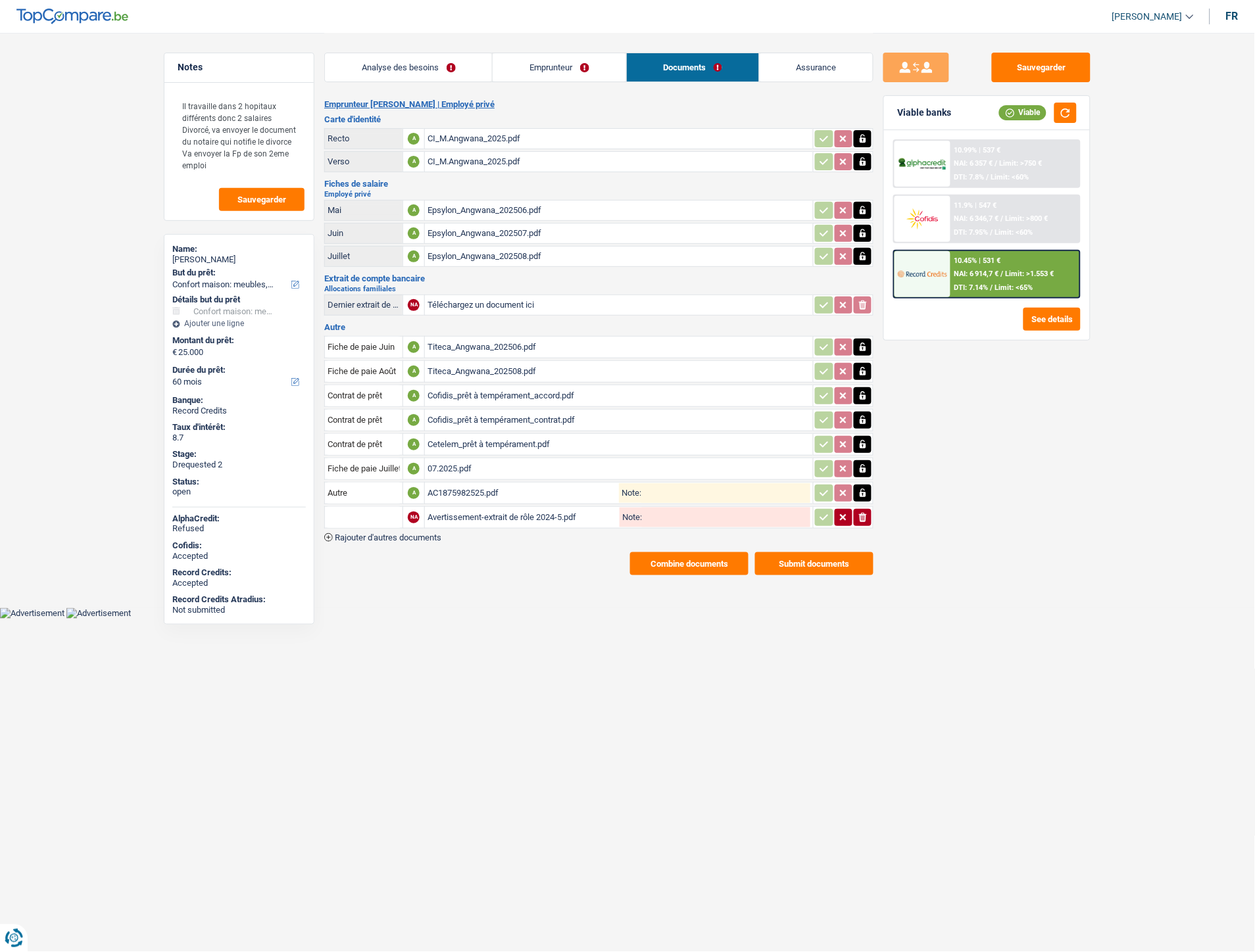
click at [551, 75] on link "Emprunteur" at bounding box center [559, 67] width 133 height 28
